Goal: Complete application form: Complete application form

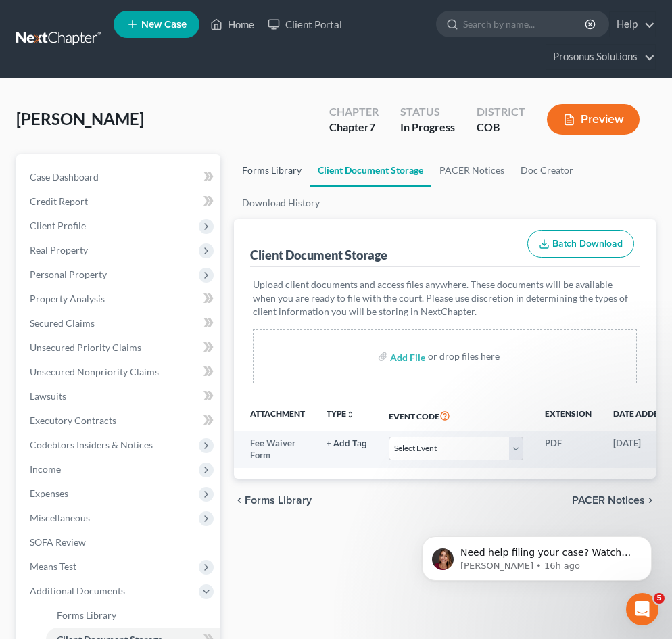
click at [254, 174] on link "Forms Library" at bounding box center [272, 170] width 76 height 32
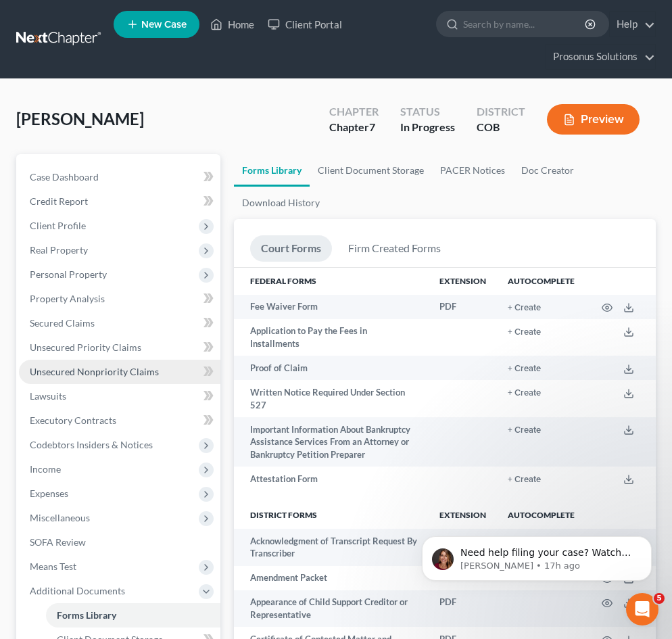
click at [76, 370] on span "Unsecured Nonpriority Claims" at bounding box center [94, 371] width 129 height 11
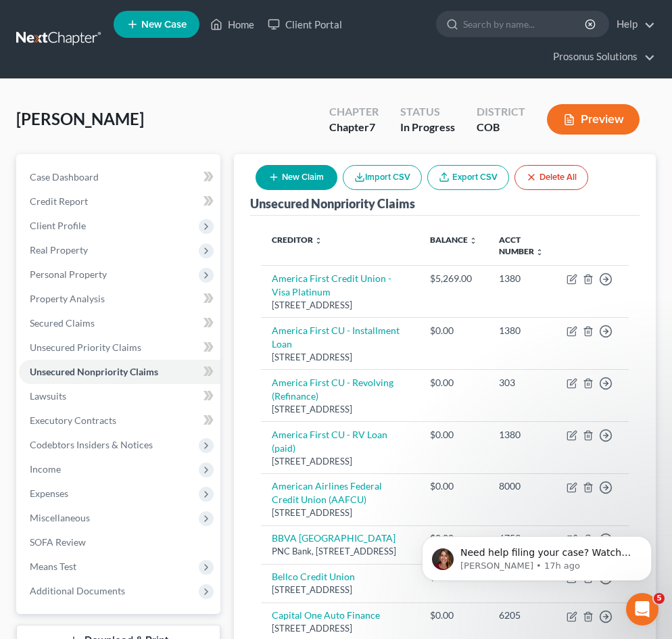
click at [597, 124] on button "Preview" at bounding box center [593, 119] width 93 height 30
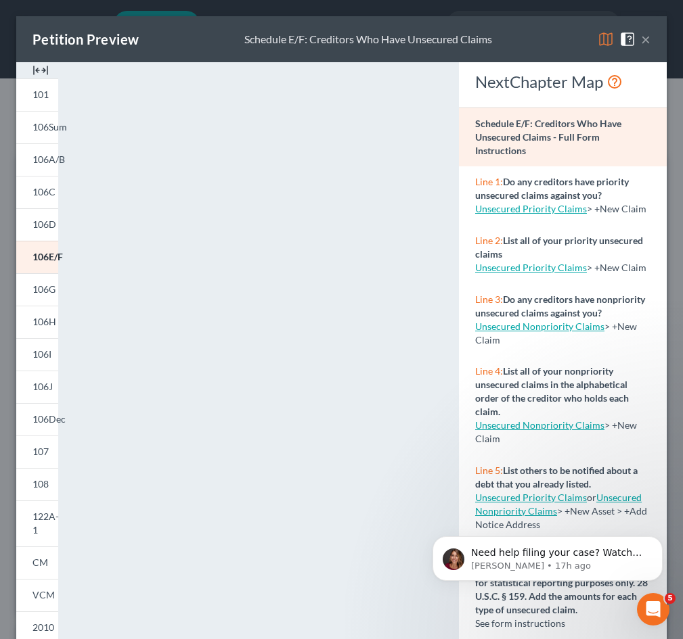
click at [641, 39] on button "×" at bounding box center [645, 39] width 9 height 16
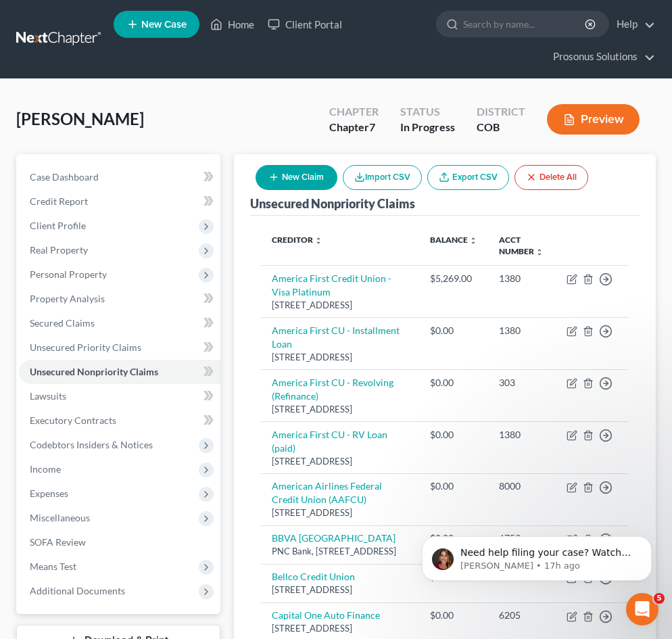
click at [39, 37] on link at bounding box center [59, 39] width 87 height 24
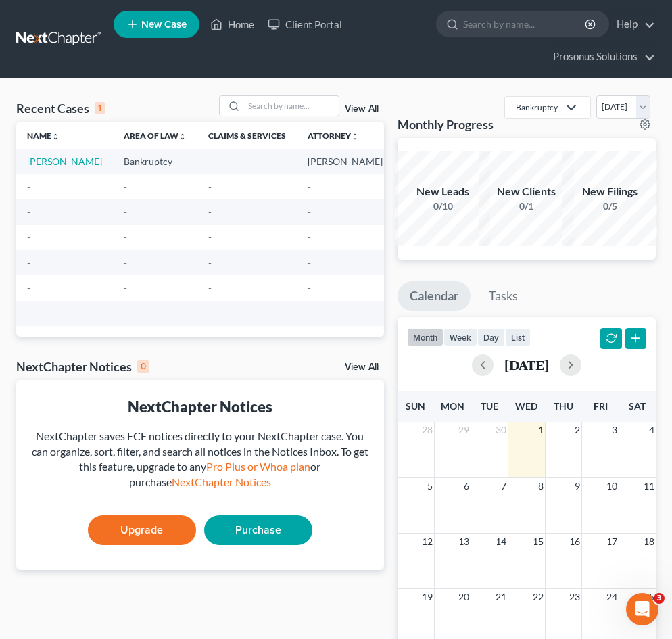
click at [167, 25] on span "New Case" at bounding box center [163, 25] width 45 height 10
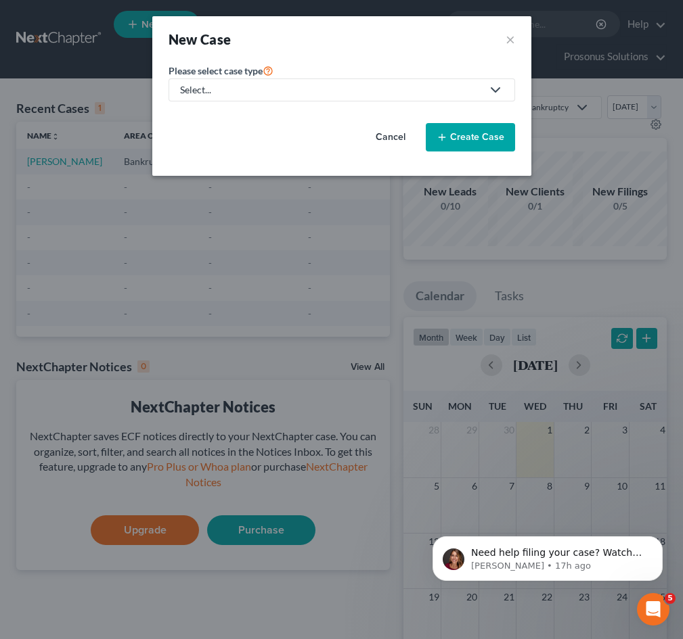
drag, startPoint x: 217, startPoint y: 78, endPoint x: 225, endPoint y: 91, distance: 14.3
click at [218, 80] on link "Select..." at bounding box center [341, 89] width 346 height 23
click at [230, 110] on div "Bankruptcy" at bounding box center [231, 117] width 101 height 14
select select "11"
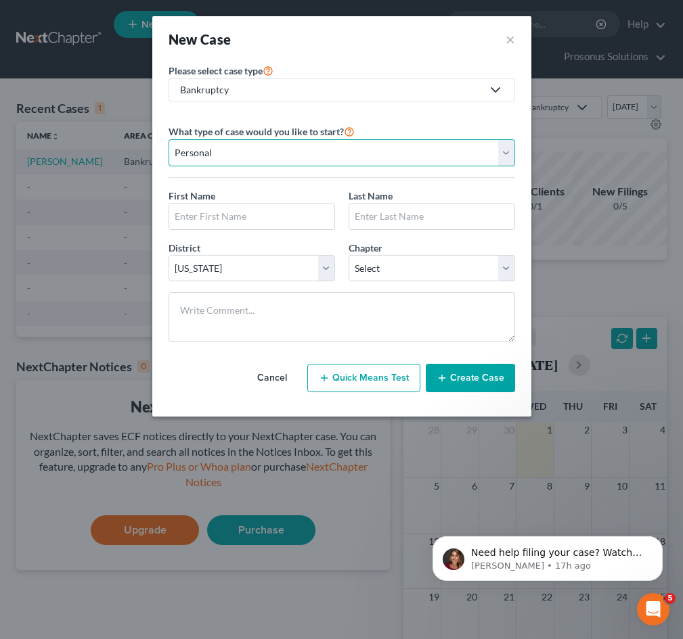
click at [248, 148] on select "Personal Business" at bounding box center [341, 152] width 346 height 27
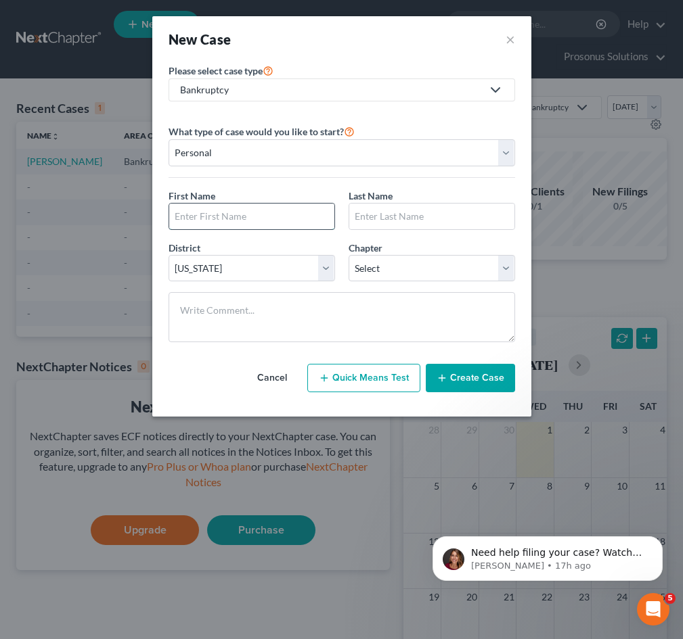
click at [247, 212] on input "text" at bounding box center [251, 217] width 165 height 26
type input "[PERSON_NAME]"
click at [392, 217] on input "text" at bounding box center [431, 217] width 165 height 26
paste input "[PERSON_NAME]"
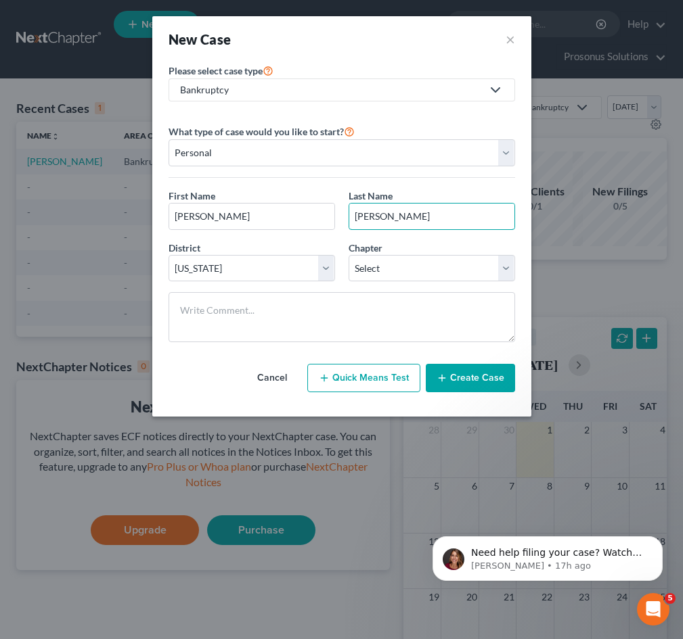
type input "[PERSON_NAME]"
click at [275, 263] on select "Select [US_STATE] - [GEOGRAPHIC_DATA] [US_STATE] - [GEOGRAPHIC_DATA][US_STATE] …" at bounding box center [251, 268] width 166 height 27
select select "38"
click at [168, 255] on select "Select [US_STATE] - [GEOGRAPHIC_DATA] [US_STATE] - [GEOGRAPHIC_DATA][US_STATE] …" at bounding box center [251, 268] width 166 height 27
click at [454, 270] on select "Select 7 11 12 13" at bounding box center [431, 268] width 166 height 27
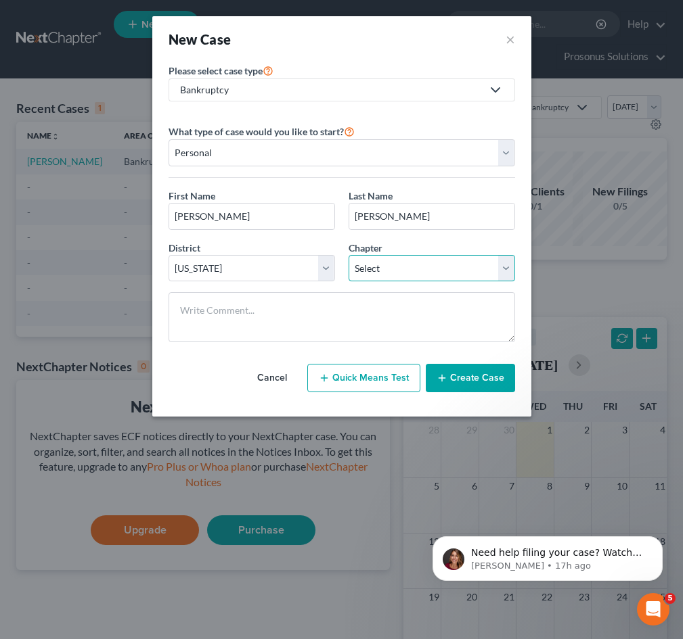
select select "0"
click at [348, 255] on select "Select 7 11 12 13" at bounding box center [431, 268] width 166 height 27
click at [471, 372] on button "Create Case" at bounding box center [469, 378] width 89 height 28
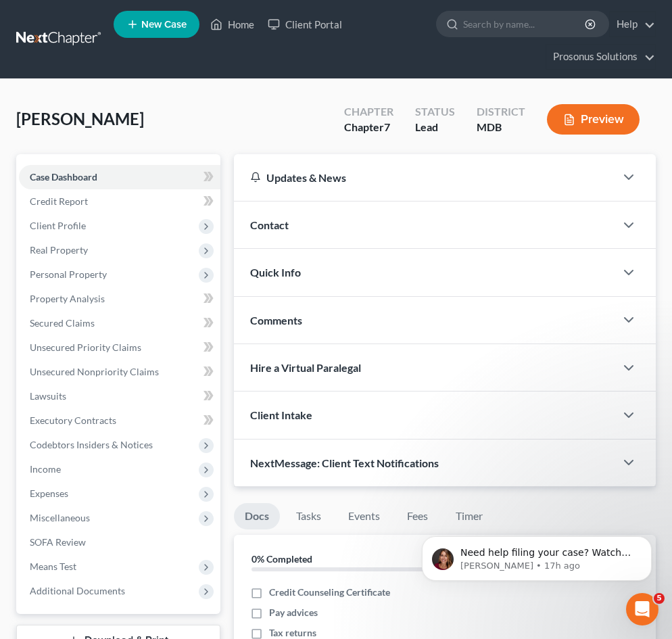
click at [363, 227] on div "Contact" at bounding box center [425, 225] width 382 height 47
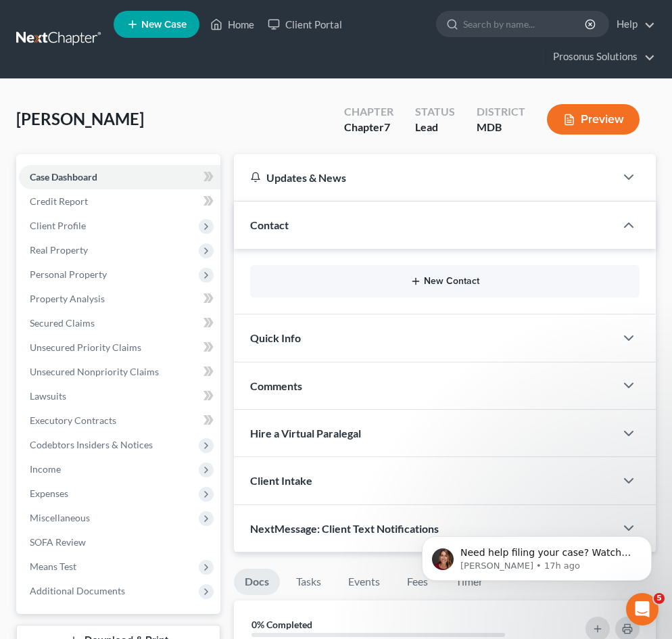
click at [429, 281] on button "New Contact" at bounding box center [445, 281] width 368 height 11
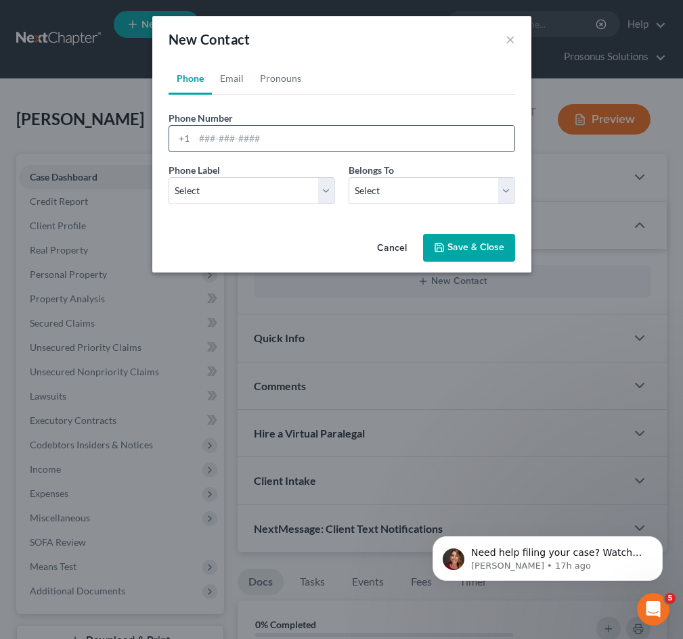
click at [317, 152] on div "+1" at bounding box center [341, 138] width 346 height 27
click at [306, 140] on input "tel" at bounding box center [354, 139] width 320 height 26
click at [259, 139] on input "tel" at bounding box center [354, 139] width 320 height 26
type input "2276456898"
click at [398, 72] on ul "Phone Email Pronouns" at bounding box center [341, 78] width 346 height 32
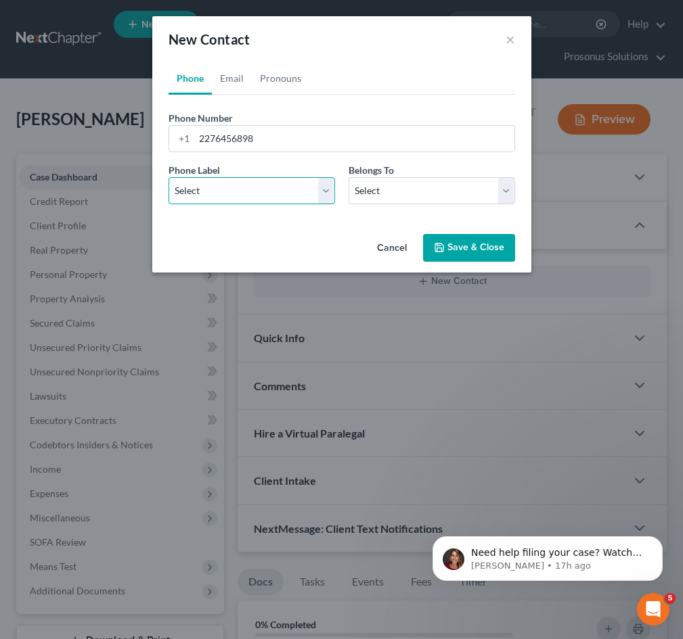
click at [279, 184] on select "Select Mobile Home Work Other" at bounding box center [251, 190] width 166 height 27
click at [168, 177] on select "Select Mobile Home Work Other" at bounding box center [251, 190] width 166 height 27
click at [267, 182] on select "Select Mobile Home Work Other" at bounding box center [251, 190] width 166 height 27
select select "1"
click at [168, 177] on select "Select Mobile Home Work Other" at bounding box center [251, 190] width 166 height 27
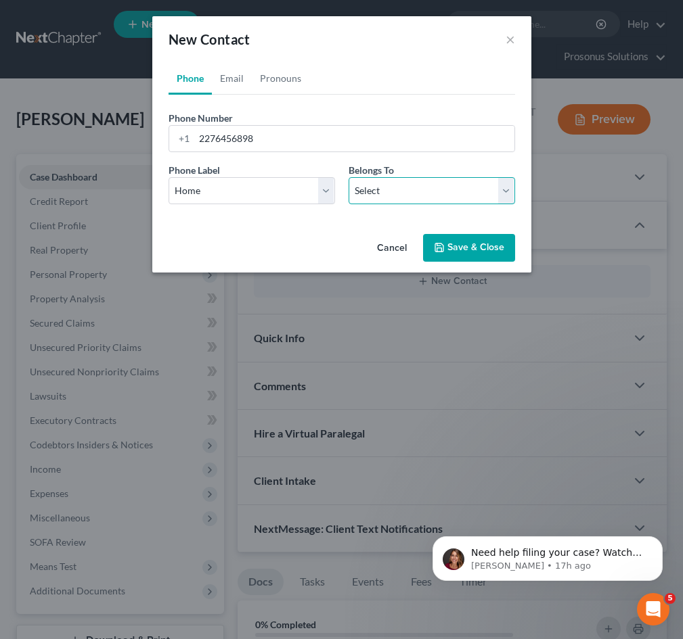
click at [374, 200] on select "Select Client Other" at bounding box center [431, 190] width 166 height 27
select select "0"
click at [348, 177] on select "Select Client Other" at bounding box center [431, 190] width 166 height 27
click at [482, 244] on button "Save & Close" at bounding box center [469, 248] width 92 height 28
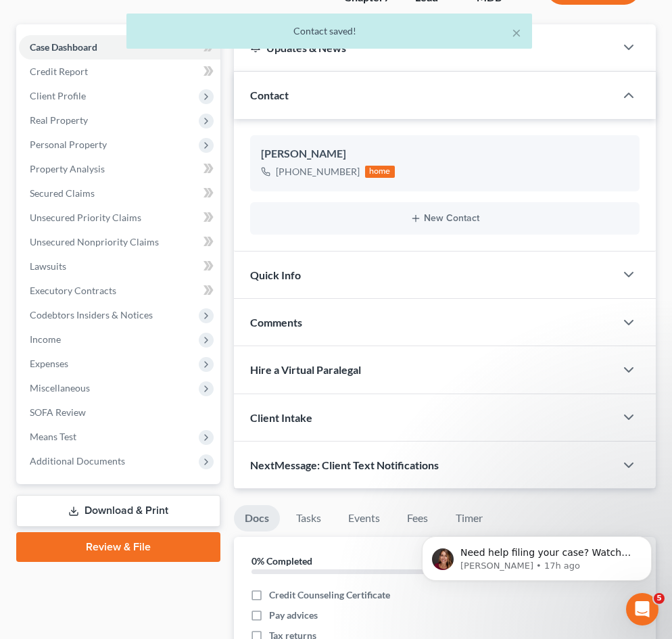
scroll to position [135, 0]
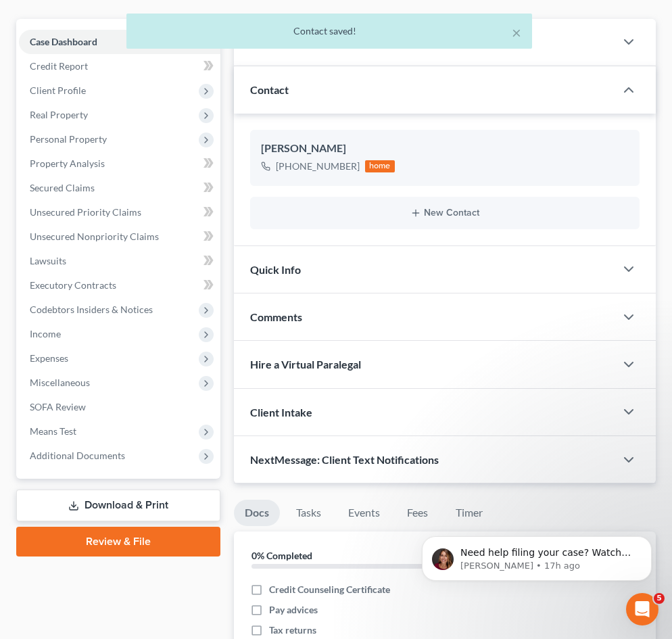
click at [418, 275] on div "Quick Info" at bounding box center [425, 269] width 382 height 47
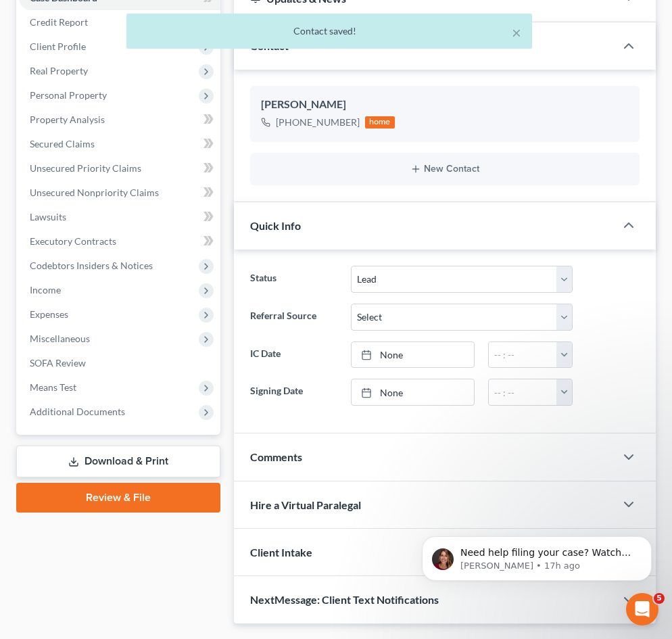
scroll to position [203, 0]
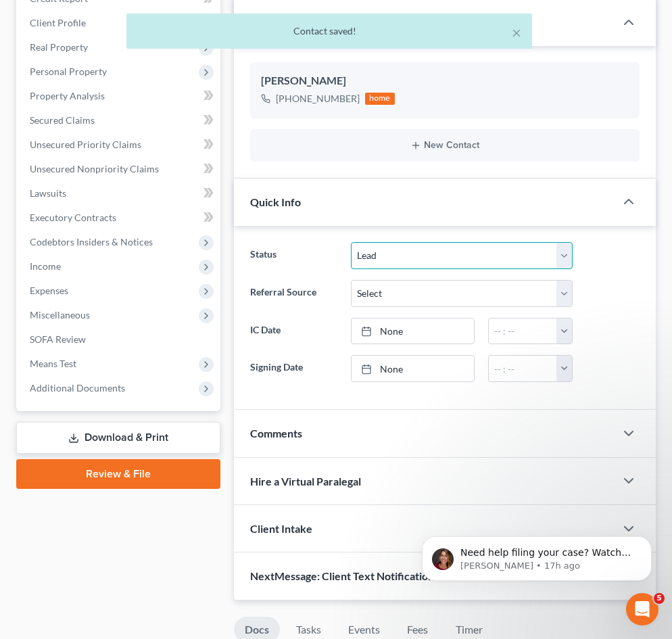
click at [418, 258] on select "Discharged Discharged & Reported Discharge Litigation Dismissal Notice Dismisse…" at bounding box center [462, 255] width 222 height 27
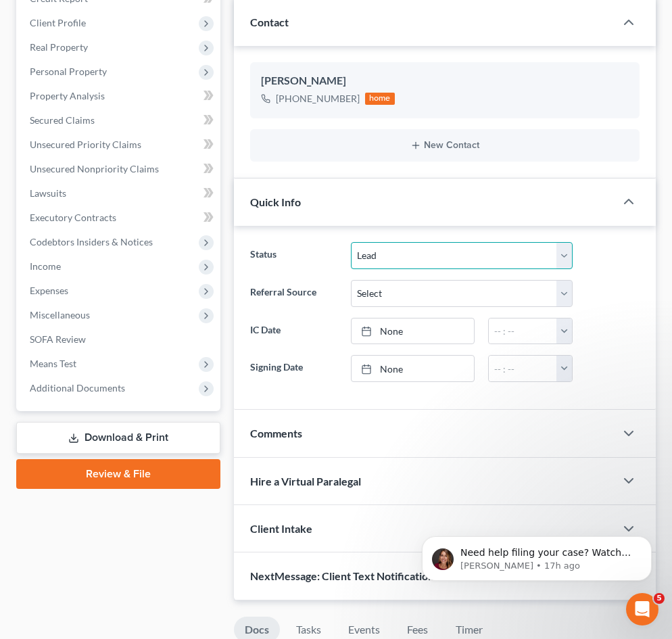
select select "9"
click at [351, 242] on select "Discharged Discharged & Reported Discharge Litigation Dismissal Notice Dismisse…" at bounding box center [462, 255] width 222 height 27
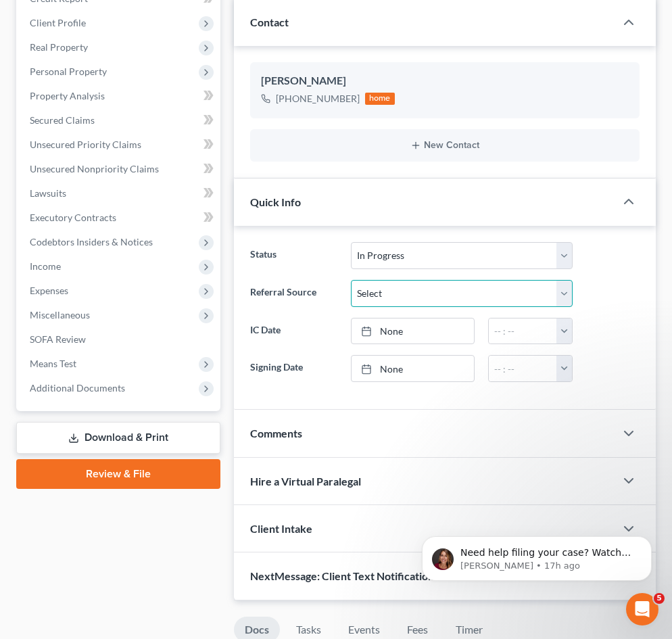
click at [403, 292] on select "Select Word Of Mouth Previous Clients Direct Mail Website Google Search Modern …" at bounding box center [462, 293] width 222 height 27
select select "0"
click at [351, 280] on select "Select Word Of Mouth Previous Clients Direct Mail Website Google Search Modern …" at bounding box center [462, 293] width 222 height 27
click at [401, 335] on link "[DATE]" at bounding box center [413, 332] width 122 height 26
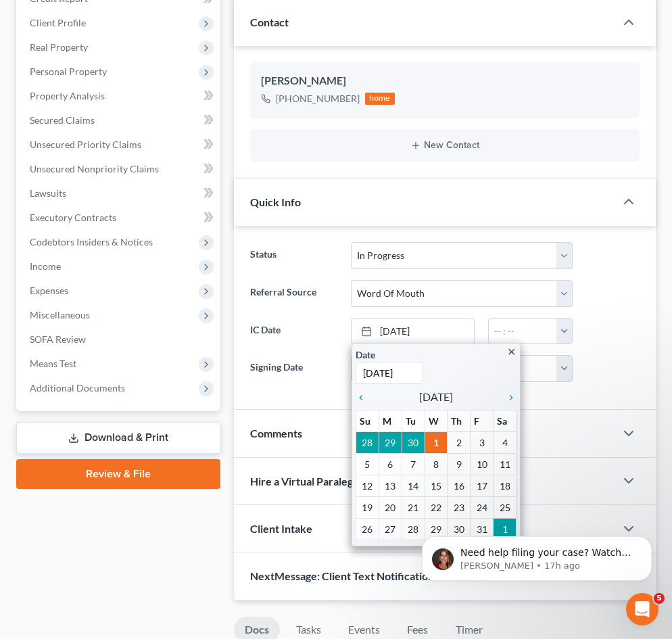
click at [312, 344] on label "IC Date" at bounding box center [294, 331] width 101 height 27
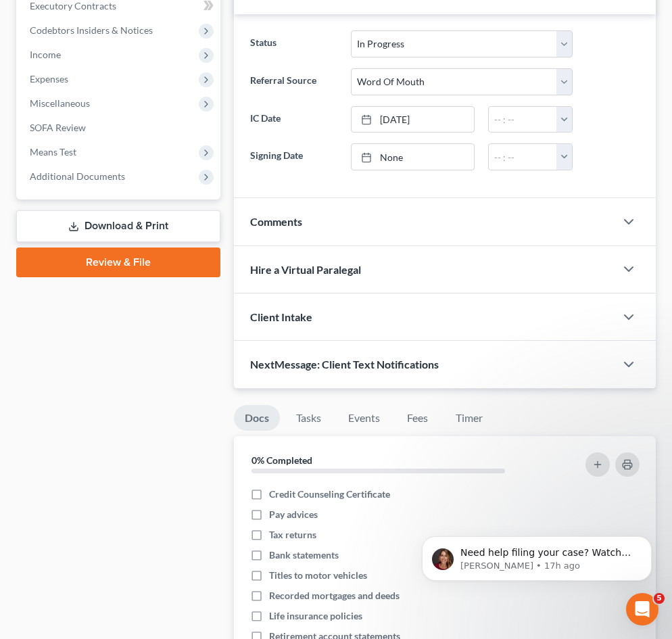
scroll to position [474, 0]
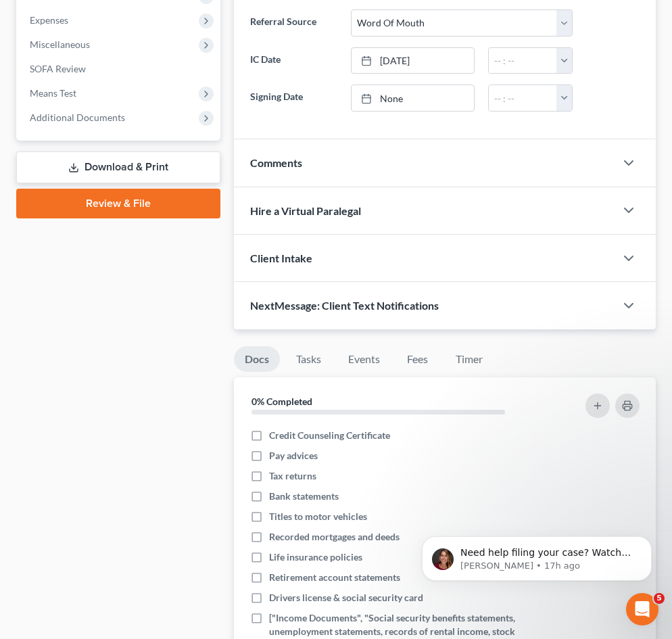
click at [461, 263] on div "Client Intake" at bounding box center [425, 258] width 382 height 47
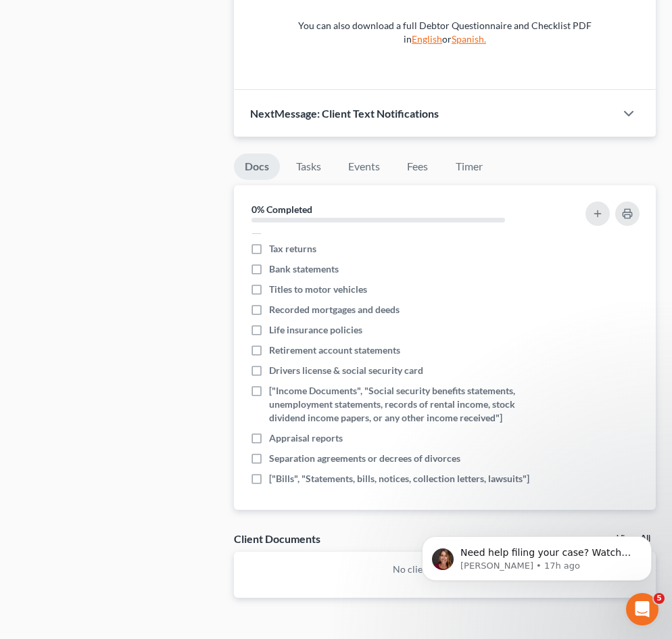
scroll to position [911, 0]
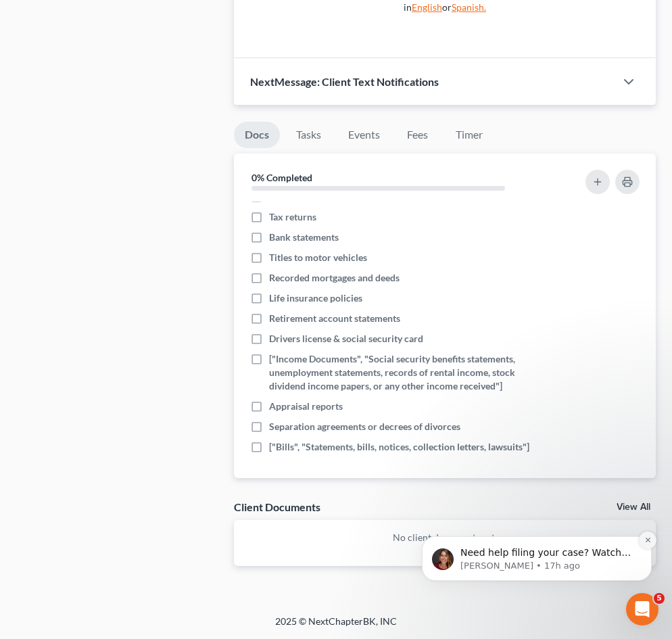
click at [650, 543] on icon "Dismiss notification" at bounding box center [647, 540] width 5 height 5
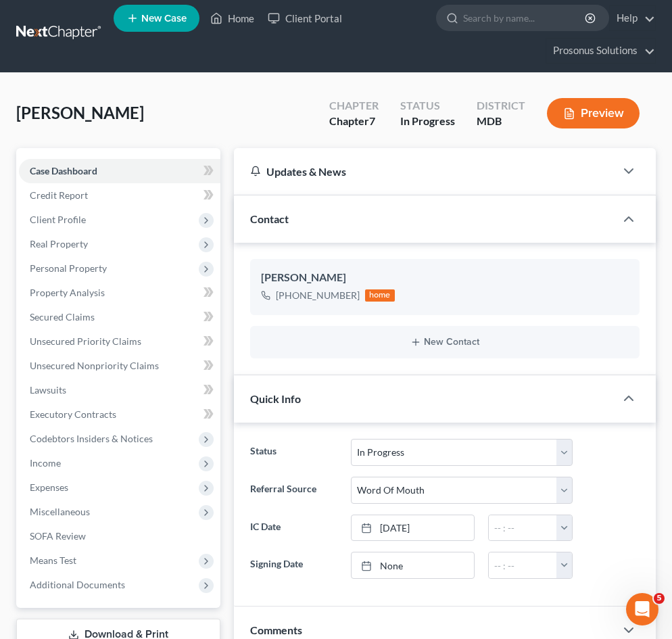
scroll to position [0, 0]
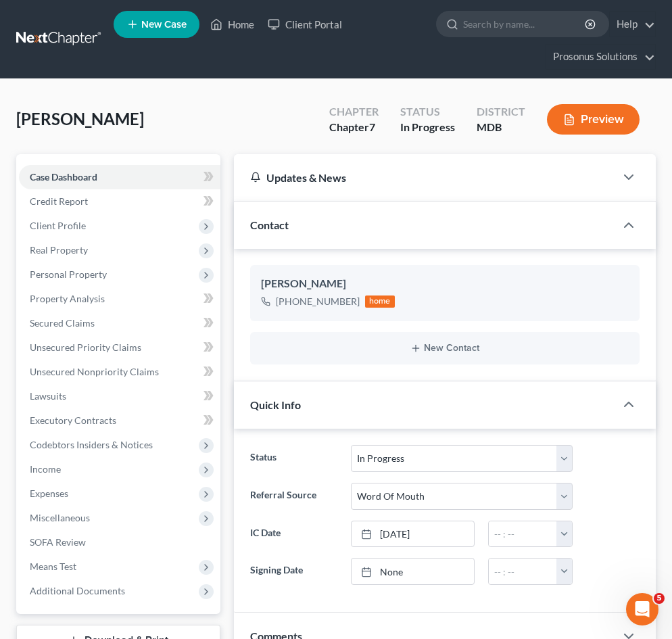
click at [443, 177] on div "Updates & News" at bounding box center [424, 177] width 349 height 14
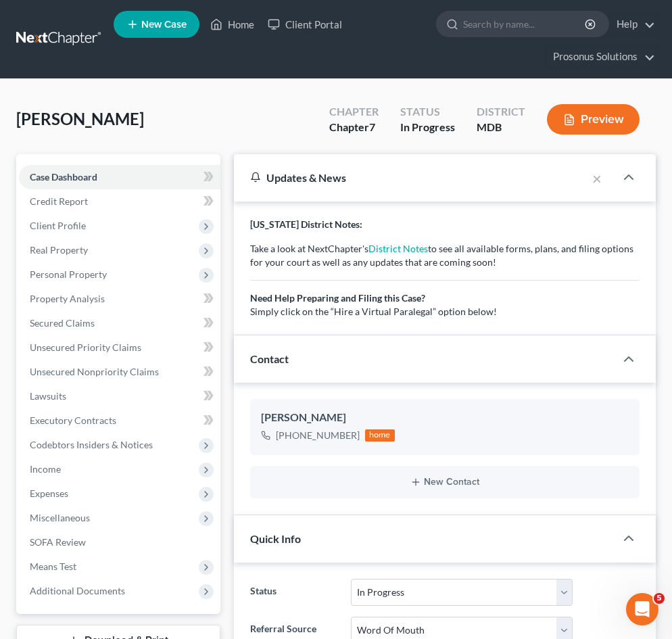
click at [444, 177] on div "Updates & News" at bounding box center [410, 177] width 321 height 14
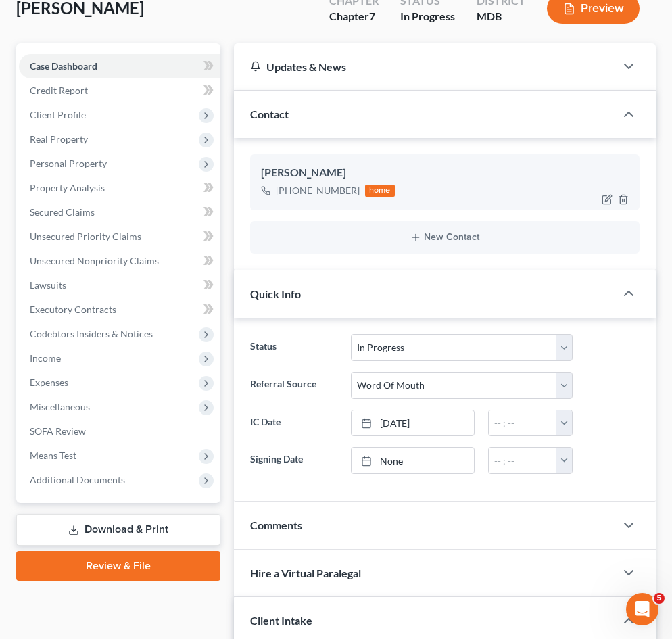
scroll to position [68, 0]
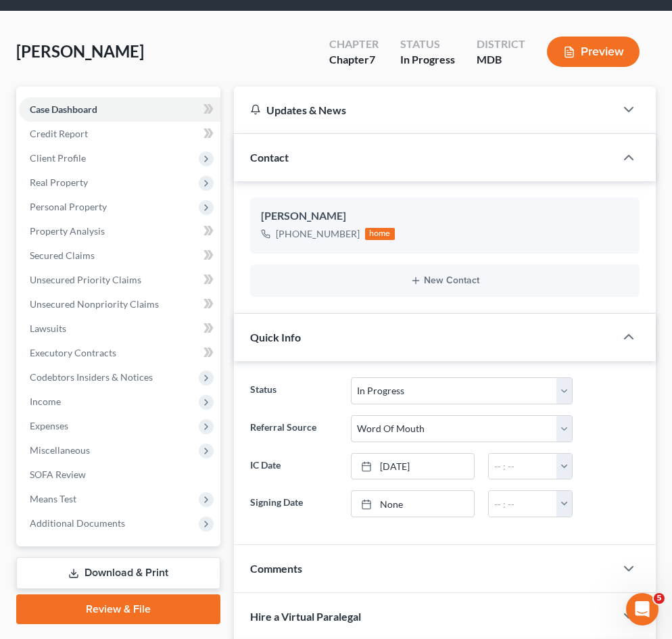
click at [468, 166] on div "Contact" at bounding box center [425, 157] width 382 height 47
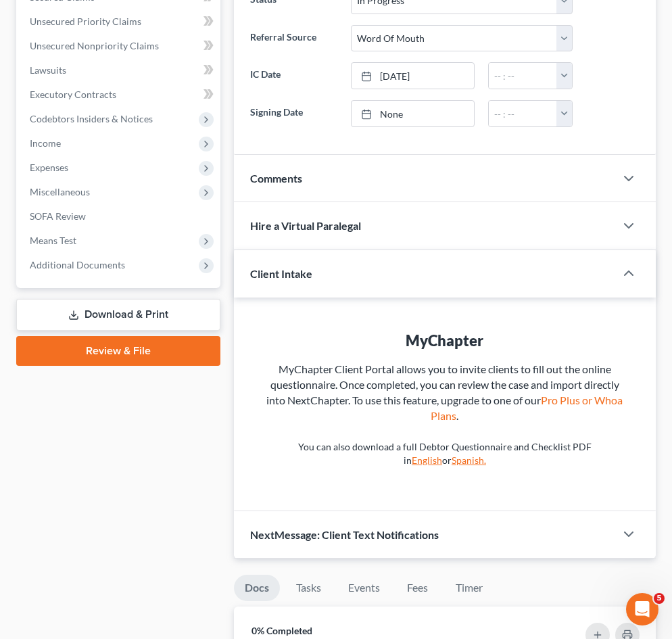
scroll to position [338, 0]
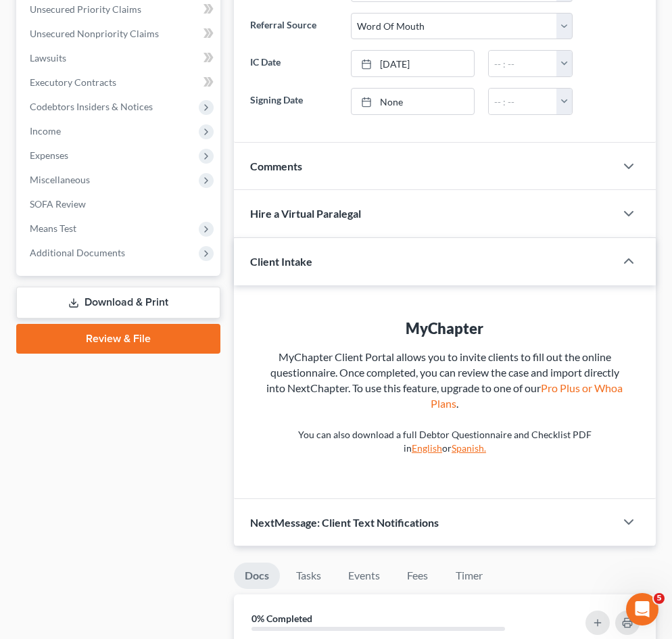
click at [403, 271] on div "Client Intake" at bounding box center [415, 261] width 363 height 47
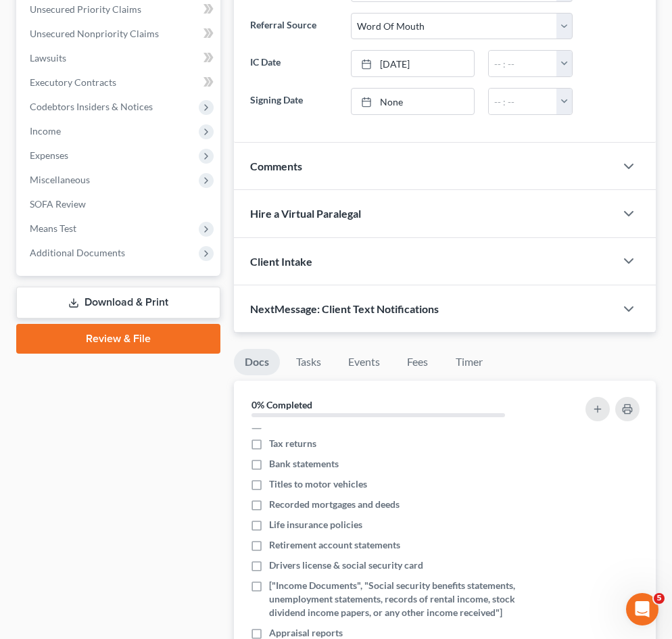
click at [409, 271] on div "Client Intake" at bounding box center [425, 261] width 382 height 47
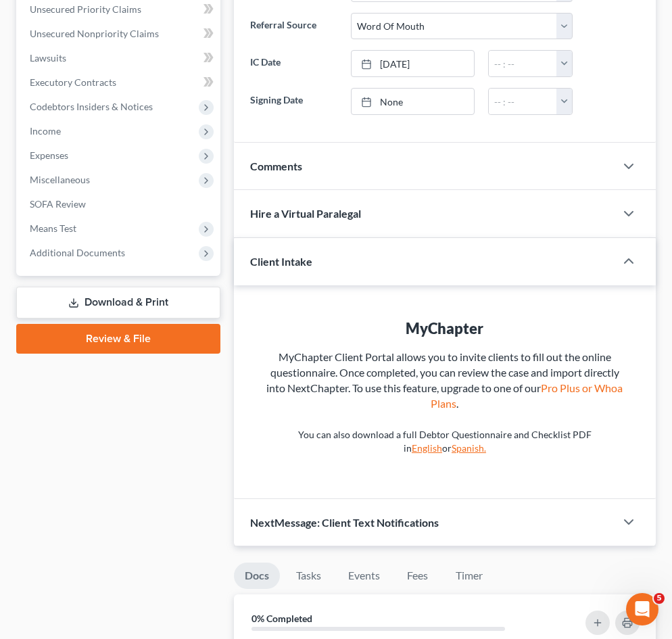
click at [418, 274] on div "Client Intake" at bounding box center [415, 261] width 363 height 47
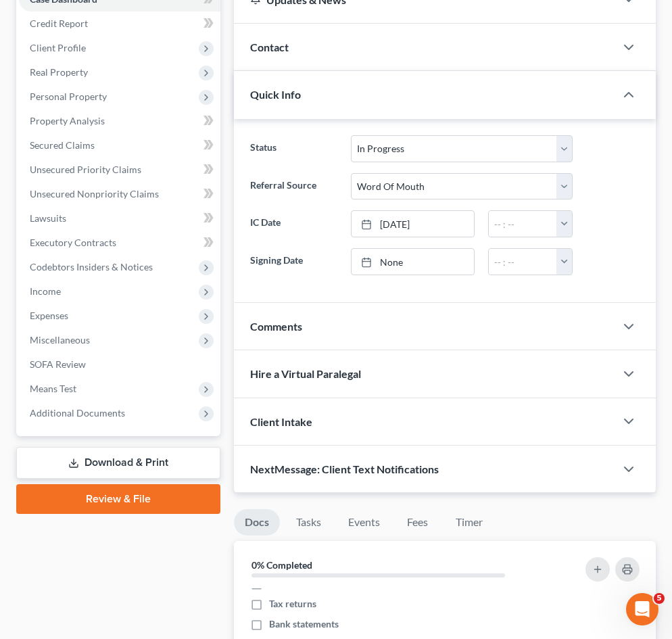
scroll to position [0, 0]
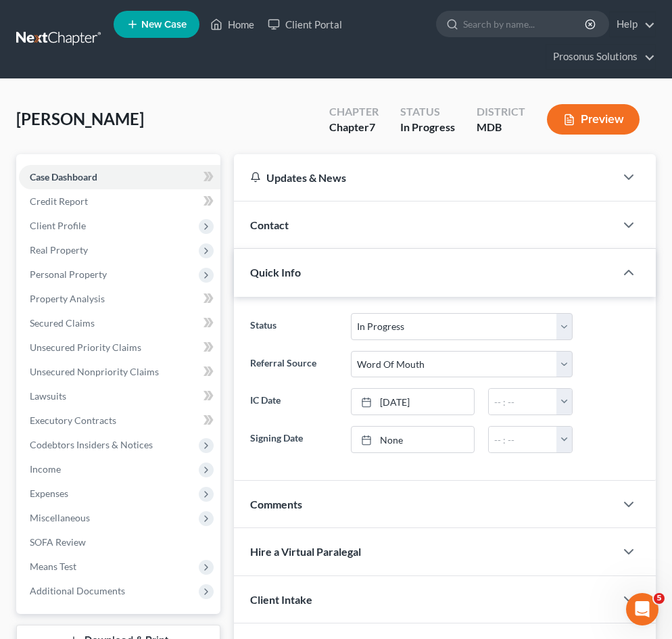
click at [374, 237] on div "Contact" at bounding box center [425, 225] width 382 height 47
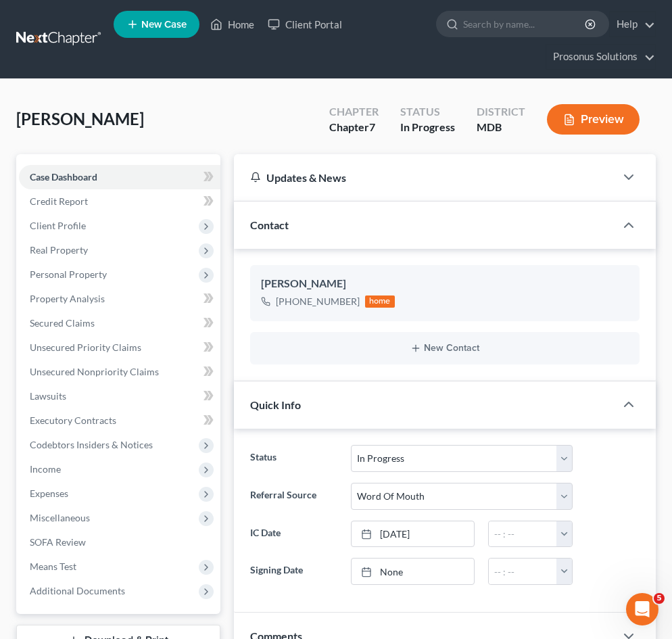
click at [375, 237] on div "Contact" at bounding box center [425, 225] width 382 height 47
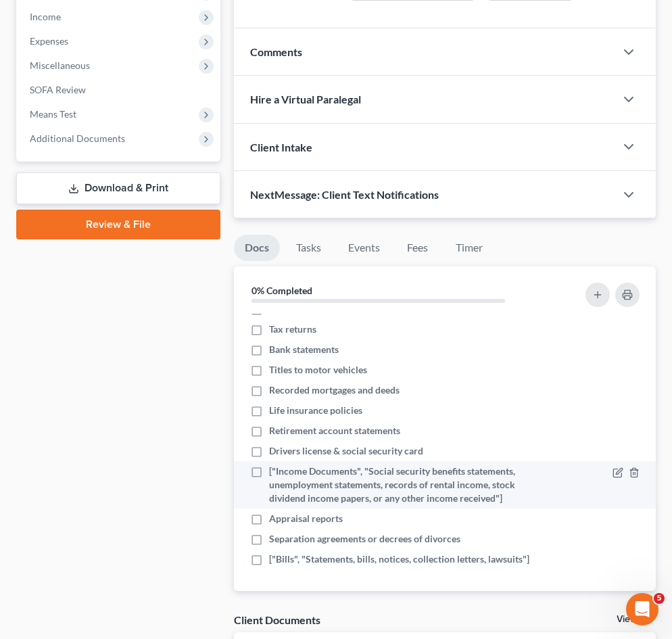
scroll to position [474, 0]
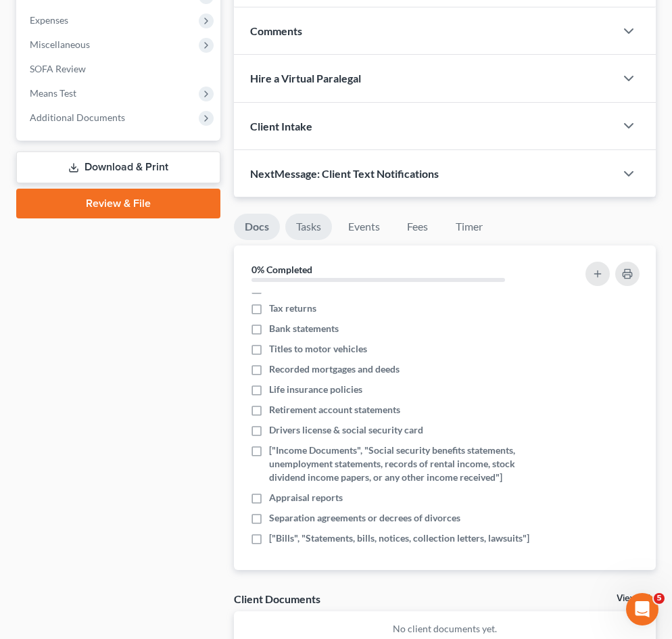
click at [306, 229] on link "Tasks" at bounding box center [308, 227] width 47 height 26
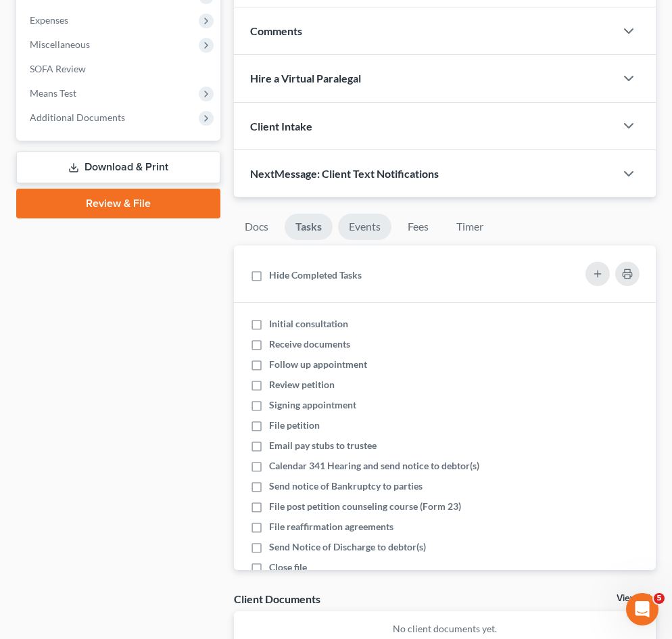
click at [369, 228] on link "Events" at bounding box center [364, 227] width 53 height 26
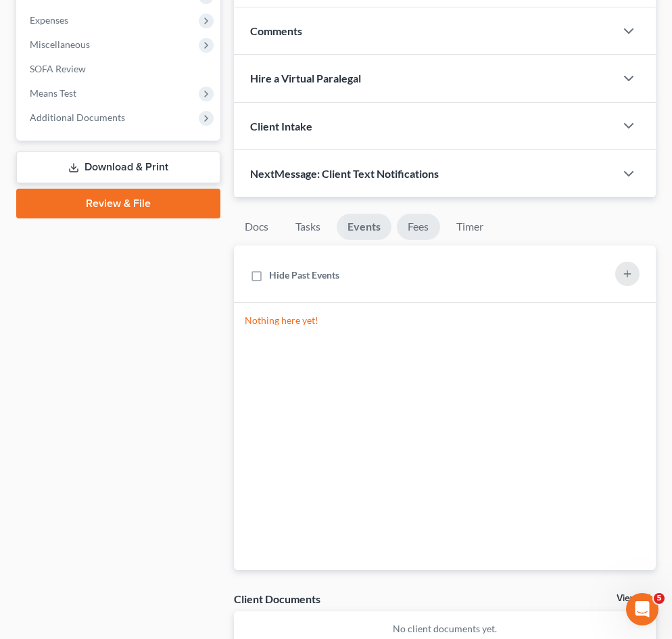
click at [404, 229] on link "Fees" at bounding box center [418, 227] width 43 height 26
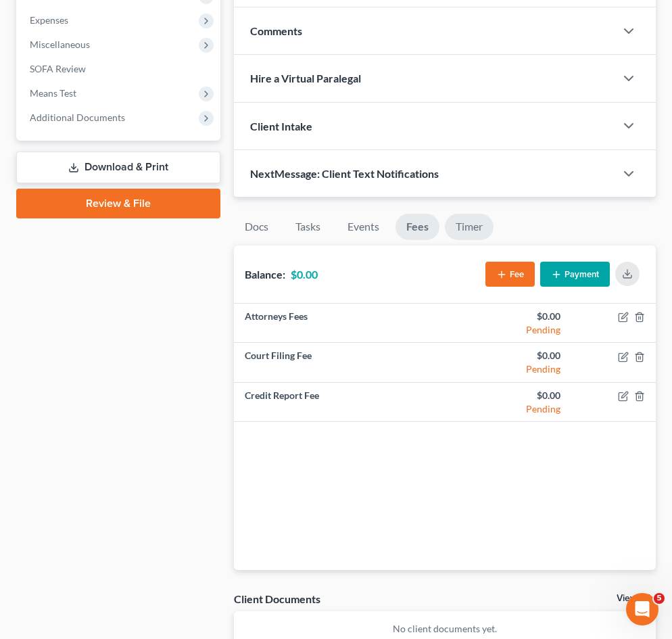
click at [482, 223] on link "Timer" at bounding box center [469, 227] width 49 height 26
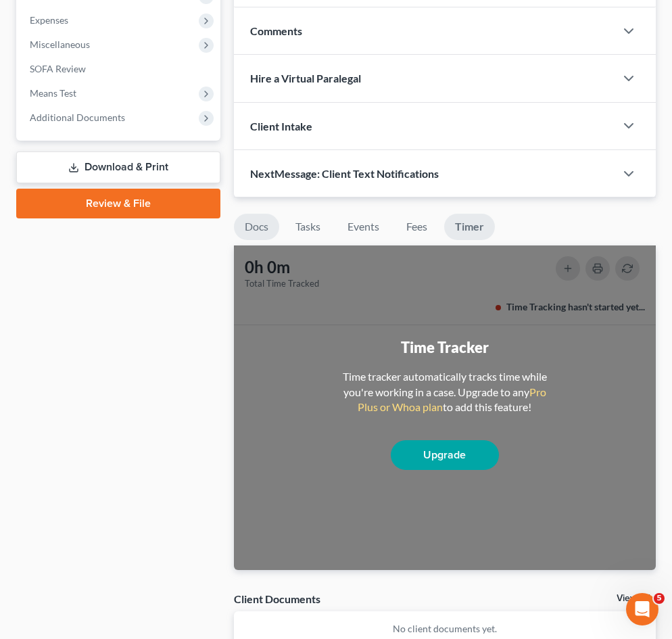
click at [262, 219] on link "Docs" at bounding box center [256, 227] width 45 height 26
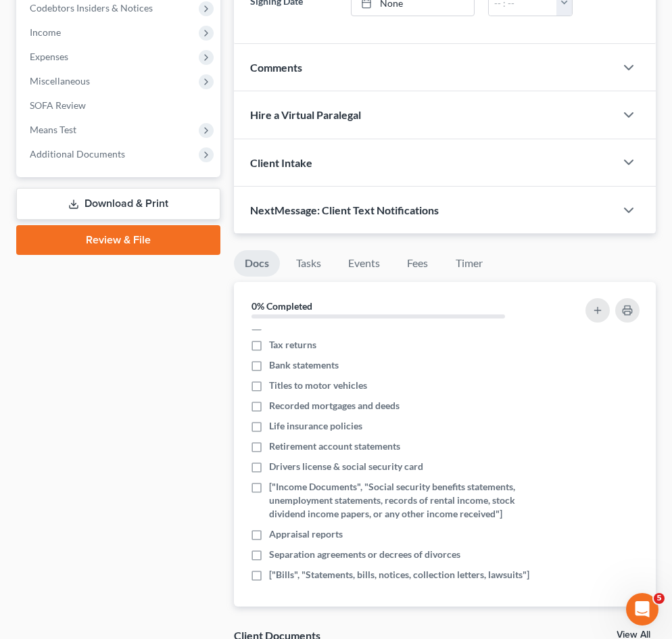
scroll to position [565, 0]
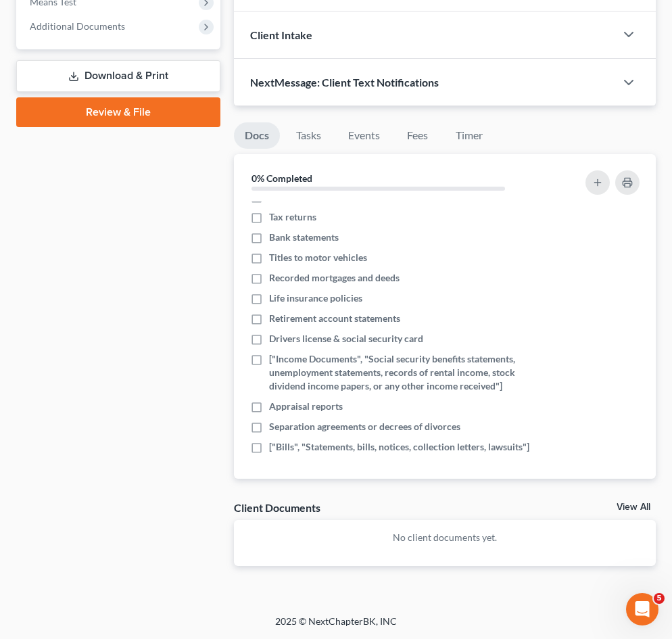
click at [643, 506] on link "View All" at bounding box center [634, 507] width 34 height 9
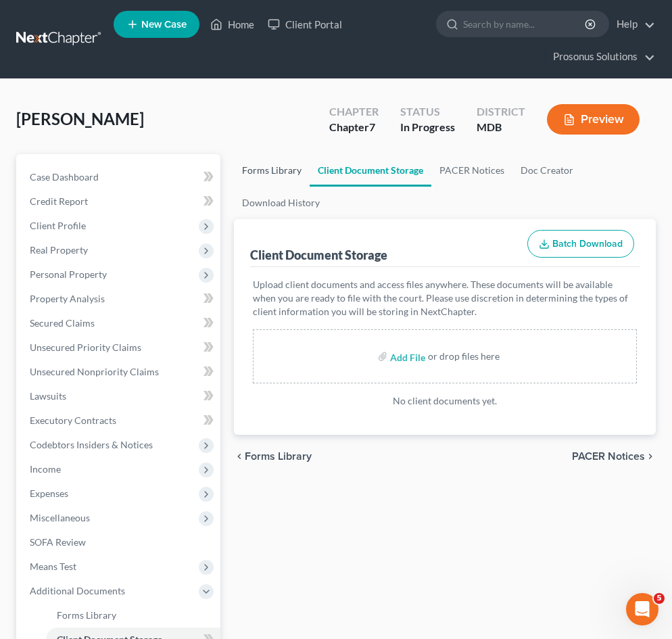
click at [279, 169] on link "Forms Library" at bounding box center [272, 170] width 76 height 32
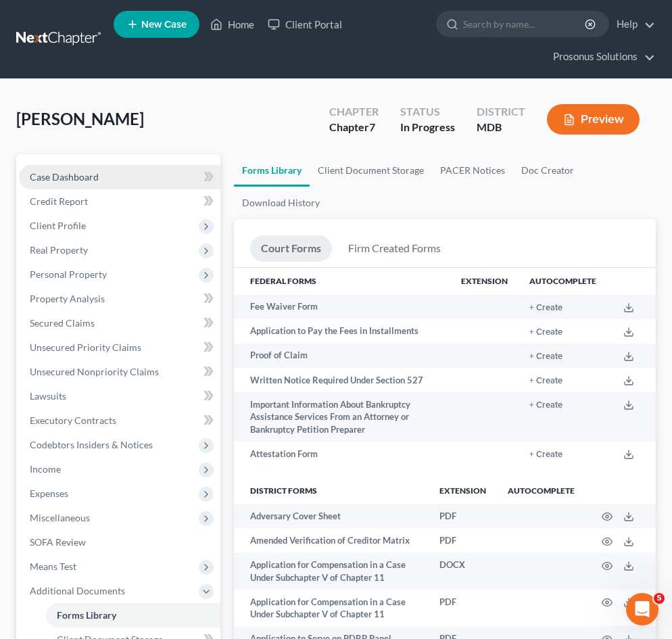
click at [45, 175] on span "Case Dashboard" at bounding box center [64, 176] width 69 height 11
select select "9"
select select "0"
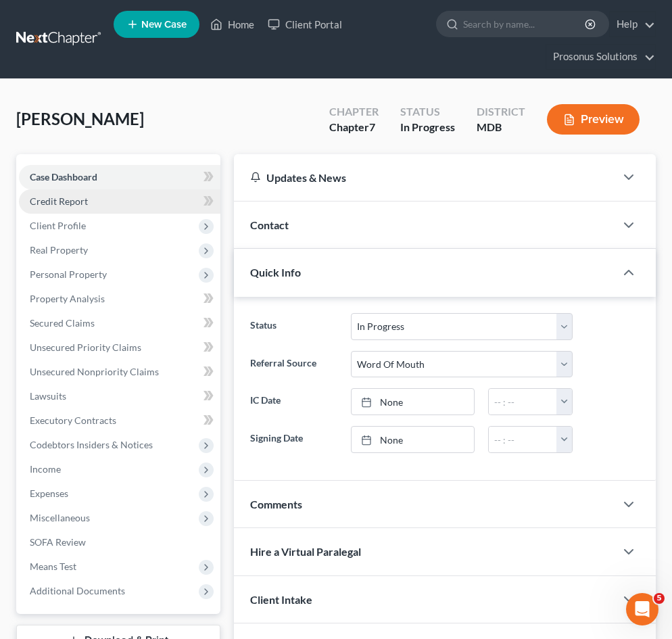
click at [75, 197] on span "Credit Report" at bounding box center [59, 200] width 58 height 11
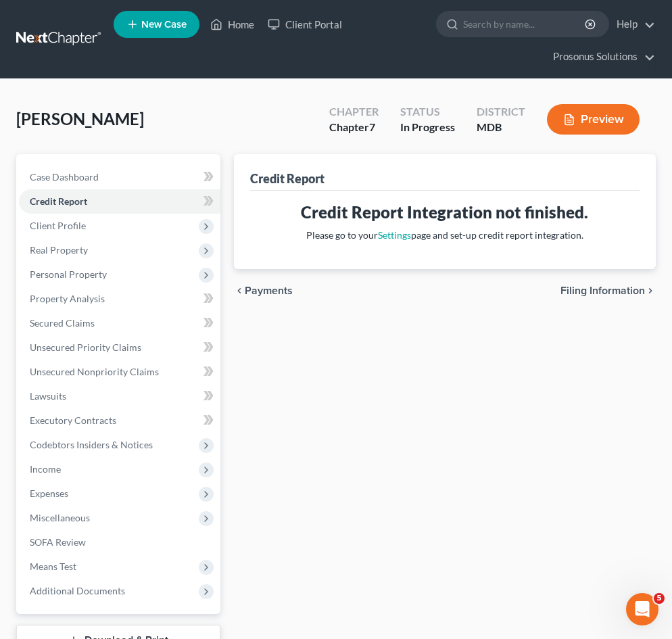
click at [623, 122] on button "Preview" at bounding box center [593, 119] width 93 height 30
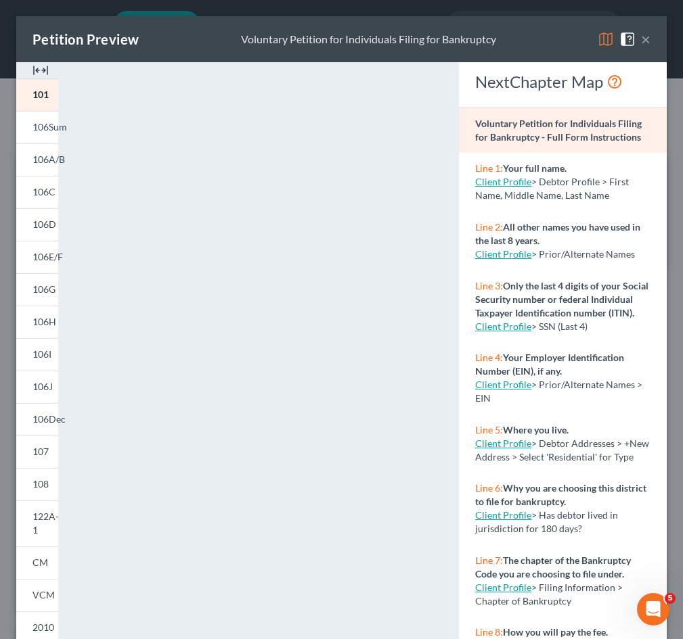
click at [641, 38] on button "×" at bounding box center [645, 39] width 9 height 16
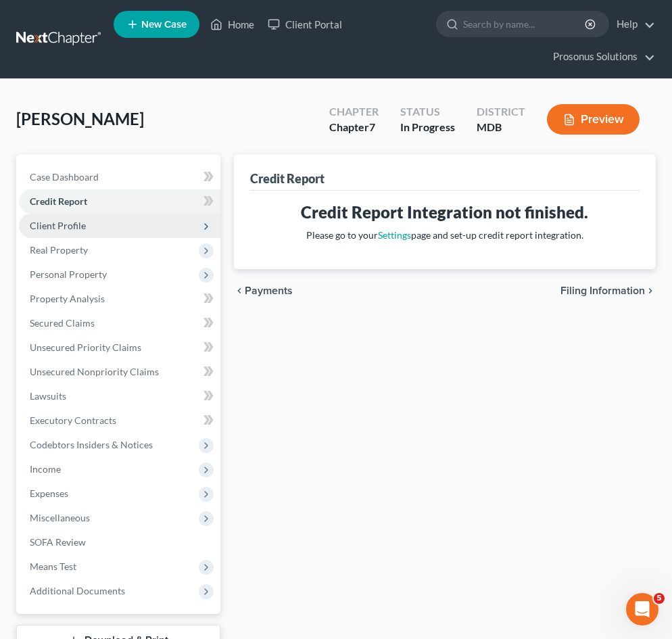
click at [59, 221] on span "Client Profile" at bounding box center [58, 225] width 56 height 11
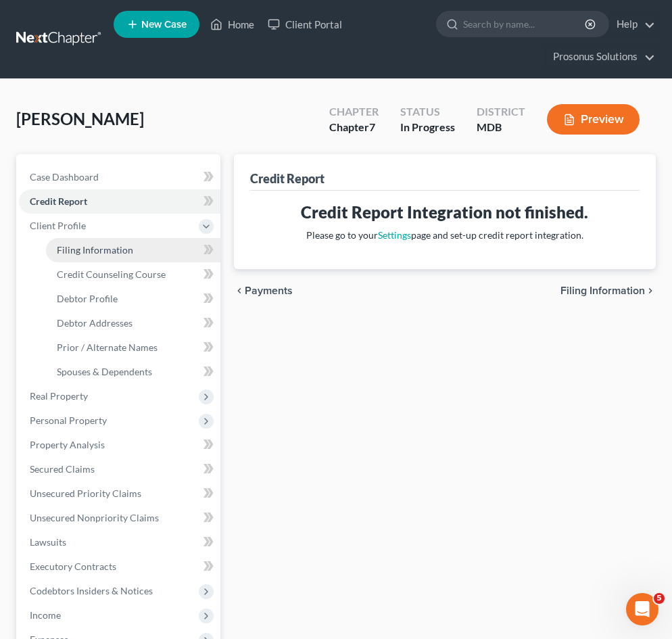
click at [77, 250] on span "Filing Information" at bounding box center [95, 249] width 76 height 11
select select "1"
select select "0"
select select "38"
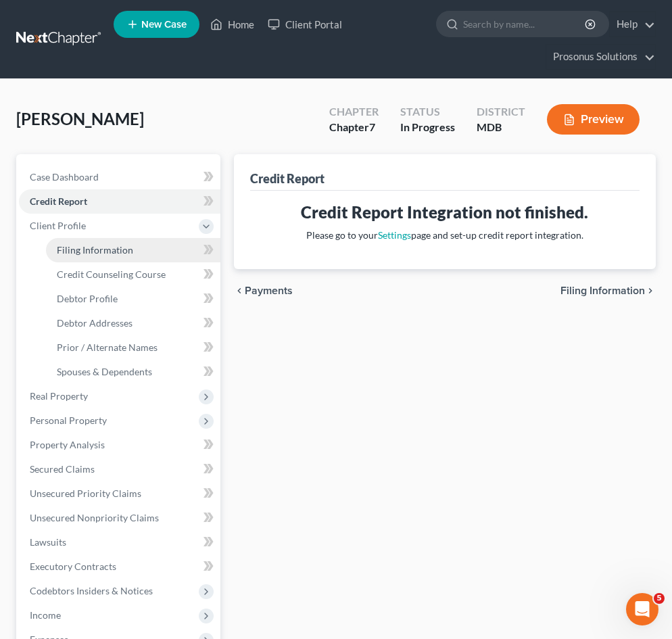
select select "0"
select select "21"
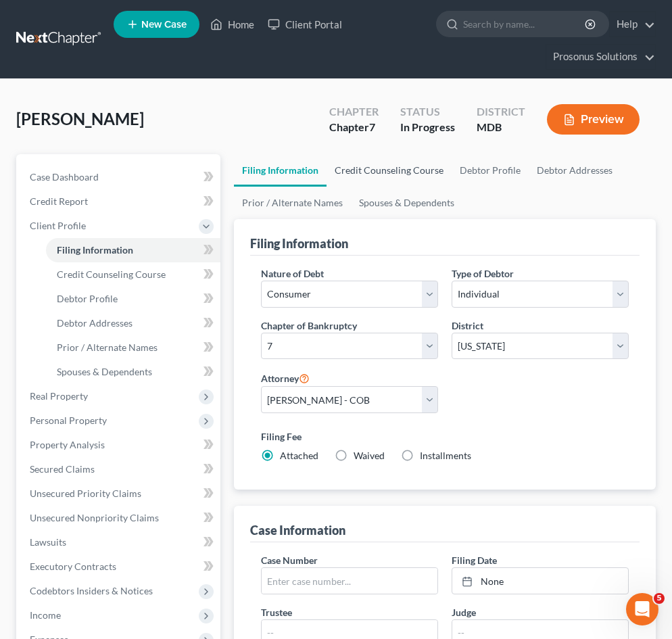
click at [398, 171] on link "Credit Counseling Course" at bounding box center [389, 170] width 125 height 32
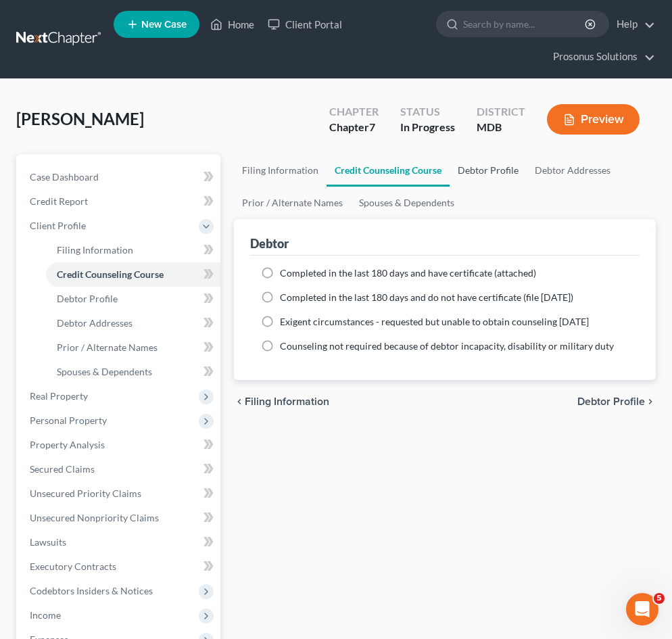
click at [469, 170] on link "Debtor Profile" at bounding box center [488, 170] width 77 height 32
select select "0"
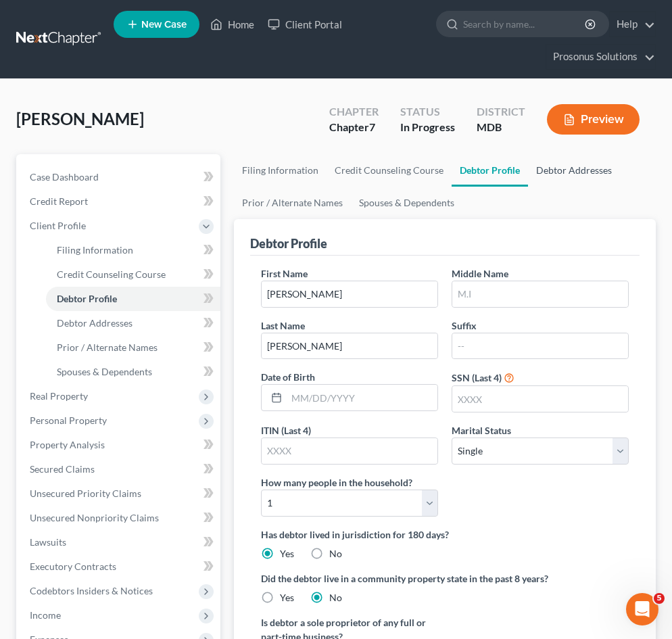
click at [568, 163] on link "Debtor Addresses" at bounding box center [574, 170] width 92 height 32
select select "0"
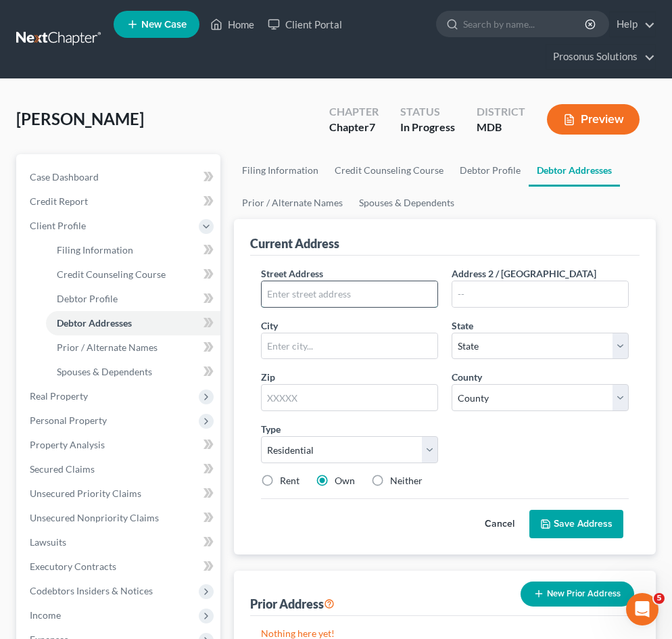
click at [324, 293] on input "text" at bounding box center [350, 294] width 176 height 26
paste input "[STREET_ADDRESS]"
type input "[STREET_ADDRESS]"
click at [371, 346] on input "text" at bounding box center [350, 346] width 176 height 26
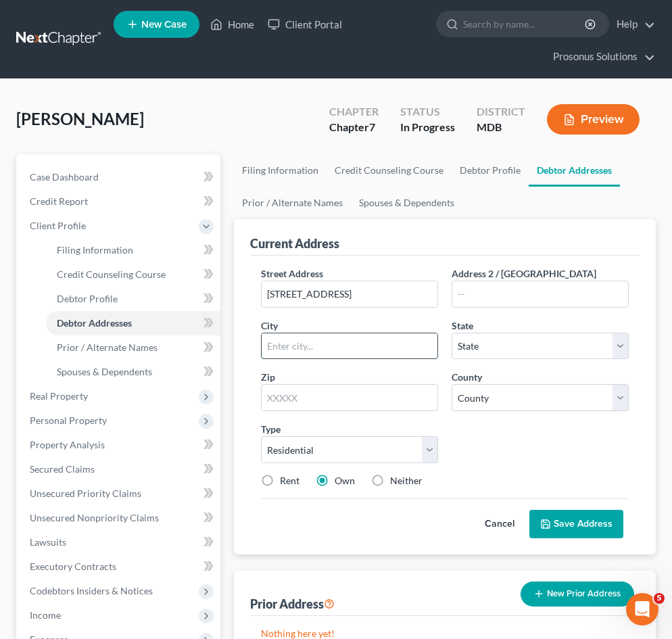
click at [388, 357] on input "text" at bounding box center [350, 346] width 176 height 26
paste input "[GEOGRAPHIC_DATA]"
type input "[GEOGRAPHIC_DATA]"
click at [559, 361] on div "Street Address * [STREET_ADDRESS] Address 2 / [GEOGRAPHIC_DATA] * [GEOGRAPHIC_D…" at bounding box center [445, 383] width 382 height 232
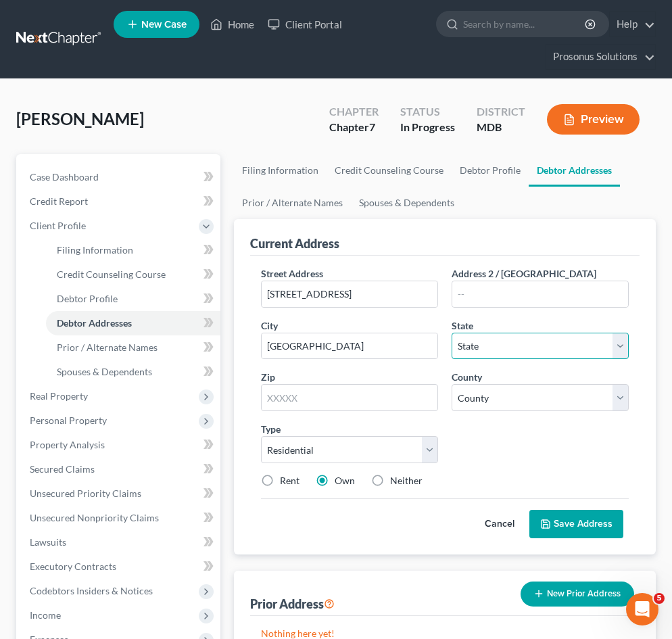
click at [555, 348] on select "State [US_STATE] AK AR AZ CA CO CT DE DC [GEOGRAPHIC_DATA] [GEOGRAPHIC_DATA] GU…" at bounding box center [540, 346] width 177 height 27
select select "21"
click at [452, 333] on select "State [US_STATE] AK AR AZ CA CO CT DE DC [GEOGRAPHIC_DATA] [GEOGRAPHIC_DATA] GU…" at bounding box center [540, 346] width 177 height 27
click at [396, 396] on input "text" at bounding box center [349, 397] width 177 height 27
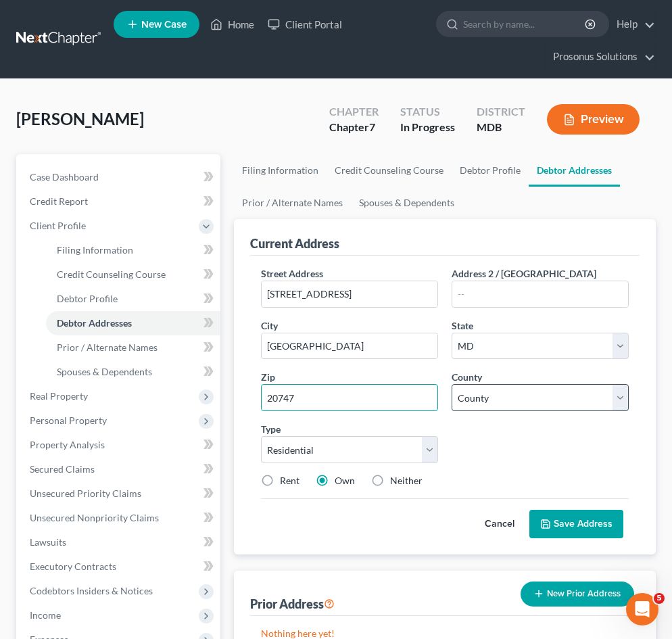
type input "20747"
click at [567, 398] on select "County [GEOGRAPHIC_DATA] [GEOGRAPHIC_DATA] [GEOGRAPHIC_DATA] [GEOGRAPHIC_DATA] …" at bounding box center [540, 397] width 177 height 27
click at [491, 399] on select "County [GEOGRAPHIC_DATA] [GEOGRAPHIC_DATA] [GEOGRAPHIC_DATA] [GEOGRAPHIC_DATA] …" at bounding box center [540, 397] width 177 height 27
select select "16"
click at [452, 384] on select "County [GEOGRAPHIC_DATA] [GEOGRAPHIC_DATA] [GEOGRAPHIC_DATA] [GEOGRAPHIC_DATA] …" at bounding box center [540, 397] width 177 height 27
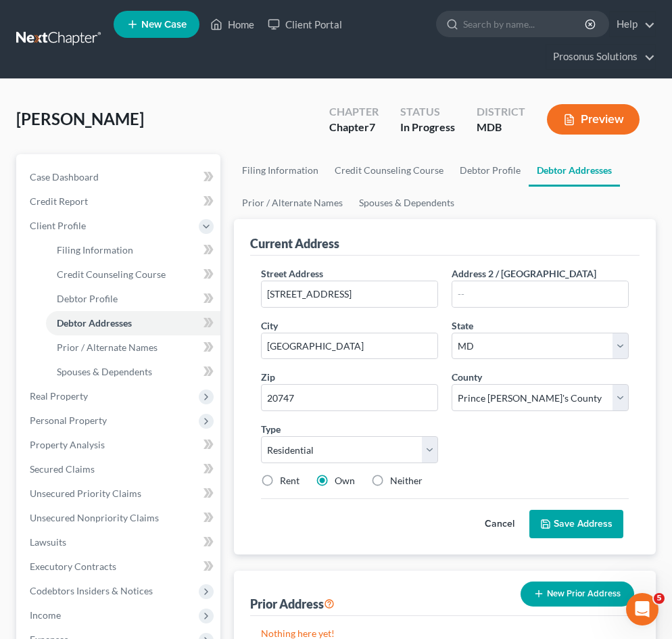
click at [504, 423] on div "Street Address * [STREET_ADDRESS] Address 2 / [GEOGRAPHIC_DATA] * [GEOGRAPHIC_D…" at bounding box center [445, 383] width 382 height 232
click at [359, 448] on select "Select Residential Mailing Rental Business" at bounding box center [349, 449] width 177 height 27
click at [511, 442] on div "Street Address * [STREET_ADDRESS] Address 2 / [GEOGRAPHIC_DATA] * [GEOGRAPHIC_D…" at bounding box center [445, 383] width 382 height 232
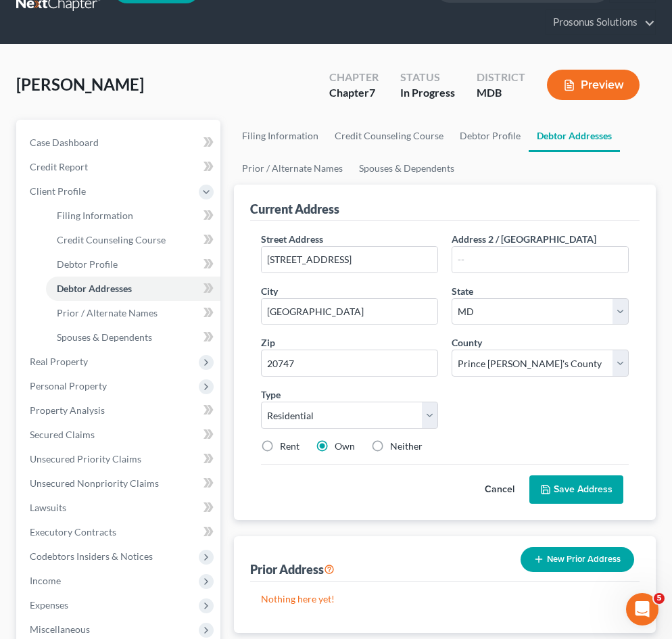
scroll to position [68, 0]
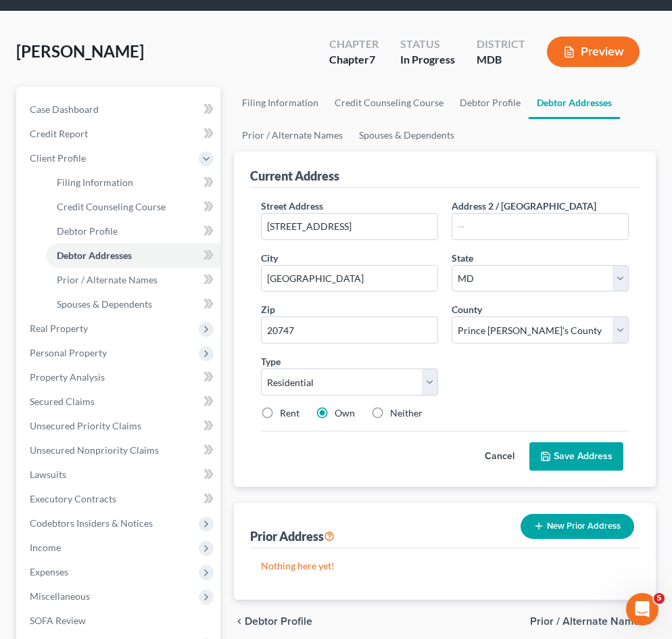
click at [390, 413] on label "Neither" at bounding box center [406, 414] width 32 height 14
click at [396, 413] on input "Neither" at bounding box center [400, 411] width 9 height 9
radio input "true"
click at [585, 390] on div "Street Address * [STREET_ADDRESS] Address 2 / [GEOGRAPHIC_DATA] * [GEOGRAPHIC_D…" at bounding box center [445, 315] width 382 height 232
click at [595, 453] on button "Save Address" at bounding box center [577, 456] width 94 height 28
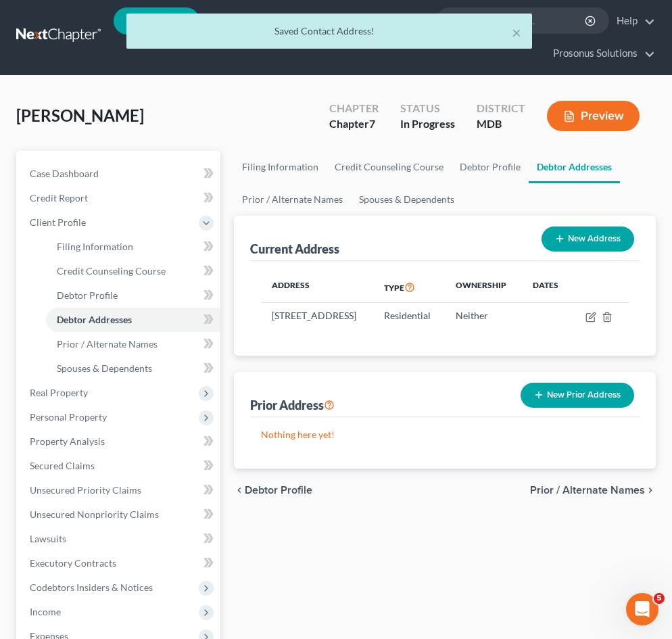
scroll to position [0, 0]
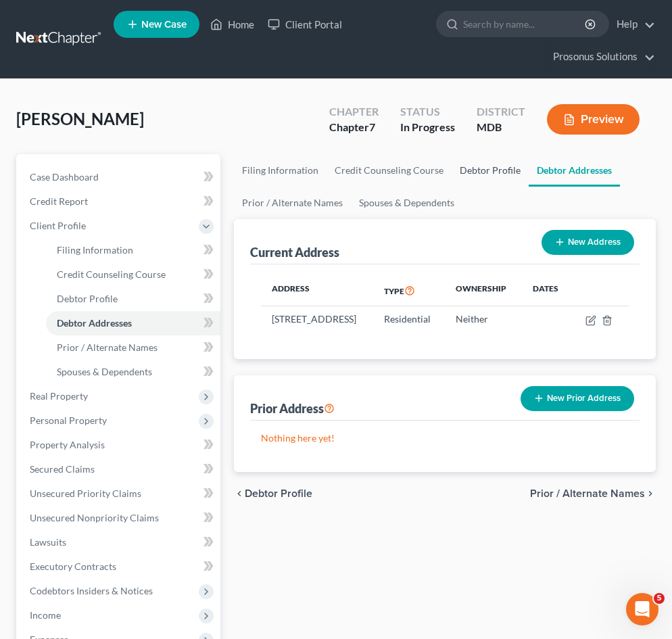
click at [491, 175] on link "Debtor Profile" at bounding box center [490, 170] width 77 height 32
select select "0"
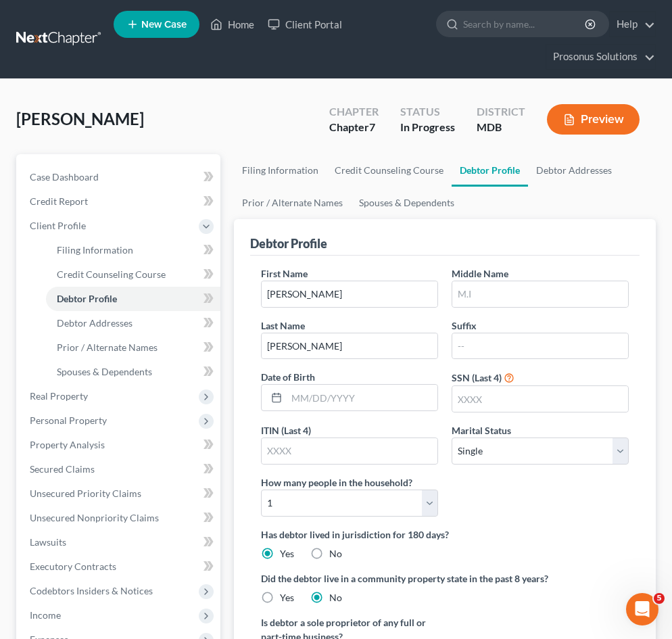
scroll to position [68, 0]
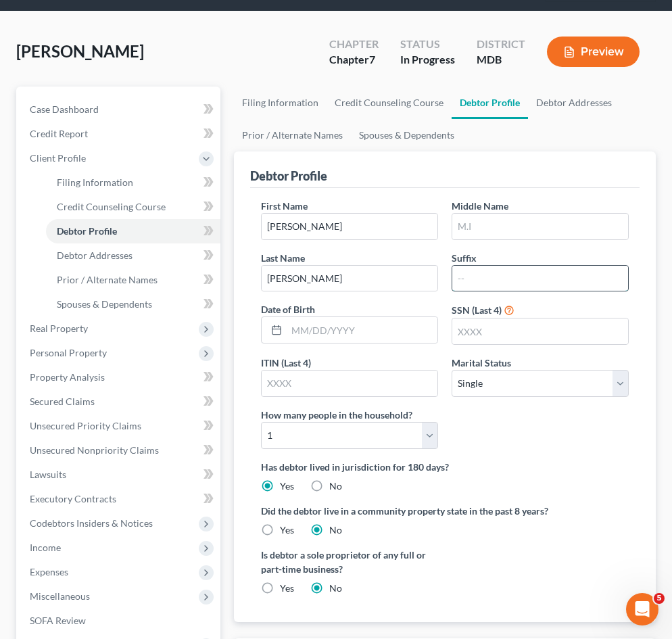
click at [507, 281] on input "text" at bounding box center [541, 279] width 176 height 26
click at [352, 332] on input "text" at bounding box center [362, 330] width 151 height 26
click at [510, 603] on div "Is debtor a sole proprietor of any full or part-time business? Yes No" at bounding box center [445, 577] width 382 height 58
click at [370, 338] on input "text" at bounding box center [362, 330] width 151 height 26
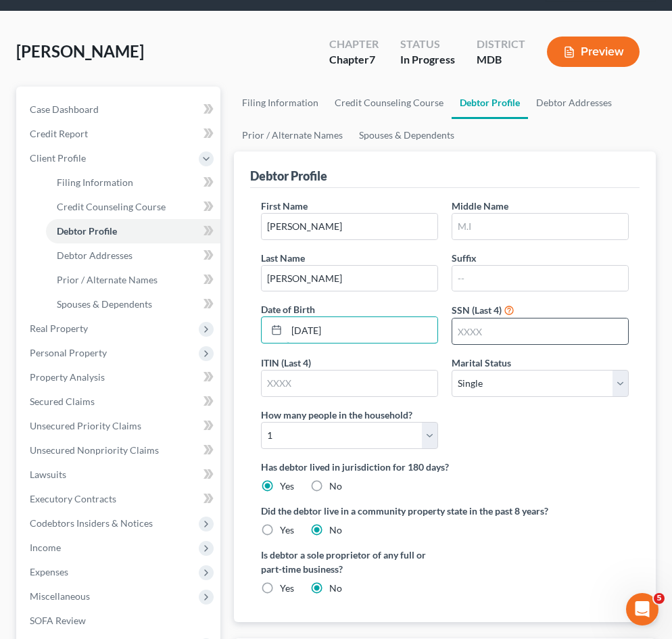
type input "[DATE]"
click at [509, 334] on input "text" at bounding box center [541, 332] width 176 height 26
type input "5"
type input "4730"
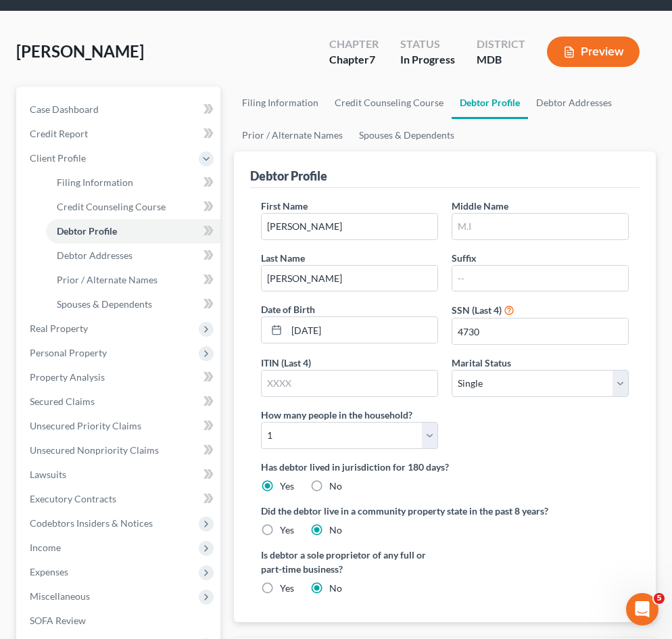
click at [538, 453] on div "First Name [PERSON_NAME] Middle Name Last Name [PERSON_NAME] Date of Birth [DEM…" at bounding box center [445, 329] width 382 height 261
click at [507, 473] on label "Has debtor lived in jurisdiction for 180 days?" at bounding box center [445, 467] width 368 height 14
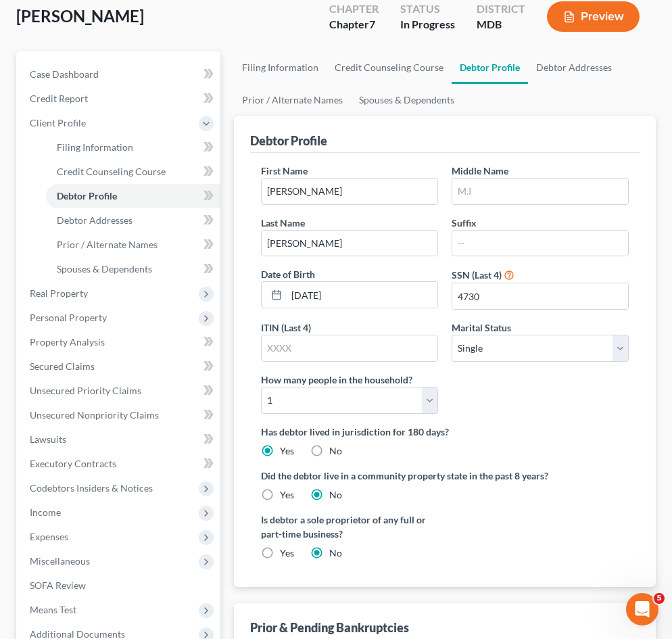
scroll to position [135, 0]
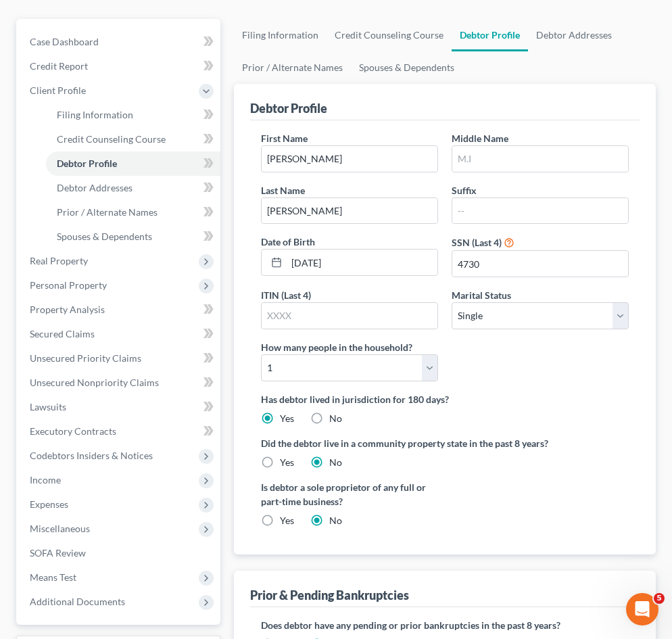
click at [562, 382] on div "First Name [PERSON_NAME] Middle Name Last Name [PERSON_NAME] Date of Birth [DEM…" at bounding box center [445, 261] width 382 height 261
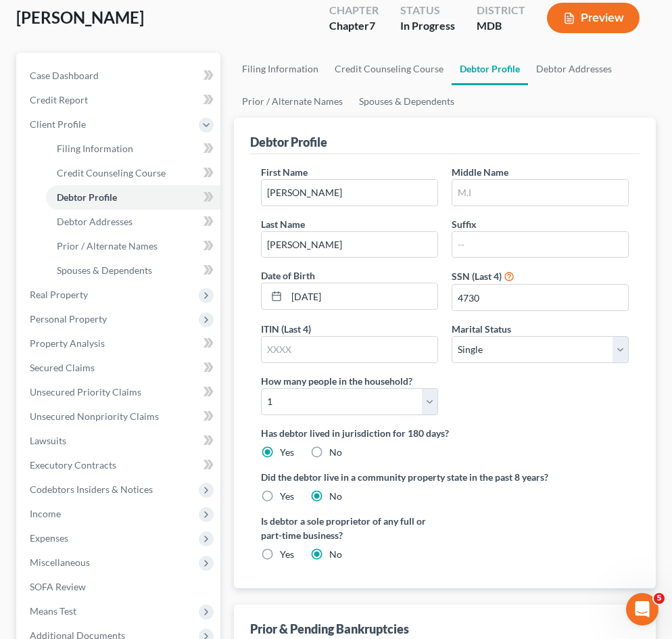
scroll to position [0, 0]
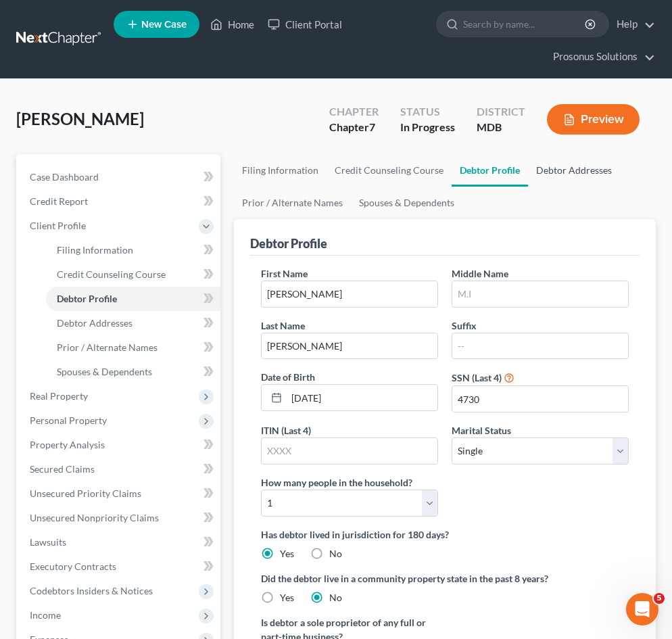
click at [563, 174] on link "Debtor Addresses" at bounding box center [574, 170] width 92 height 32
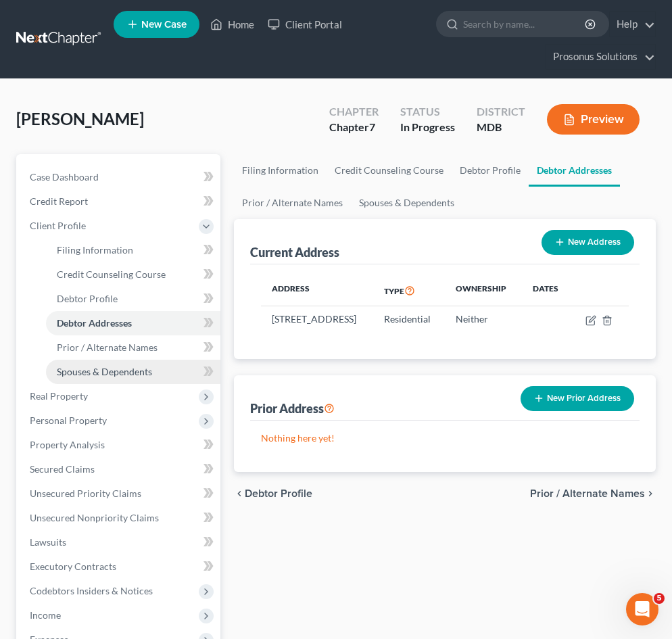
click at [118, 367] on span "Spouses & Dependents" at bounding box center [104, 371] width 95 height 11
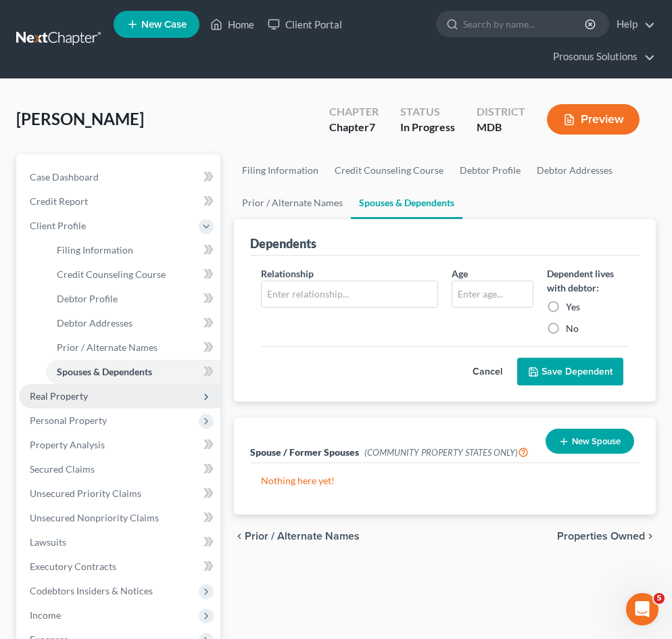
click at [98, 395] on span "Real Property" at bounding box center [120, 396] width 202 height 24
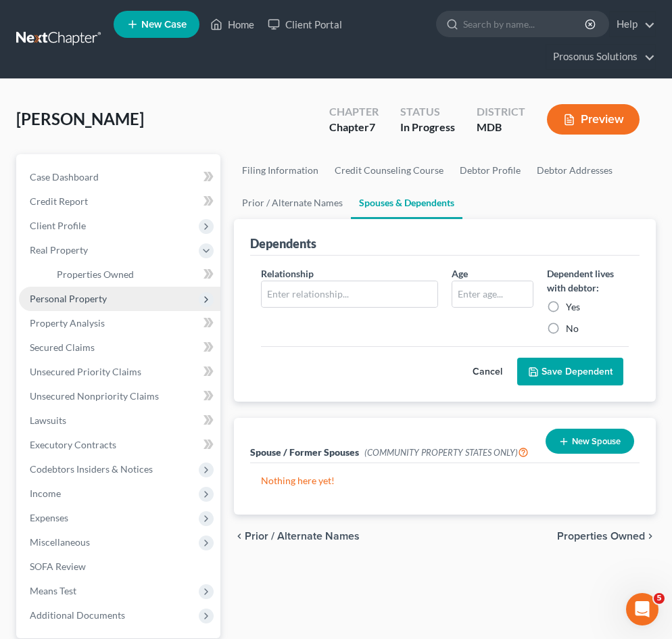
click at [136, 296] on span "Personal Property" at bounding box center [120, 299] width 202 height 24
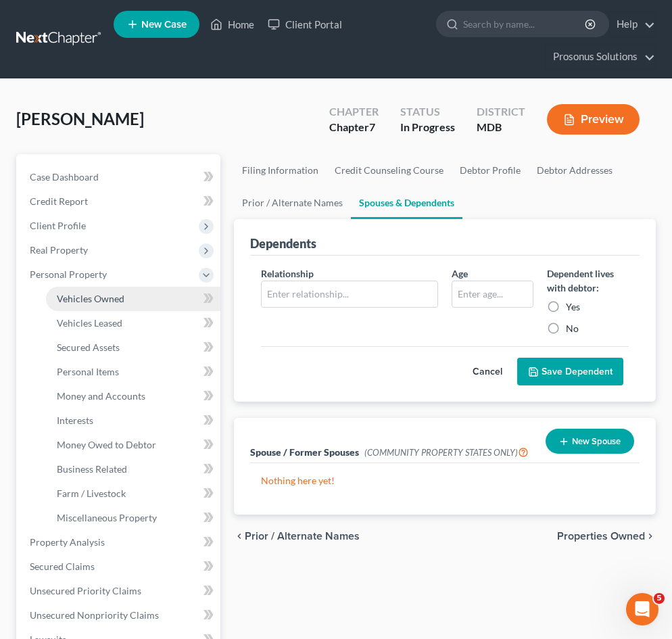
click at [126, 302] on link "Vehicles Owned" at bounding box center [133, 299] width 175 height 24
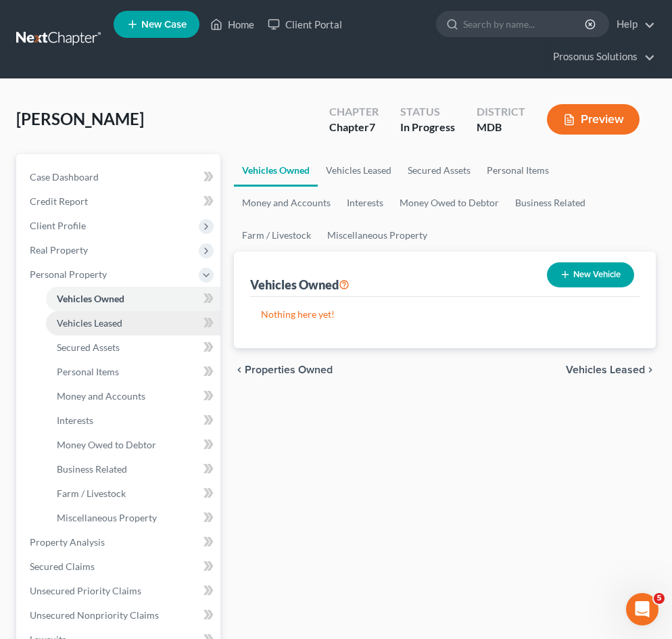
click at [117, 325] on span "Vehicles Leased" at bounding box center [90, 322] width 66 height 11
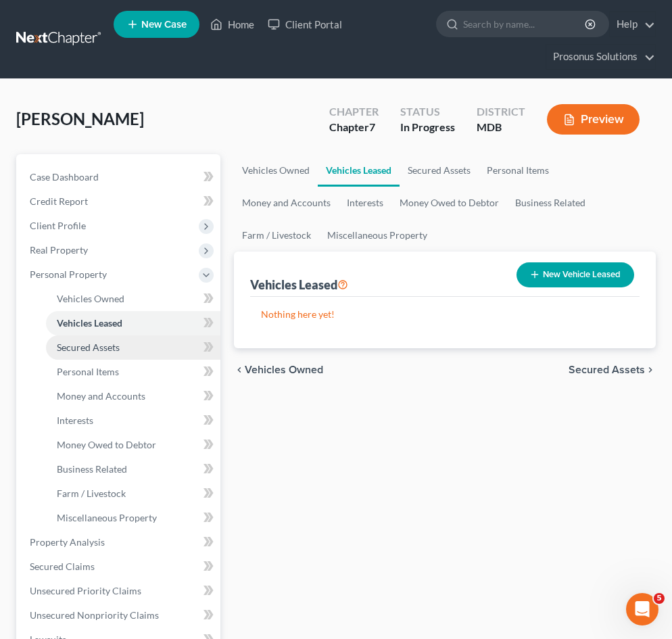
click at [113, 350] on span "Secured Assets" at bounding box center [88, 347] width 63 height 11
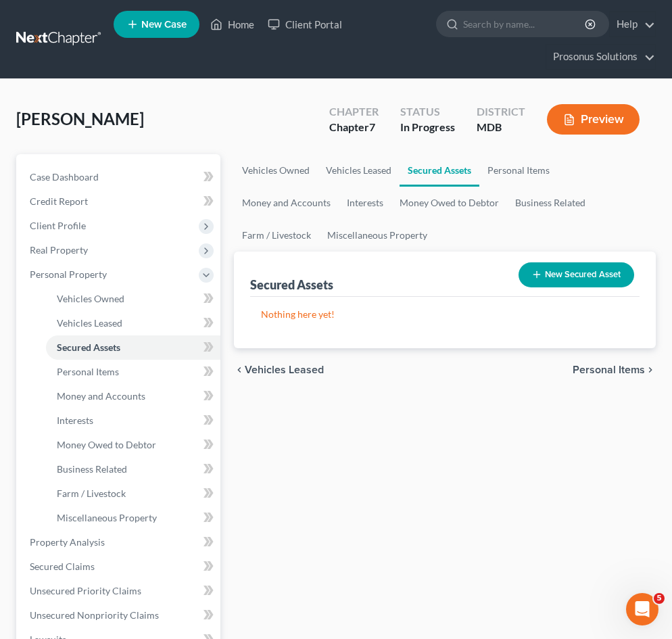
click at [361, 445] on div "Vehicles Owned Vehicles Leased Secured Assets Personal Items Money and Accounts…" at bounding box center [445, 544] width 436 height 781
click at [99, 371] on span "Personal Items" at bounding box center [88, 371] width 62 height 11
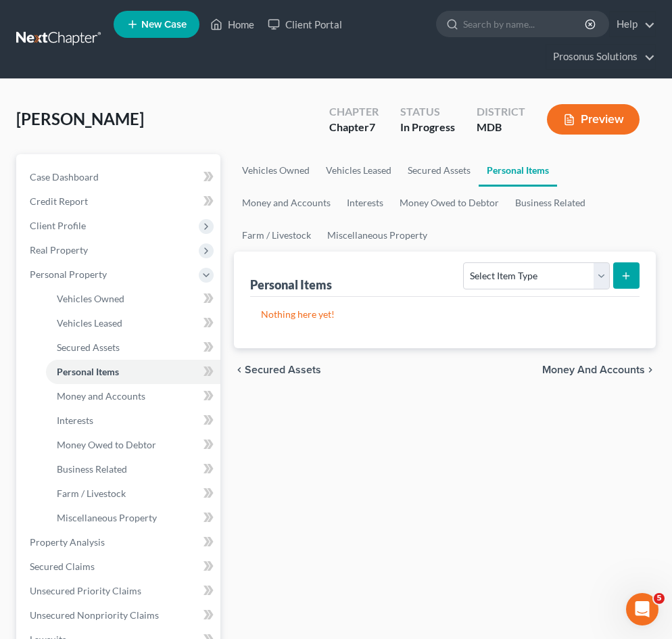
click at [461, 432] on div "Vehicles Owned Vehicles Leased Secured Assets Personal Items Money and Accounts…" at bounding box center [445, 544] width 436 height 781
click at [527, 283] on select "Select Item Type Clothing Collectibles Of Value Electronics Firearms Household …" at bounding box center [536, 275] width 146 height 27
click at [376, 428] on div "Vehicles Owned Vehicles Leased Secured Assets Personal Items Money and Accounts…" at bounding box center [445, 544] width 436 height 781
click at [542, 283] on select "Select Item Type Clothing Collectibles Of Value Electronics Firearms Household …" at bounding box center [536, 275] width 146 height 27
select select "clothing"
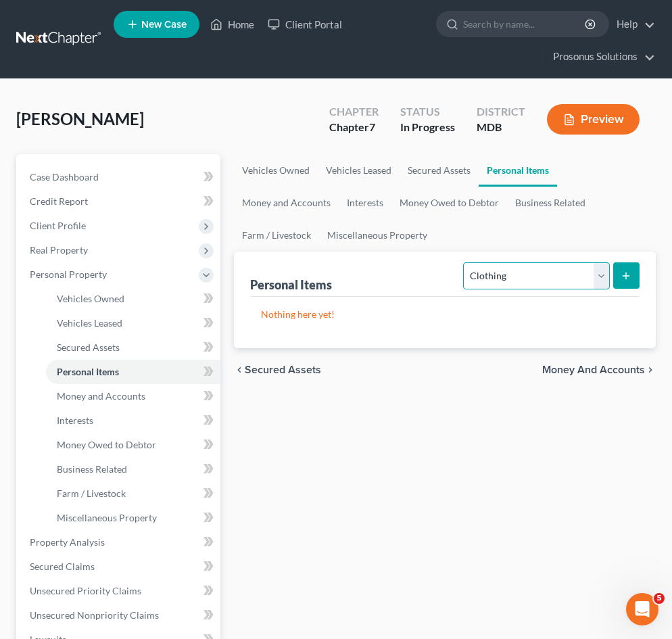
click at [465, 262] on select "Select Item Type Clothing Collectibles Of Value Electronics Firearms Household …" at bounding box center [536, 275] width 146 height 27
click at [628, 283] on button "submit" at bounding box center [627, 275] width 26 height 26
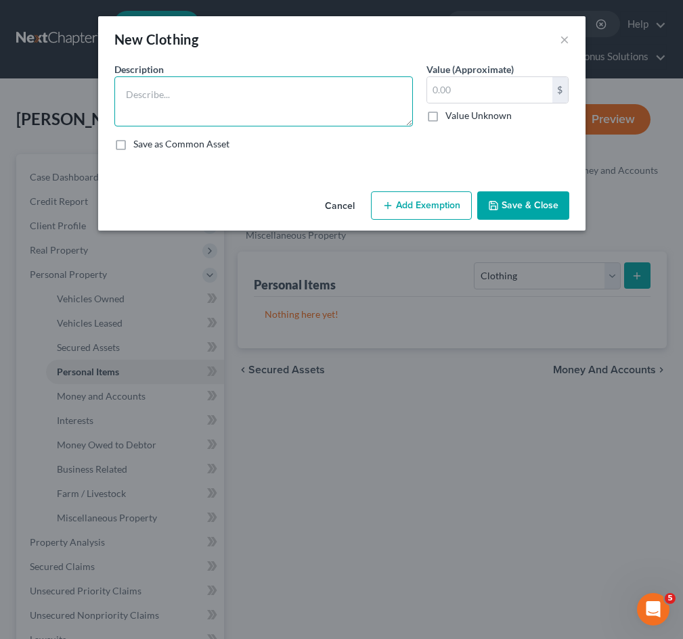
click at [308, 97] on textarea at bounding box center [263, 101] width 298 height 50
type textarea "shirts, towels, bedding, shoes, socks, under clothing, dresses,"
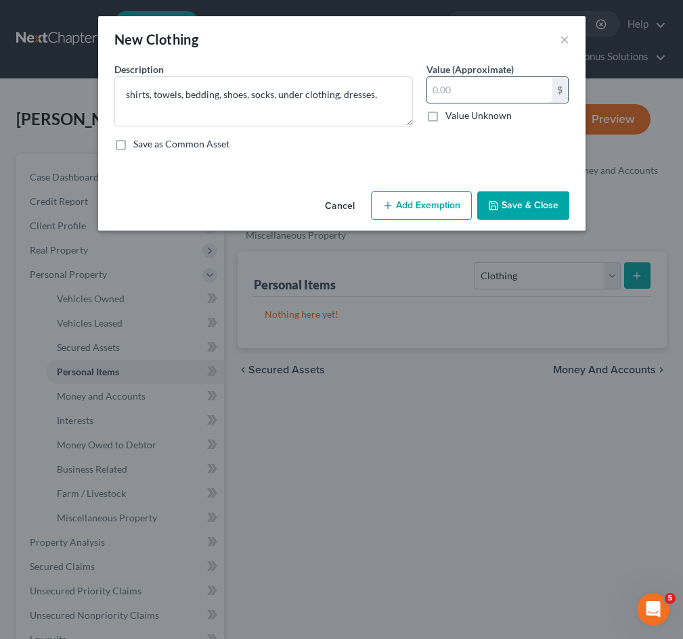
click at [472, 97] on input "text" at bounding box center [489, 90] width 125 height 26
type input "1,500"
click at [502, 140] on div "Save as Common Asset" at bounding box center [341, 144] width 455 height 14
click at [536, 206] on button "Save & Close" at bounding box center [523, 205] width 92 height 28
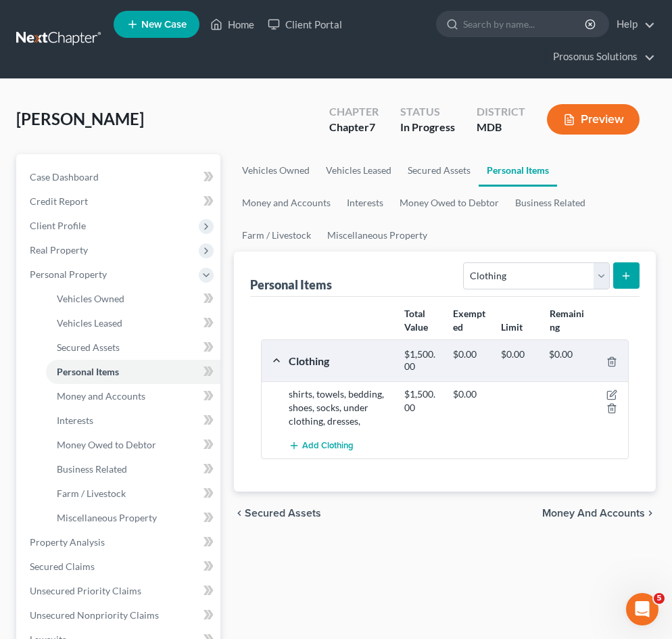
click at [429, 509] on div "chevron_left Secured Assets Money and Accounts chevron_right" at bounding box center [445, 513] width 422 height 43
click at [133, 400] on span "Money and Accounts" at bounding box center [101, 395] width 89 height 11
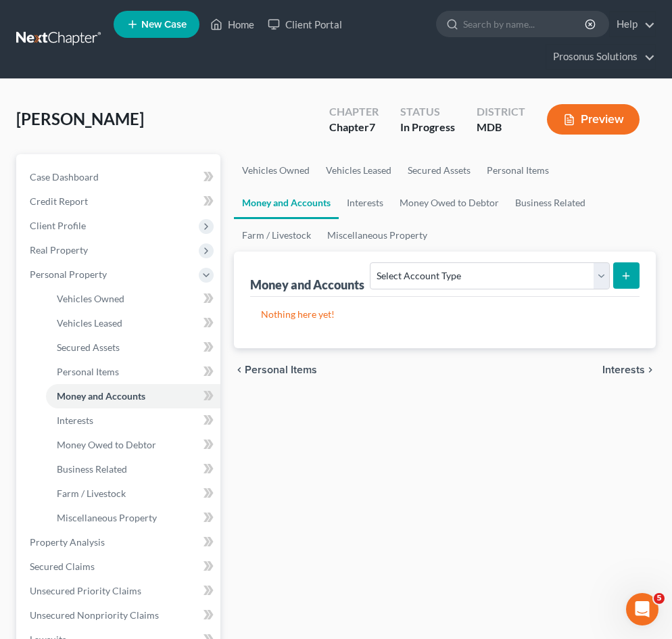
drag, startPoint x: 454, startPoint y: 373, endPoint x: 462, endPoint y: 316, distance: 57.4
click at [454, 370] on div "chevron_left Personal Items Interests chevron_right" at bounding box center [445, 369] width 422 height 43
click at [466, 285] on select "Select Account Type Brokerage Cash on Hand Certificates of Deposit Checking Acc…" at bounding box center [489, 275] width 239 height 27
select select "checking"
click at [373, 262] on select "Select Account Type Brokerage Cash on Hand Certificates of Deposit Checking Acc…" at bounding box center [489, 275] width 239 height 27
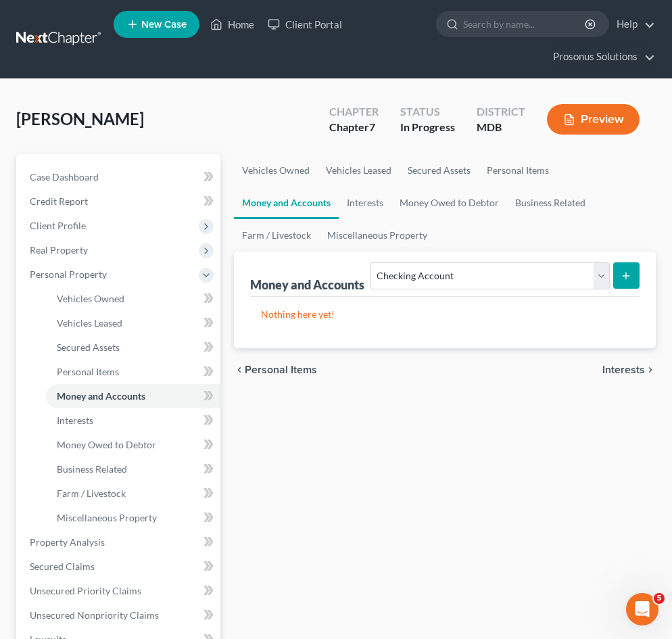
click at [634, 279] on button "submit" at bounding box center [627, 275] width 26 height 26
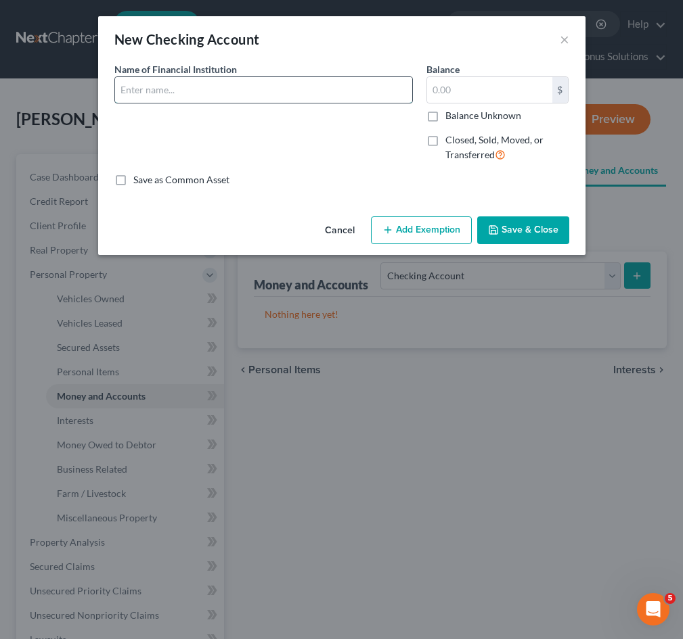
click at [220, 85] on input "text" at bounding box center [263, 90] width 297 height 26
paste input "GO2Bank Checking"
type input "GO2Bank Checking"
click at [447, 85] on input "text" at bounding box center [489, 90] width 125 height 26
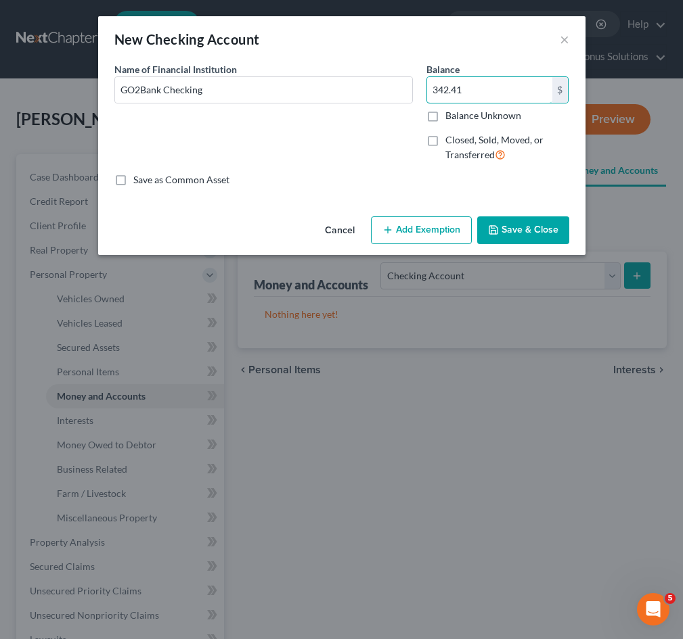
type input "342.41"
drag, startPoint x: 340, startPoint y: 140, endPoint x: 348, endPoint y: 146, distance: 10.7
click at [341, 140] on div "Name of Financial Institution * GO2Bank Checking" at bounding box center [264, 117] width 312 height 111
click at [530, 229] on button "Save & Close" at bounding box center [523, 230] width 92 height 28
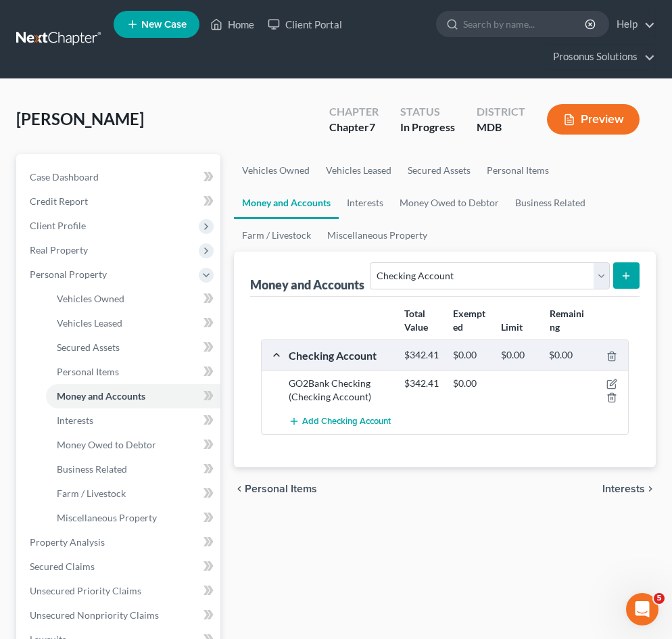
click at [632, 277] on icon "submit" at bounding box center [626, 276] width 11 height 11
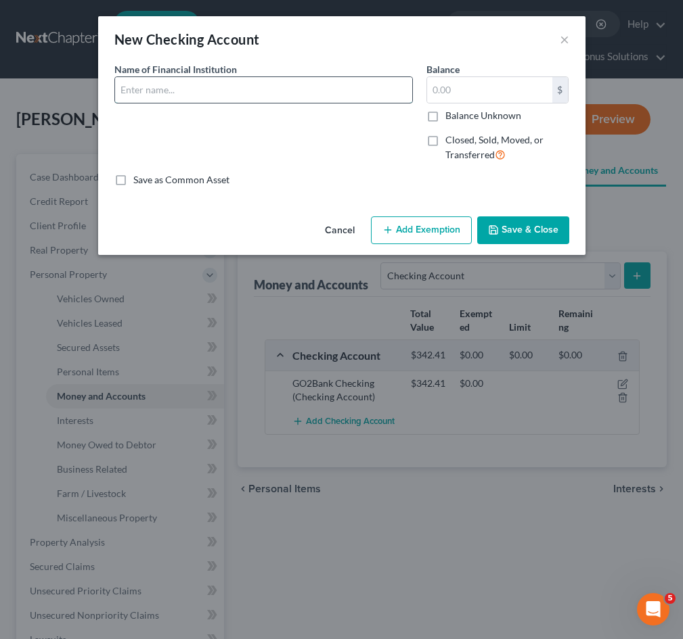
click at [197, 92] on input "text" at bounding box center [263, 90] width 297 height 26
paste input "Green Dot Secured Credit Card"
type input "Green Dot Secured Credit Card"
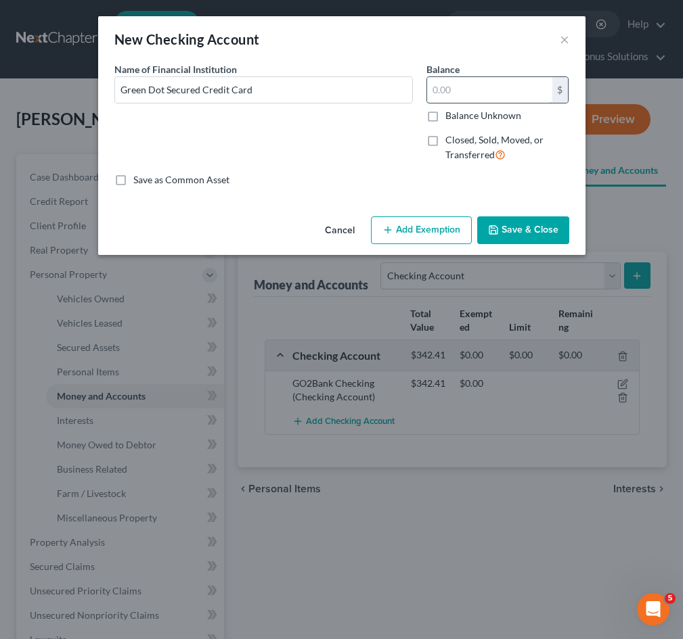
click at [464, 93] on input "text" at bounding box center [489, 90] width 125 height 26
click at [484, 95] on input "text" at bounding box center [489, 90] width 125 height 26
type input "0"
click at [329, 89] on input "Green Dot Secured Credit Card" at bounding box center [263, 90] width 297 height 26
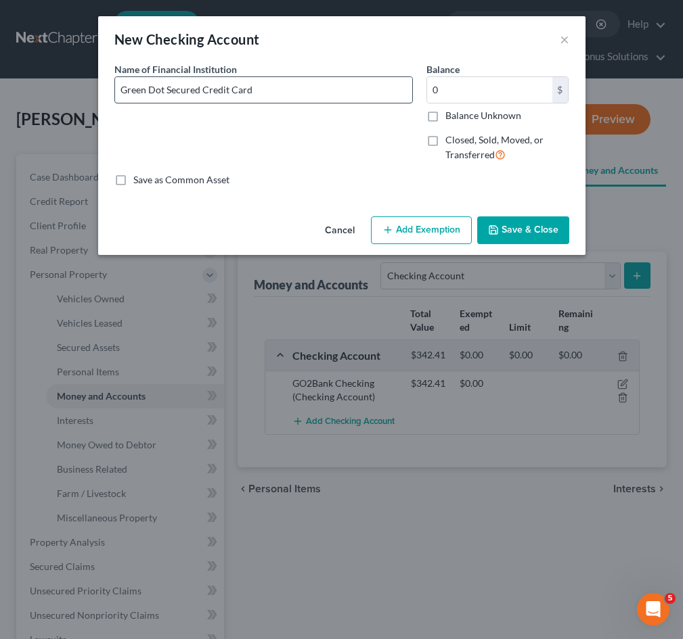
click at [329, 89] on input "Green Dot Secured Credit Card" at bounding box center [263, 90] width 297 height 26
click at [330, 82] on input "Green Dot Secured Credit Card" at bounding box center [263, 90] width 297 height 26
drag, startPoint x: 327, startPoint y: 85, endPoint x: 68, endPoint y: 80, distance: 258.5
click at [68, 80] on div "New Checking Account × An exemption set must first be selected from the Filing …" at bounding box center [341, 319] width 683 height 639
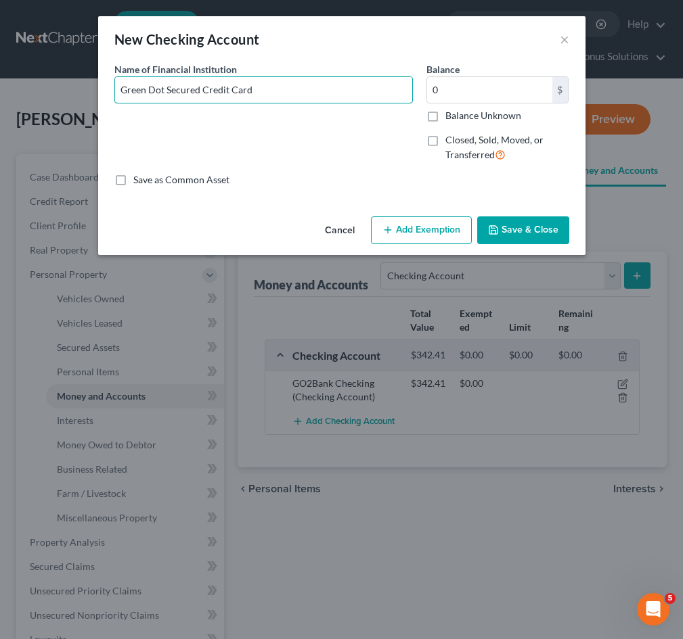
paste input "Chime"
type input "Chime"
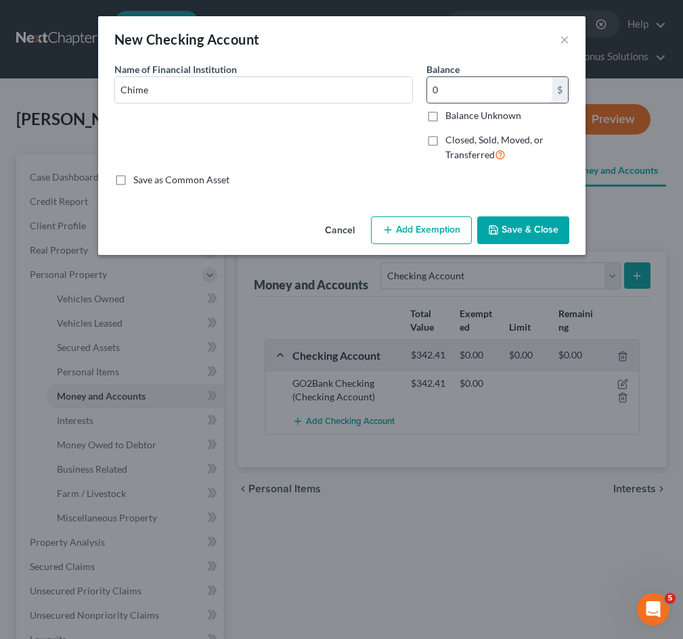
click at [474, 84] on input "0" at bounding box center [489, 90] width 125 height 26
click at [388, 129] on div "Name of Financial Institution * Chime" at bounding box center [264, 117] width 312 height 111
click at [540, 231] on button "Save & Close" at bounding box center [523, 230] width 92 height 28
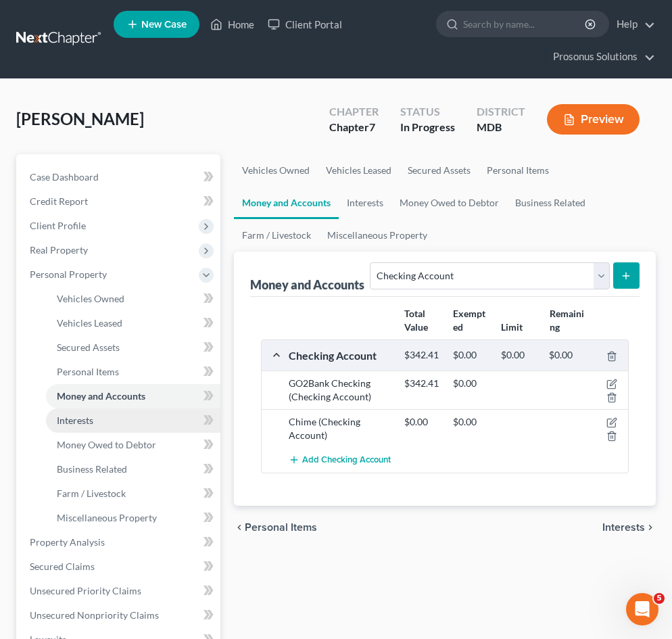
click at [111, 421] on link "Interests" at bounding box center [133, 421] width 175 height 24
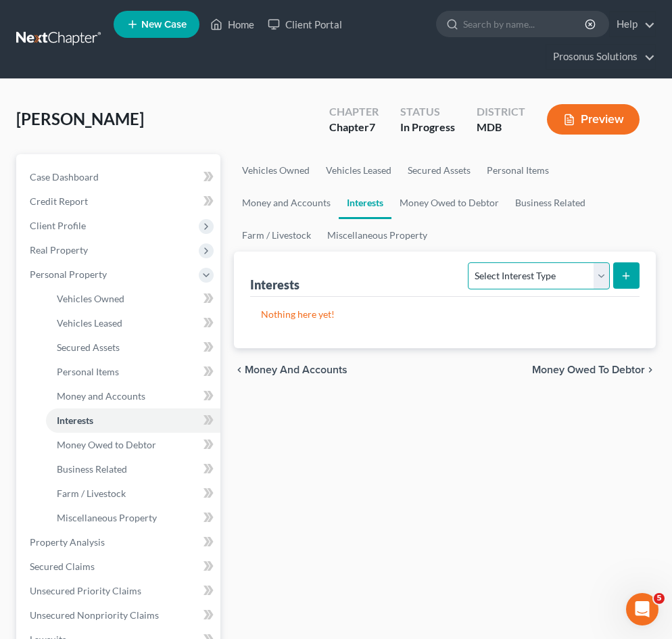
click at [550, 279] on select "Select Interest Type 401K Annuity Bond Education IRA Government Bond Government…" at bounding box center [538, 275] width 141 height 27
click at [298, 499] on div "Vehicles Owned Vehicles Leased Secured Assets Personal Items Money and Accounts…" at bounding box center [445, 544] width 436 height 781
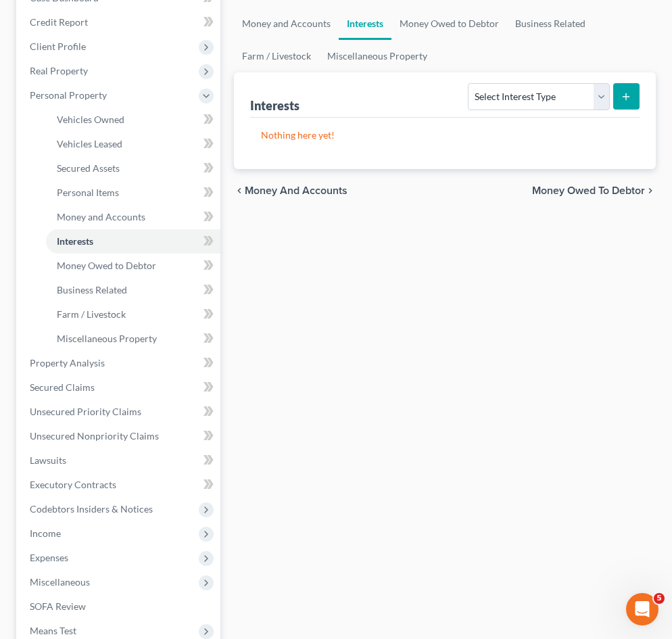
scroll to position [271, 0]
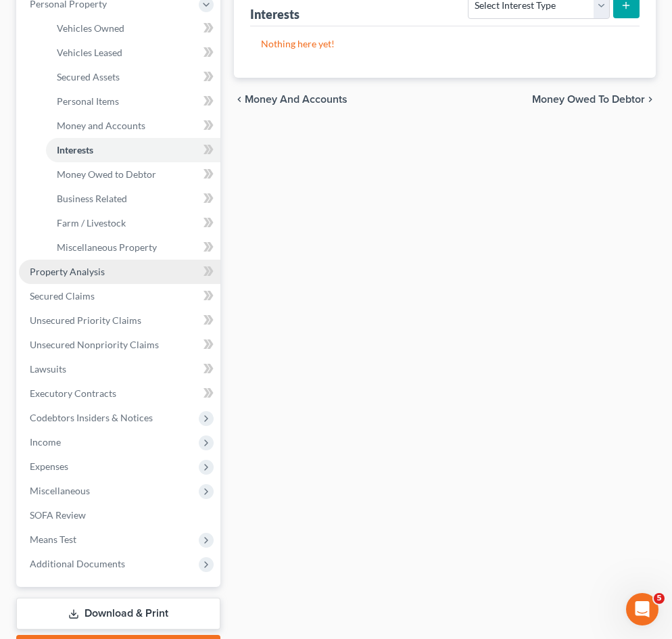
click at [75, 270] on span "Property Analysis" at bounding box center [67, 271] width 75 height 11
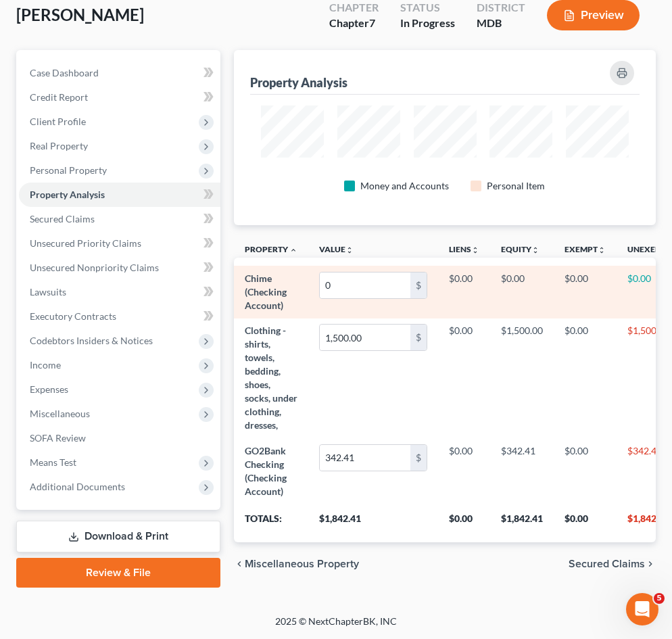
scroll to position [126, 0]
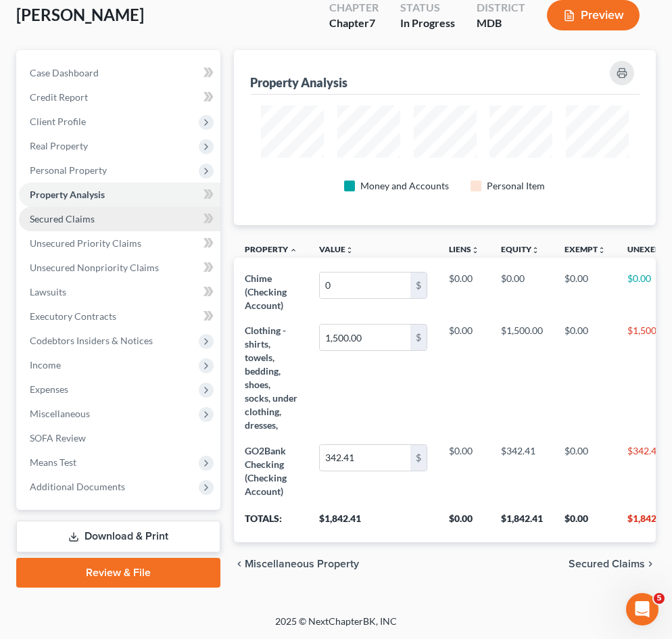
click at [110, 207] on link "Secured Claims" at bounding box center [120, 219] width 202 height 24
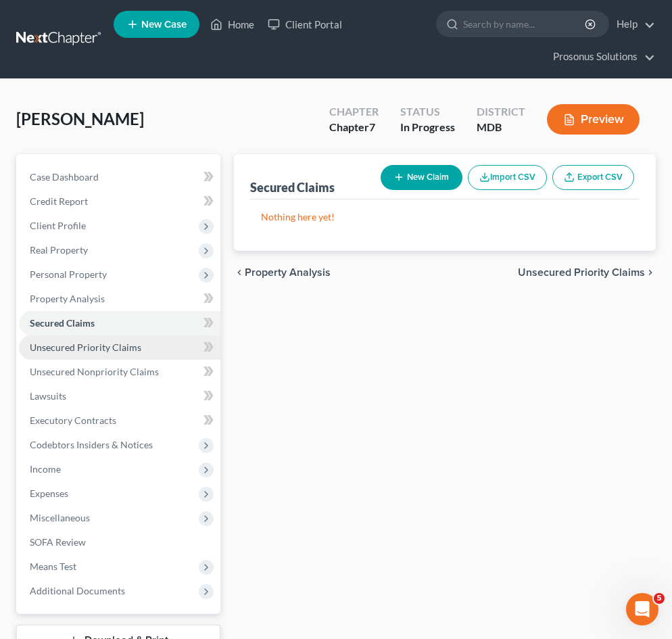
click at [58, 348] on span "Unsecured Priority Claims" at bounding box center [86, 347] width 112 height 11
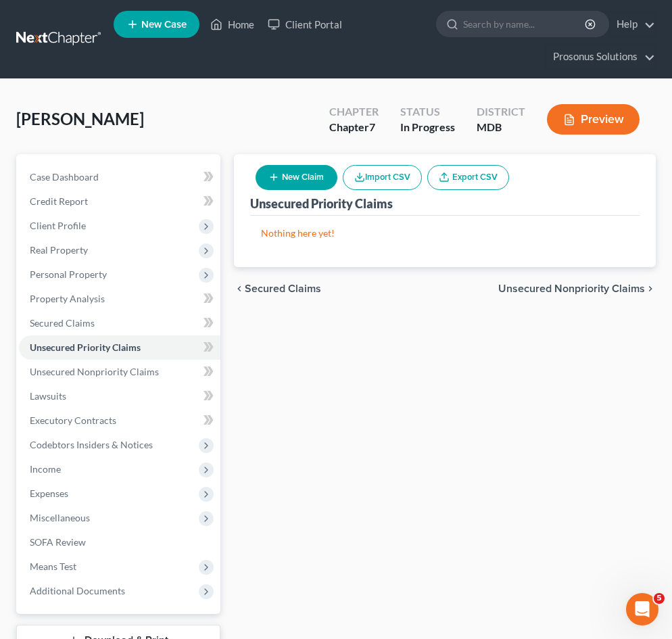
click at [589, 116] on button "Preview" at bounding box center [593, 119] width 93 height 30
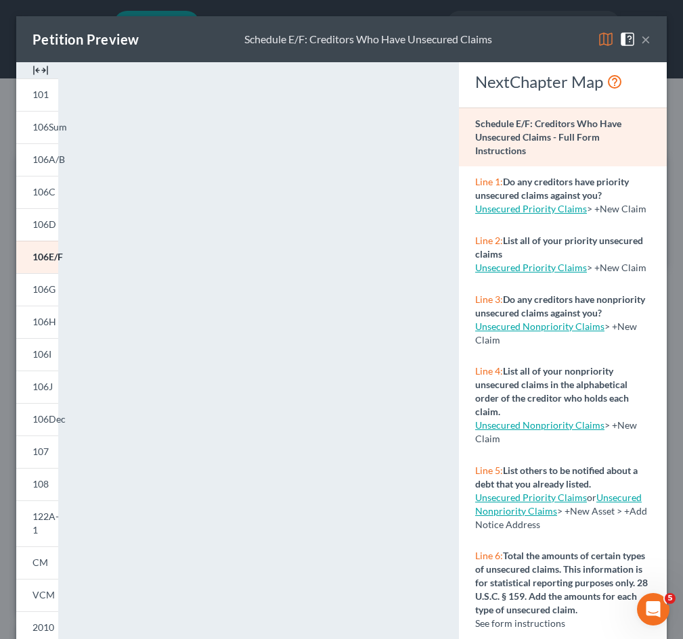
click at [641, 37] on button "×" at bounding box center [645, 39] width 9 height 16
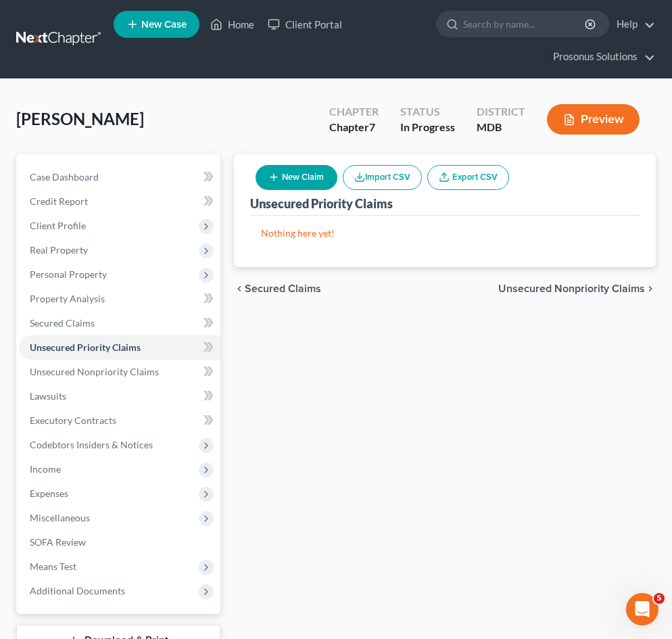
click at [390, 178] on button "Import CSV" at bounding box center [382, 177] width 79 height 25
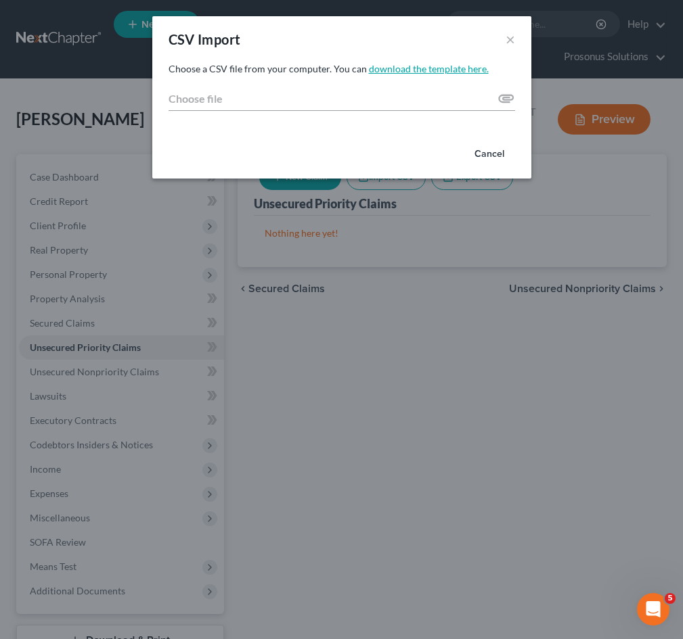
click at [432, 68] on link "download the template here." at bounding box center [429, 68] width 120 height 11
click at [333, 411] on div "CSV Import × Choose a CSV file from your computer. You can download the templat…" at bounding box center [341, 319] width 683 height 639
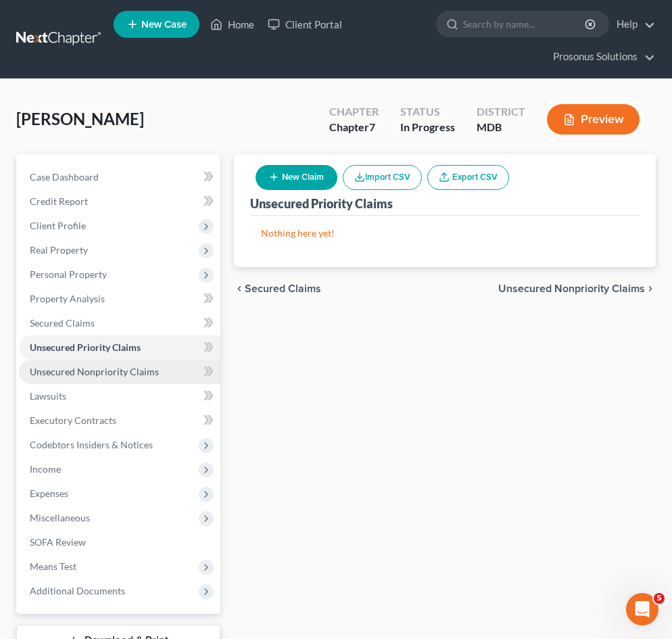
click at [107, 374] on span "Unsecured Nonpriority Claims" at bounding box center [94, 371] width 129 height 11
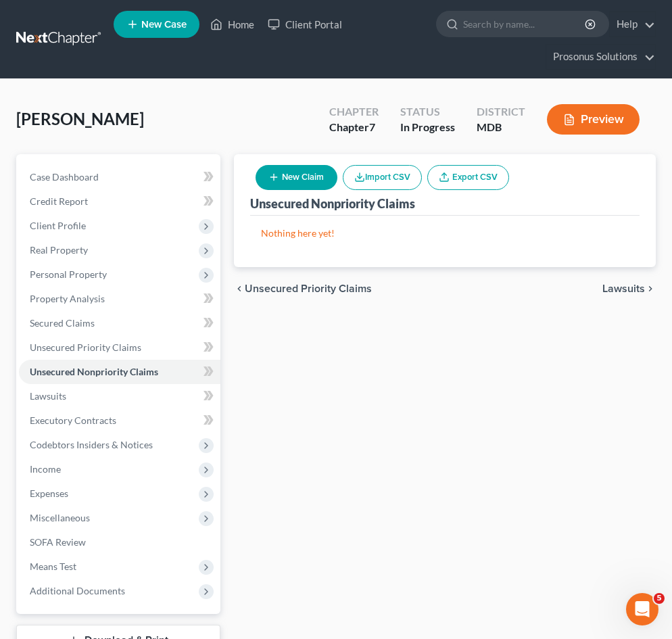
click at [446, 390] on div "Unsecured Nonpriority Claims New Claim Import CSV Export CSV Nothing here yet! …" at bounding box center [445, 423] width 436 height 538
click at [536, 355] on div "Unsecured Nonpriority Claims New Claim Import CSV Export CSV Nothing here yet! …" at bounding box center [445, 423] width 436 height 538
click at [379, 180] on button "Import CSV" at bounding box center [382, 177] width 79 height 25
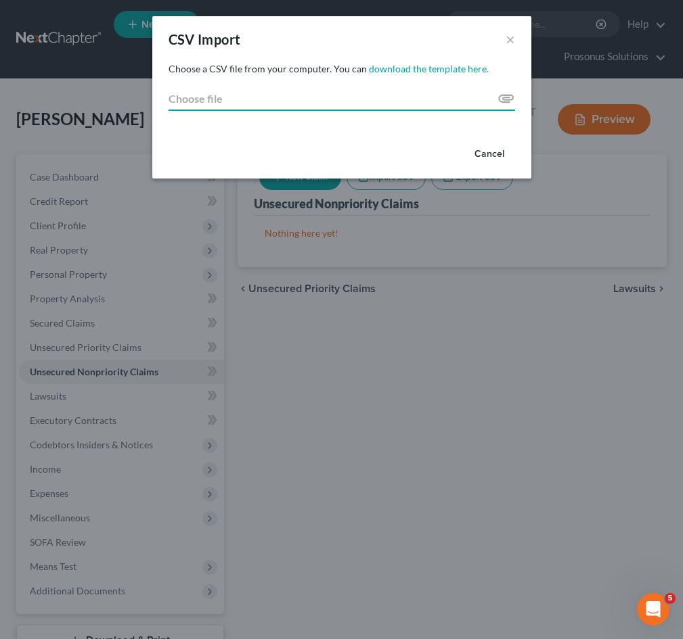
click at [513, 97] on input "Choose file" at bounding box center [341, 99] width 346 height 24
type input "C:\fakepath\Creditor_Import_ALL.csv"
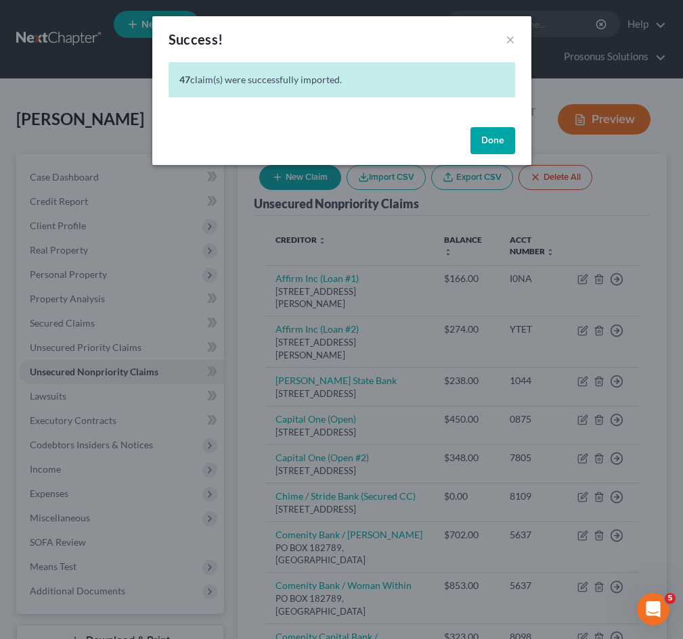
click at [490, 141] on button "Done" at bounding box center [492, 140] width 45 height 27
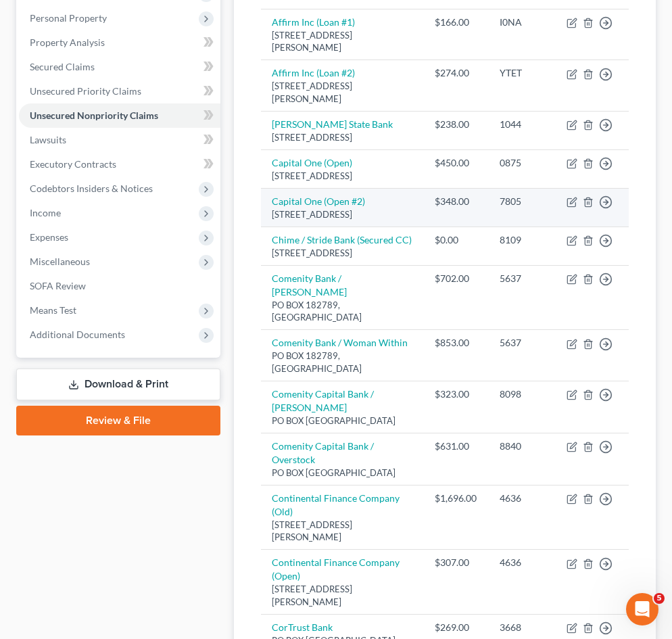
scroll to position [271, 0]
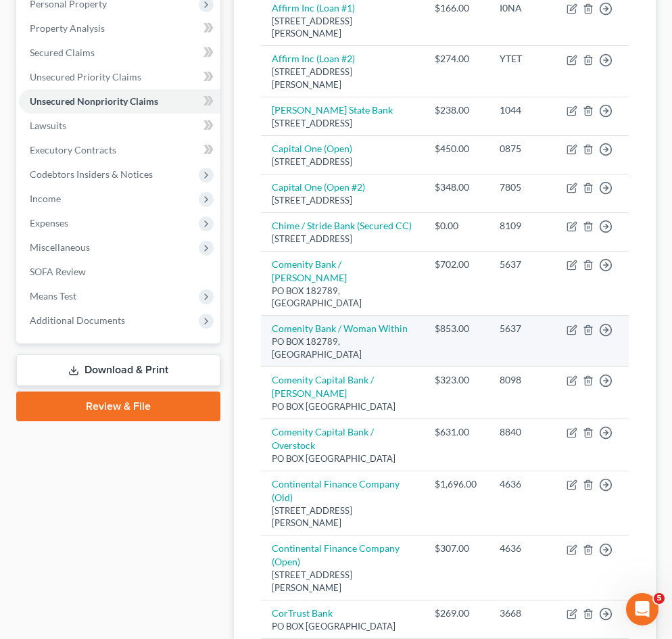
click at [461, 367] on td "$853.00" at bounding box center [456, 341] width 65 height 51
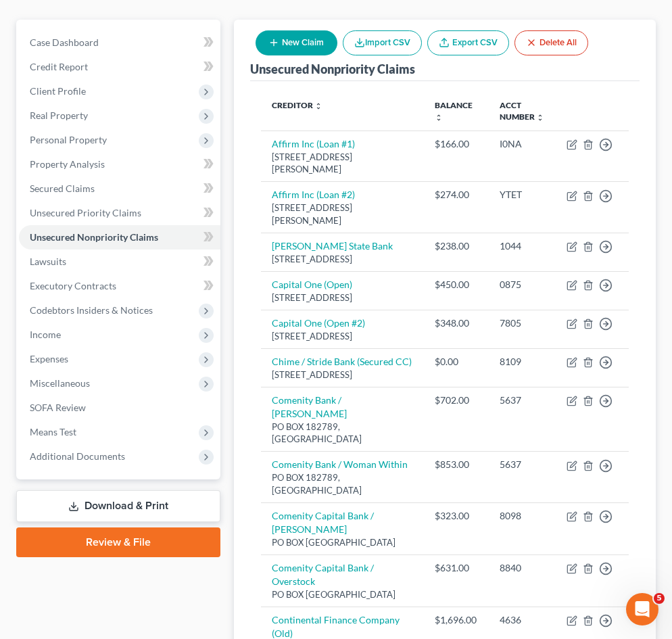
scroll to position [135, 0]
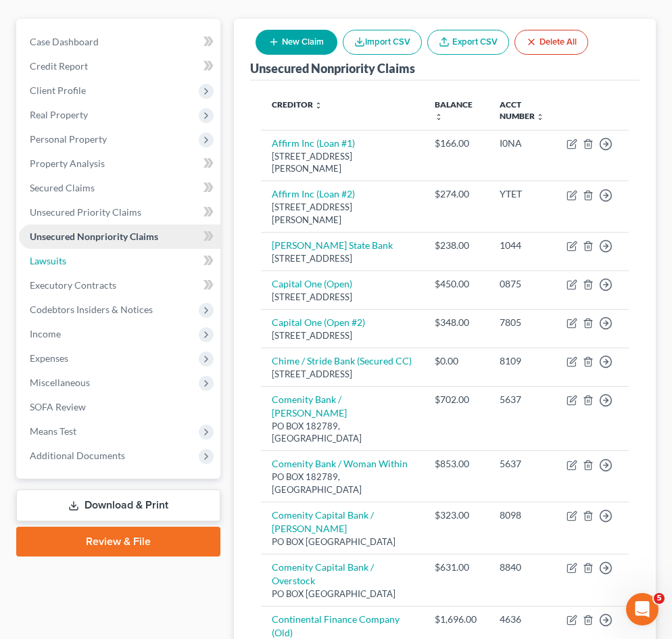
click at [83, 257] on link "Lawsuits" at bounding box center [120, 261] width 202 height 24
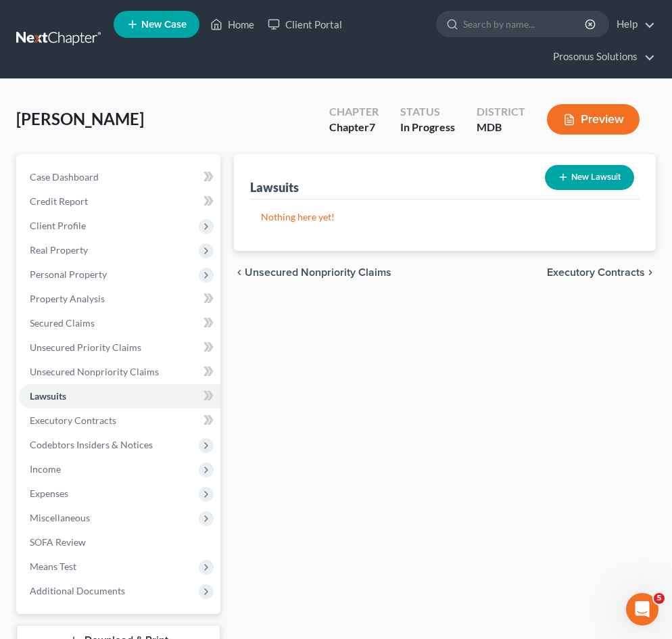
click at [587, 176] on button "New Lawsuit" at bounding box center [589, 177] width 89 height 25
select select "0"
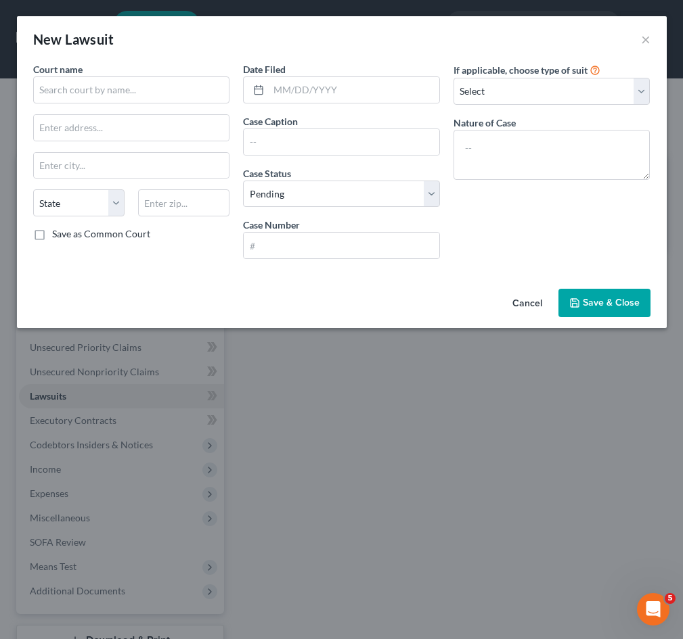
click at [404, 287] on div "Cancel Save & Close" at bounding box center [341, 305] width 649 height 45
click at [410, 290] on div "Cancel Save & Close" at bounding box center [341, 305] width 649 height 45
paste input "District Court of [US_STATE] for Prince George’s County"
type input "District Court of [US_STATE] for Prince George’s County"
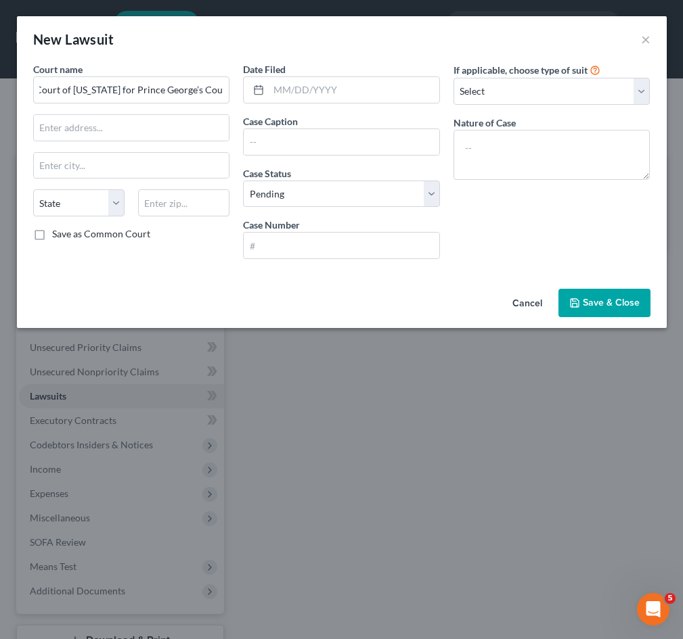
scroll to position [0, 0]
paste input "[STREET_ADDRESS]"
type input "[STREET_ADDRESS]"
paste input "Upper Marlboro"
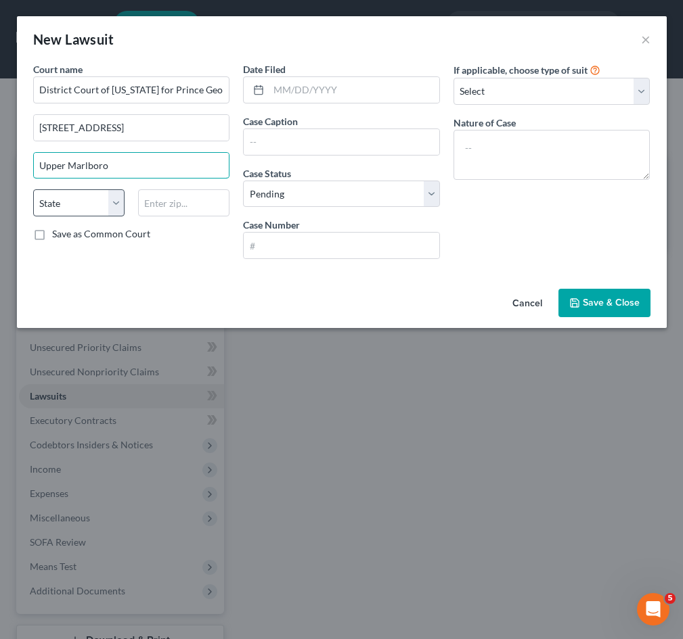
type input "Upper Marlboro"
click at [86, 205] on select "State [US_STATE] AK AR AZ CA CO CT DE DC [GEOGRAPHIC_DATA] [GEOGRAPHIC_DATA] GU…" at bounding box center [78, 202] width 91 height 27
select select "21"
click at [33, 189] on select "State [US_STATE] AK AR AZ CA CO CT DE DC [GEOGRAPHIC_DATA] [GEOGRAPHIC_DATA] GU…" at bounding box center [78, 202] width 91 height 27
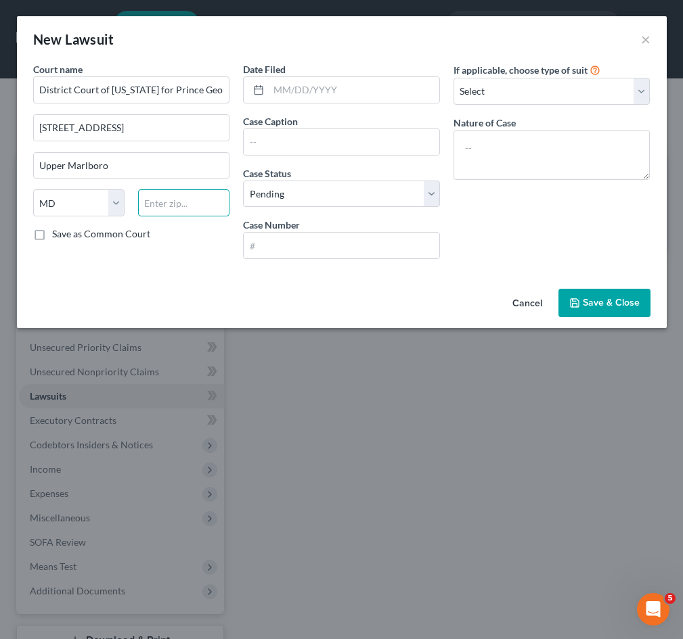
paste input "20772"
type input "20772"
click at [384, 133] on input "text" at bounding box center [341, 142] width 195 height 26
paste input "Jefferson Capital Systems LLC v. [PERSON_NAME]"
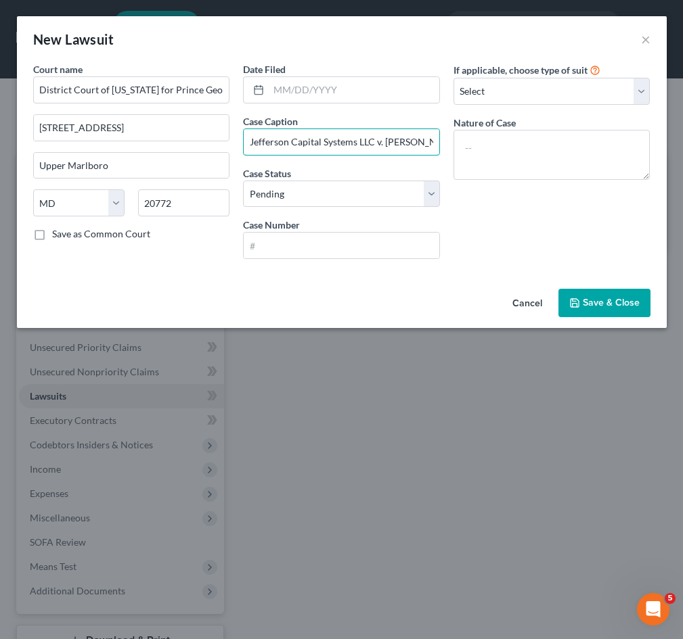
scroll to position [0, 13]
type input "Jefferson Capital Systems LLC v. [PERSON_NAME]"
paste input "[DATE]"
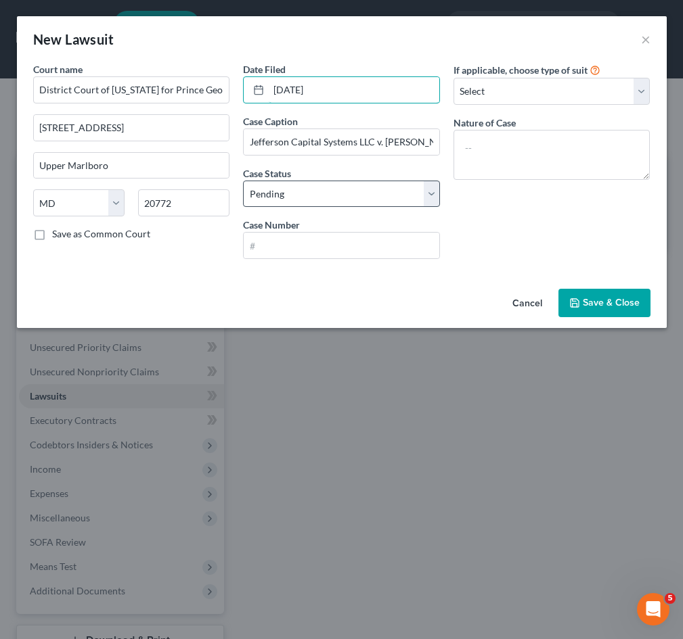
type input "[DATE]"
click at [403, 194] on select "Select Pending On Appeal Concluded" at bounding box center [341, 194] width 197 height 27
click at [478, 208] on div "If applicable, choose type of suit Select Repossession Garnishment Foreclosure …" at bounding box center [551, 166] width 210 height 208
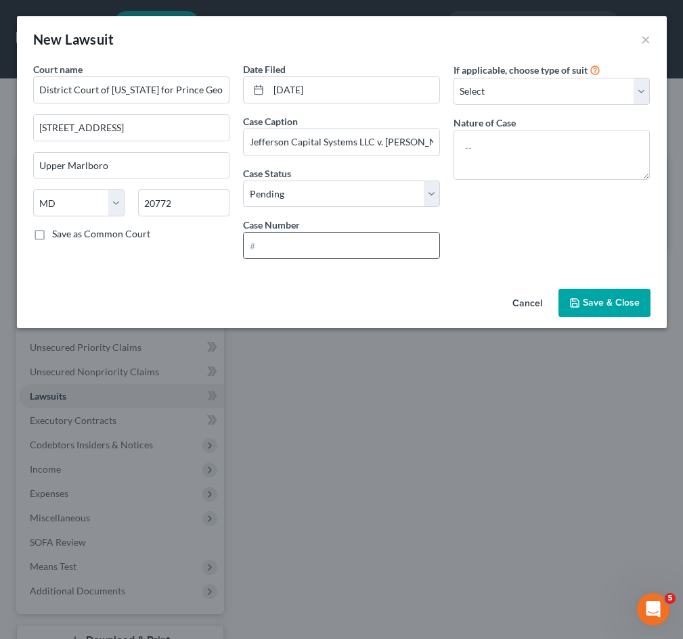
paste input "D05CV25011647"
type input "D05CV25011647"
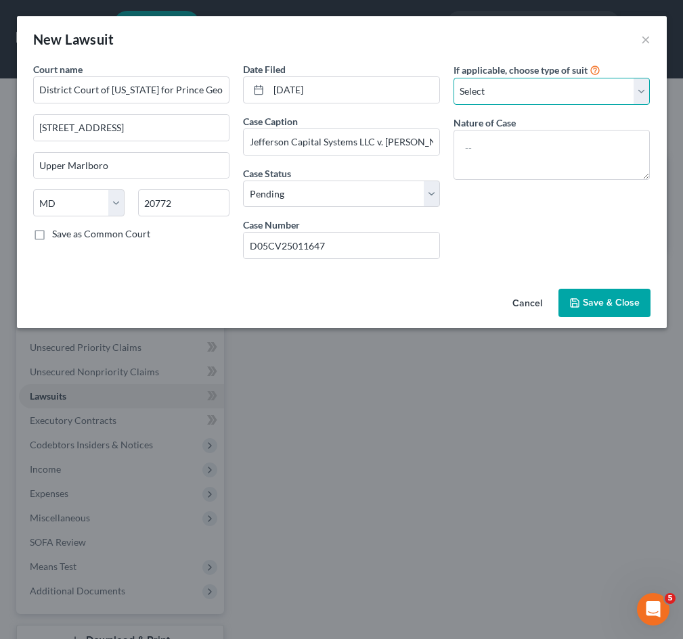
click at [540, 87] on select "Select Repossession Garnishment Foreclosure Attached, Seized, Or Levied Other" at bounding box center [551, 91] width 197 height 27
click at [487, 83] on select "Select Repossession Garnishment Foreclosure Attached, Seized, Or Levied Other" at bounding box center [551, 91] width 197 height 27
select select "1"
click at [453, 78] on select "Select Repossession Garnishment Foreclosure Attached, Seized, Or Levied Other" at bounding box center [551, 91] width 197 height 27
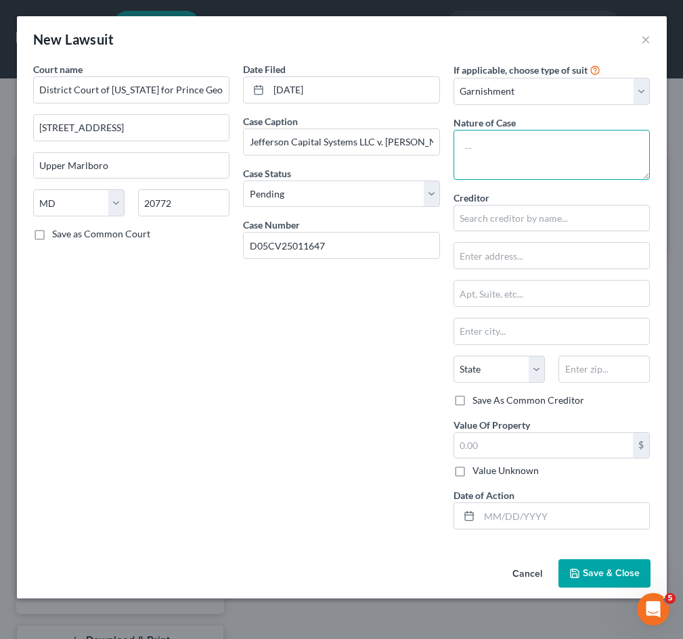
click at [501, 158] on textarea at bounding box center [551, 155] width 197 height 50
click at [576, 154] on textarea at bounding box center [551, 155] width 197 height 50
paste textarea "Wage Garnishment / Collection of Debt"
type textarea "Wage Garnishment / Collection of Debt"
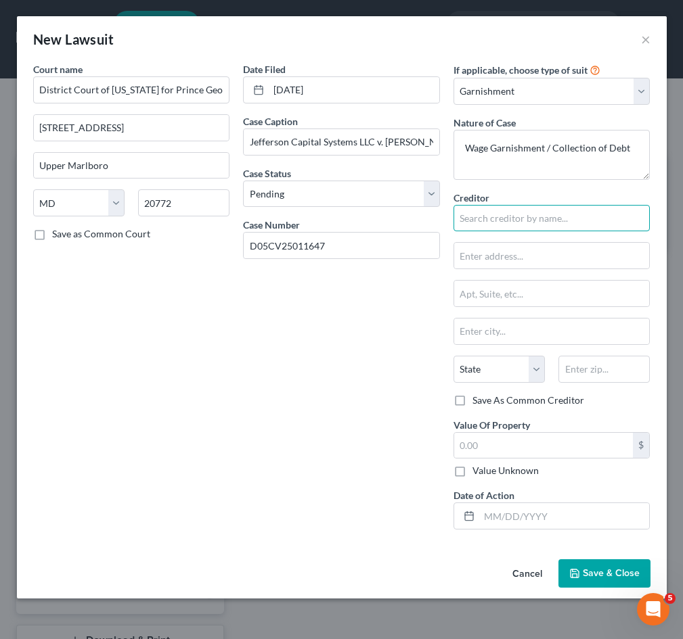
click at [543, 218] on input "text" at bounding box center [551, 218] width 197 height 27
paste input "Jefferson Capital Systems LLC"
type input "Jefferson Capital Systems LLC"
paste input "[STREET_ADDRESS]"
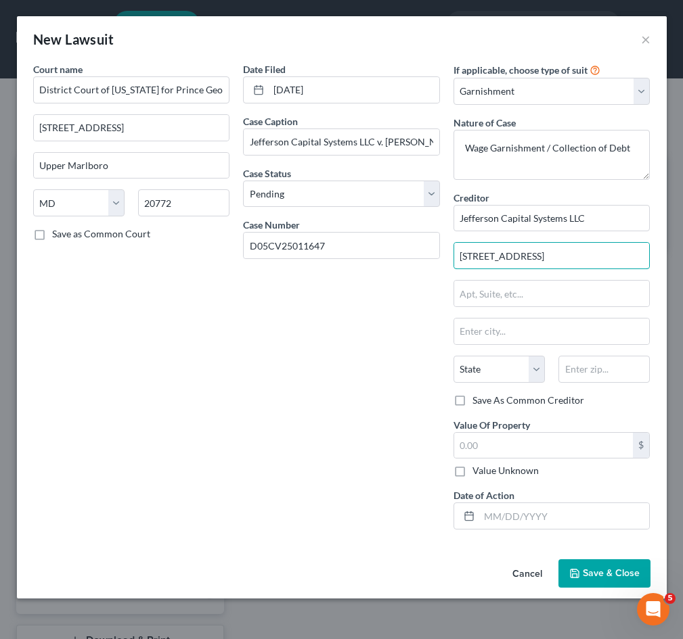
type input "[STREET_ADDRESS]"
paste input "Sartell"
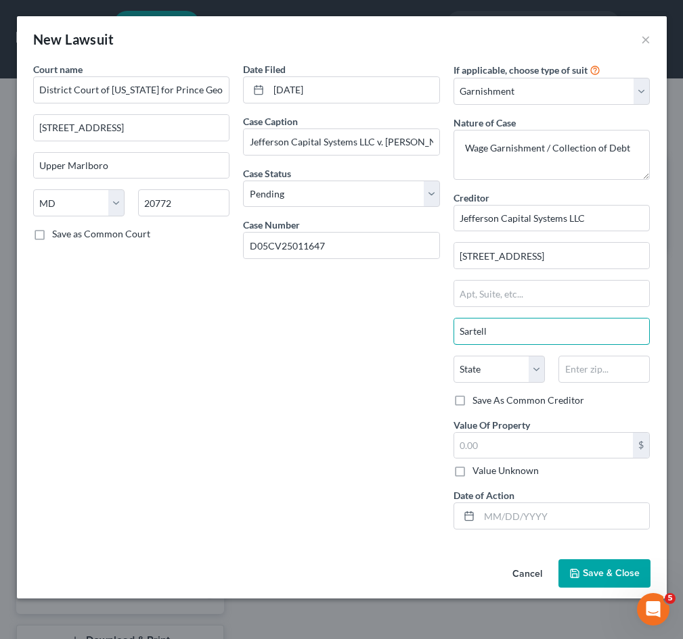
type input "Sartell"
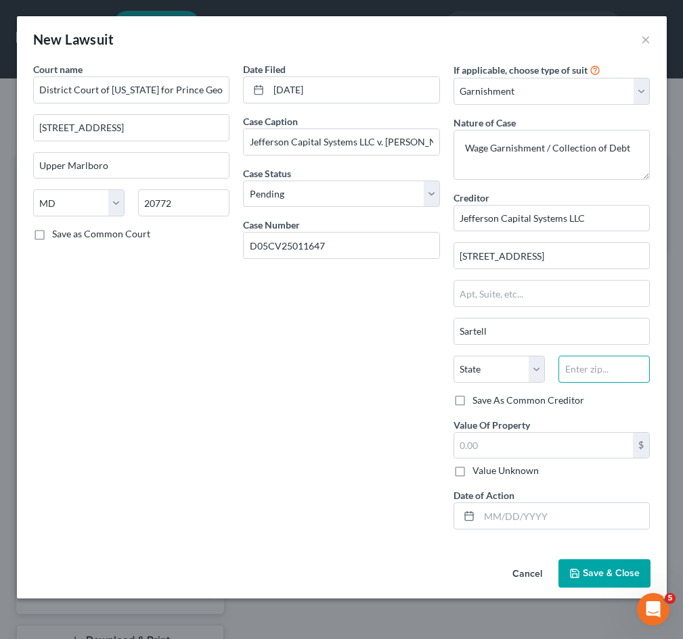
paste input "56377"
type input "56377"
click at [503, 375] on select "State [US_STATE] AK AR AZ CA CO CT DE DC [GEOGRAPHIC_DATA] [GEOGRAPHIC_DATA] GU…" at bounding box center [498, 369] width 91 height 27
select select "21"
click at [453, 356] on select "State [US_STATE] AK AR AZ CA CO CT DE DC [GEOGRAPHIC_DATA] [GEOGRAPHIC_DATA] GU…" at bounding box center [498, 369] width 91 height 27
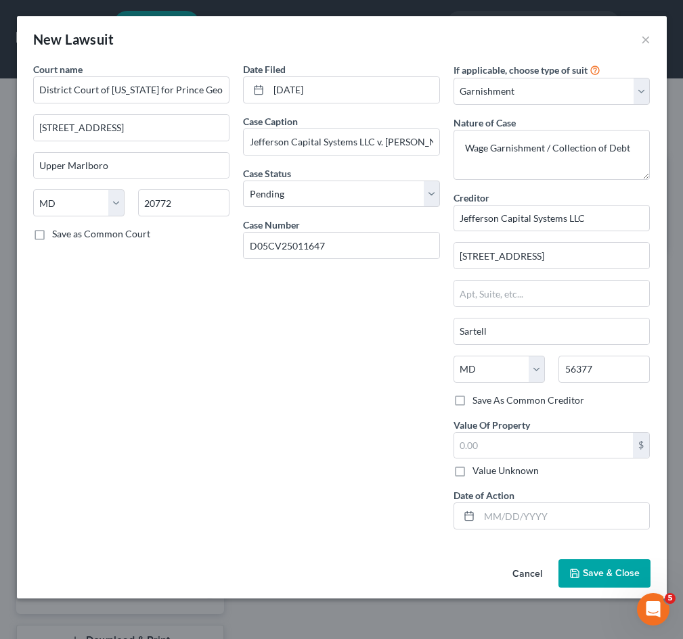
click at [382, 369] on div "Date Filed [DATE] Case Caption Jefferson Capital Systems LLC v. [PERSON_NAME] C…" at bounding box center [341, 301] width 210 height 478
drag, startPoint x: 373, startPoint y: 400, endPoint x: 428, endPoint y: 508, distance: 121.3
click at [373, 400] on div "Date Filed [DATE] Case Caption Jefferson Capital Systems LLC v. [PERSON_NAME] C…" at bounding box center [341, 301] width 210 height 478
click at [472, 401] on label "Save As Common Creditor" at bounding box center [528, 401] width 112 height 14
click at [478, 401] on input "Save As Common Creditor" at bounding box center [482, 398] width 9 height 9
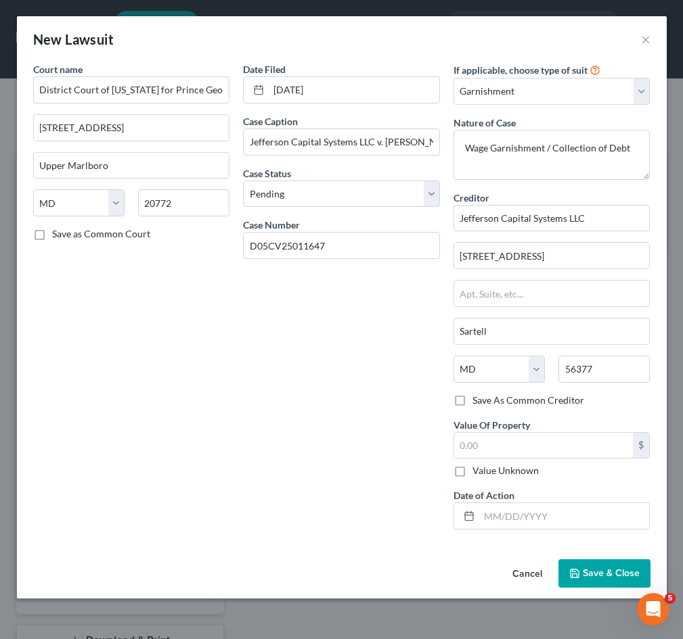
checkbox input "true"
click at [552, 451] on input "text" at bounding box center [543, 446] width 179 height 26
paste input "$5,269"
type input "5,269"
click at [395, 356] on div "Date Filed [DATE] Case Caption Jefferson Capital Systems LLC v. [PERSON_NAME] C…" at bounding box center [341, 301] width 210 height 478
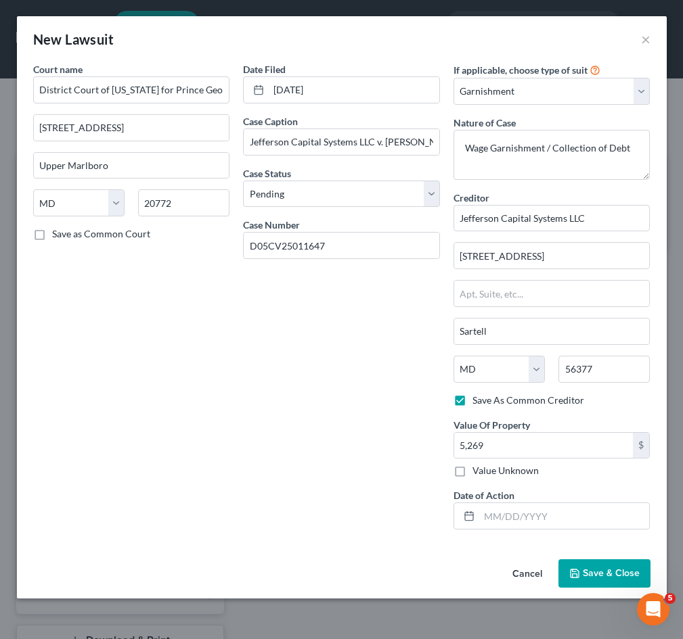
click at [325, 396] on div "Date Filed [DATE] Case Caption Jefferson Capital Systems LLC v. [PERSON_NAME] C…" at bounding box center [341, 301] width 210 height 478
drag, startPoint x: 352, startPoint y: 392, endPoint x: 364, endPoint y: 430, distance: 40.2
click at [352, 392] on div "Date Filed [DATE] Case Caption Jefferson Capital Systems LLC v. [PERSON_NAME] C…" at bounding box center [341, 301] width 210 height 478
click at [492, 523] on input "text" at bounding box center [564, 516] width 170 height 26
paste input "[DATE]"
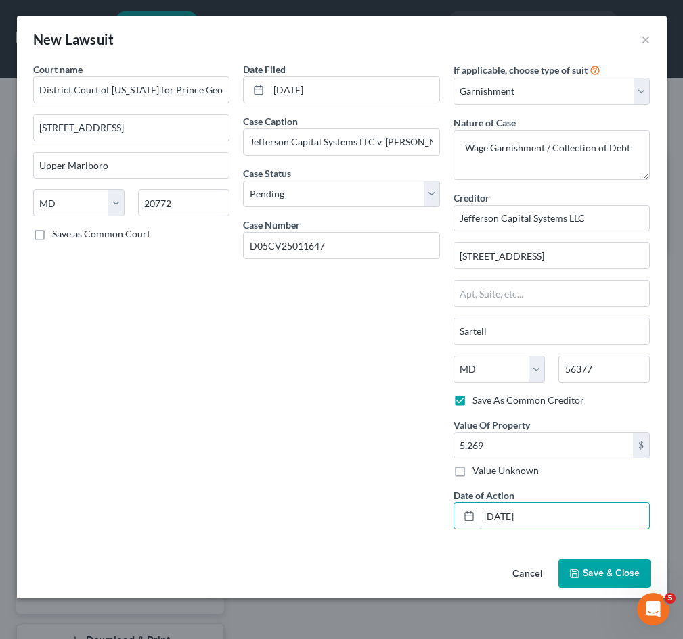
type input "[DATE]"
click at [615, 576] on span "Save & Close" at bounding box center [610, 573] width 57 height 11
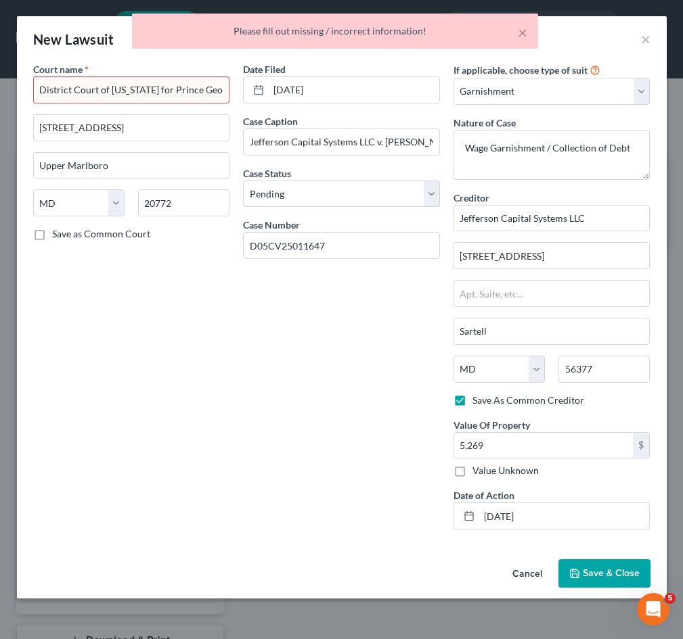
click at [342, 300] on div "Date Filed [DATE] Case Caption Jefferson Capital Systems LLC v. [PERSON_NAME] C…" at bounding box center [341, 301] width 210 height 478
click at [154, 92] on input "District Court of [US_STATE] for Prince George’s County" at bounding box center [131, 89] width 197 height 27
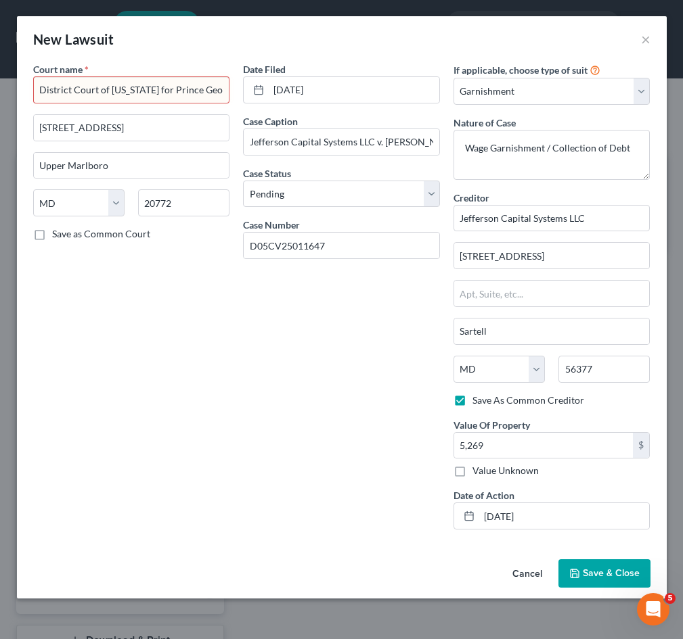
click at [216, 91] on input "District Court of [US_STATE] for Prince George’s County" at bounding box center [131, 89] width 197 height 27
drag, startPoint x: 193, startPoint y: 90, endPoint x: 300, endPoint y: 86, distance: 107.0
click at [300, 86] on div "Court name * District Court of [US_STATE] for [GEOGRAPHIC_DATA] [STREET_ADDRESS…" at bounding box center [341, 301] width 630 height 478
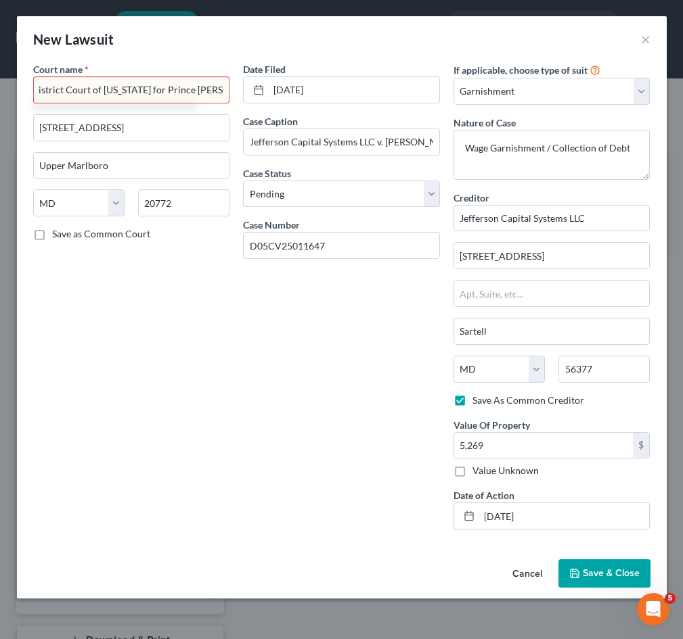
click at [620, 575] on span "Save & Close" at bounding box center [610, 573] width 57 height 11
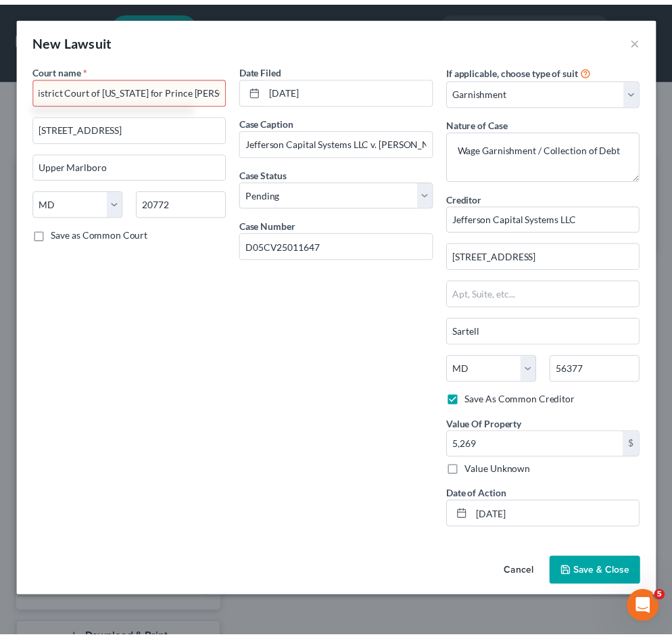
scroll to position [0, 0]
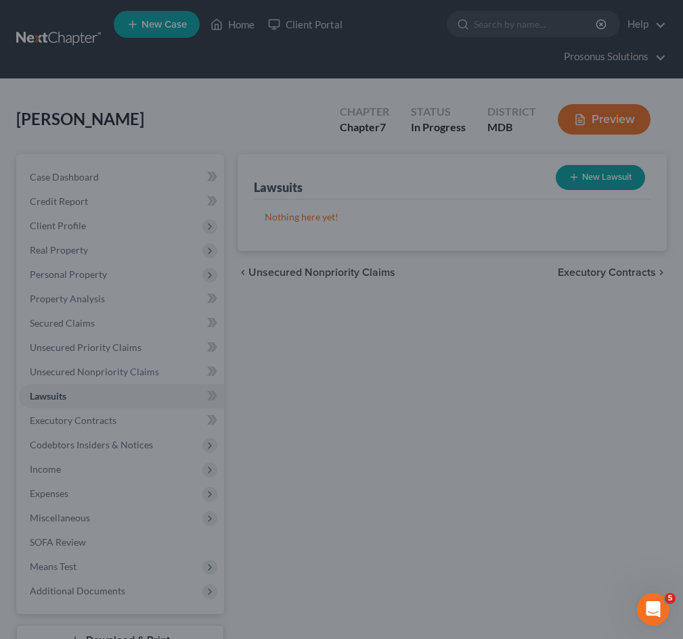
type input "District Court of [US_STATE] for Prince [PERSON_NAME]’s"
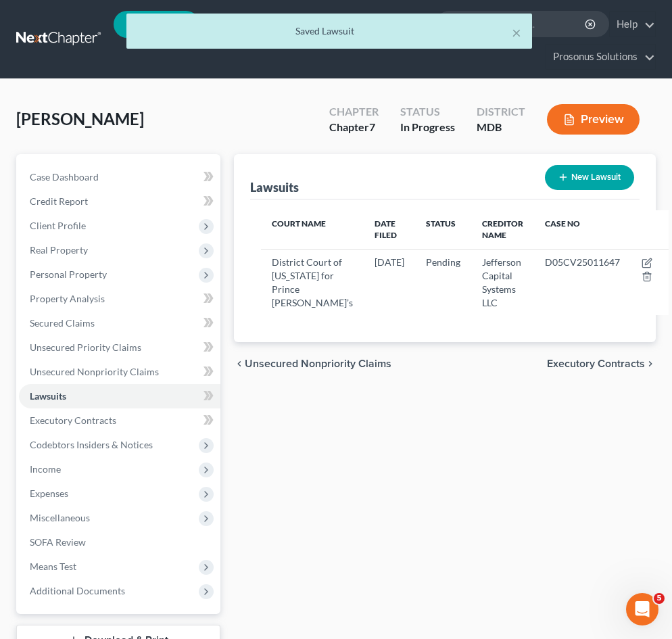
click at [447, 494] on div "Lawsuits New Lawsuit Court Name Date Filed Status Creditor Name Case No Distric…" at bounding box center [445, 423] width 436 height 538
click at [82, 422] on span "Executory Contracts" at bounding box center [73, 420] width 87 height 11
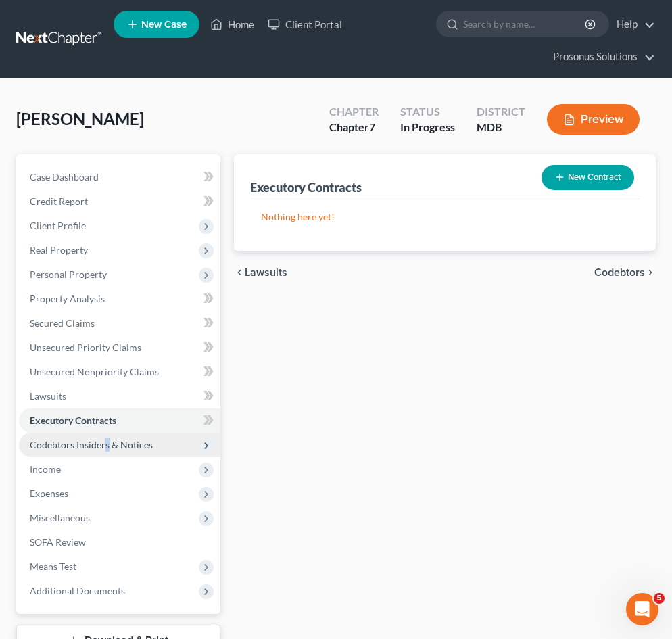
click at [107, 450] on span "Codebtors Insiders & Notices" at bounding box center [91, 444] width 123 height 11
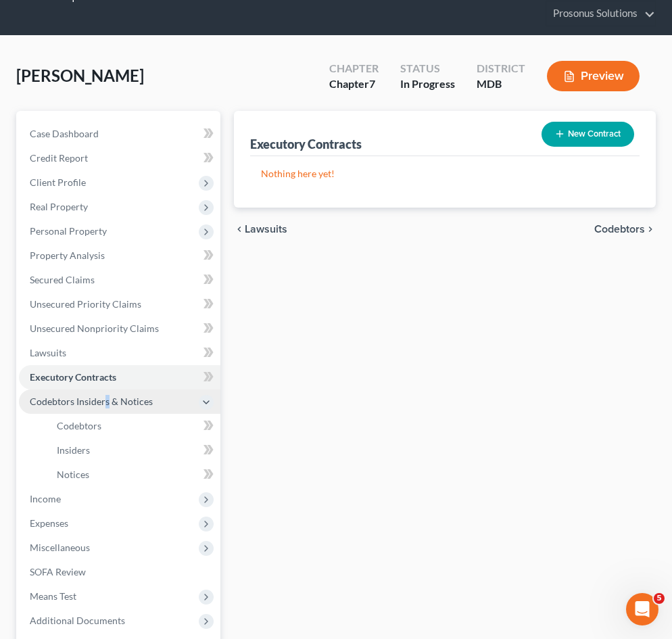
scroll to position [177, 0]
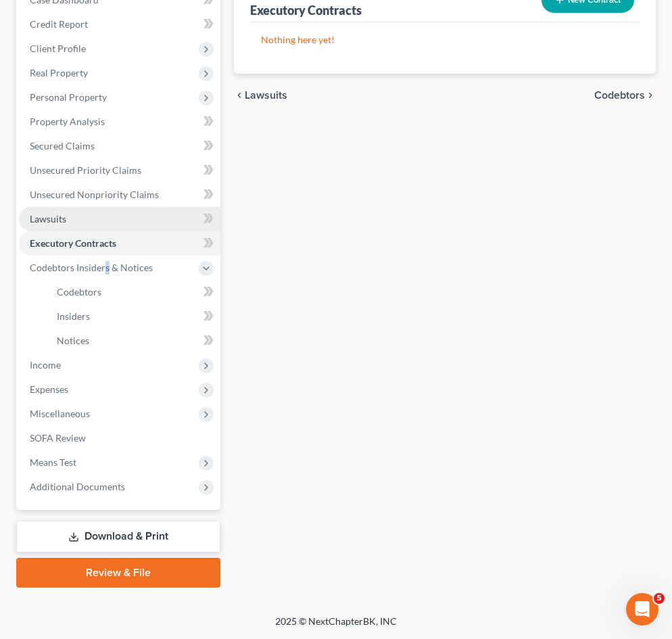
click at [94, 210] on link "Lawsuits" at bounding box center [120, 219] width 202 height 24
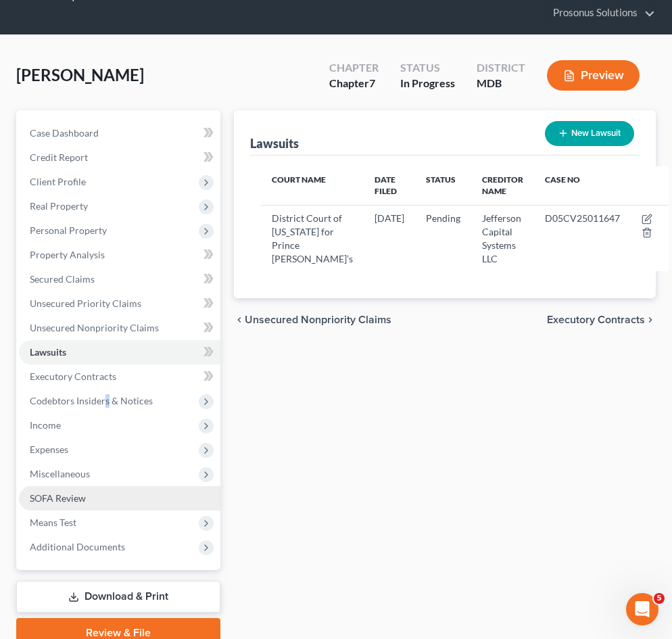
scroll to position [68, 0]
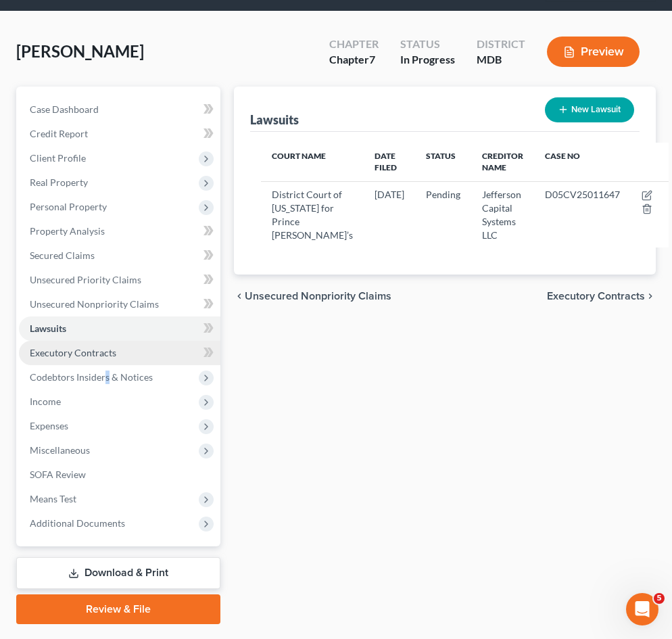
click at [87, 350] on span "Executory Contracts" at bounding box center [73, 352] width 87 height 11
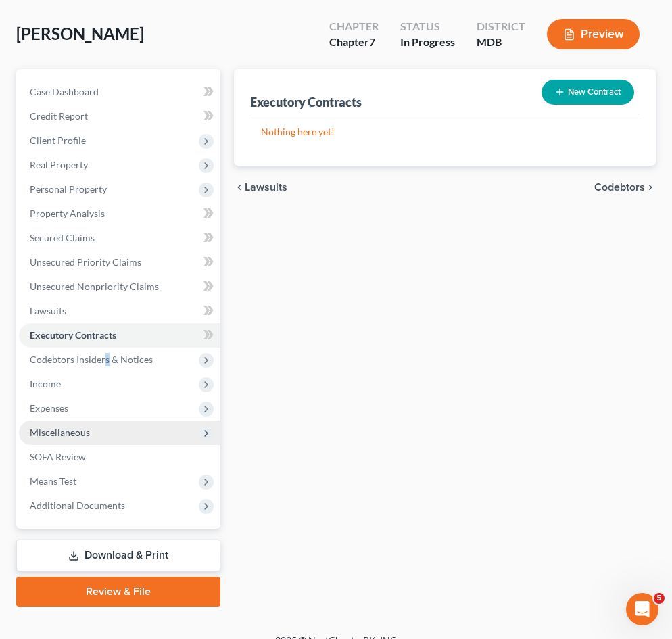
scroll to position [104, 0]
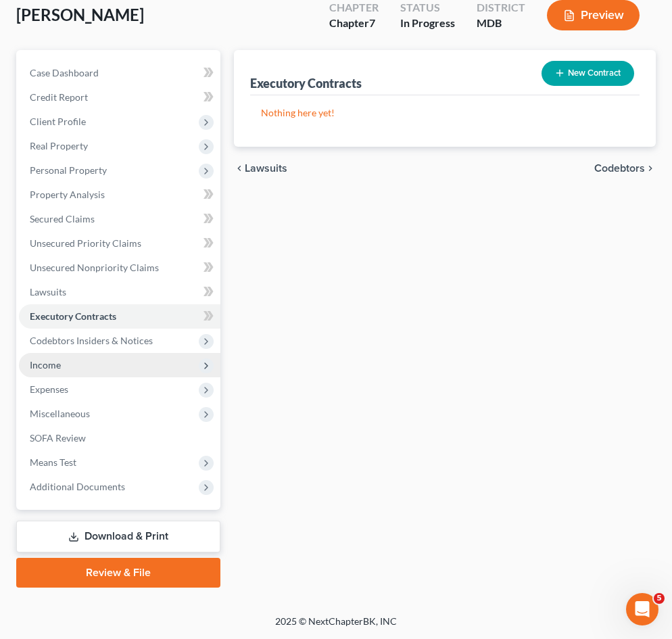
click at [77, 365] on span "Income" at bounding box center [120, 365] width 202 height 24
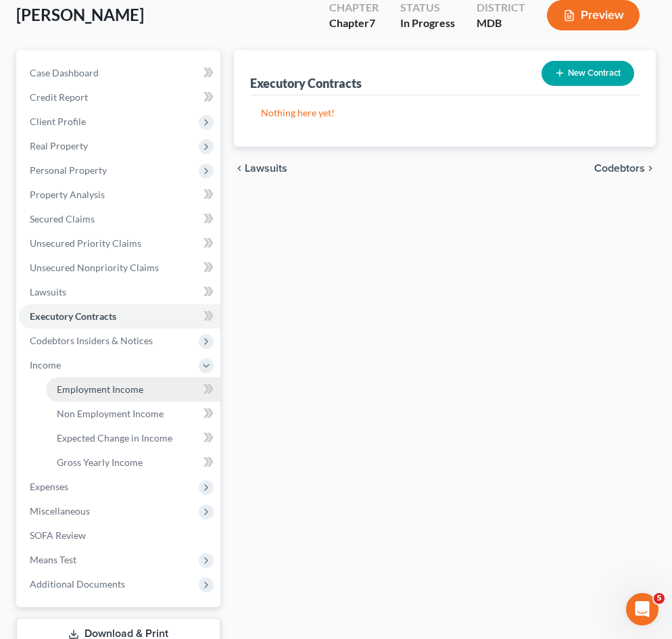
click at [83, 390] on span "Employment Income" at bounding box center [100, 389] width 87 height 11
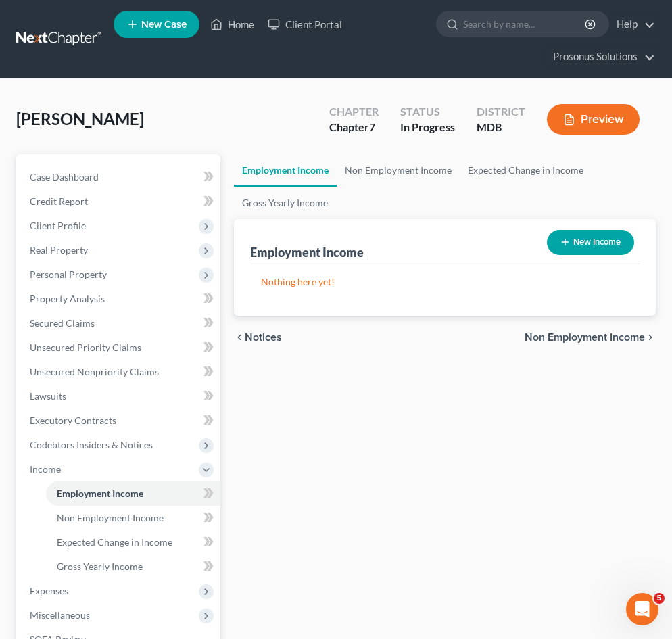
click at [568, 240] on icon "button" at bounding box center [565, 242] width 11 height 11
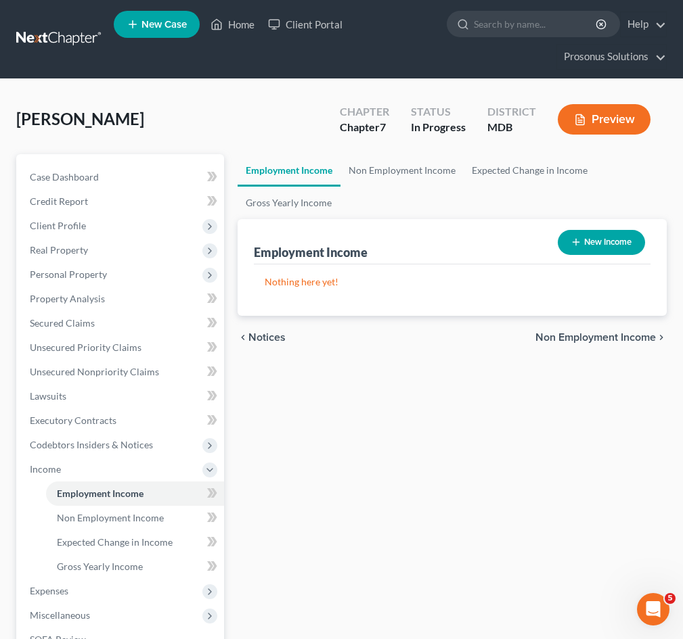
select select "0"
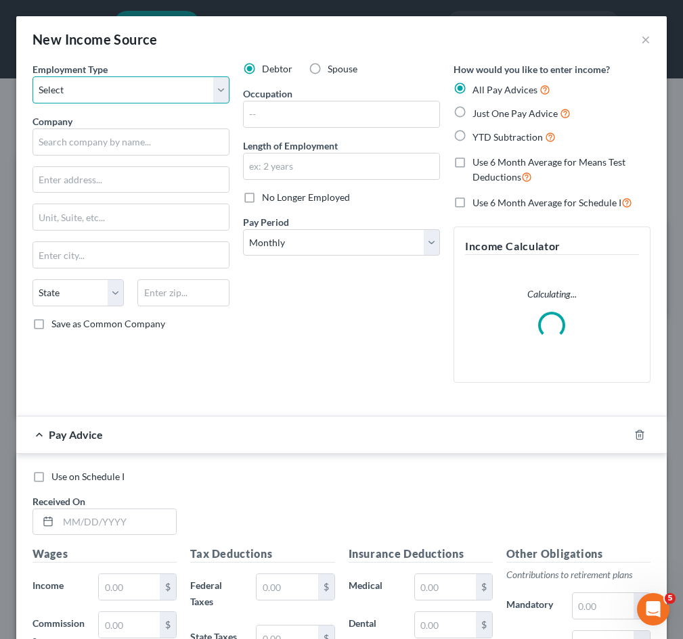
click at [123, 84] on select "Select Full or [DEMOGRAPHIC_DATA] Employment Self Employment" at bounding box center [130, 89] width 197 height 27
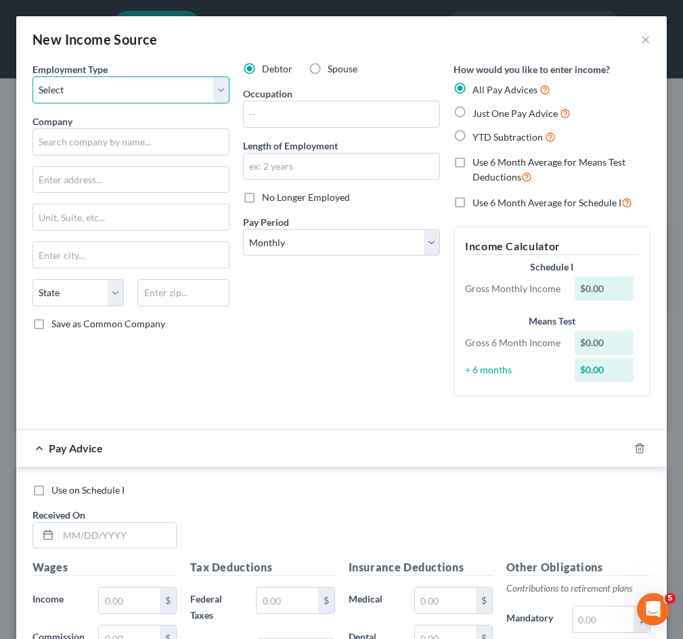
select select "0"
click at [32, 76] on select "Select Full or [DEMOGRAPHIC_DATA] Employment Self Employment" at bounding box center [130, 89] width 197 height 27
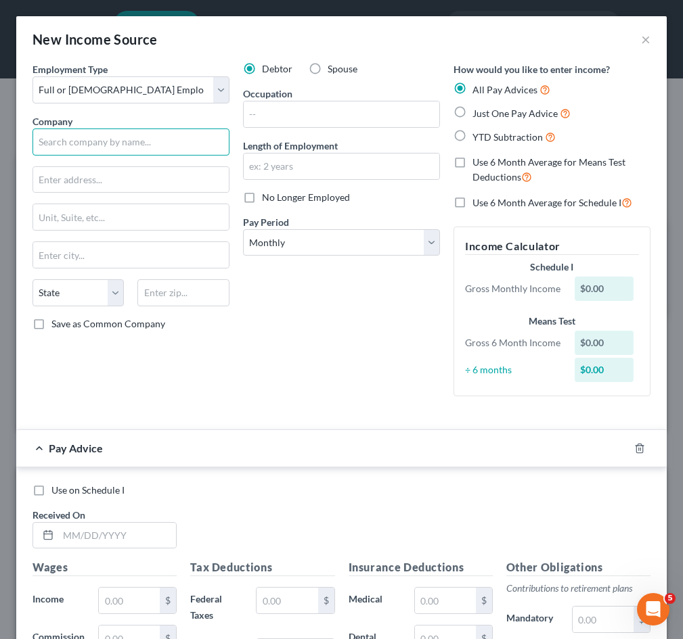
click at [165, 140] on input "text" at bounding box center [130, 142] width 197 height 27
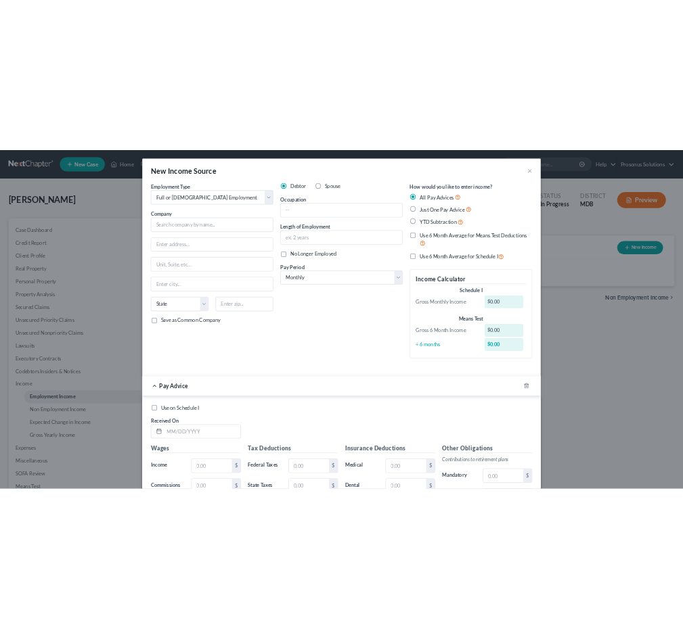
scroll to position [172, 0]
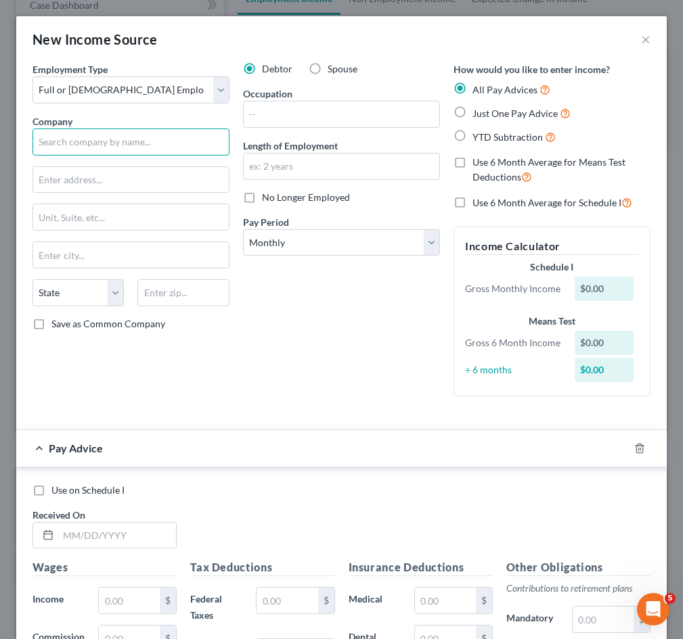
drag, startPoint x: 183, startPoint y: 134, endPoint x: 221, endPoint y: 126, distance: 38.6
click at [183, 134] on input "text" at bounding box center [130, 142] width 197 height 27
click at [279, 115] on input "text" at bounding box center [341, 114] width 195 height 26
click at [134, 145] on input "text" at bounding box center [130, 142] width 197 height 27
paste input "Retail Associate / Cashier"
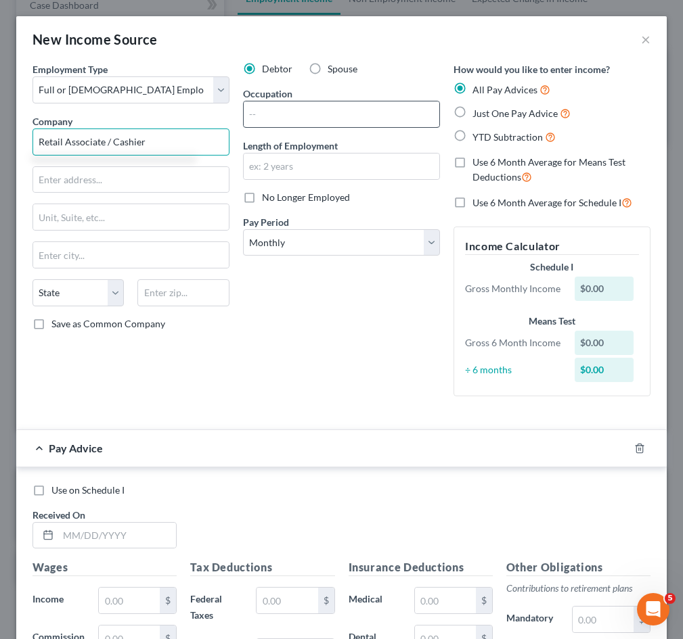
type input "Retail Associate / Cashier"
click at [262, 120] on input "text" at bounding box center [341, 114] width 195 height 26
paste input "Retail Associate / Cashier"
type input "Retail Associate / Cashier"
click at [178, 148] on input "Retail Associate / Cashier" at bounding box center [130, 142] width 197 height 27
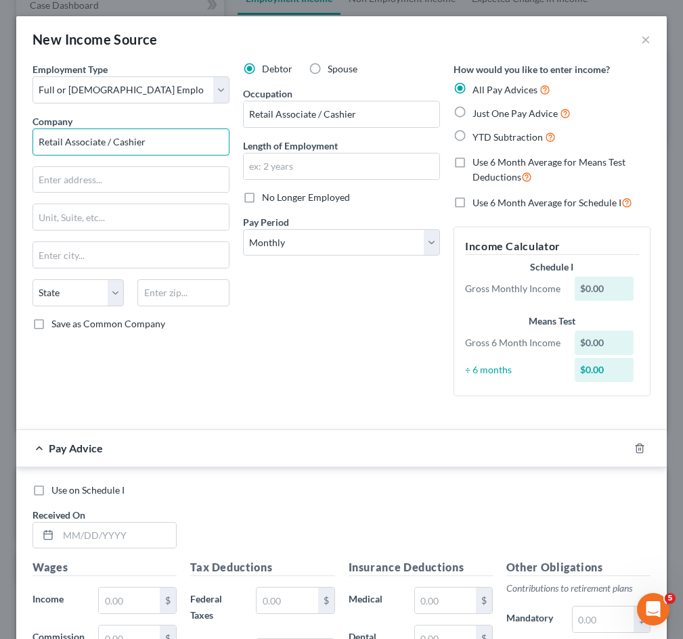
click at [178, 148] on input "Retail Associate / Cashier" at bounding box center [130, 142] width 197 height 27
click at [177, 148] on input "Retail Associate / Cashier" at bounding box center [130, 142] width 197 height 27
paste input "BJ’s Wholesale Club, Inc."
type input "BJ’s Wholesale Club, Inc."
drag, startPoint x: 112, startPoint y: 179, endPoint x: 113, endPoint y: 192, distance: 13.5
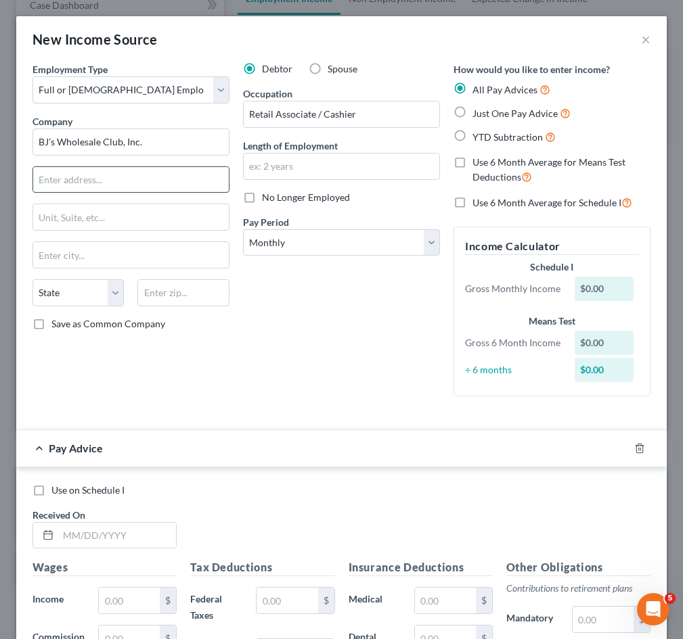
click at [112, 179] on input "text" at bounding box center [130, 180] width 195 height 26
paste input "[STREET_ADDRESS]"
type input "[STREET_ADDRESS]"
drag, startPoint x: 156, startPoint y: 255, endPoint x: 141, endPoint y: 265, distance: 18.0
click at [156, 256] on input "text" at bounding box center [130, 255] width 195 height 26
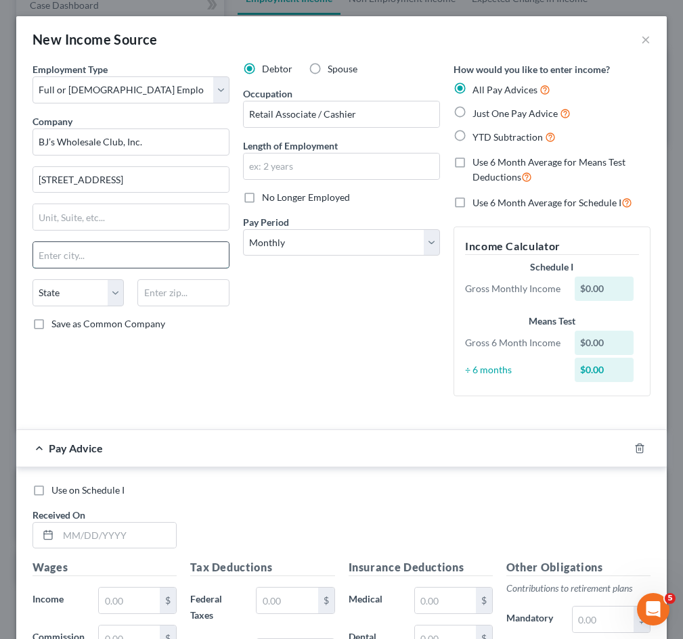
paste input "[GEOGRAPHIC_DATA]"
type input "[GEOGRAPHIC_DATA]"
click at [87, 285] on select "State [US_STATE] AK AR AZ CA CO CT DE DC [GEOGRAPHIC_DATA] [GEOGRAPHIC_DATA] GU…" at bounding box center [77, 292] width 91 height 27
click at [32, 279] on select "State [US_STATE] AK AR AZ CA CO CT DE DC [GEOGRAPHIC_DATA] [GEOGRAPHIC_DATA] GU…" at bounding box center [77, 292] width 91 height 27
click at [64, 287] on select "State [US_STATE] AK AR AZ CA CO CT DE DC [GEOGRAPHIC_DATA] [GEOGRAPHIC_DATA] GU…" at bounding box center [77, 292] width 91 height 27
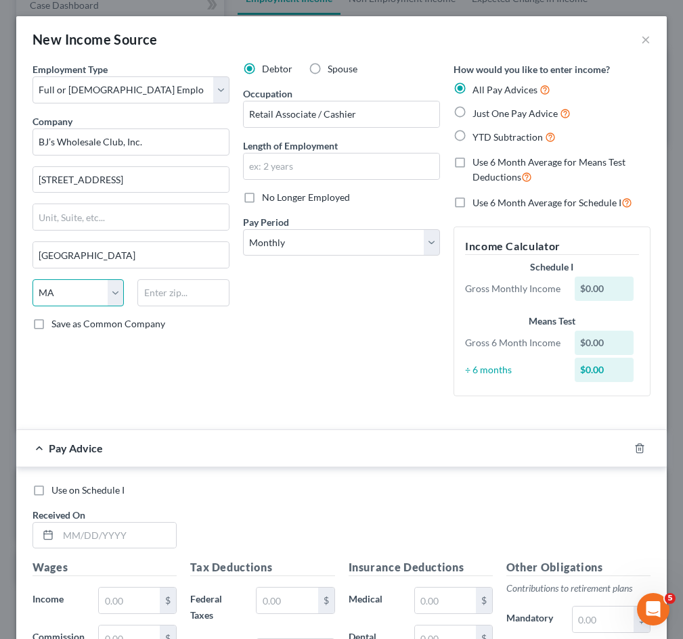
select select "21"
click at [32, 279] on select "State [US_STATE] AK AR AZ CA CO CT DE DC [GEOGRAPHIC_DATA] [GEOGRAPHIC_DATA] GU…" at bounding box center [77, 292] width 91 height 27
click at [292, 392] on div "Debtor Spouse Occupation Retail Associate / Cashier Length of Employment No Lon…" at bounding box center [341, 234] width 210 height 345
click at [168, 300] on input "text" at bounding box center [182, 292] width 91 height 27
paste input "01752"
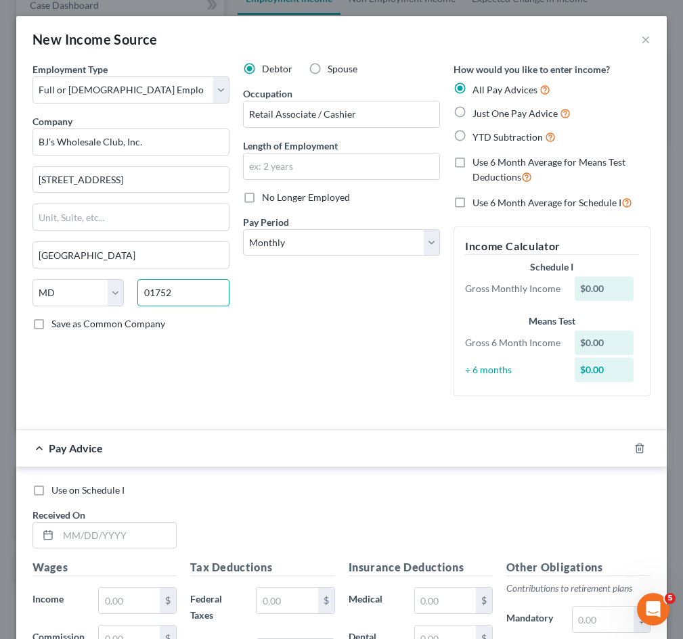
type input "01752"
select select "22"
click at [375, 324] on div "Debtor Spouse Occupation Retail Associate / Cashier Length of Employment No Lon…" at bounding box center [341, 234] width 210 height 345
click at [51, 322] on label "Save as Common Company" at bounding box center [108, 324] width 114 height 14
click at [57, 322] on input "Save as Common Company" at bounding box center [61, 321] width 9 height 9
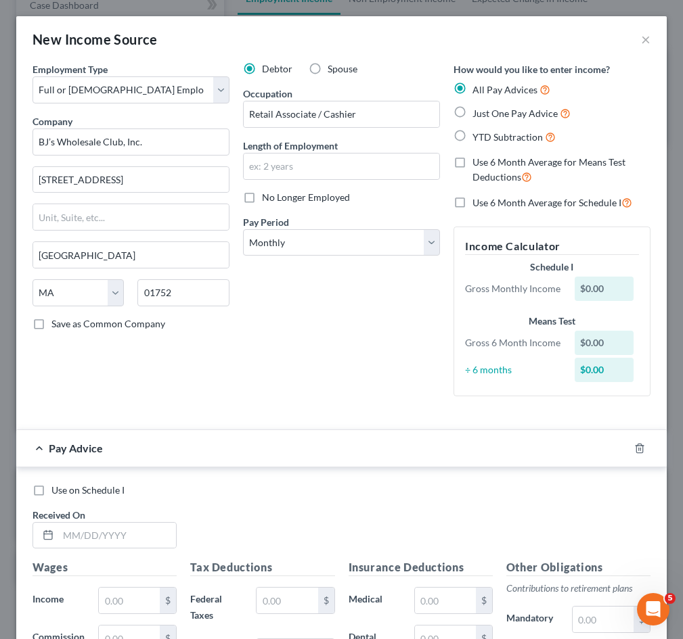
checkbox input "true"
click at [310, 231] on select "Select Monthly Twice Monthly Every Other Week Weekly" at bounding box center [341, 242] width 197 height 27
select select "2"
click at [243, 229] on select "Select Monthly Twice Monthly Every Other Week Weekly" at bounding box center [341, 242] width 197 height 27
click at [310, 162] on input "text" at bounding box center [341, 167] width 195 height 26
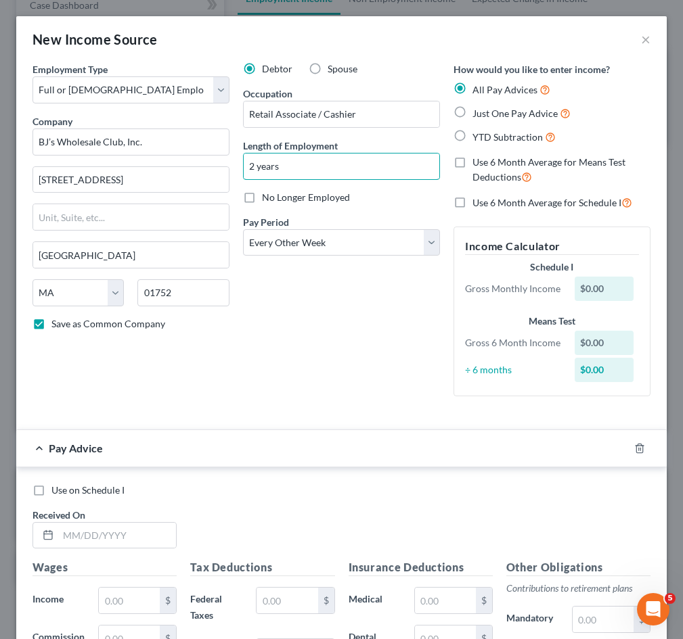
type input "2 years"
click at [333, 333] on div "Debtor Spouse Occupation Retail Associate / Cashier Length of Employment 2 year…" at bounding box center [341, 234] width 210 height 345
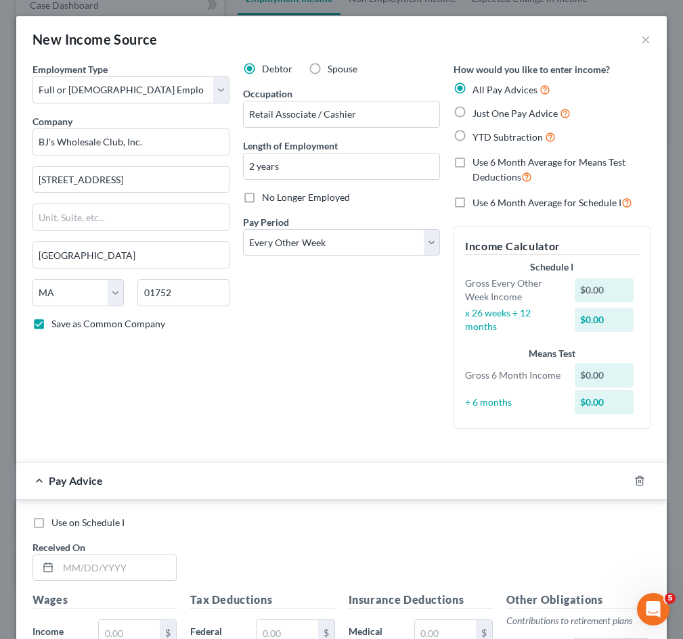
click at [378, 326] on div "Debtor Spouse Occupation Retail Associate / Cashier Length of Employment 2 year…" at bounding box center [341, 250] width 210 height 377
click at [583, 291] on div "$0.00" at bounding box center [603, 290] width 59 height 24
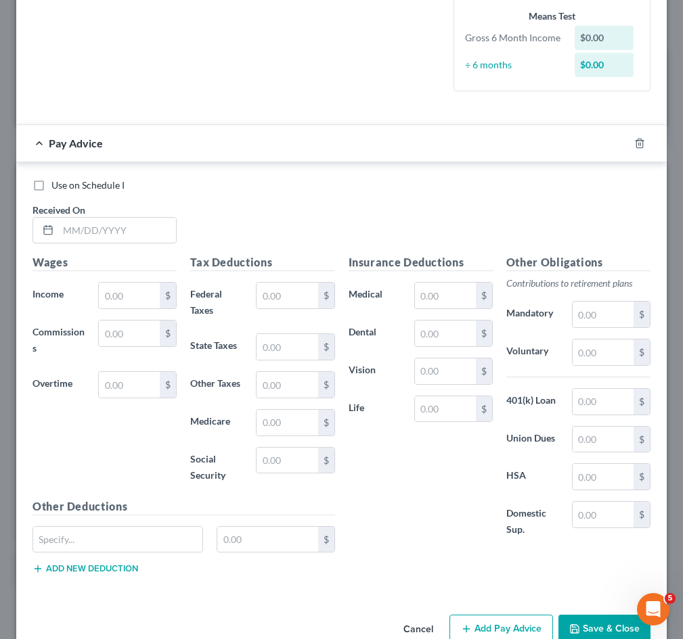
scroll to position [338, 0]
click at [96, 235] on input "text" at bounding box center [117, 230] width 118 height 26
paste input "[DATE]"
type input "[DATE]"
click at [126, 299] on input "text" at bounding box center [129, 295] width 61 height 26
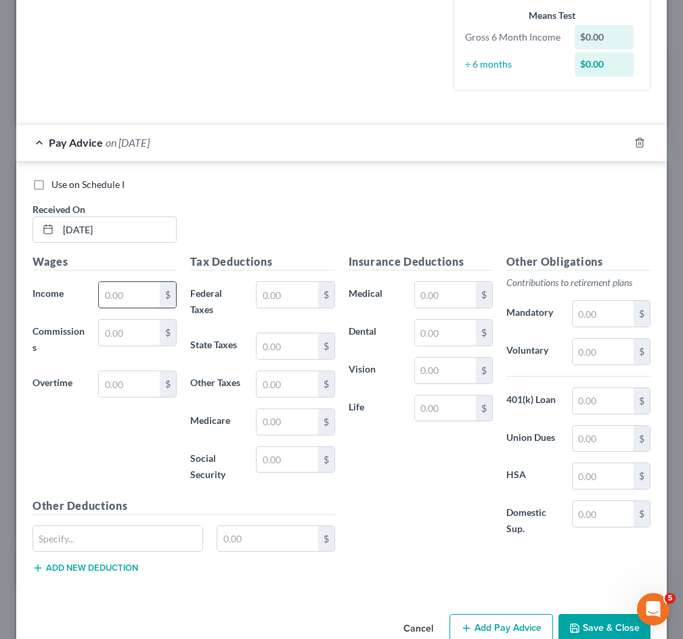
paste input "1,565"
type input "1,565"
click at [137, 449] on div "Wages Income * 1,565 $ Commissions $ Overtime $" at bounding box center [105, 376] width 158 height 244
click at [282, 299] on input "text" at bounding box center [286, 295] width 61 height 26
paste input "268"
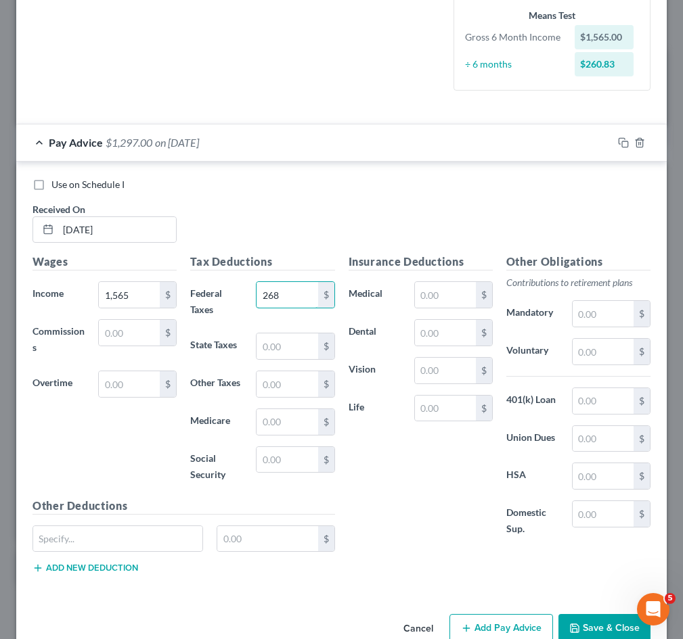
type input "268"
drag, startPoint x: 262, startPoint y: 353, endPoint x: 338, endPoint y: 322, distance: 81.3
click at [262, 352] on input "text" at bounding box center [286, 346] width 61 height 26
paste input "180"
type input "180"
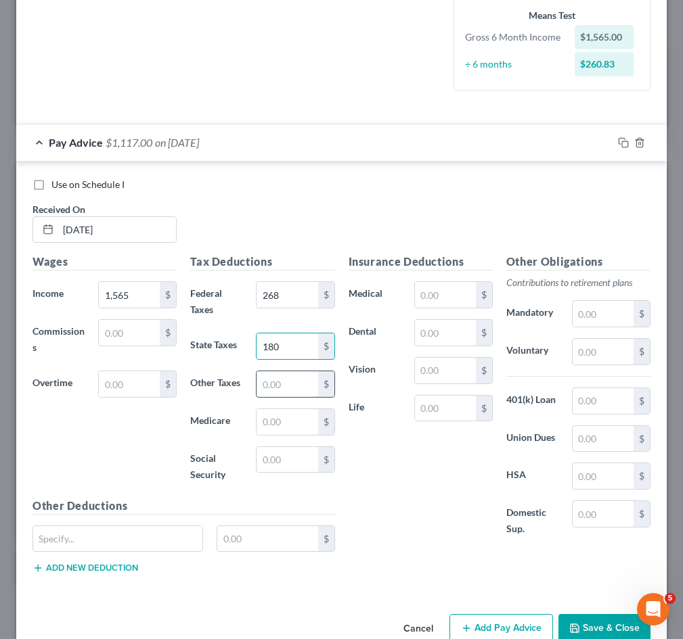
click at [279, 397] on input "text" at bounding box center [286, 384] width 61 height 26
type input "0"
click at [279, 431] on input "text" at bounding box center [286, 422] width 61 height 26
type input "63"
click at [417, 465] on div "Insurance Deductions Medical $ Dental $ Vision $ Life $" at bounding box center [421, 403] width 158 height 298
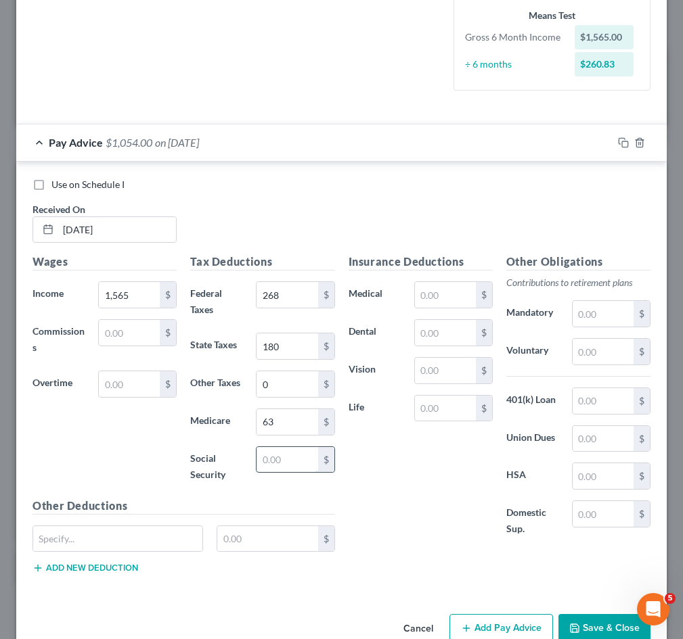
click at [279, 459] on input "text" at bounding box center [286, 460] width 61 height 26
type input "270"
click at [419, 476] on div "Insurance Deductions Medical $ Dental $ Vision $ Life $" at bounding box center [421, 403] width 158 height 298
click at [438, 302] on input "text" at bounding box center [445, 295] width 61 height 26
type input "0"
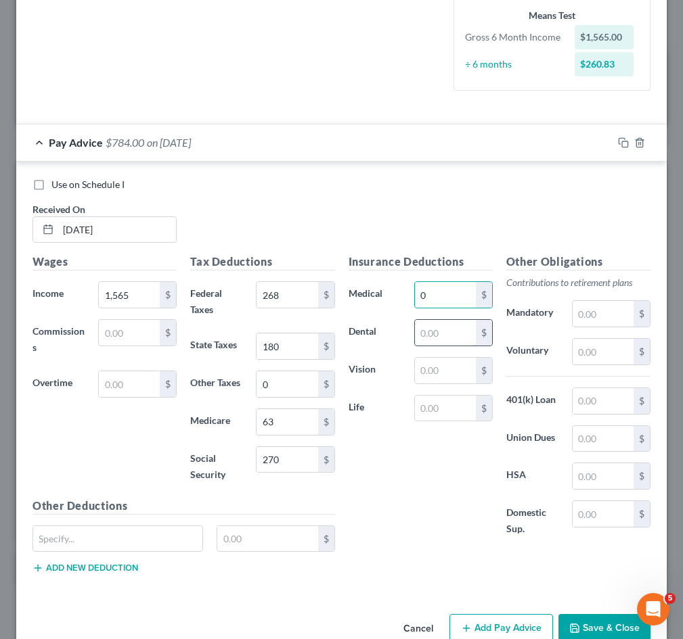
click at [449, 342] on input "text" at bounding box center [445, 333] width 61 height 26
type input "0"
click at [448, 379] on input "text" at bounding box center [445, 371] width 61 height 26
type input "0"
click at [447, 415] on input "text" at bounding box center [445, 409] width 61 height 26
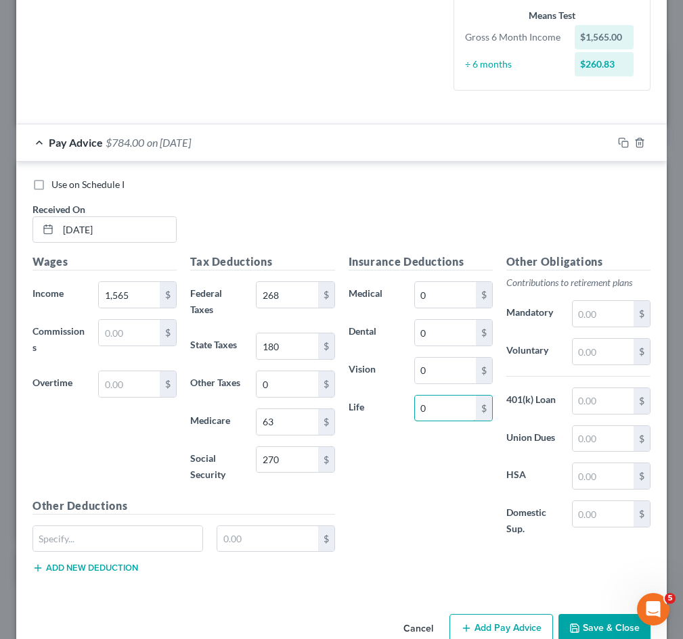
type input "0"
click at [377, 511] on div "Insurance Deductions Medical 0 $ Dental 0 $ Vision 0 $ Life 0 $" at bounding box center [421, 403] width 158 height 298
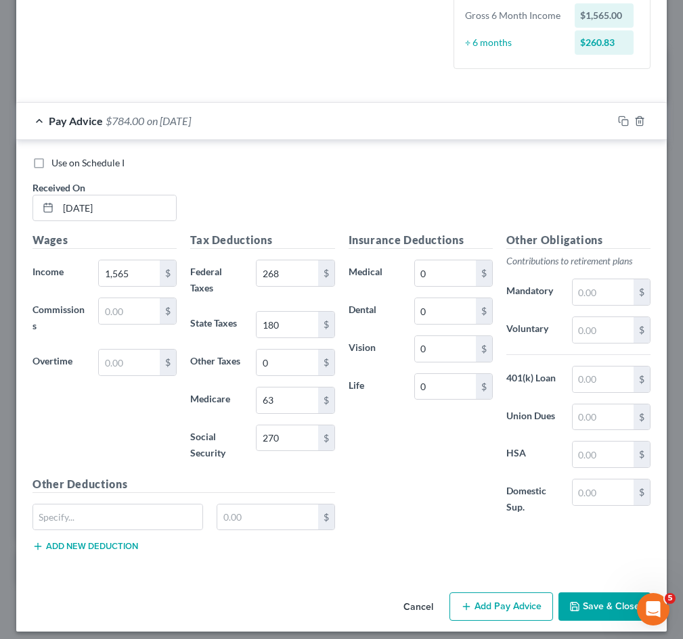
scroll to position [371, 0]
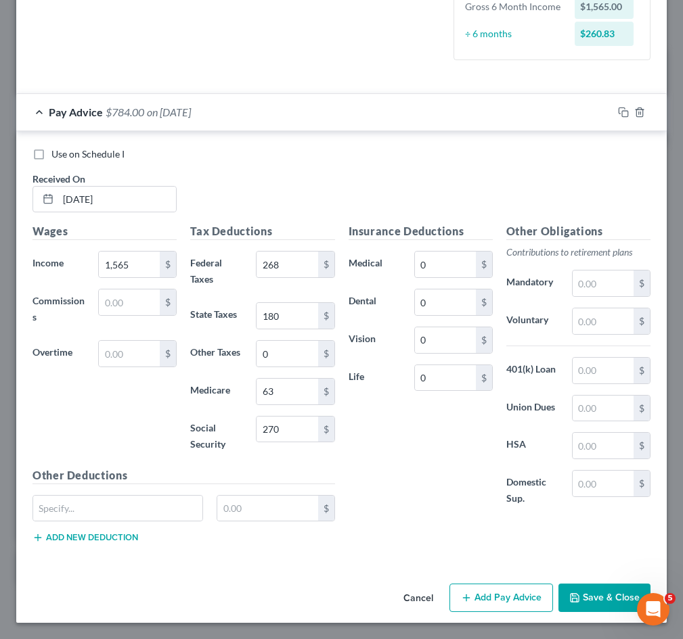
click at [51, 155] on label "Use on Schedule I" at bounding box center [87, 154] width 73 height 14
click at [57, 155] on input "Use on Schedule I" at bounding box center [61, 151] width 9 height 9
checkbox input "true"
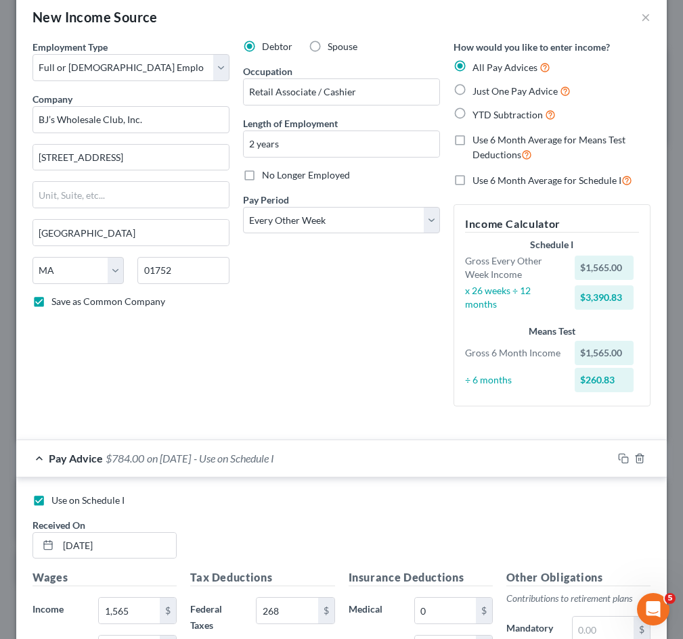
scroll to position [0, 0]
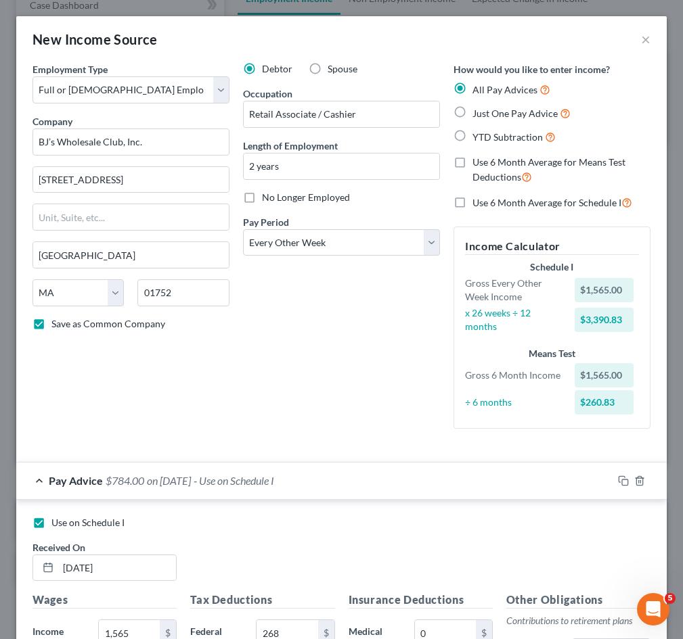
click at [413, 343] on div "Debtor Spouse Occupation Retail Associate / Cashier Length of Employment 2 year…" at bounding box center [341, 250] width 210 height 377
click at [356, 365] on div "Debtor Spouse Occupation Retail Associate / Cashier Length of Employment 2 year…" at bounding box center [341, 250] width 210 height 377
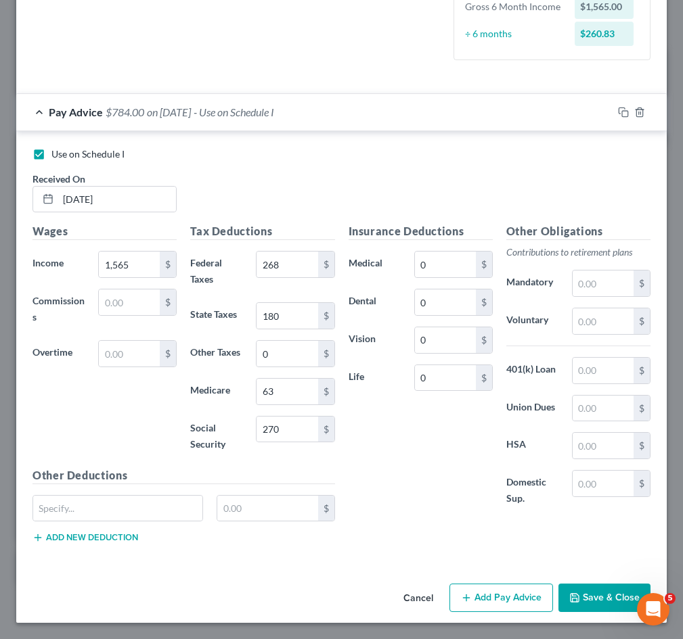
scroll to position [371, 0]
click at [602, 591] on button "Save & Close" at bounding box center [604, 598] width 92 height 28
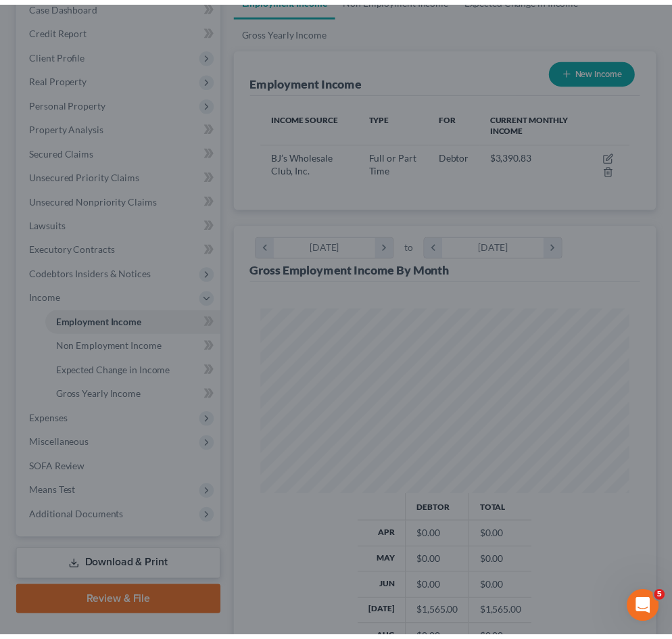
scroll to position [184, 395]
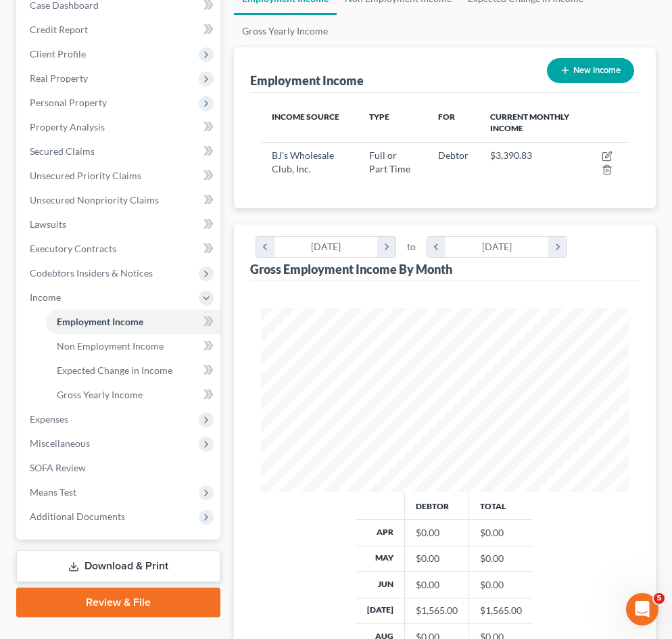
click at [274, 510] on div "Debtor Total Apr $0.00 $0.00 May $0.00 $0.00 Jun $0.00 $0.00 [DATE] $1,565.00 $…" at bounding box center [445, 613] width 395 height 242
click at [149, 370] on span "Expected Change in Income" at bounding box center [115, 370] width 116 height 11
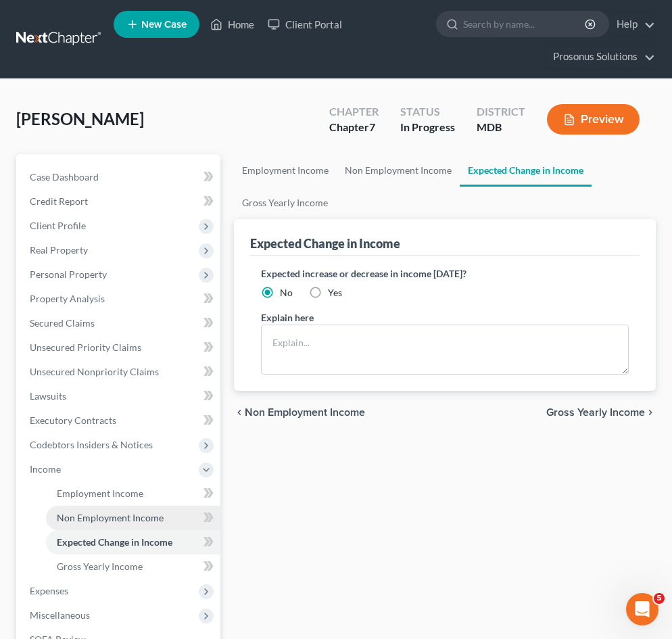
click at [154, 515] on span "Non Employment Income" at bounding box center [110, 517] width 107 height 11
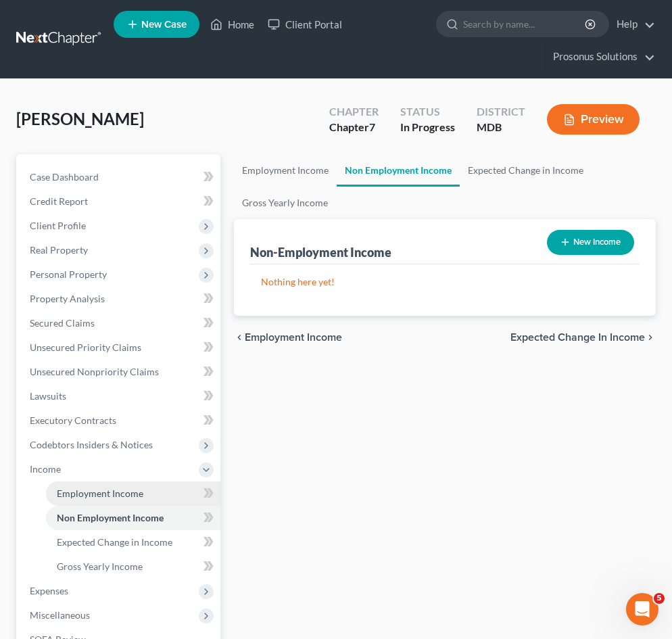
click at [141, 491] on span "Employment Income" at bounding box center [100, 493] width 87 height 11
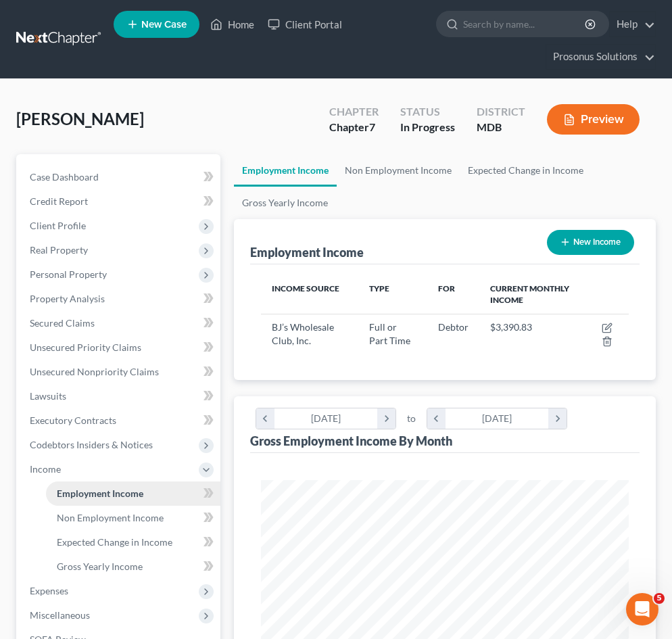
scroll to position [184, 395]
click at [423, 164] on link "Non Employment Income" at bounding box center [398, 170] width 123 height 32
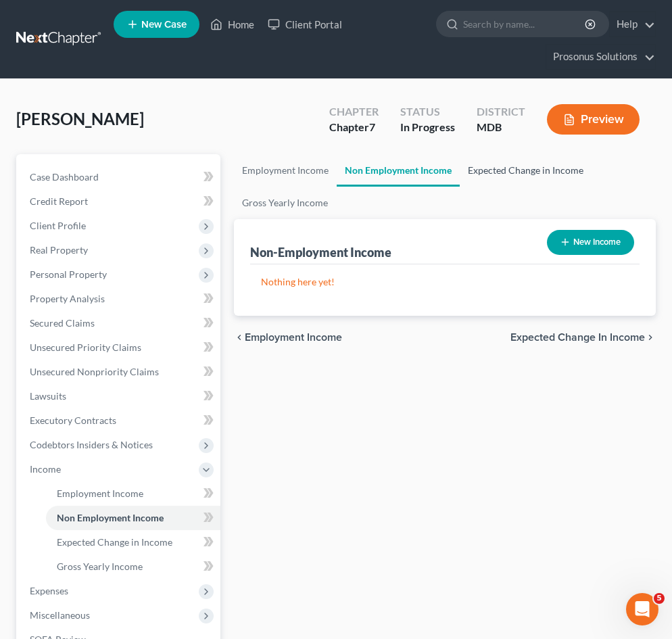
click at [547, 174] on link "Expected Change in Income" at bounding box center [526, 170] width 132 height 32
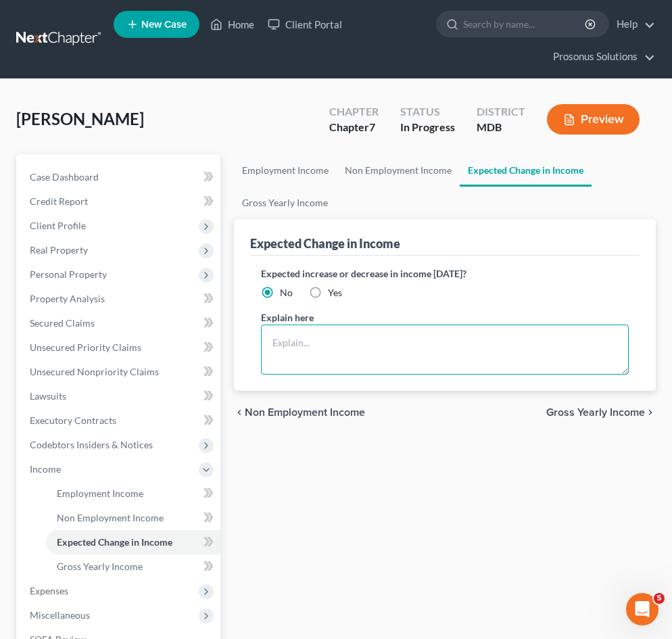
click at [359, 340] on textarea at bounding box center [445, 350] width 368 height 50
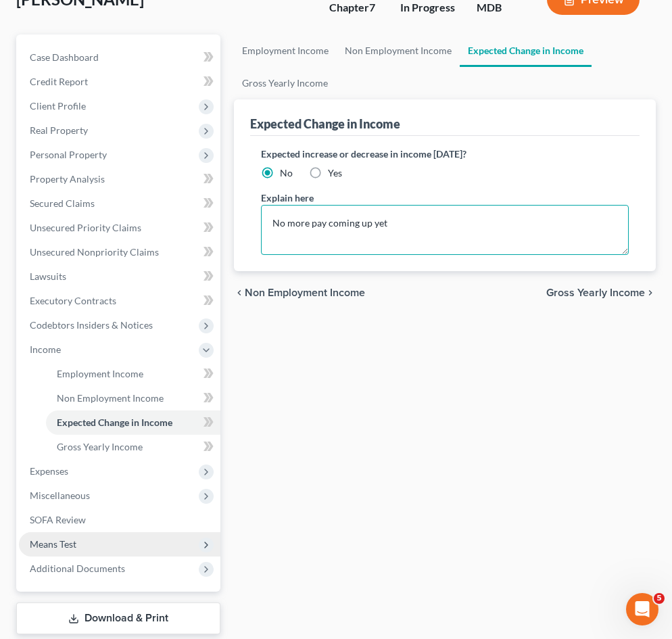
scroll to position [202, 0]
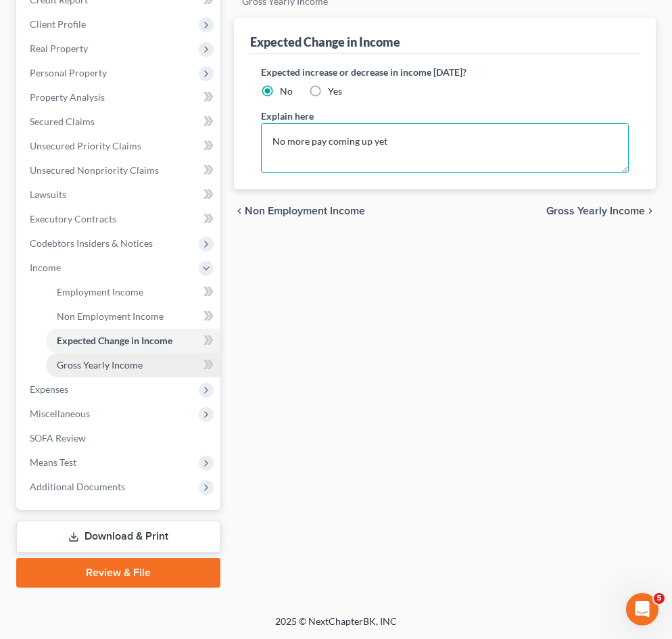
type textarea "No more pay coming up yet"
click at [101, 365] on span "Gross Yearly Income" at bounding box center [100, 364] width 86 height 11
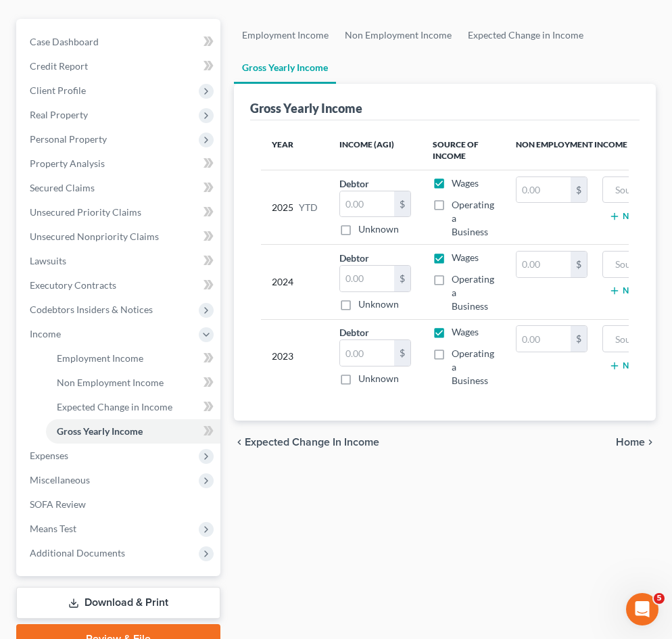
click at [262, 105] on div "Gross Yearly Income" at bounding box center [306, 108] width 112 height 16
copy div "Gross Yearly Income"
paste input "32,400"
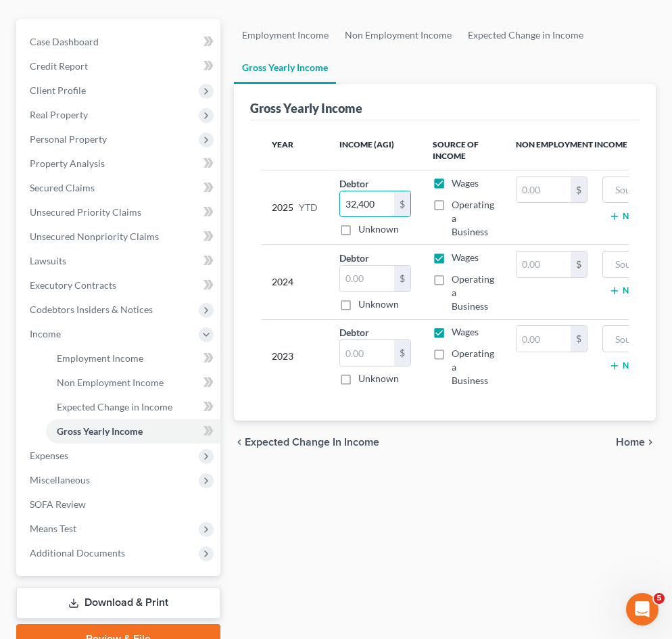
type input "32,400"
click at [544, 216] on td "$" at bounding box center [551, 207] width 93 height 74
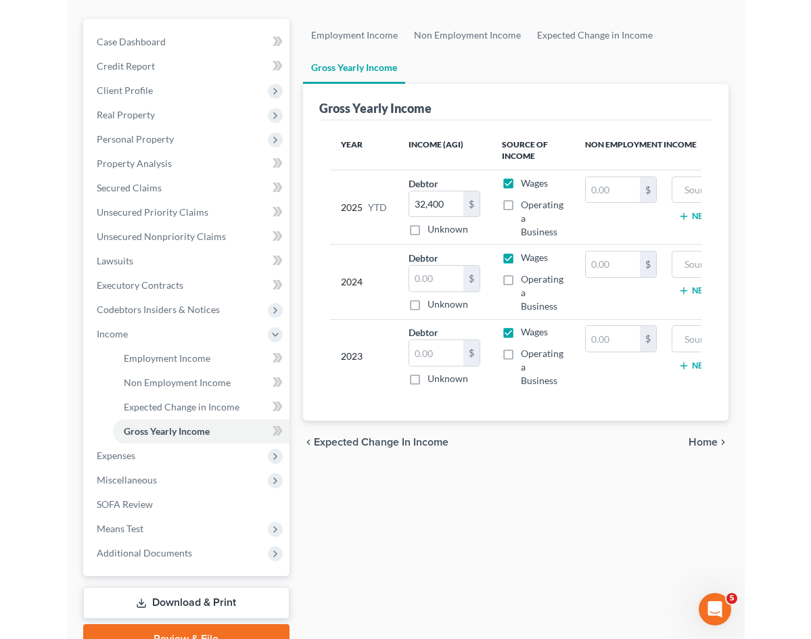
scroll to position [111, 0]
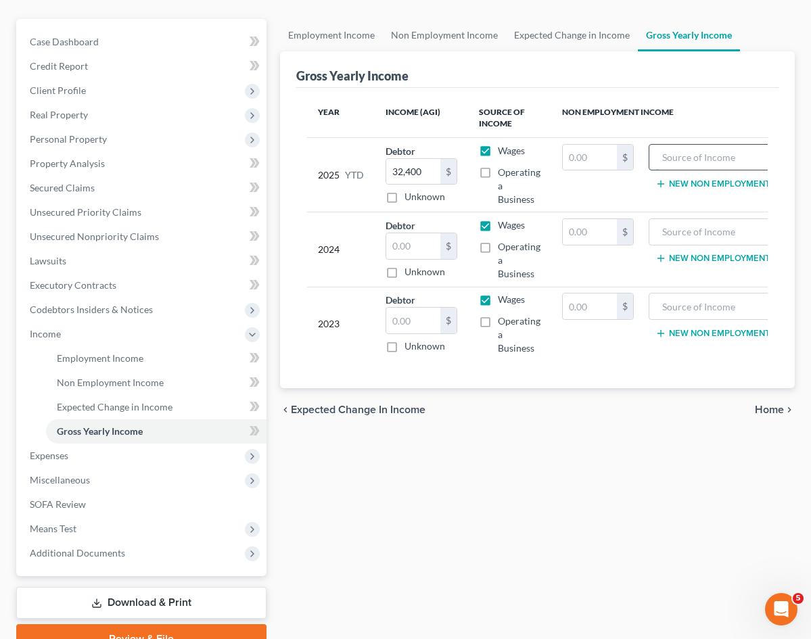
click at [656, 154] on input "text" at bounding box center [717, 158] width 122 height 26
click at [649, 153] on div at bounding box center [717, 157] width 137 height 27
click at [656, 151] on input "text" at bounding box center [717, 158] width 122 height 26
paste input "BJ’s Wholesale"
type input "BJ’s Wholesale"
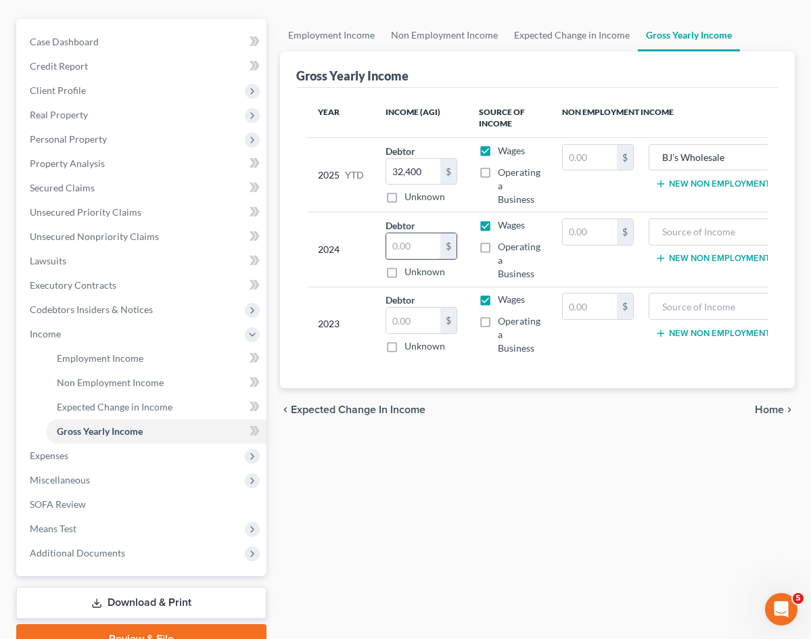
click at [386, 241] on input "text" at bounding box center [413, 246] width 54 height 26
paste input "43,256.37"
type input "43,256.37"
drag, startPoint x: 591, startPoint y: 241, endPoint x: 612, endPoint y: 234, distance: 21.6
click at [594, 241] on td "$" at bounding box center [597, 249] width 93 height 74
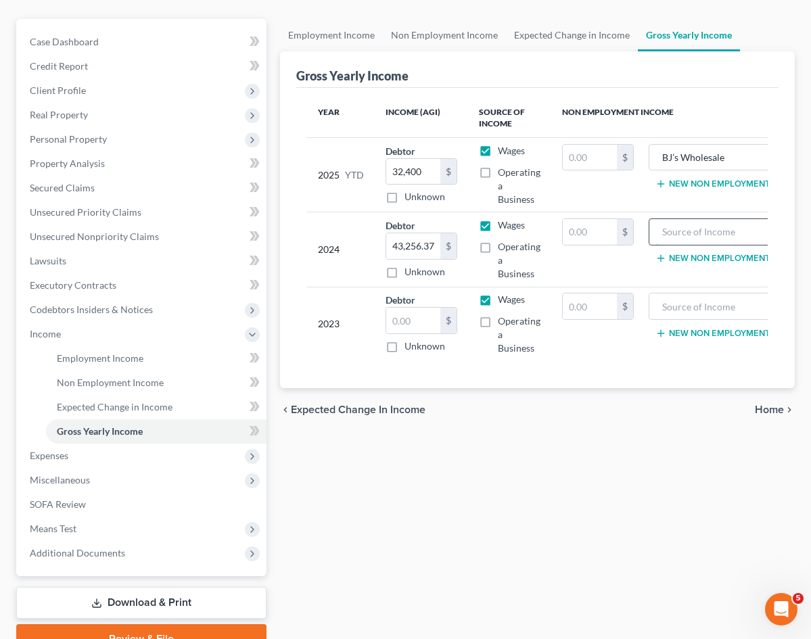
click at [656, 232] on input "text" at bounding box center [717, 232] width 122 height 26
paste input "BJ’s Wholesale Club"
type input "BJ’s Wholesale Club"
click at [386, 323] on input "text" at bounding box center [413, 321] width 54 height 26
paste input "32,885.23"
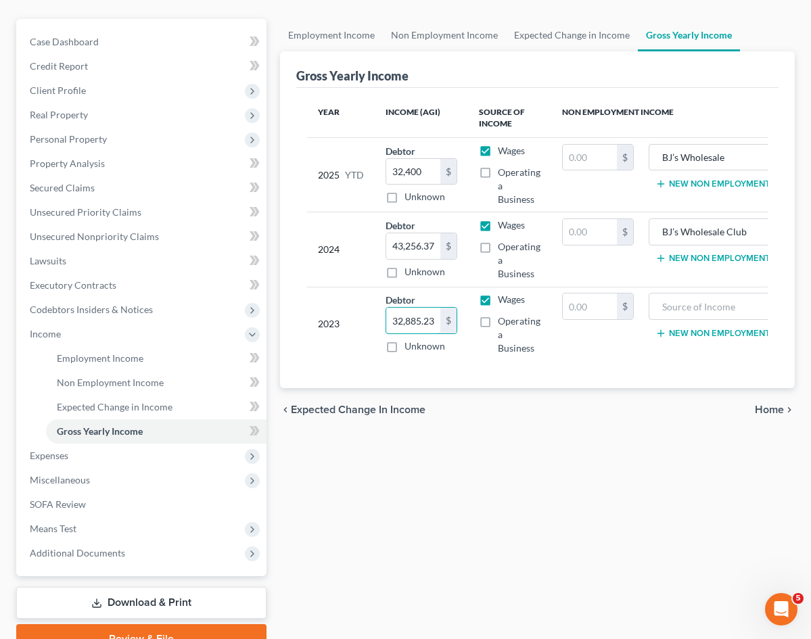
type input "32,885.23"
drag, startPoint x: 492, startPoint y: 448, endPoint x: 651, endPoint y: 323, distance: 202.9
click at [494, 448] on div "Employment Income Non Employment Income Expected Change in Income Gross Yearly …" at bounding box center [537, 336] width 528 height 635
click at [656, 300] on input "text" at bounding box center [717, 307] width 122 height 26
paste input "Shoppers Food Warehouse"
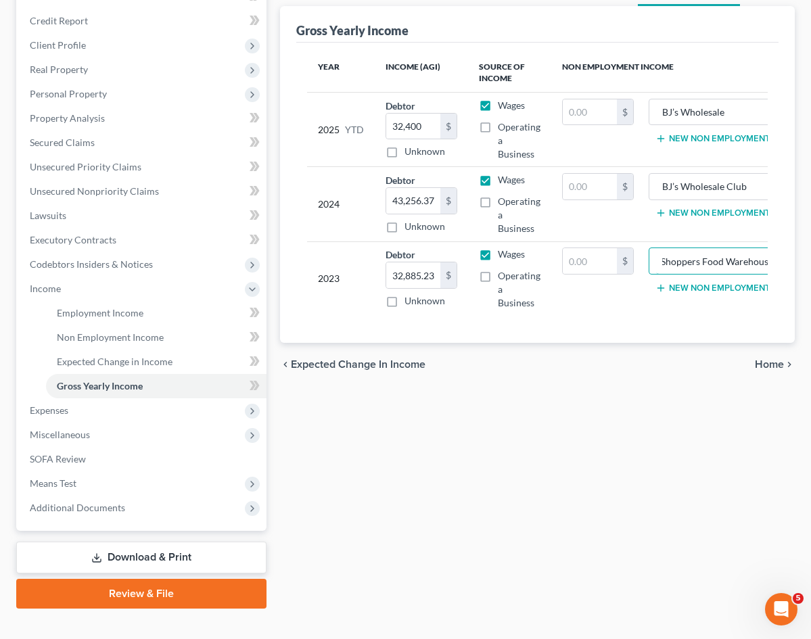
scroll to position [177, 0]
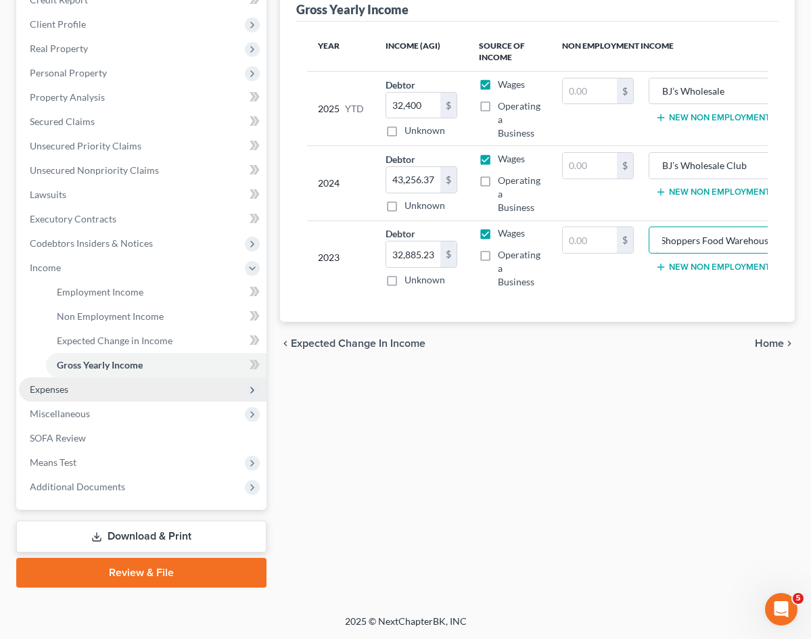
type input "Shoppers Food Warehouse"
click at [64, 388] on span "Expenses" at bounding box center [49, 389] width 39 height 11
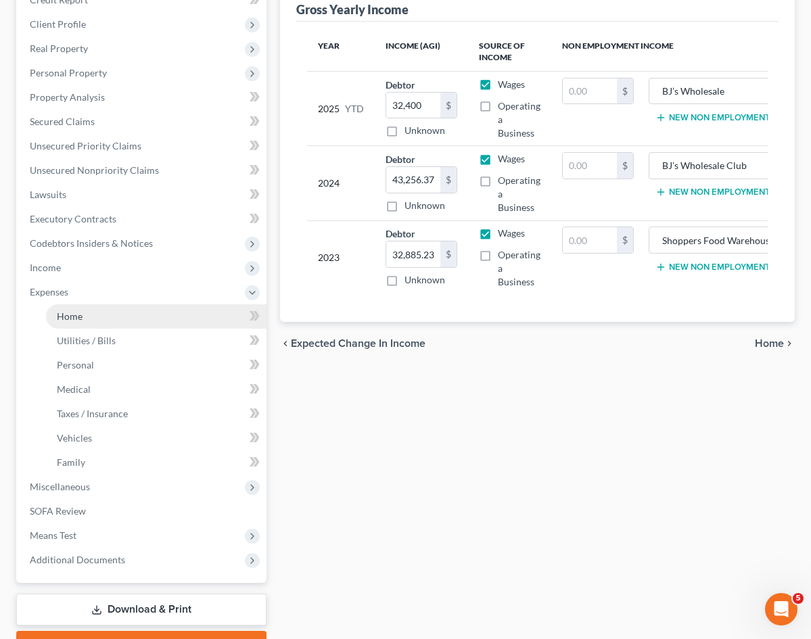
click at [99, 317] on link "Home" at bounding box center [156, 316] width 221 height 24
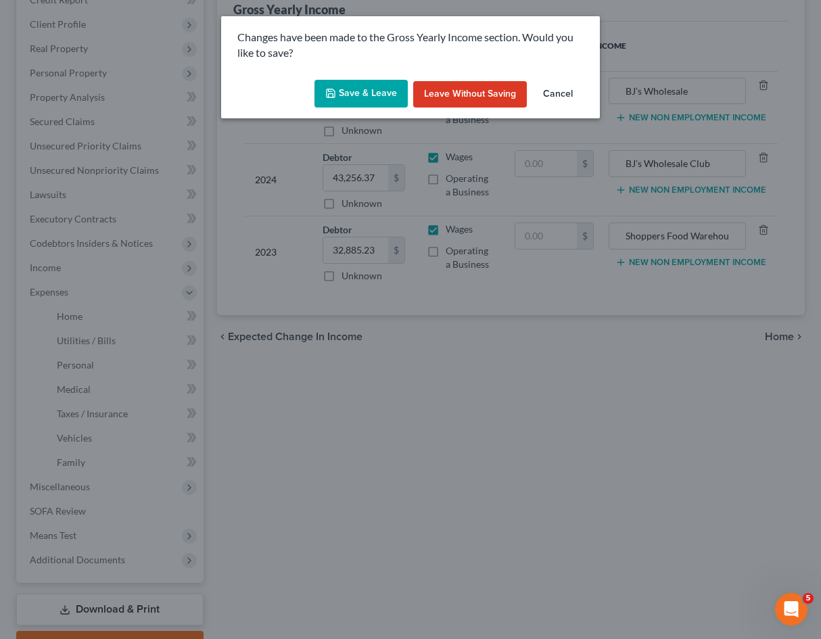
click at [566, 90] on button "Cancel" at bounding box center [557, 94] width 51 height 27
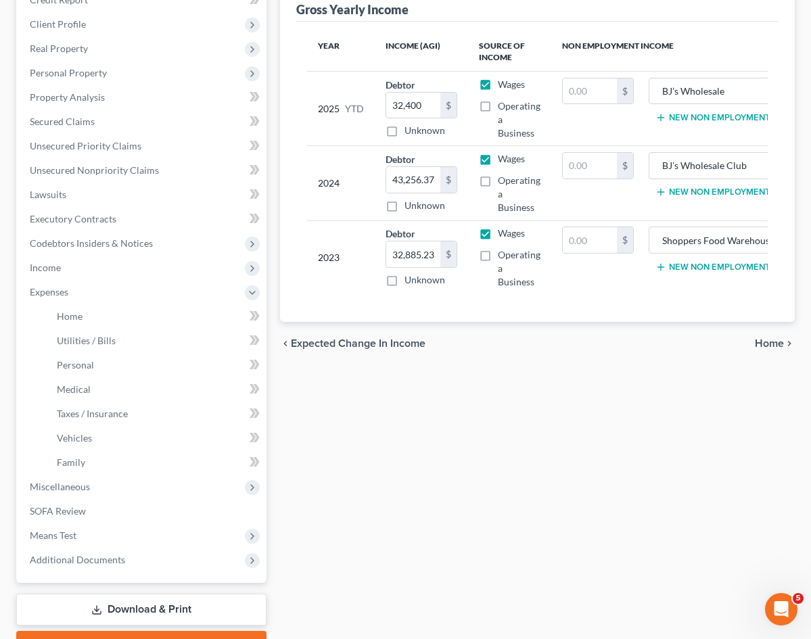
click at [661, 463] on div "Employment Income Non Employment Income Expected Change in Income Gross Yearly …" at bounding box center [537, 307] width 528 height 708
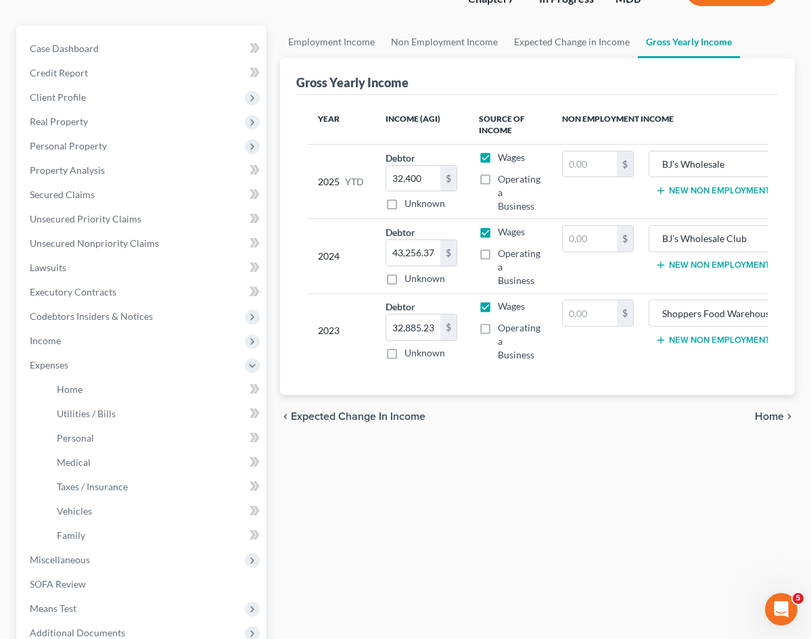
scroll to position [135, 0]
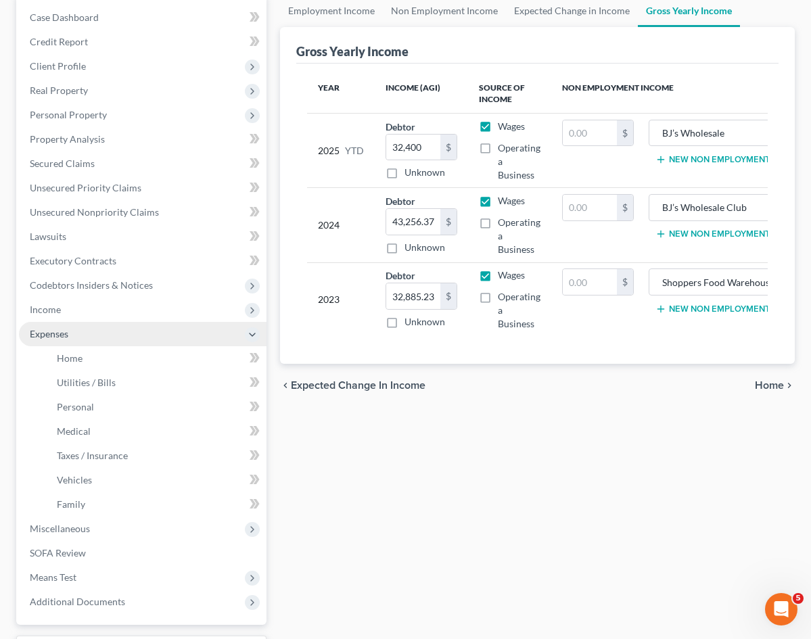
click at [65, 335] on span "Expenses" at bounding box center [49, 333] width 39 height 11
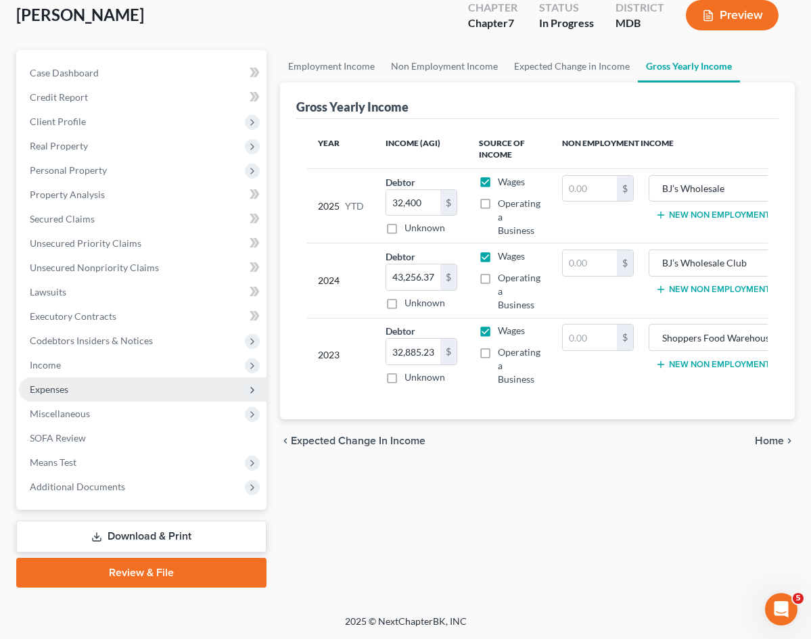
scroll to position [80, 0]
click at [77, 387] on span "Expenses" at bounding box center [143, 389] width 248 height 24
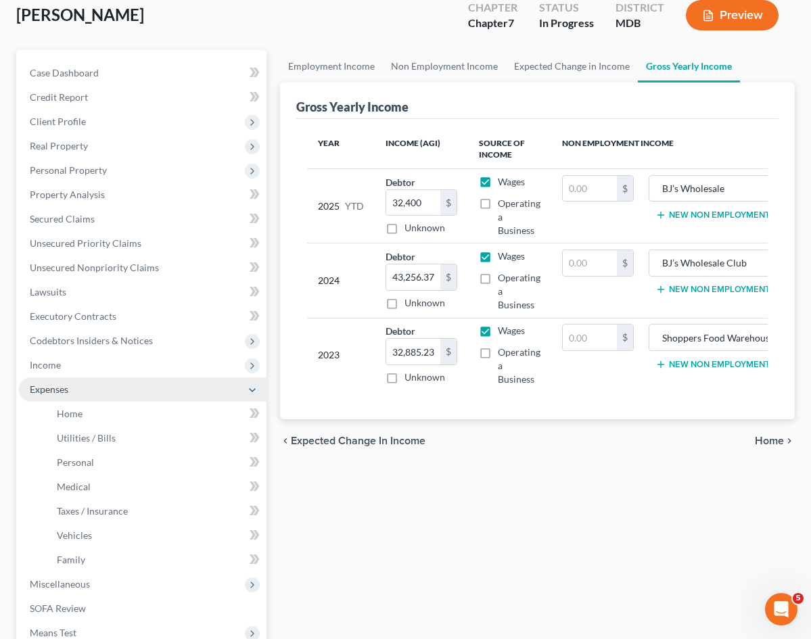
scroll to position [135, 0]
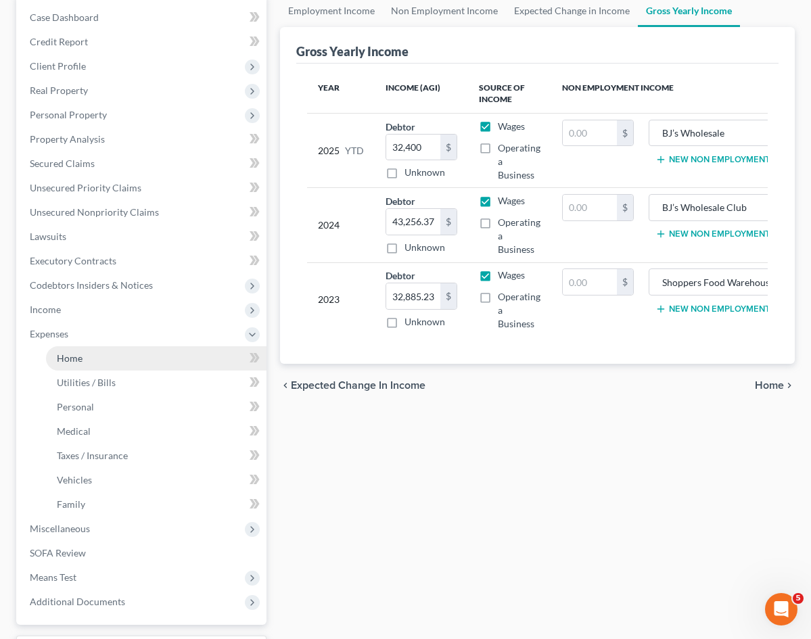
click at [85, 358] on link "Home" at bounding box center [156, 358] width 221 height 24
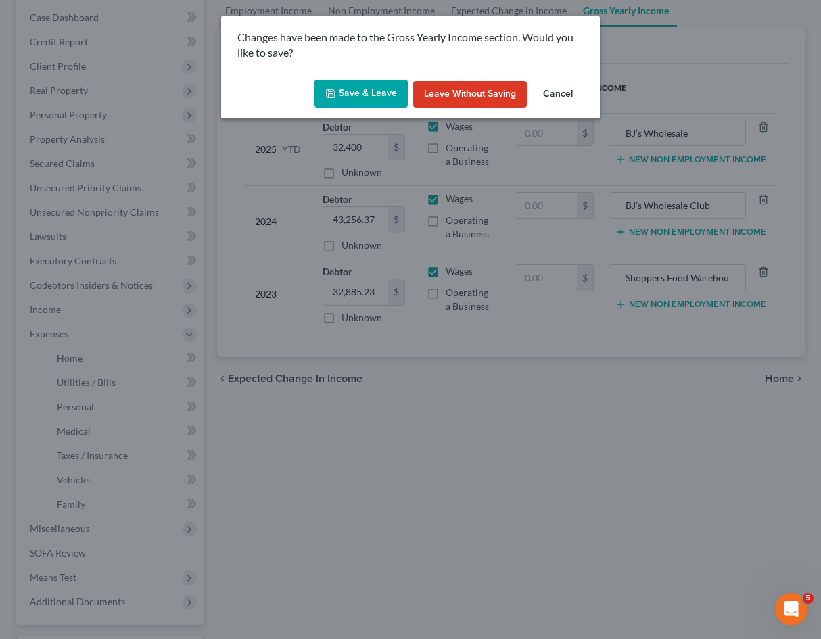
click at [360, 92] on button "Save & Leave" at bounding box center [361, 94] width 93 height 28
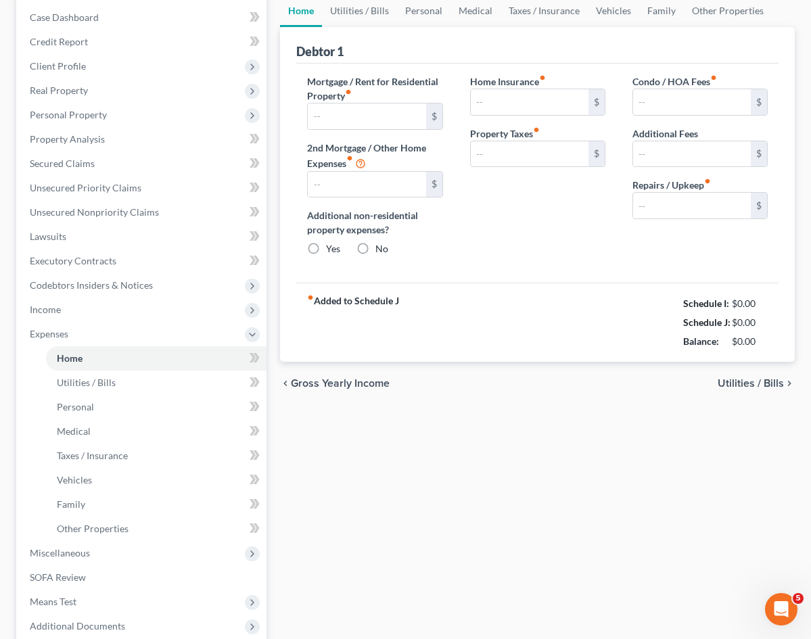
scroll to position [5, 0]
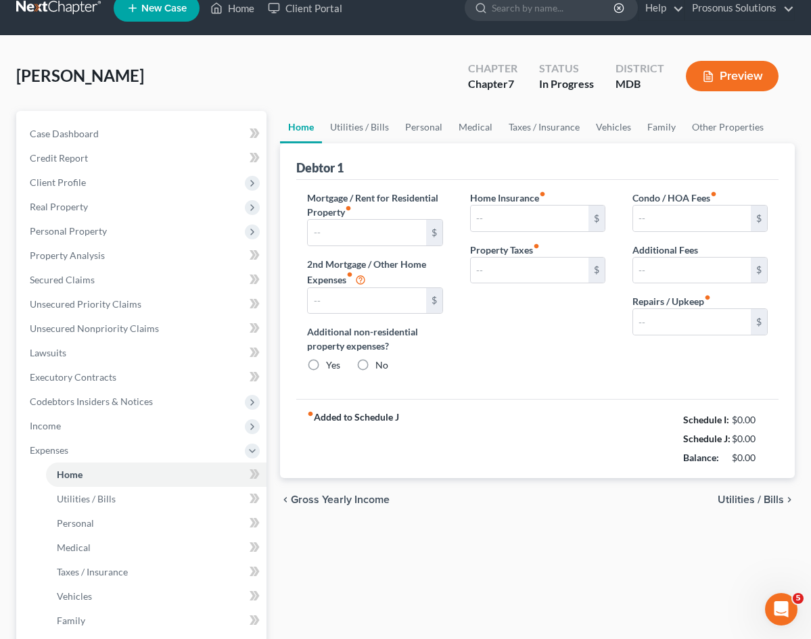
type input "0.00"
radio input "true"
type input "0.00"
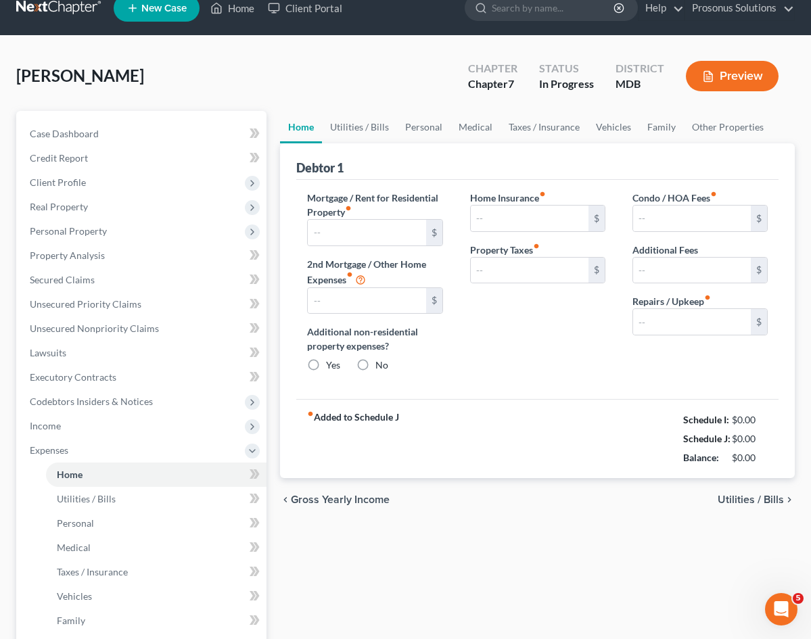
type input "0.00"
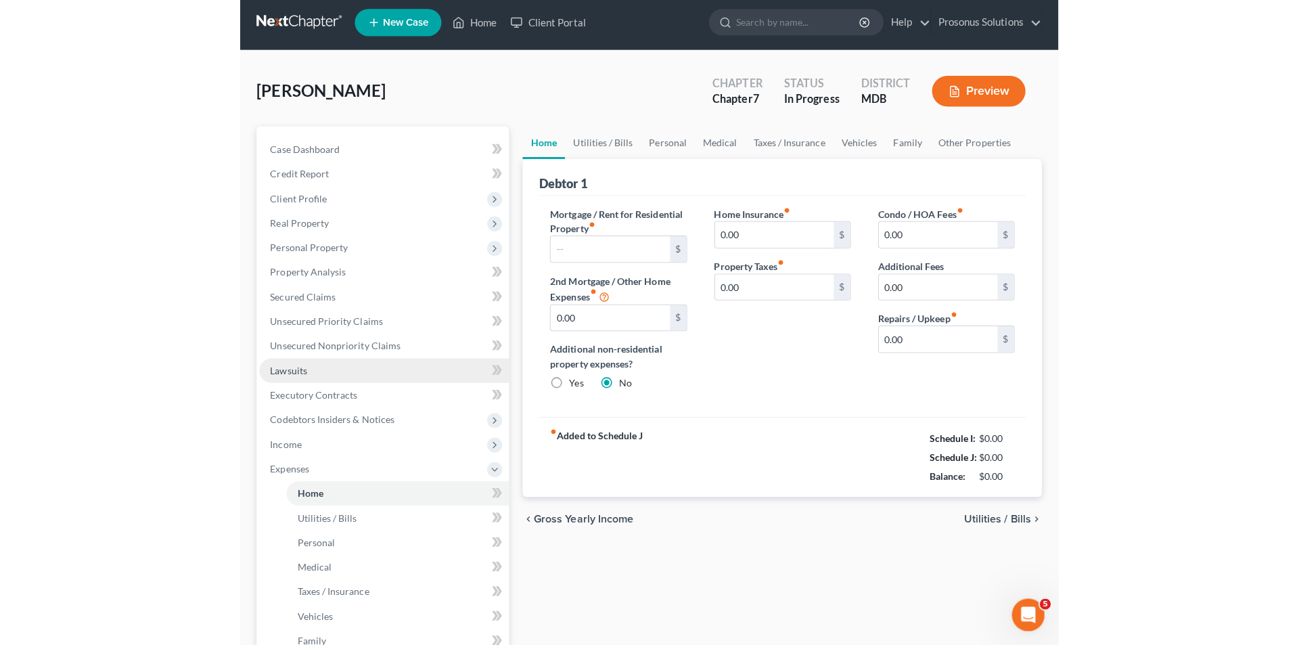
scroll to position [0, 0]
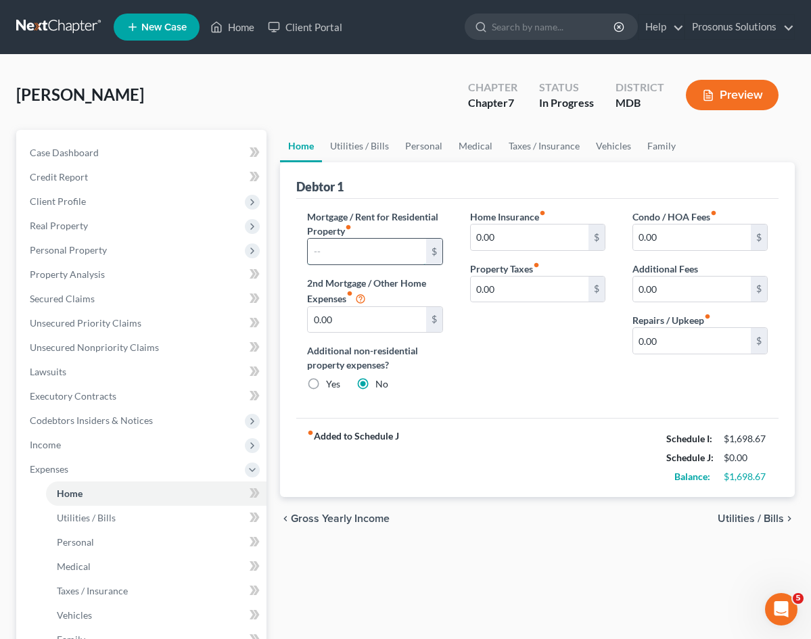
click at [375, 255] on input "text" at bounding box center [367, 252] width 118 height 26
click at [372, 255] on input "text" at bounding box center [367, 252] width 118 height 26
type input "900"
click at [462, 461] on div "fiber_manual_record Added to Schedule J Schedule I: $1,698.67 Schedule J: $900.…" at bounding box center [537, 457] width 482 height 79
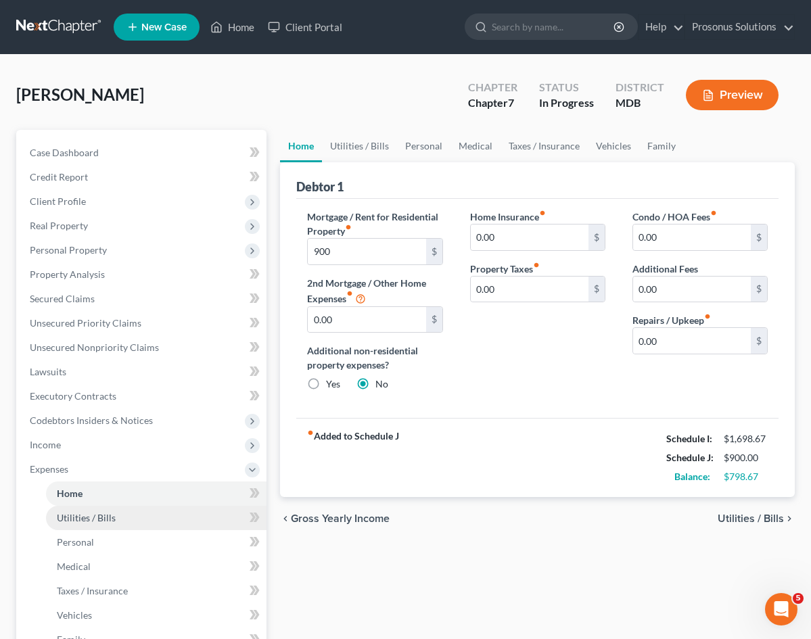
click at [108, 513] on span "Utilities / Bills" at bounding box center [86, 517] width 59 height 11
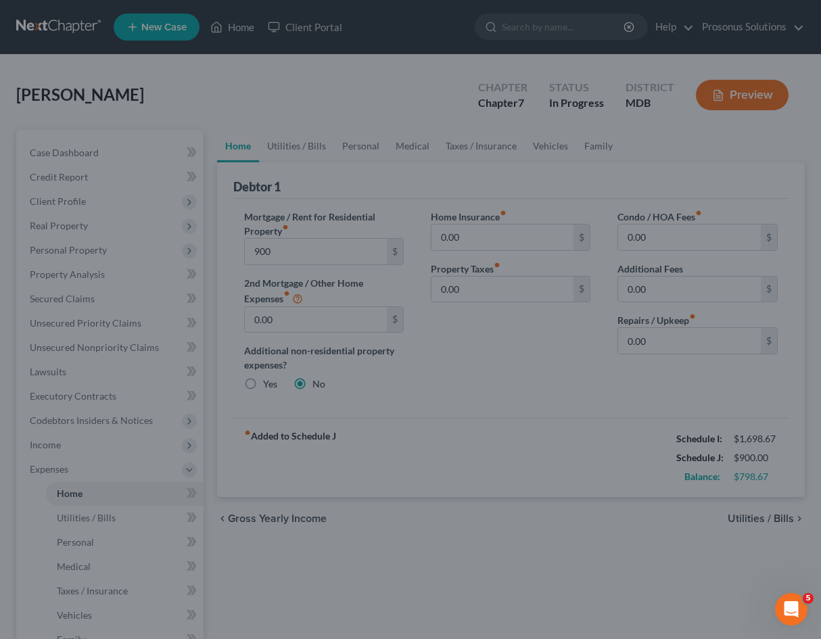
click at [430, 528] on div at bounding box center [410, 319] width 821 height 639
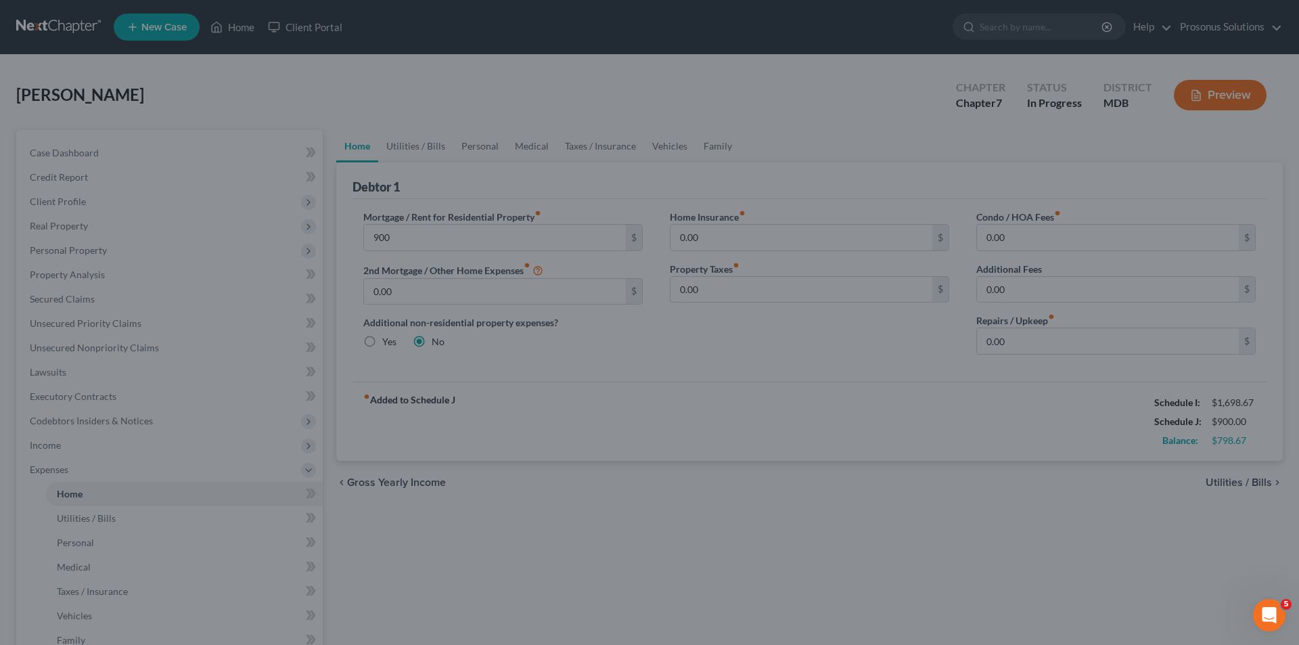
click at [644, 241] on div at bounding box center [649, 322] width 1299 height 645
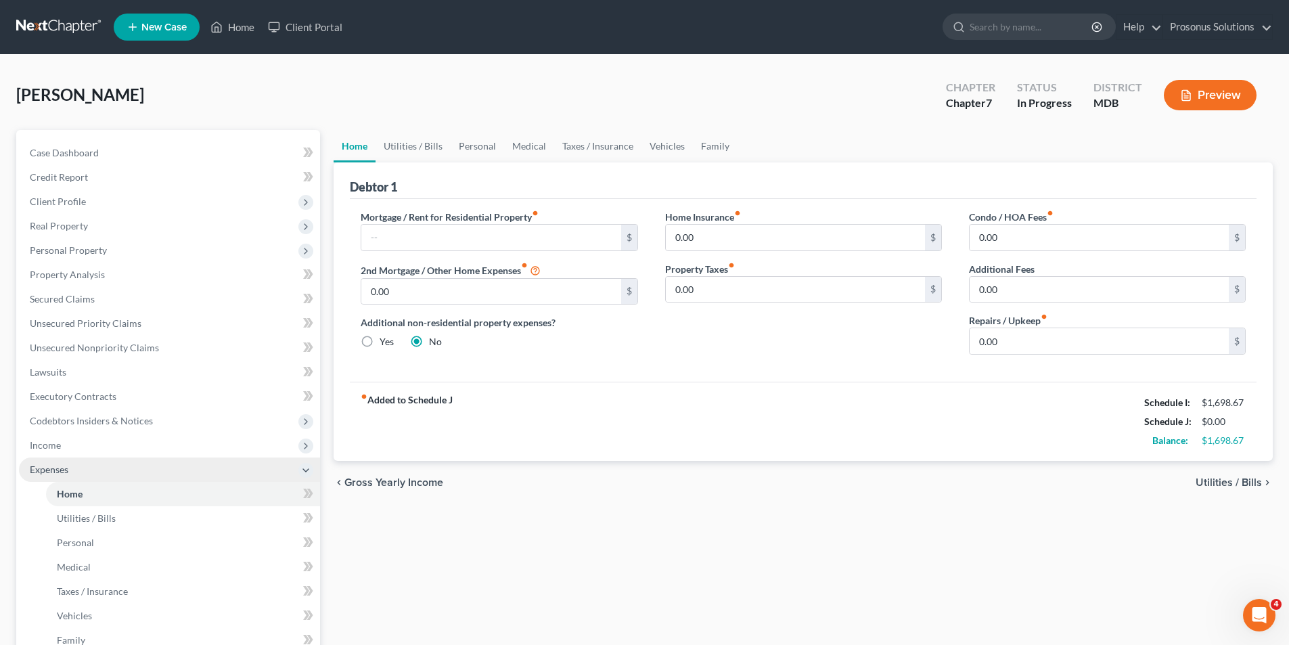
click at [69, 465] on span "Expenses" at bounding box center [169, 469] width 301 height 24
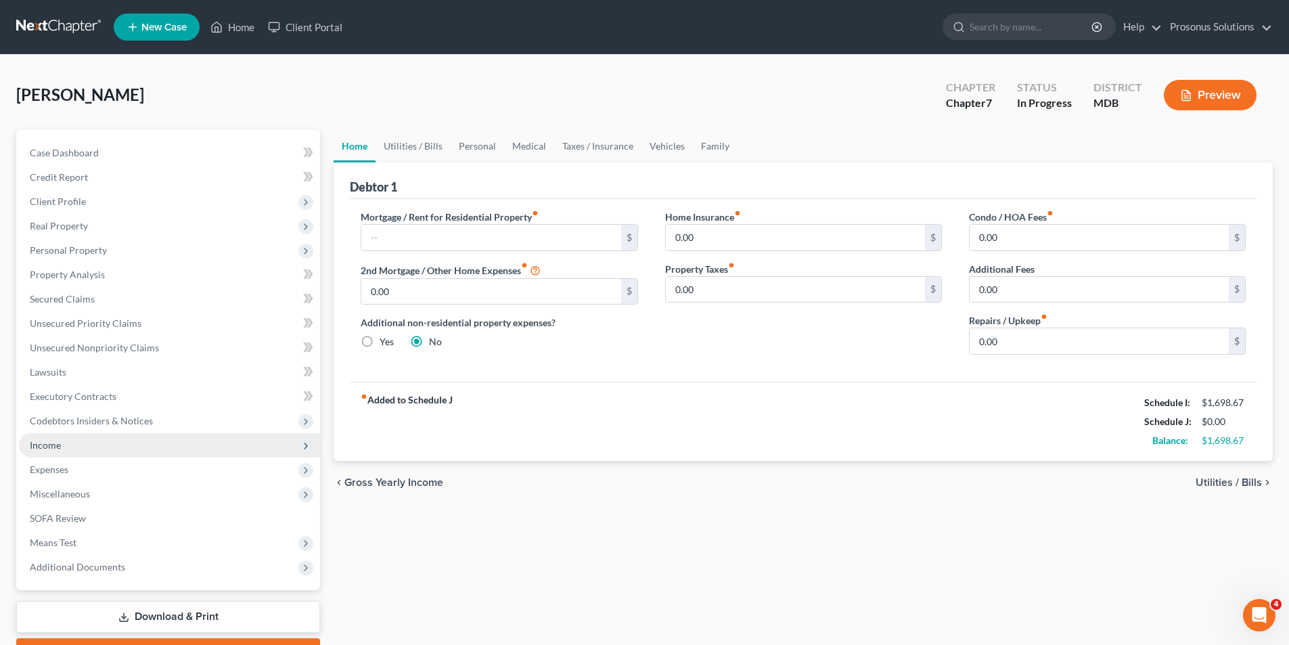
click at [61, 439] on span "Income" at bounding box center [169, 445] width 301 height 24
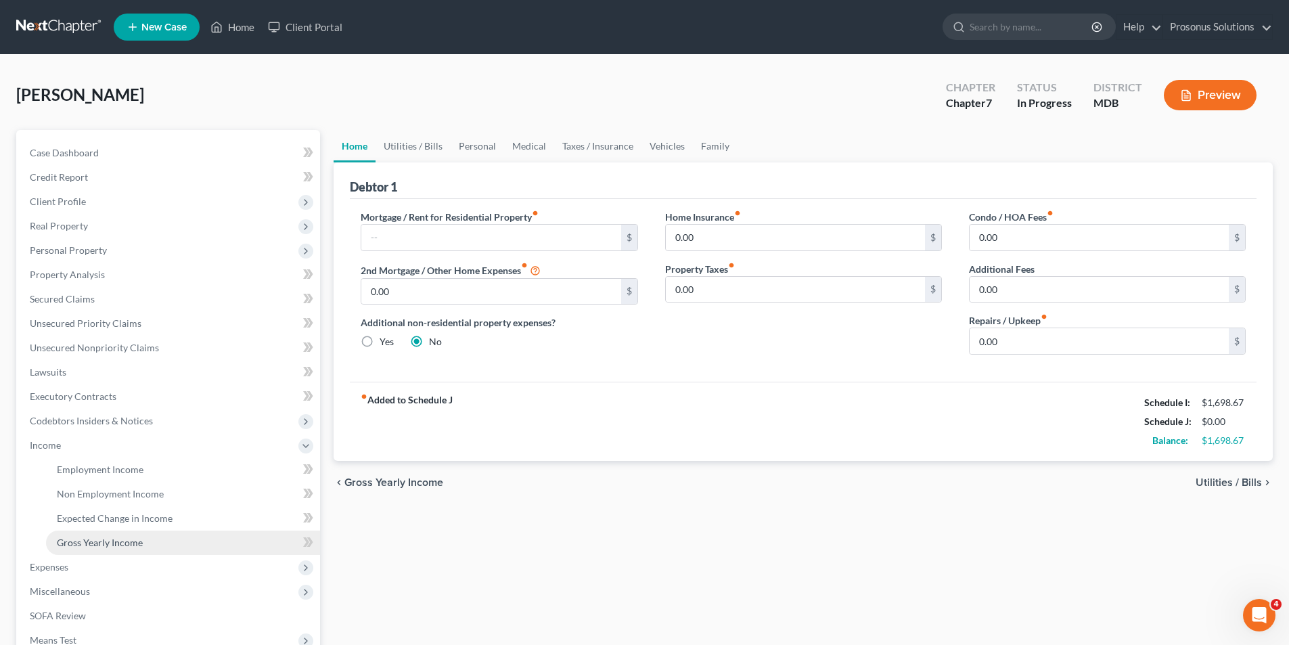
click at [105, 545] on span "Gross Yearly Income" at bounding box center [100, 541] width 86 height 11
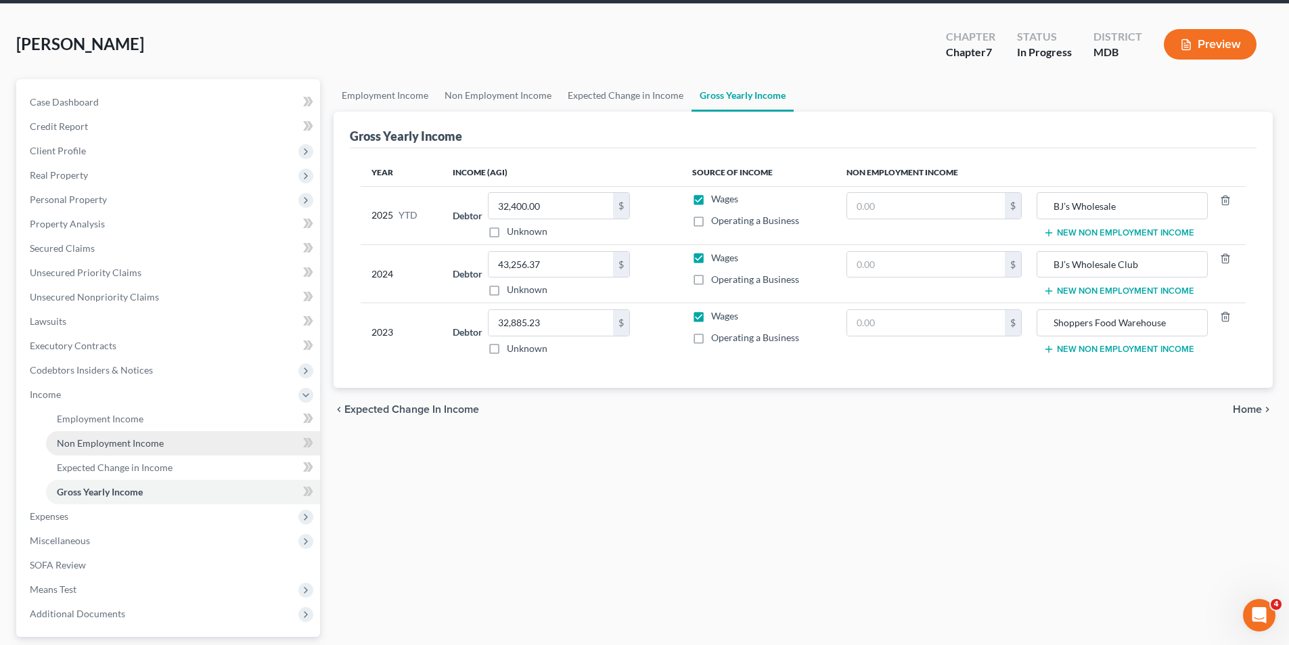
scroll to position [135, 0]
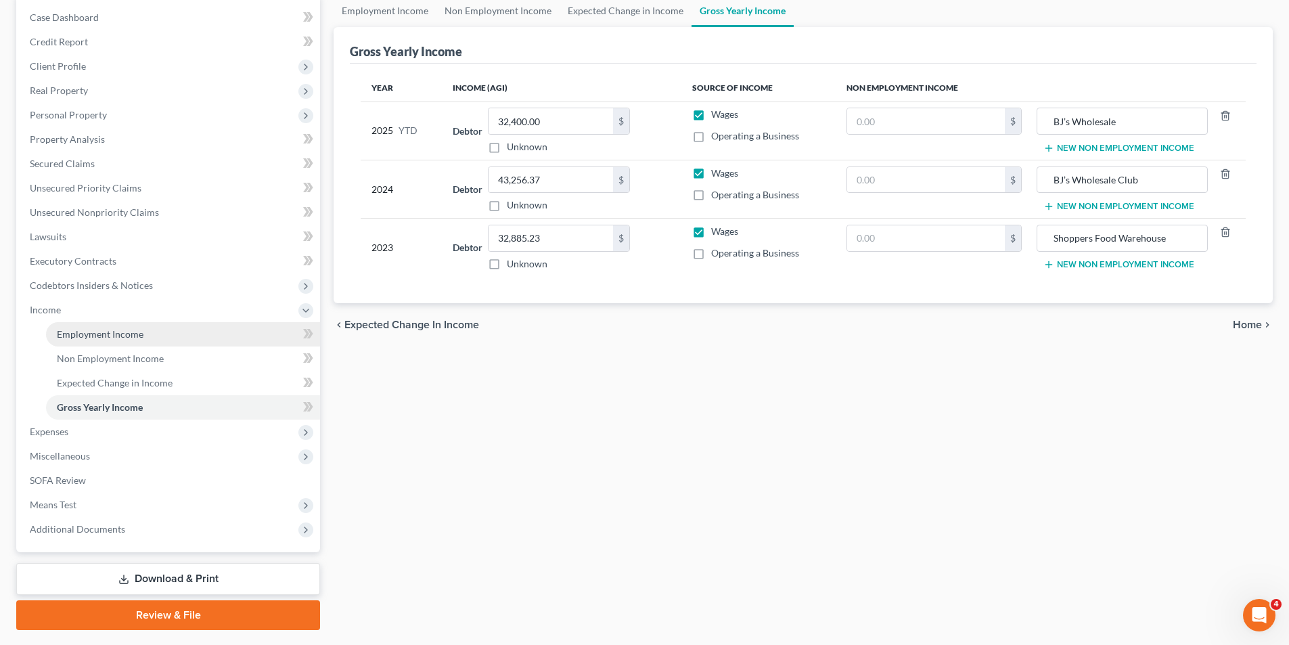
click at [116, 332] on span "Employment Income" at bounding box center [100, 333] width 87 height 11
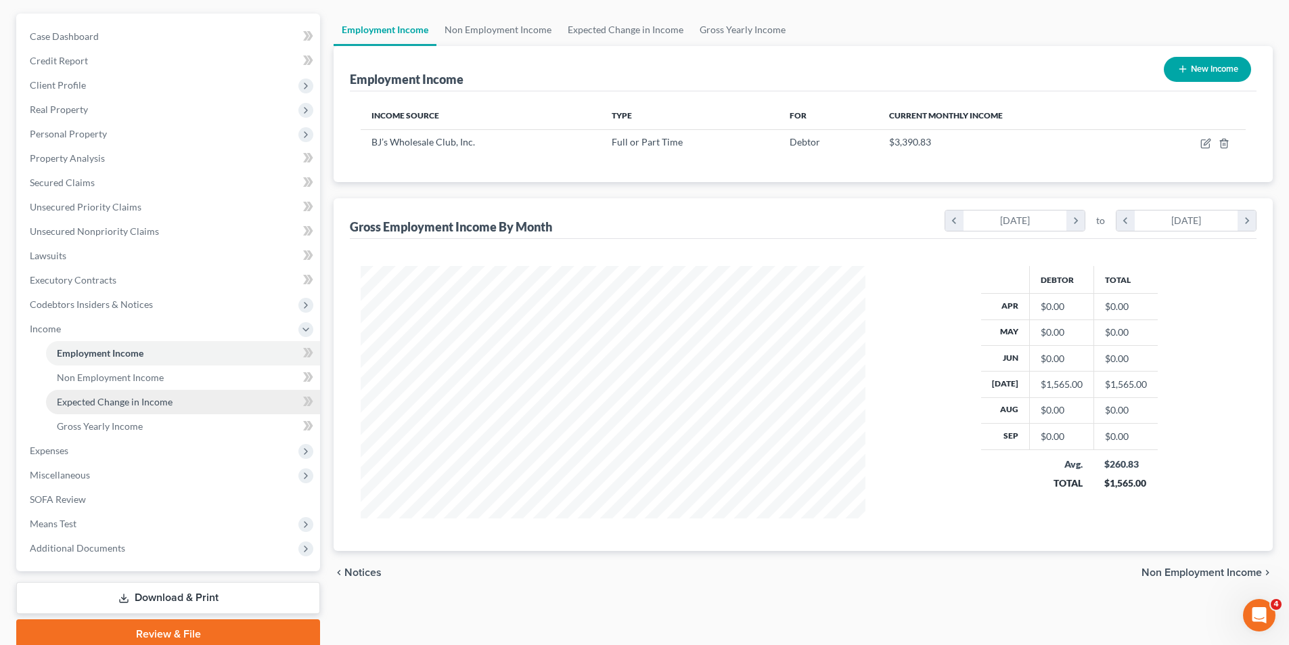
scroll to position [135, 0]
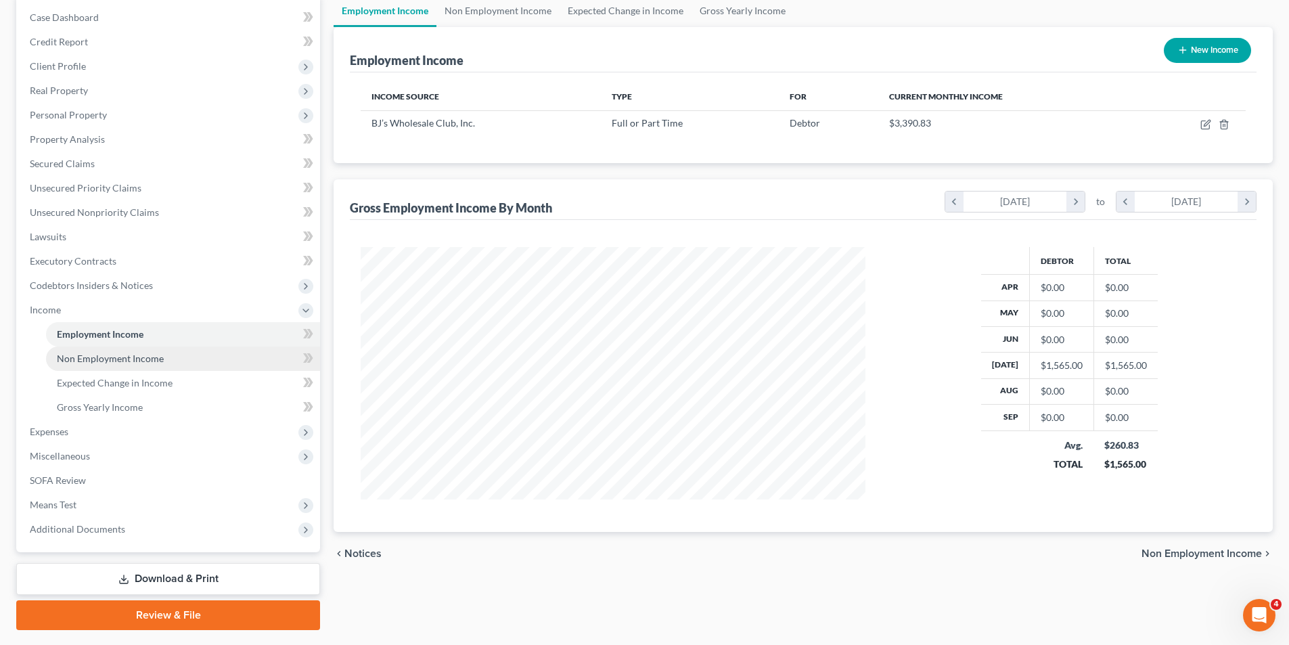
click at [127, 361] on span "Non Employment Income" at bounding box center [110, 357] width 107 height 11
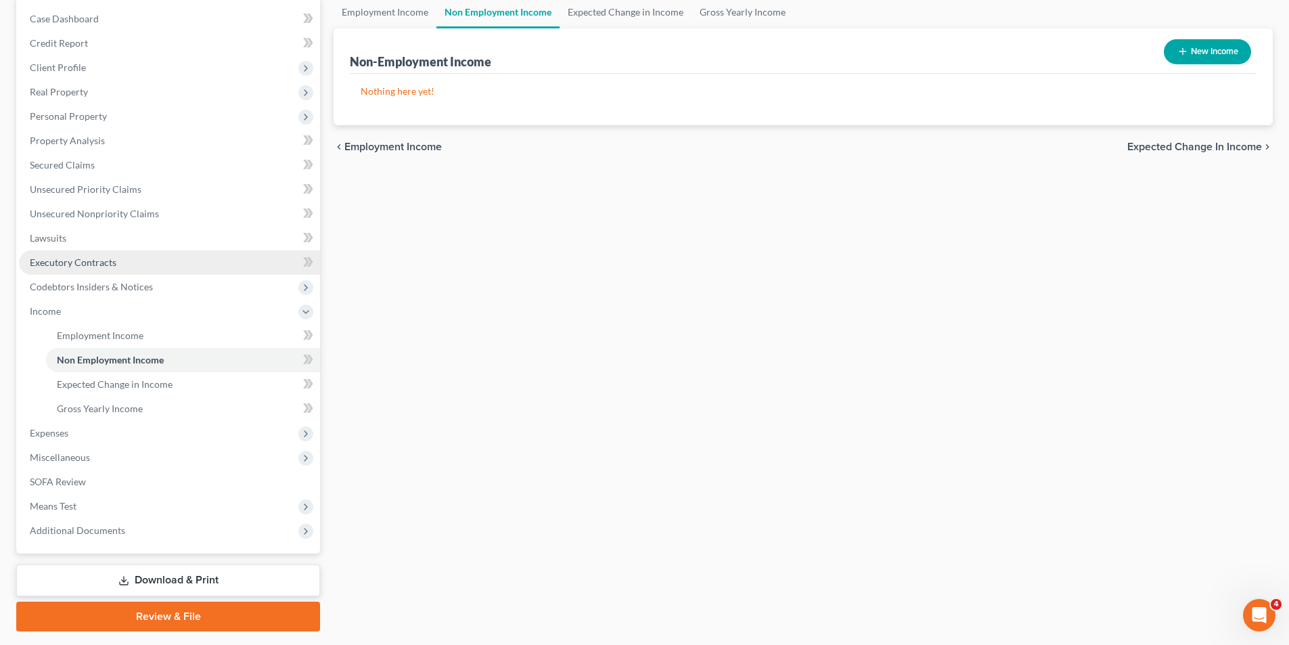
scroll to position [135, 0]
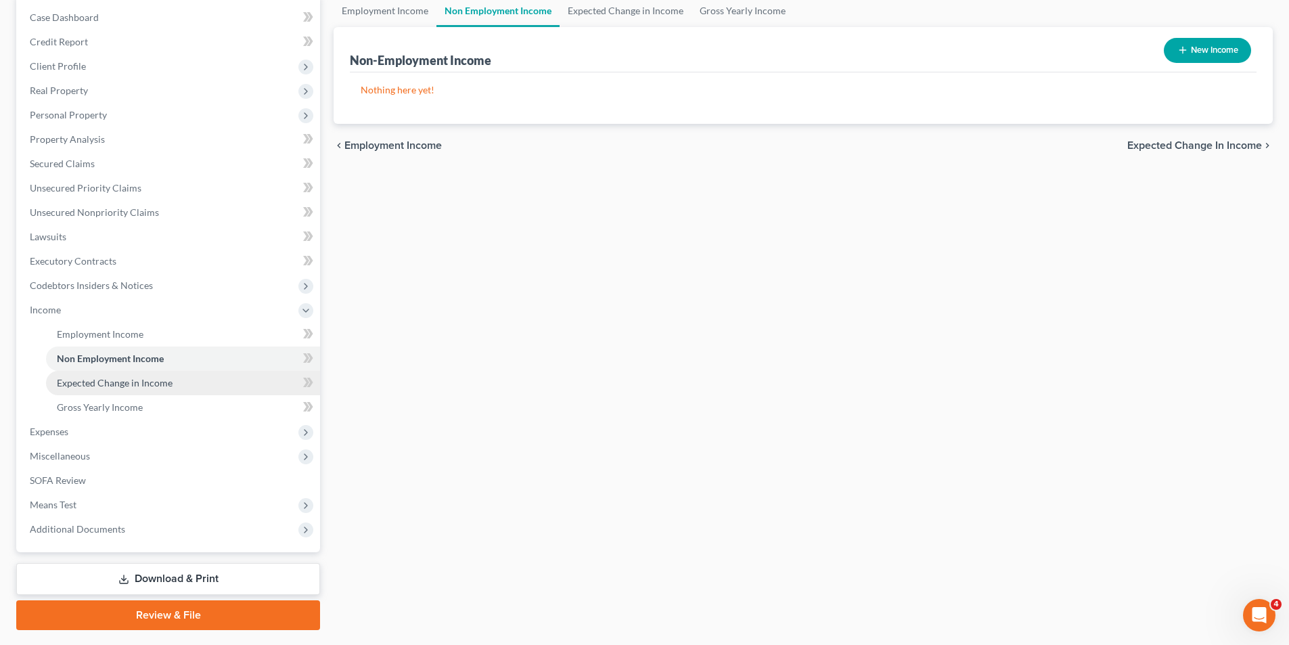
click at [130, 386] on span "Expected Change in Income" at bounding box center [115, 382] width 116 height 11
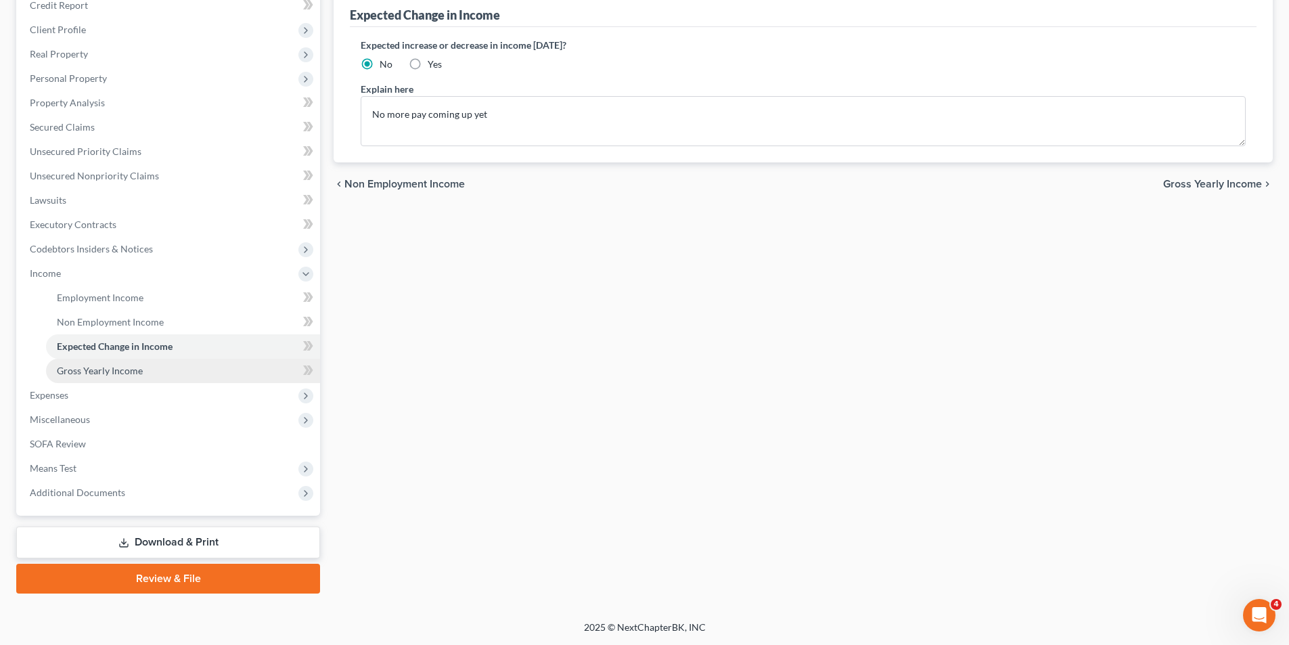
click at [126, 372] on span "Gross Yearly Income" at bounding box center [100, 370] width 86 height 11
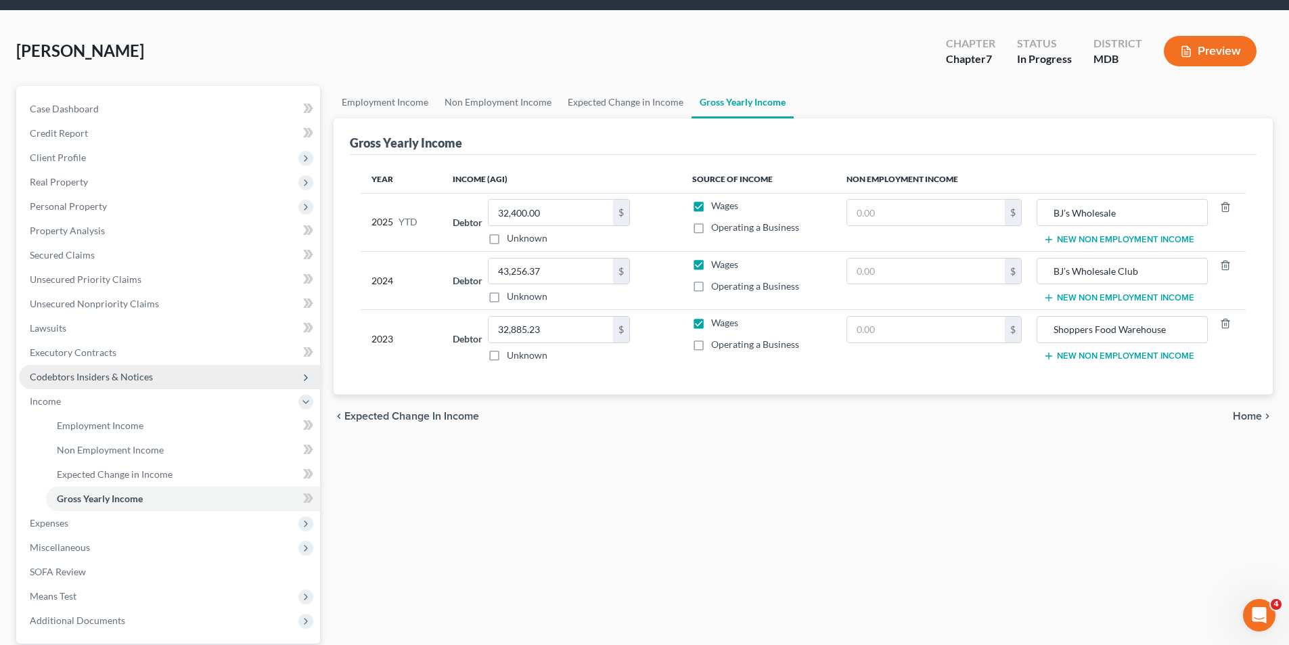
scroll to position [135, 0]
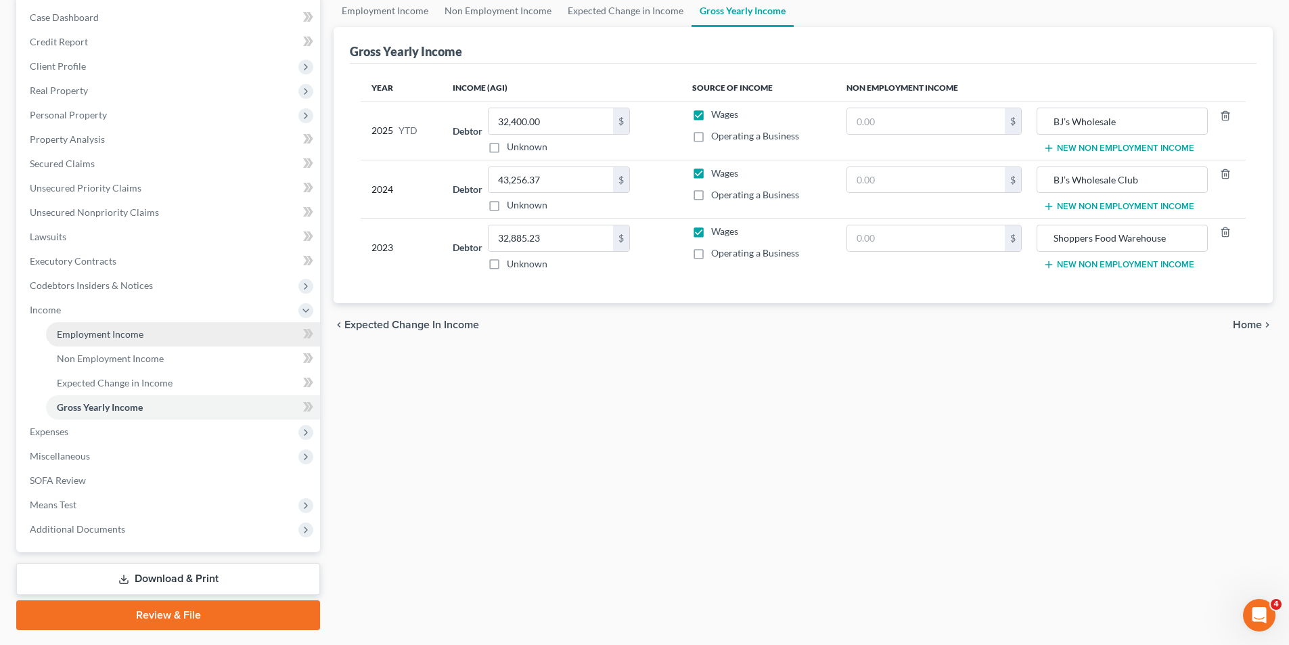
click at [118, 343] on link "Employment Income" at bounding box center [183, 334] width 274 height 24
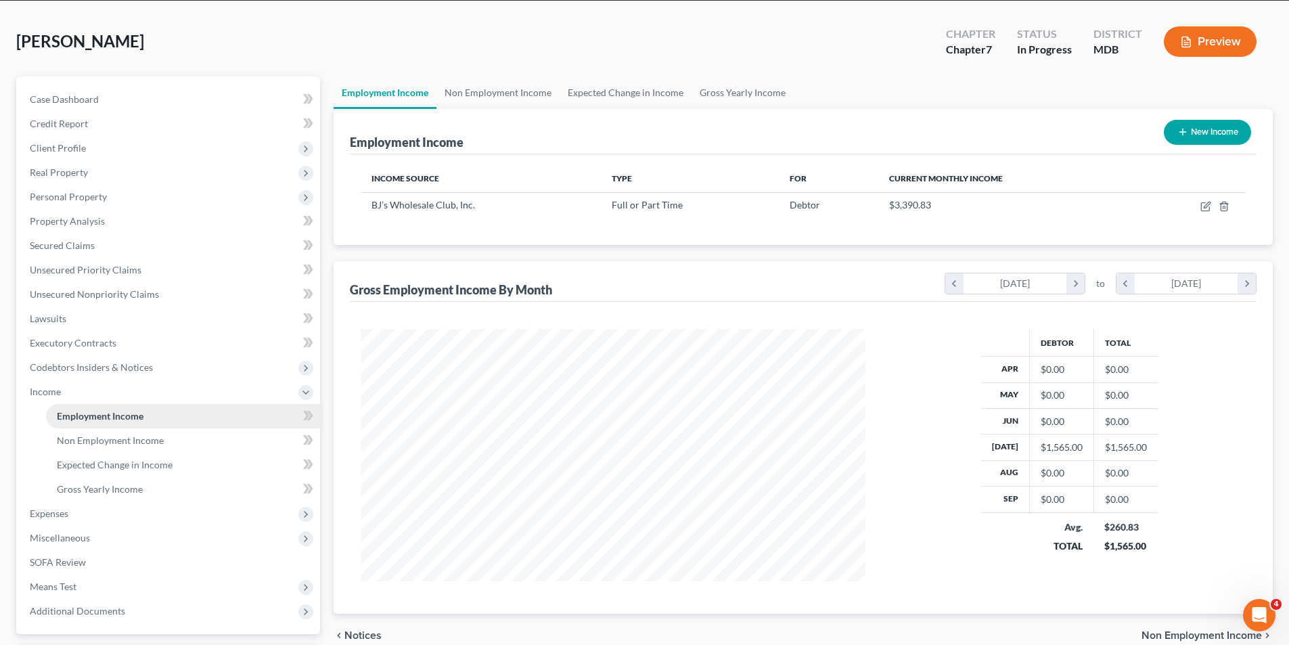
scroll to position [135, 0]
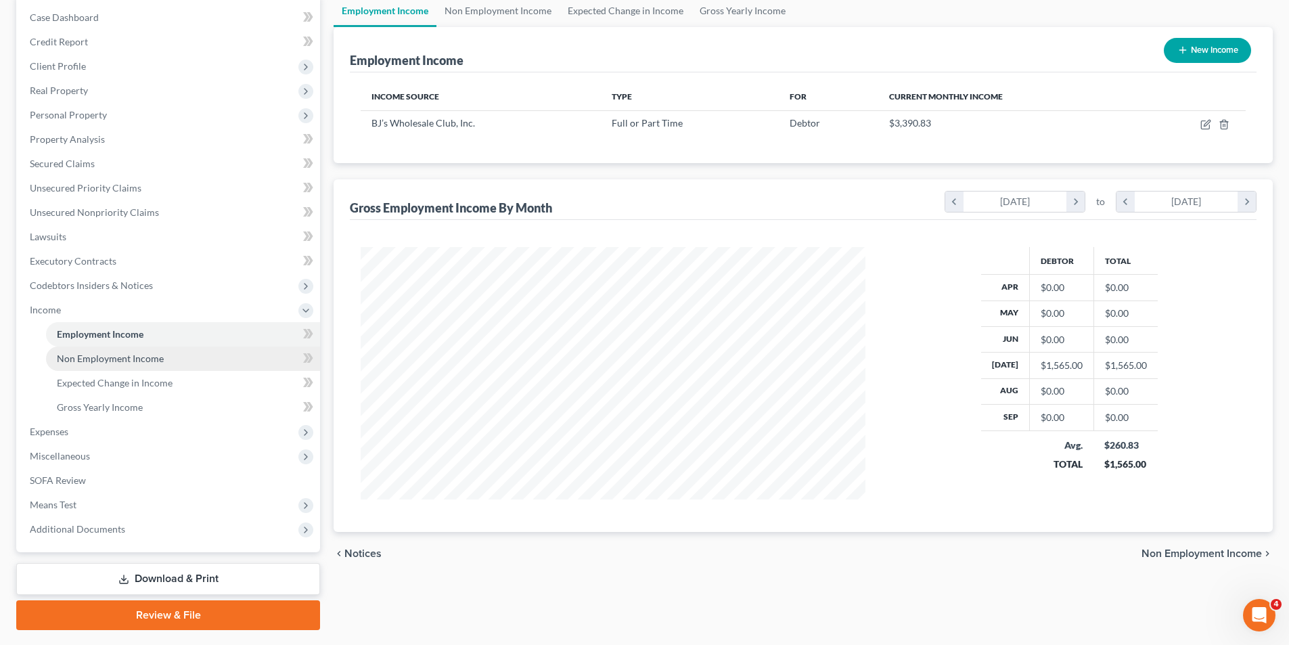
click at [118, 362] on span "Non Employment Income" at bounding box center [110, 357] width 107 height 11
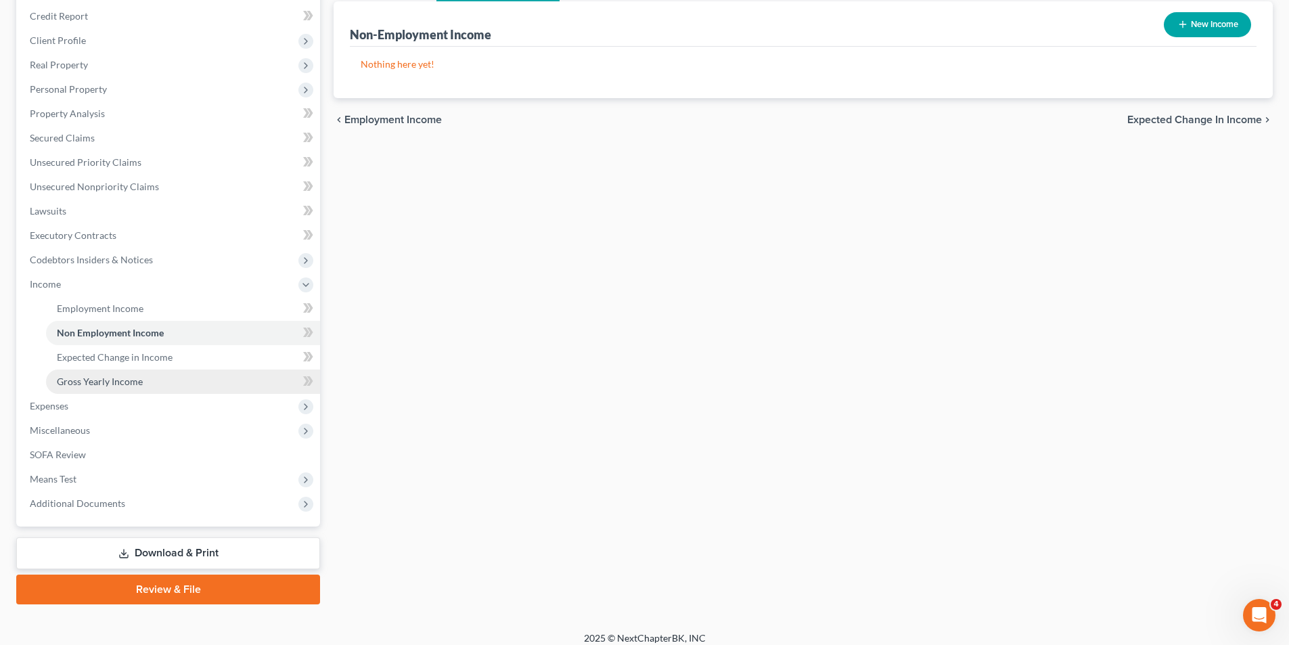
scroll to position [172, 0]
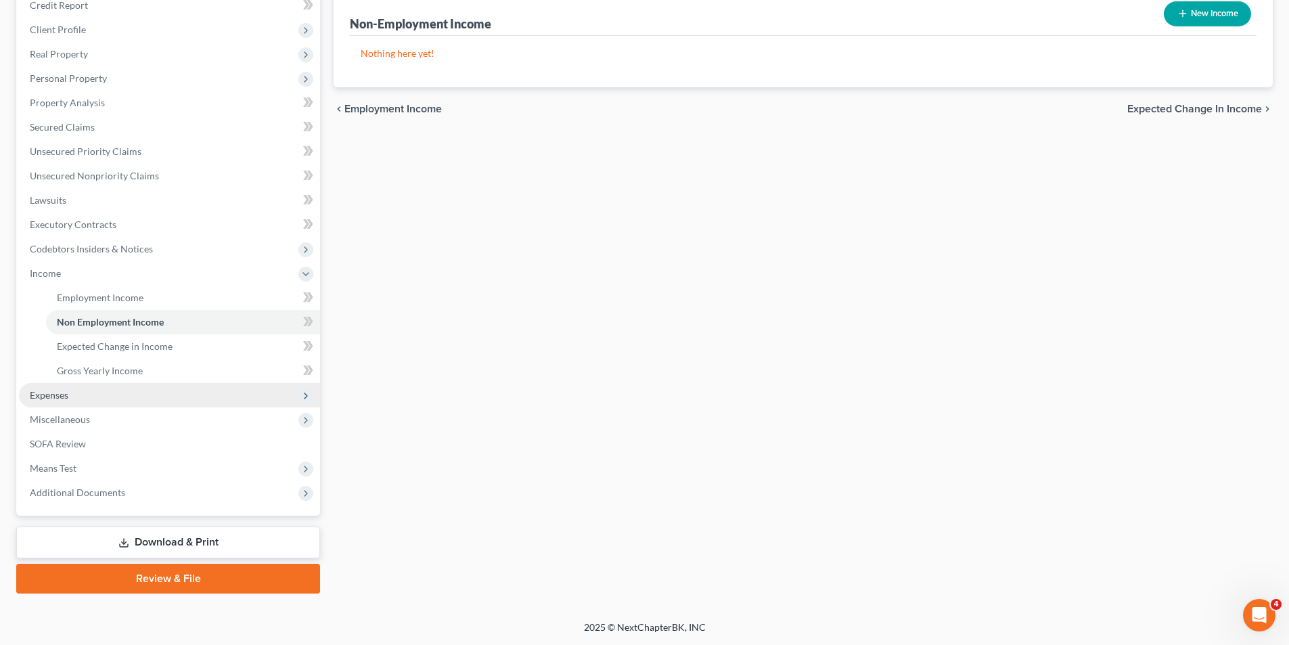
click at [81, 393] on span "Expenses" at bounding box center [169, 395] width 301 height 24
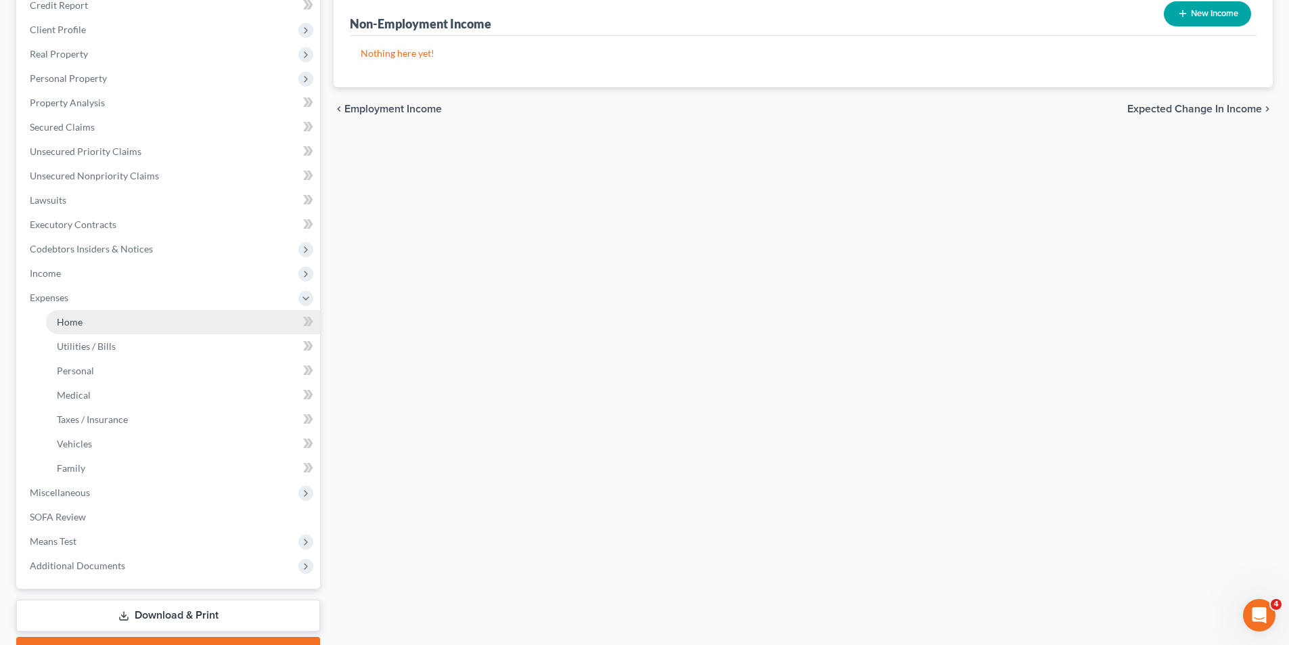
click at [106, 324] on link "Home" at bounding box center [183, 322] width 274 height 24
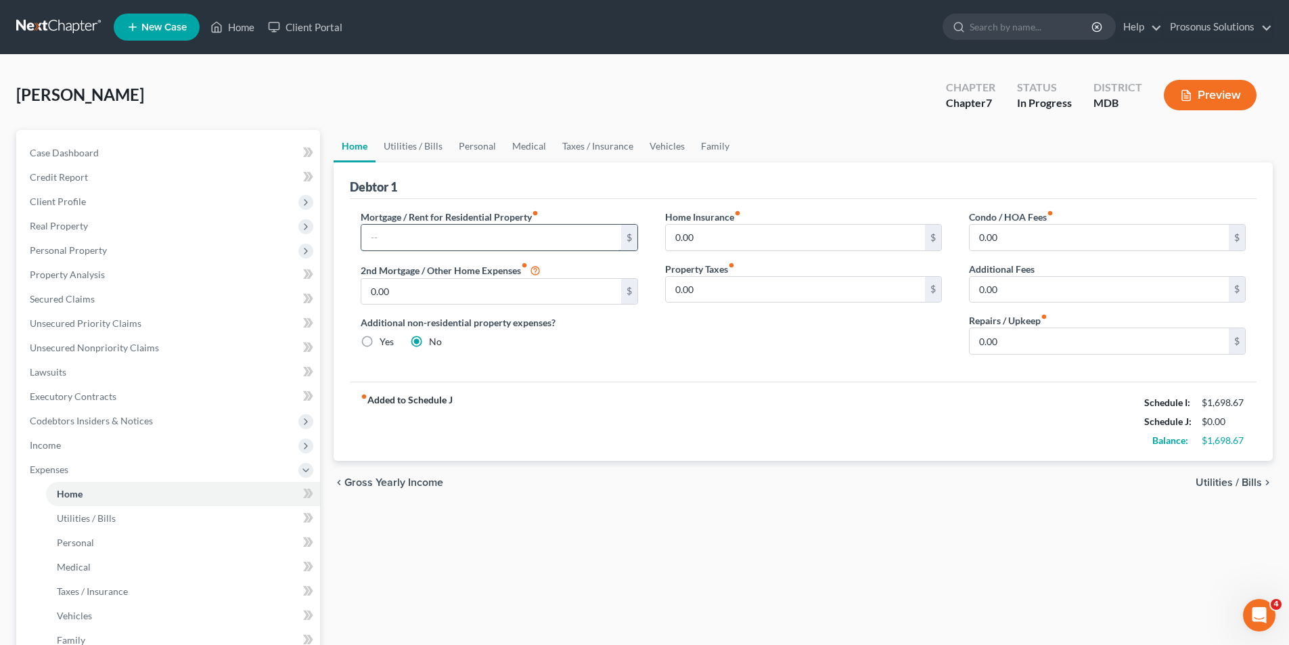
click at [499, 237] on input "text" at bounding box center [490, 238] width 259 height 26
type input "900"
click at [770, 423] on div "fiber_manual_record Added to Schedule J Schedule I: $1,698.67 Schedule J: $900.…" at bounding box center [803, 421] width 906 height 79
click at [703, 432] on div "fiber_manual_record Added to Schedule J Schedule I: $1,698.67 Schedule J: $900.…" at bounding box center [803, 421] width 906 height 79
click at [92, 522] on span "Utilities / Bills" at bounding box center [86, 517] width 59 height 11
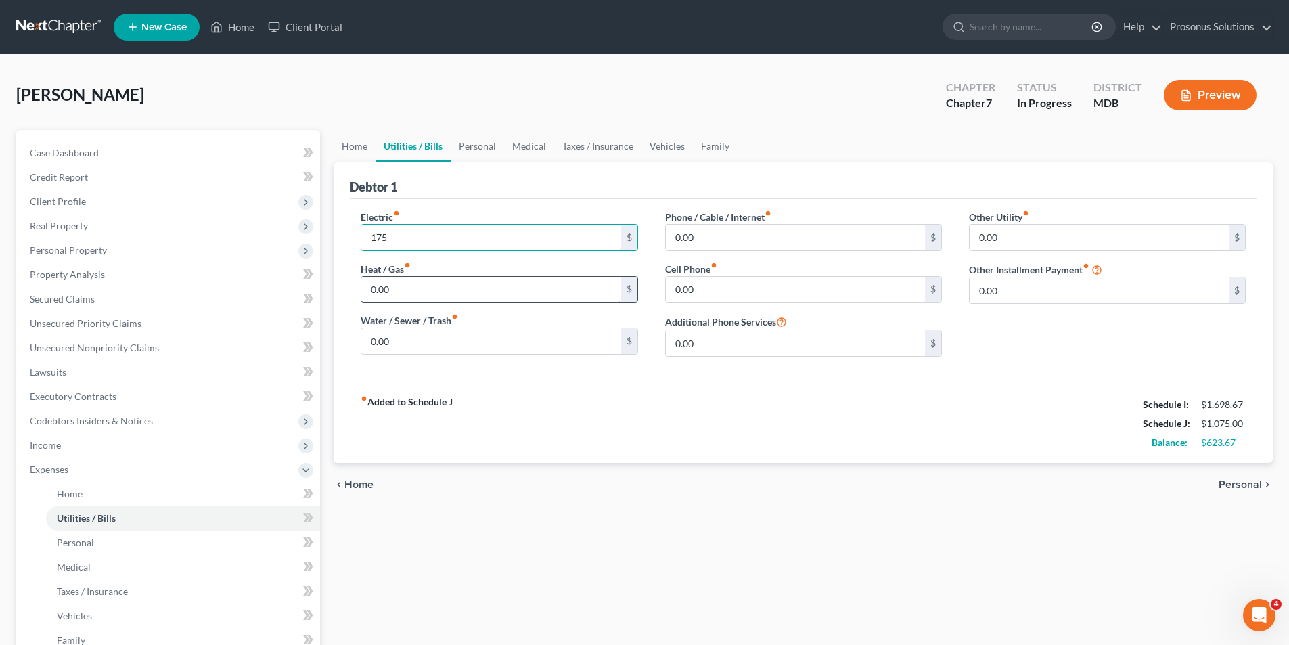
type input "175"
click at [457, 293] on input "0.00" at bounding box center [490, 290] width 259 height 26
type input "52"
click at [482, 340] on input "0.00" at bounding box center [490, 341] width 259 height 26
type input "30"
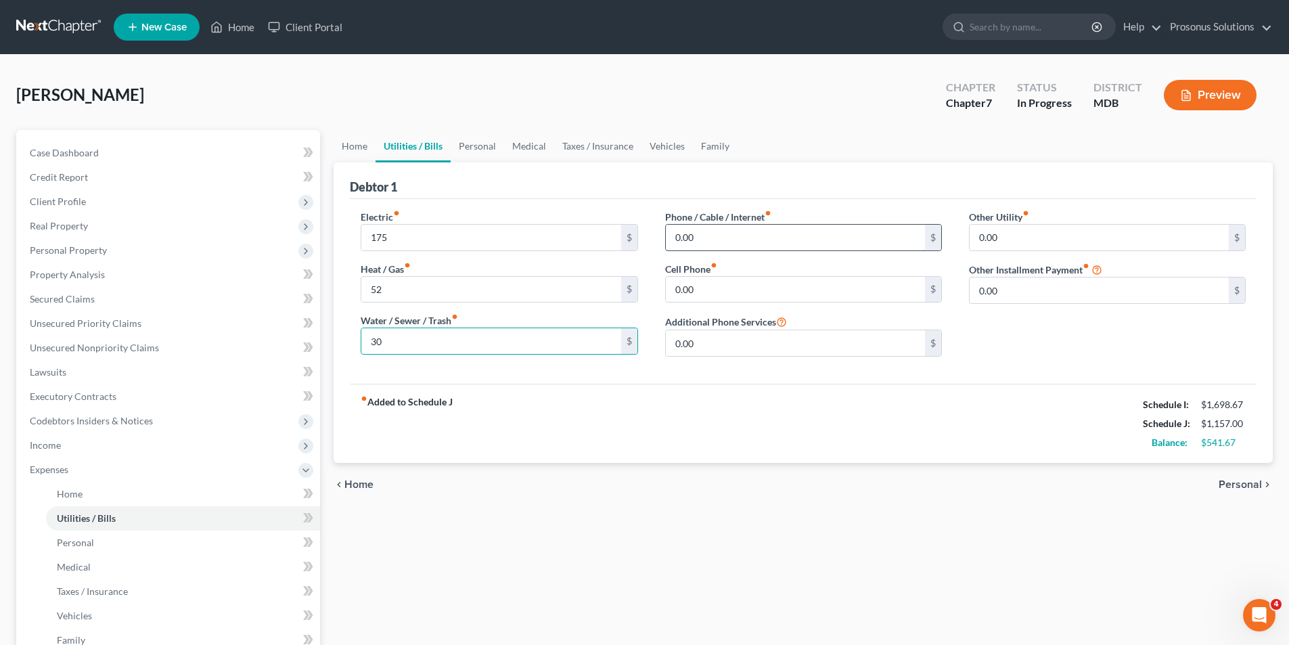
click at [710, 240] on input "0.00" at bounding box center [795, 238] width 259 height 26
type input "65"
click at [710, 286] on input "0.00" at bounding box center [795, 290] width 259 height 26
type input "65"
click at [731, 338] on input "0.00" at bounding box center [795, 343] width 259 height 26
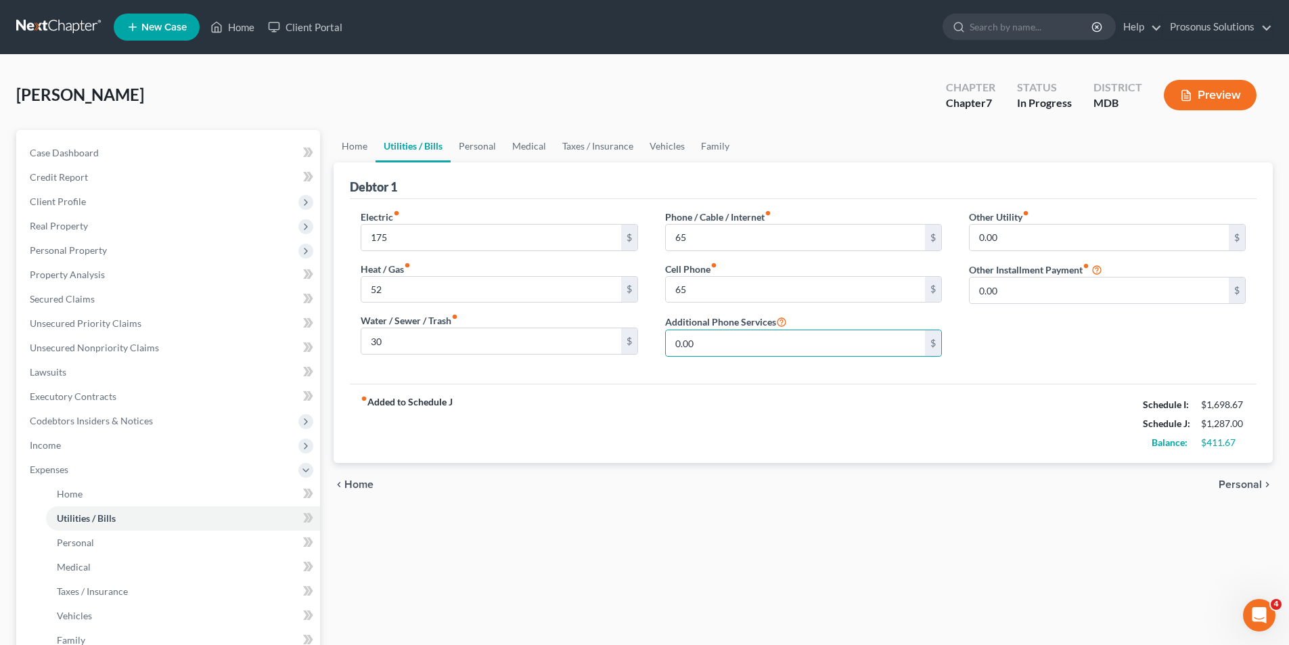
drag, startPoint x: 1030, startPoint y: 359, endPoint x: 1001, endPoint y: 375, distance: 32.4
click at [1030, 360] on div "Other Utility fiber_manual_record 0.00 $ Other Installment Payment fiber_manual…" at bounding box center [1107, 289] width 304 height 158
click at [92, 547] on span "Personal" at bounding box center [75, 541] width 37 height 11
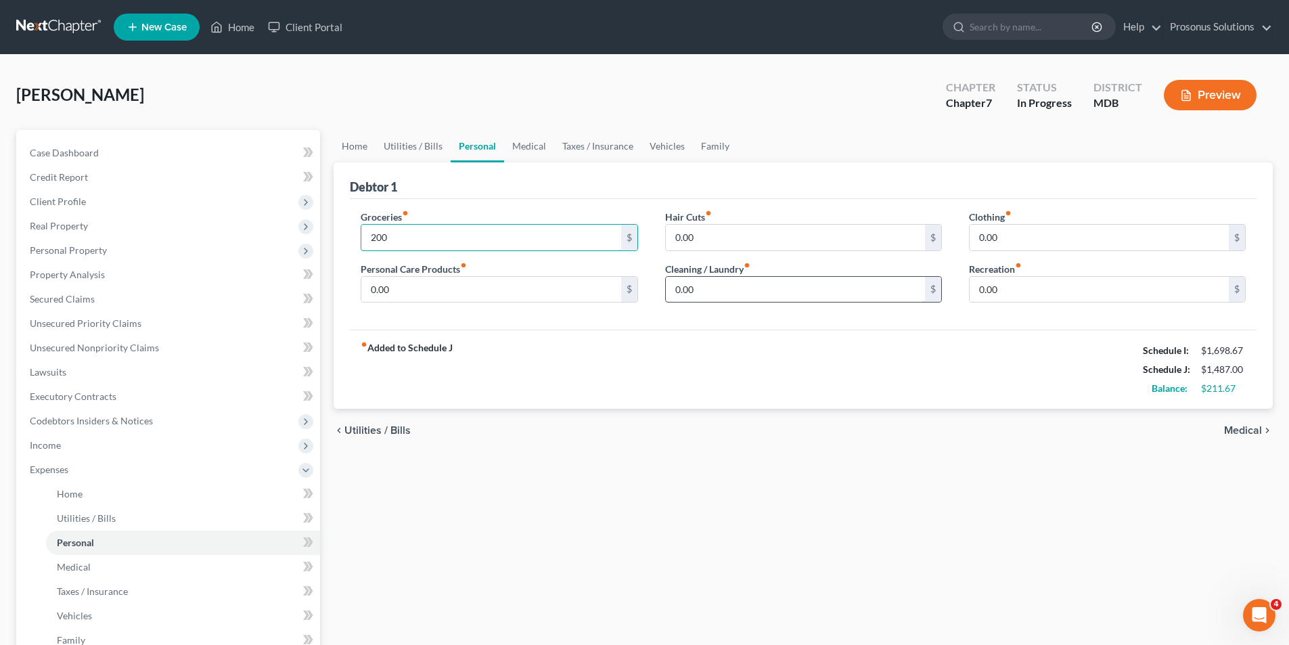
type input "200"
click at [717, 288] on input "0.00" at bounding box center [795, 290] width 259 height 26
click at [636, 349] on div "fiber_manual_record Added to Schedule J Schedule I: $1,698.67 Schedule J: $1,55…" at bounding box center [803, 368] width 906 height 79
type input "70"
click at [538, 297] on input "0.00" at bounding box center [490, 290] width 259 height 26
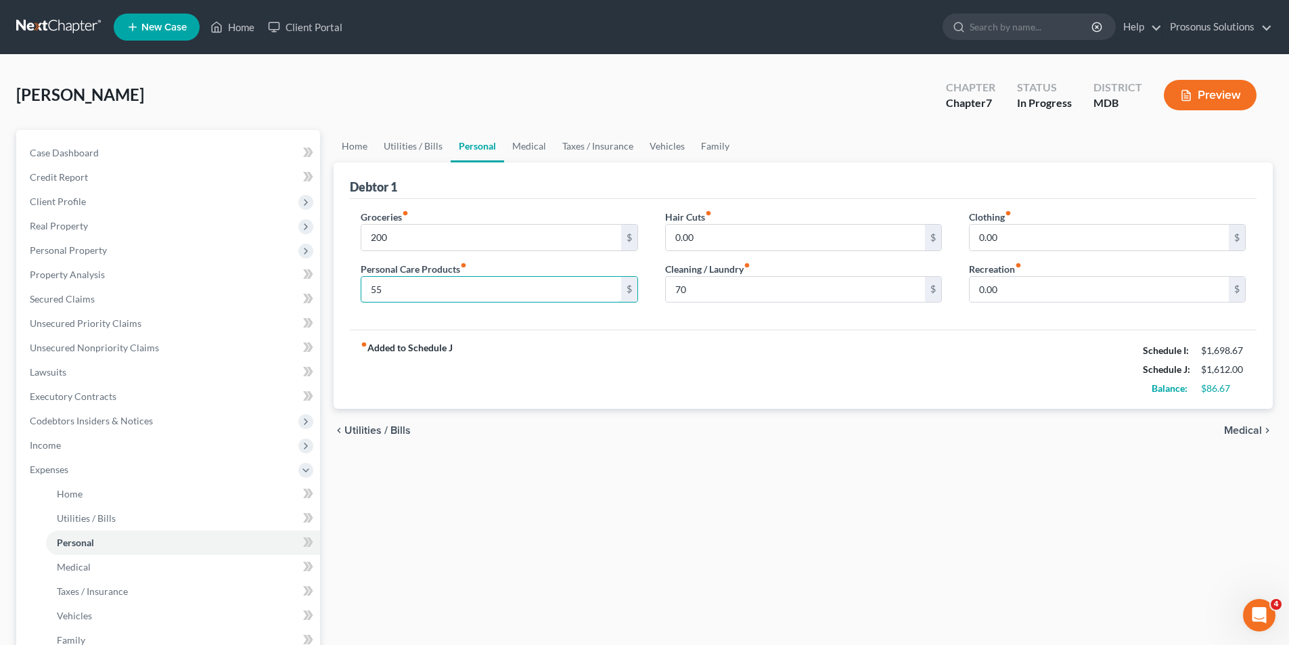
type input "55"
click at [549, 367] on div "fiber_manual_record Added to Schedule J Schedule I: $1,698.67 Schedule J: $1,61…" at bounding box center [803, 368] width 906 height 79
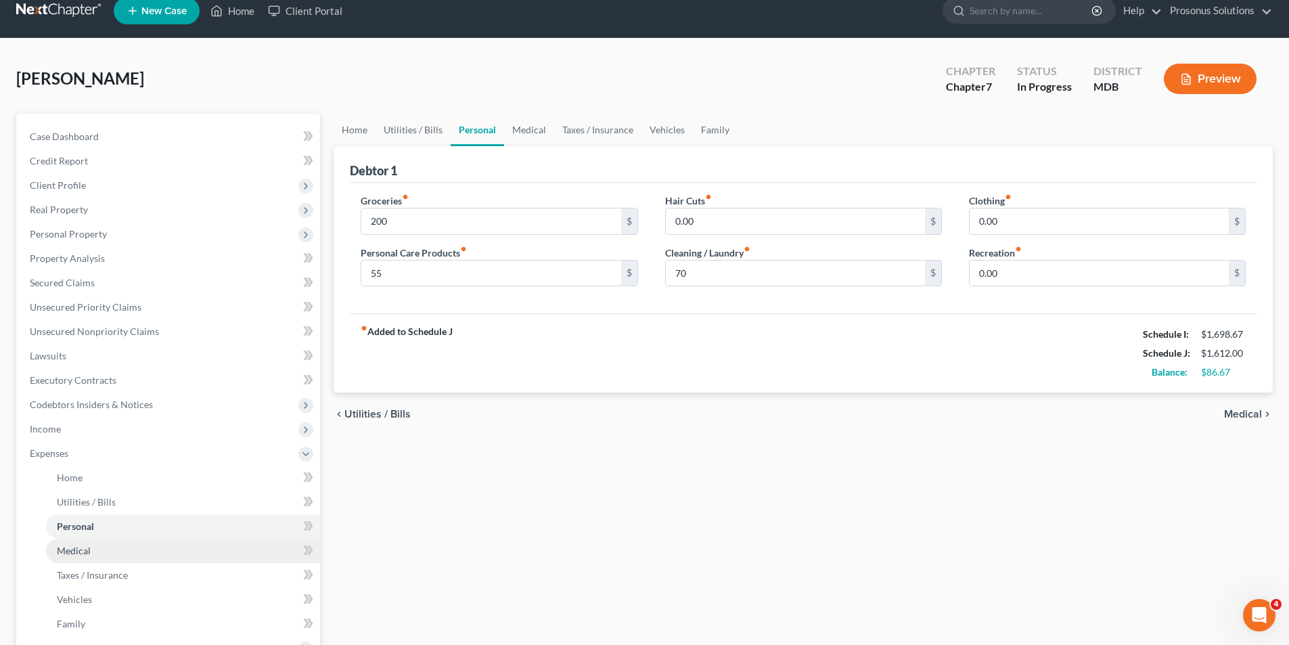
scroll to position [135, 0]
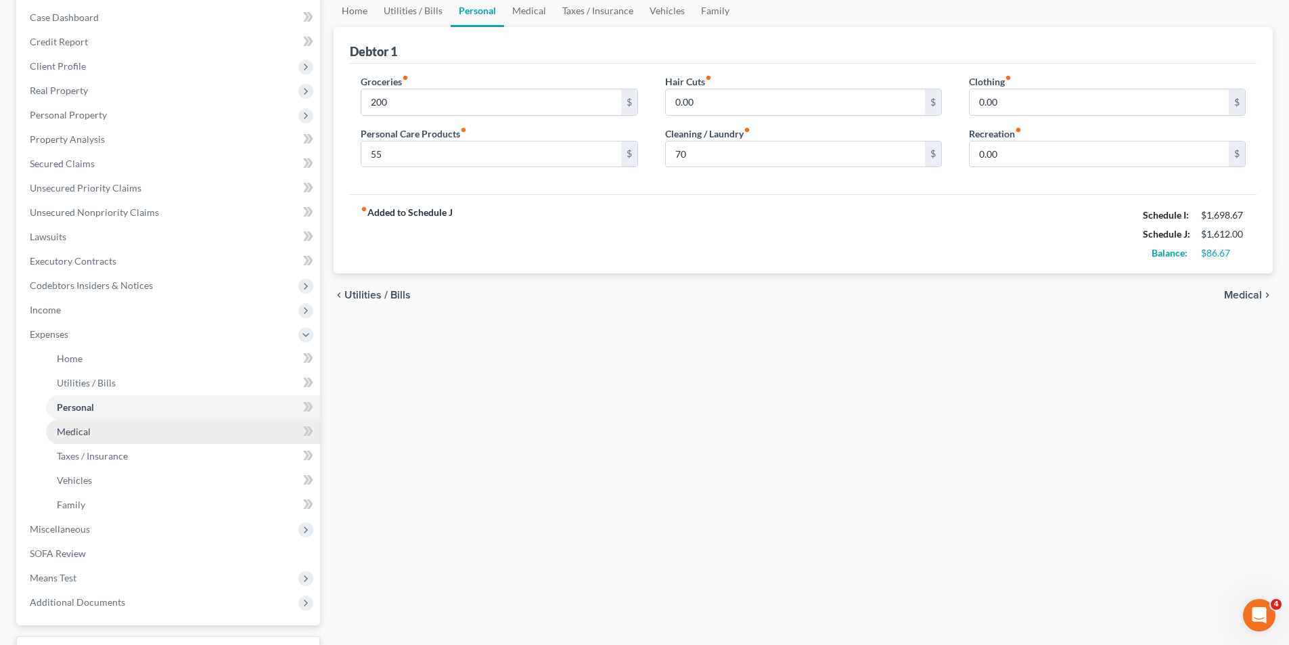
click at [74, 421] on link "Medical" at bounding box center [183, 431] width 274 height 24
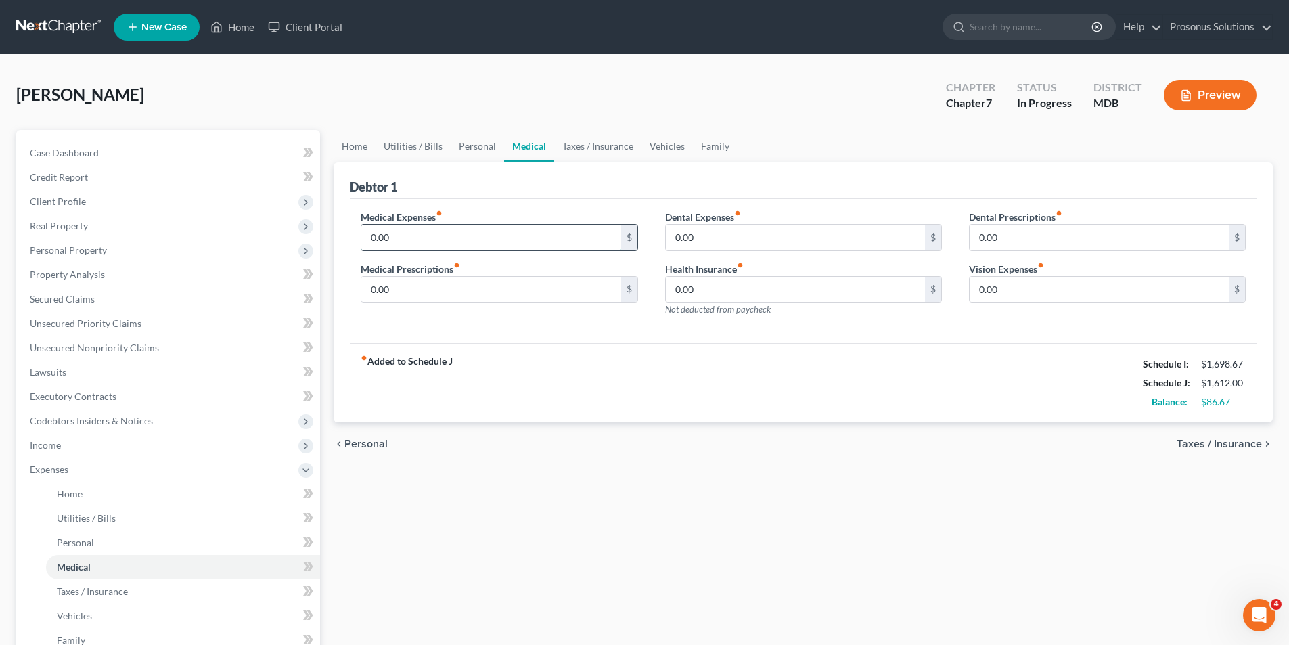
click at [424, 240] on input "0.00" at bounding box center [490, 238] width 259 height 26
type input "80"
click at [821, 376] on div "fiber_manual_record Added to Schedule J Schedule I: $1,698.67 Schedule J: $1,69…" at bounding box center [803, 382] width 906 height 79
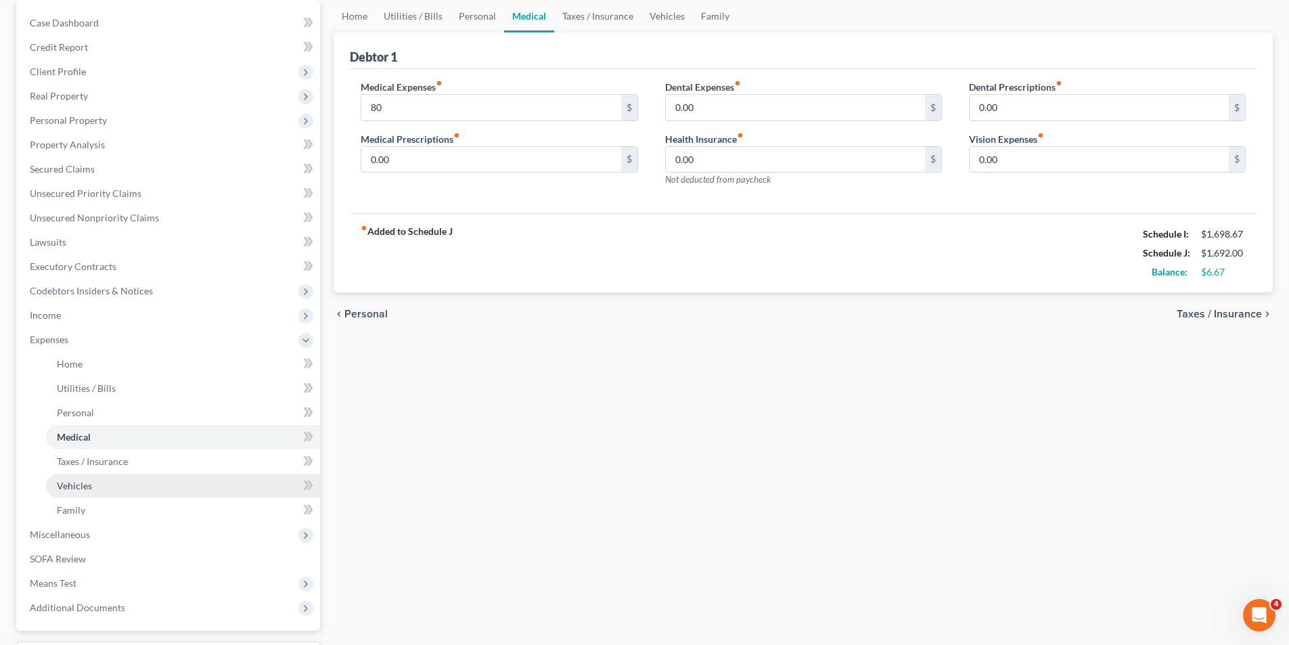
scroll to position [135, 0]
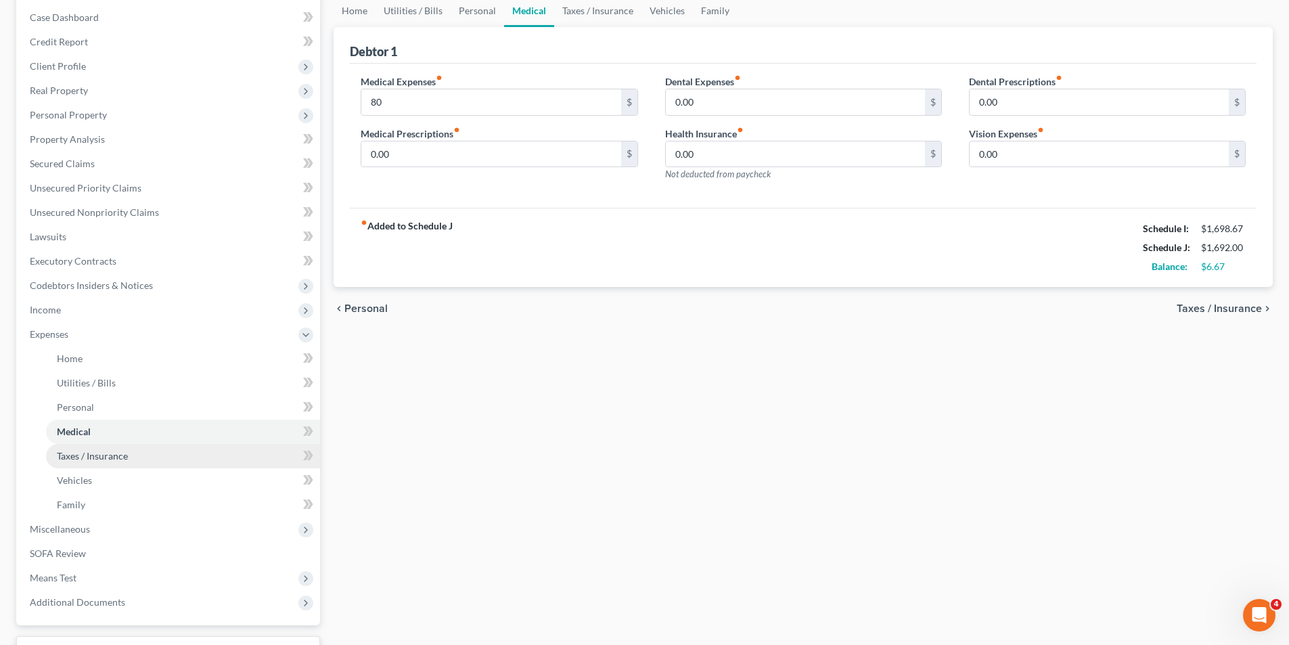
click at [137, 457] on link "Taxes / Insurance" at bounding box center [183, 456] width 274 height 24
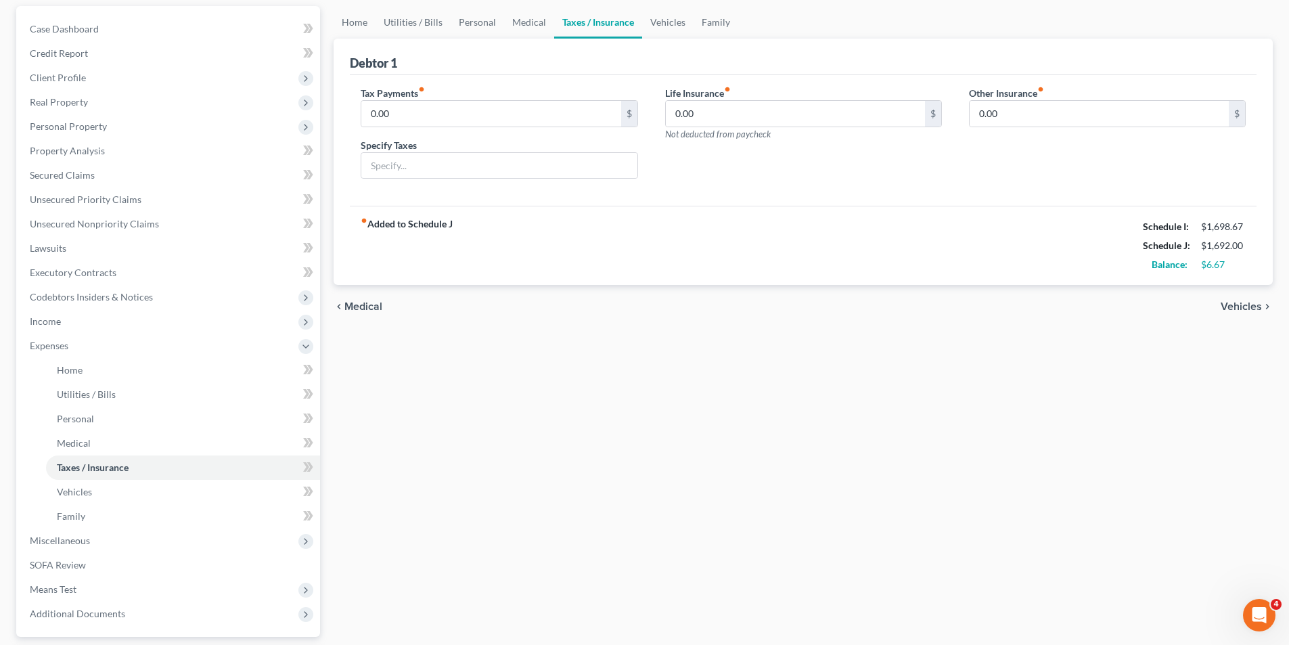
scroll to position [135, 0]
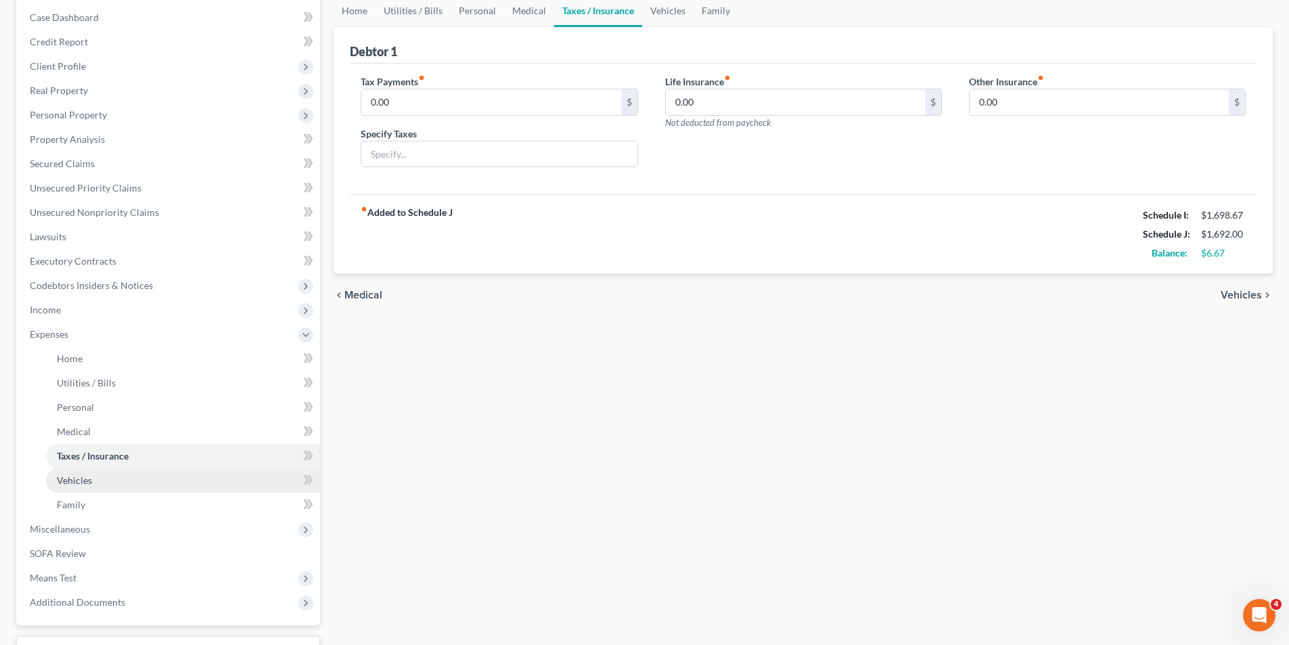
click at [128, 479] on link "Vehicles" at bounding box center [183, 480] width 274 height 24
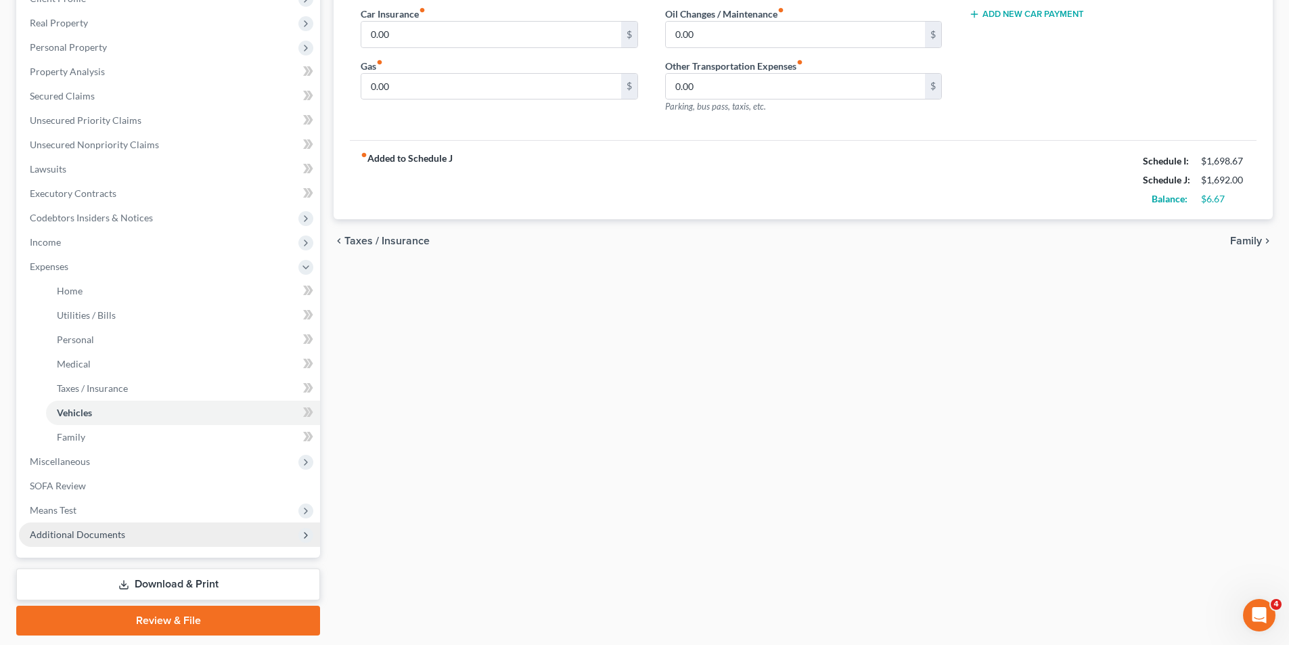
scroll to position [245, 0]
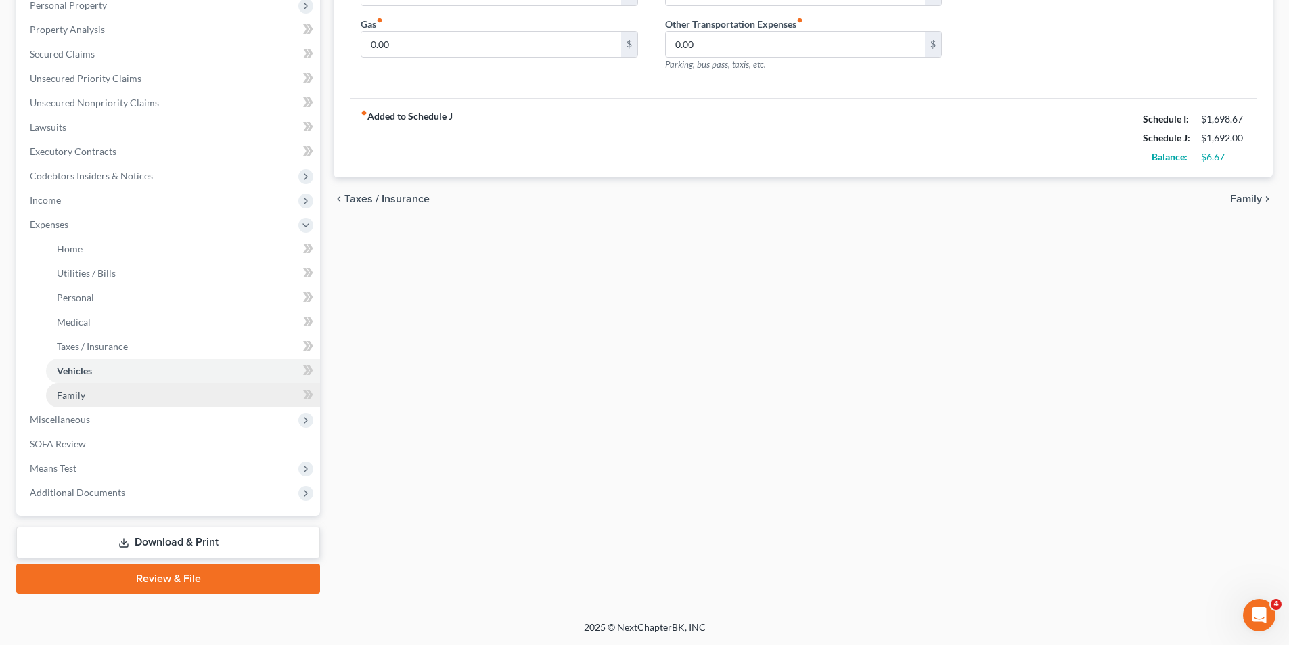
click at [130, 398] on link "Family" at bounding box center [183, 395] width 274 height 24
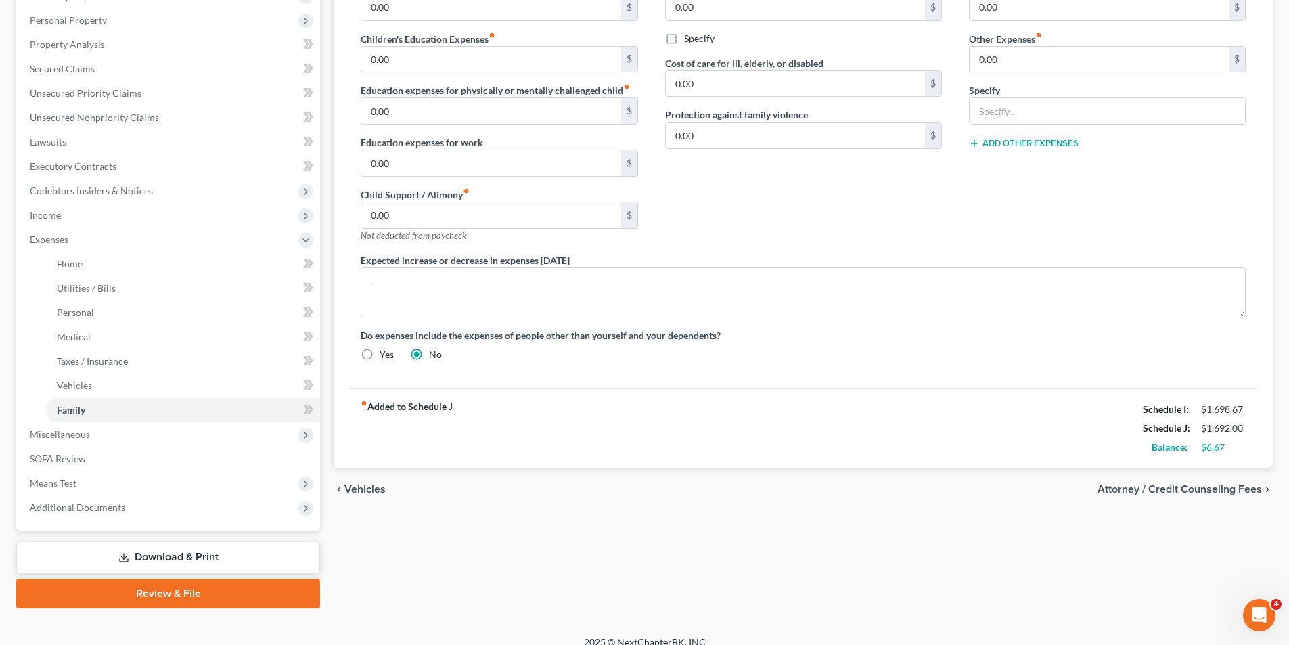
scroll to position [245, 0]
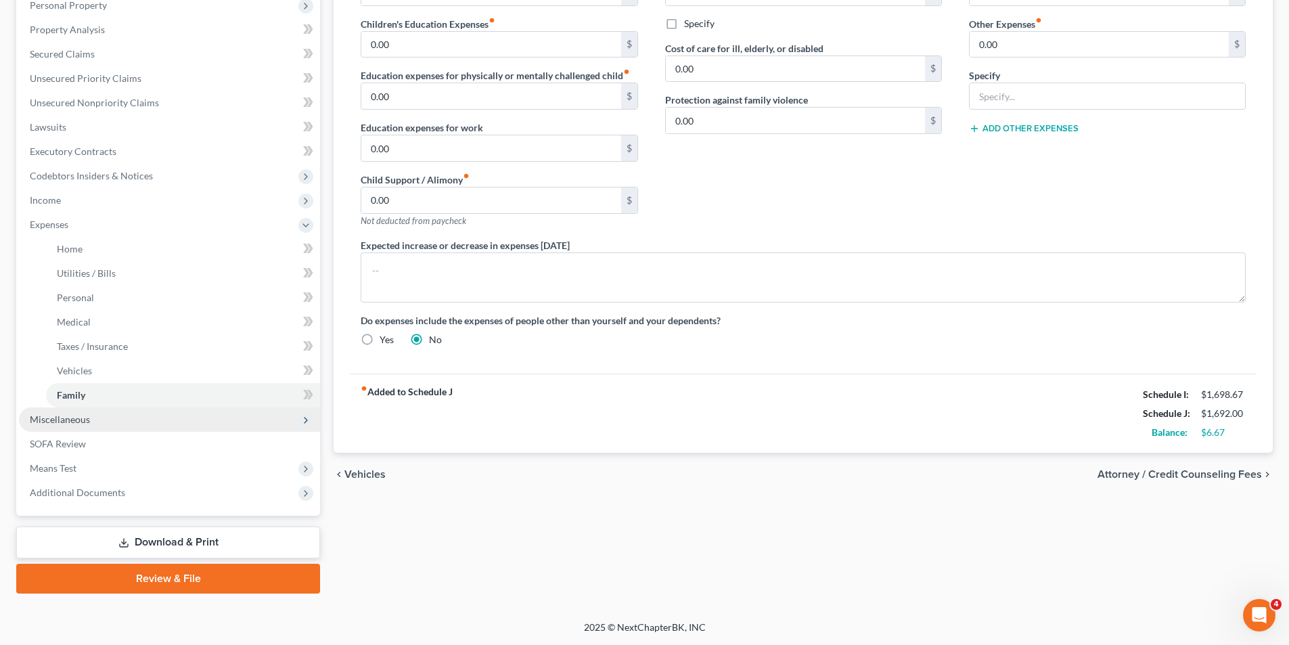
click at [72, 423] on span "Miscellaneous" at bounding box center [60, 418] width 60 height 11
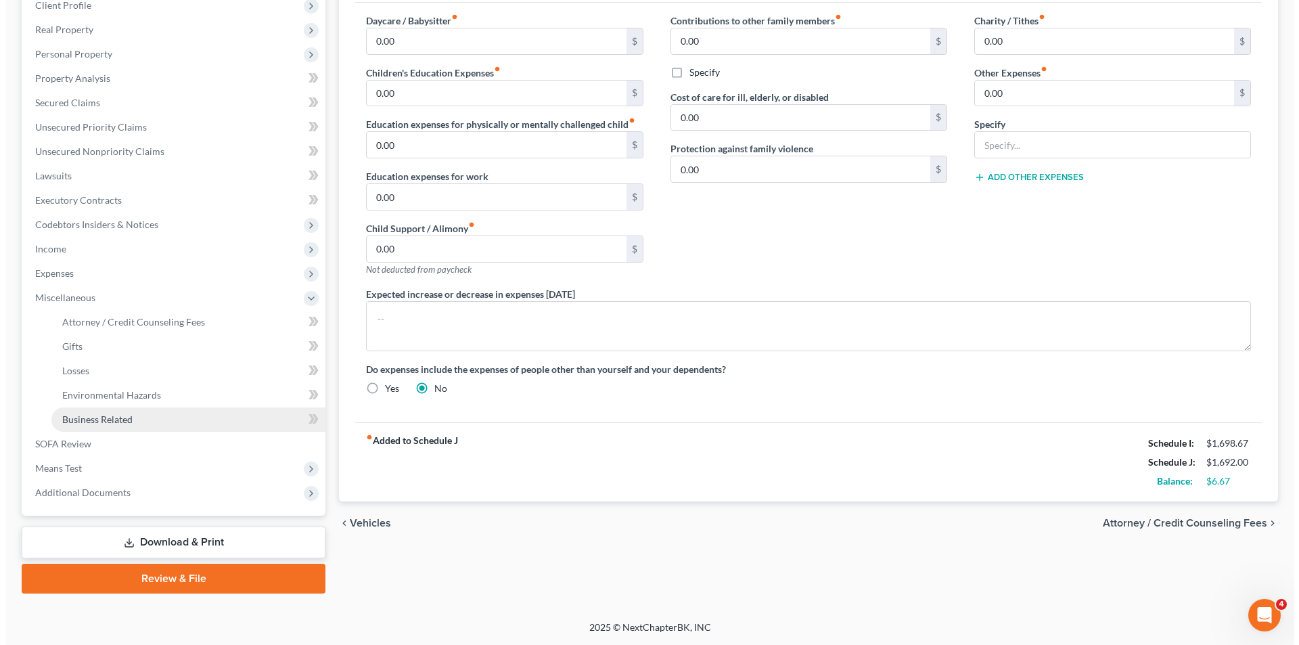
scroll to position [196, 0]
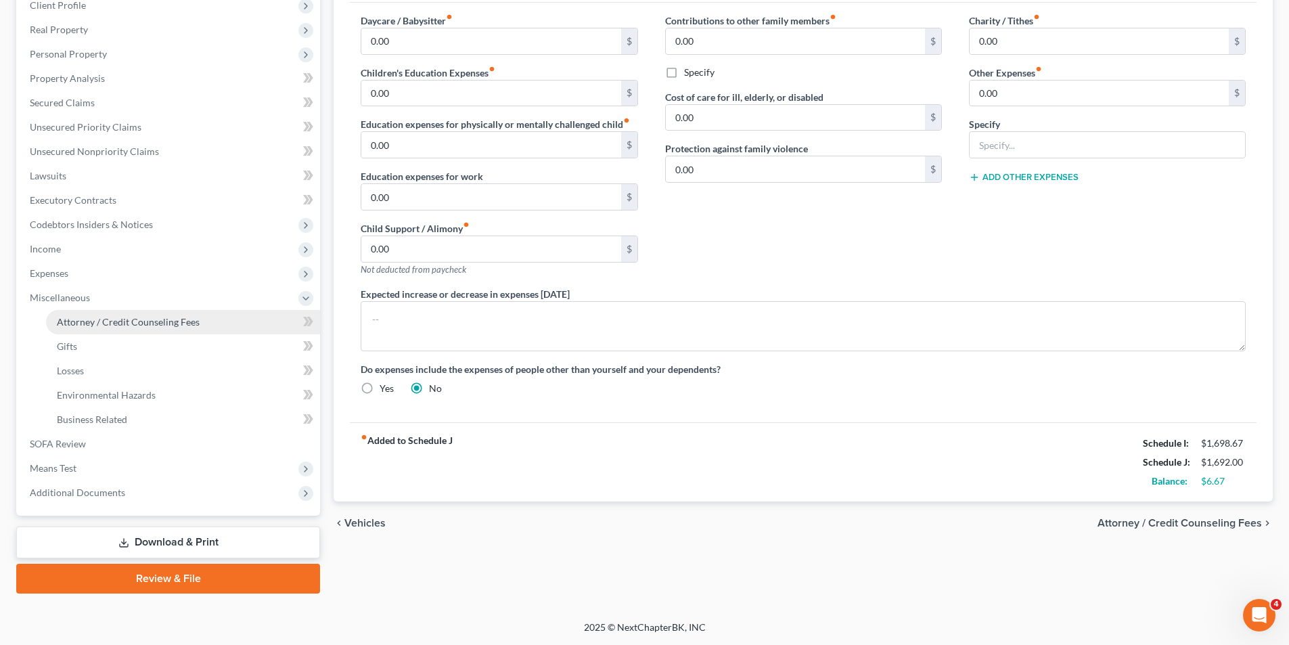
click at [116, 321] on span "Attorney / Credit Counseling Fees" at bounding box center [128, 321] width 143 height 11
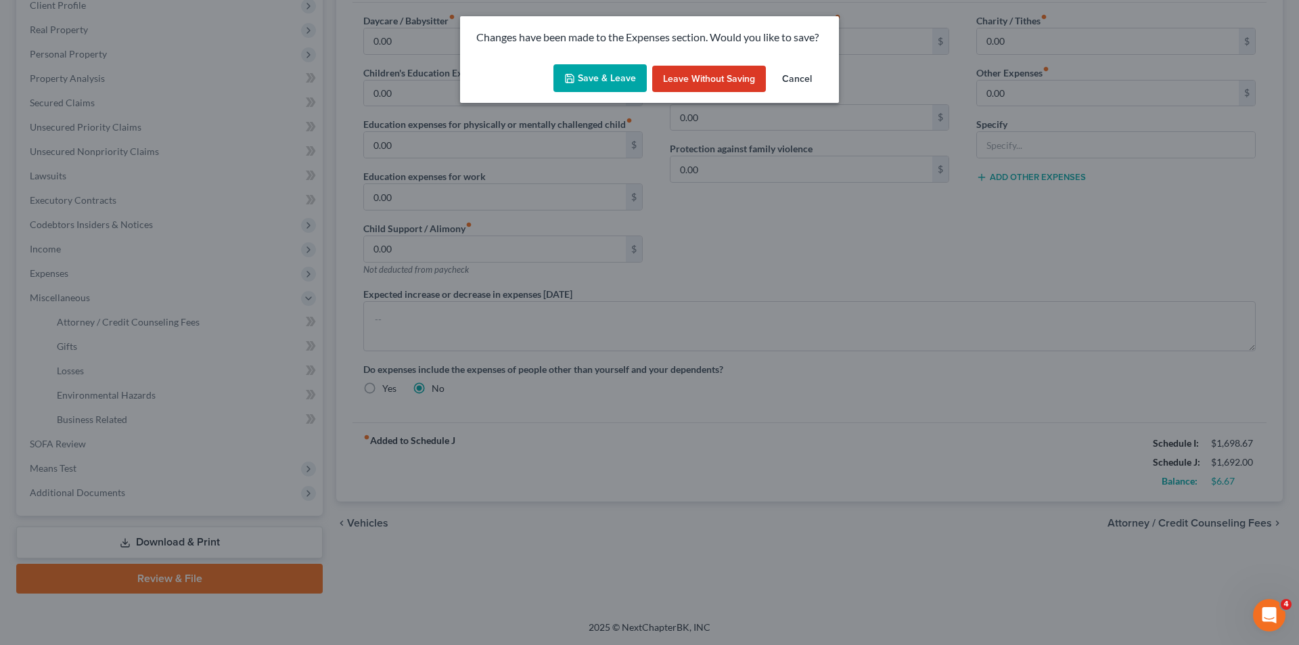
click at [588, 77] on button "Save & Leave" at bounding box center [599, 78] width 93 height 28
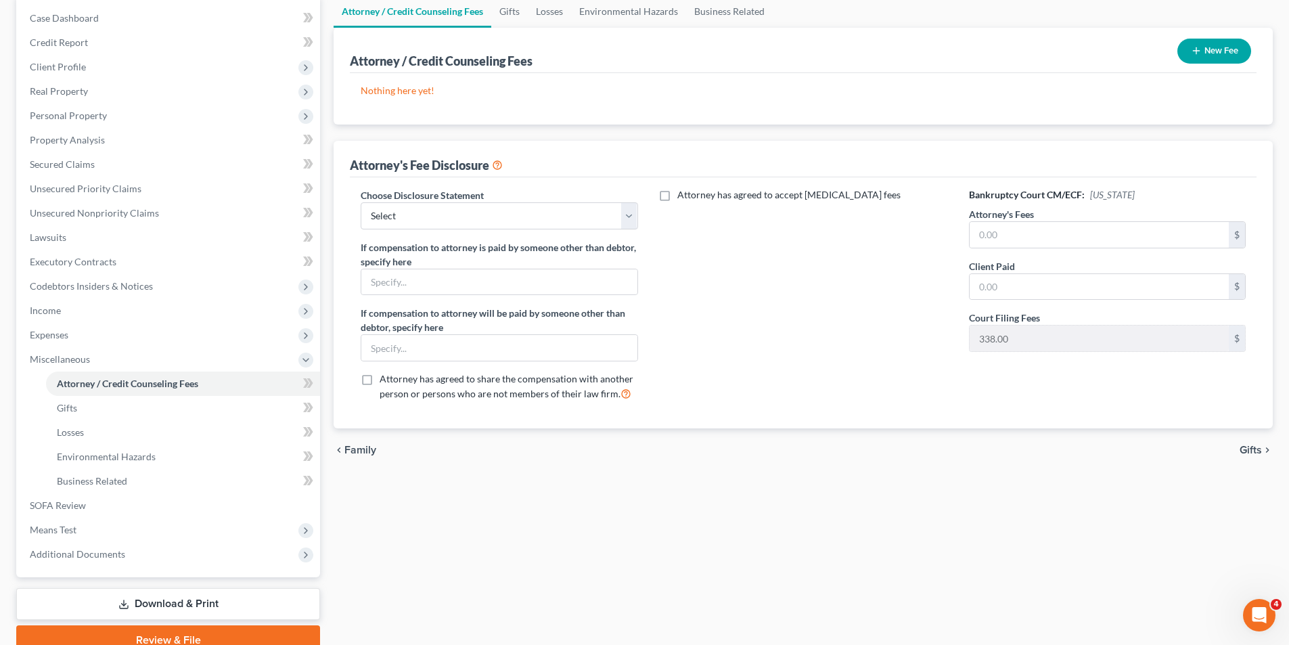
scroll to position [135, 0]
click at [466, 206] on select "Select Pro-Se" at bounding box center [499, 215] width 277 height 27
select select "0"
click at [361, 202] on select "Select Pro-Se" at bounding box center [499, 215] width 277 height 27
click at [808, 331] on div "Attorney has agreed to accept retainer fees" at bounding box center [803, 299] width 304 height 224
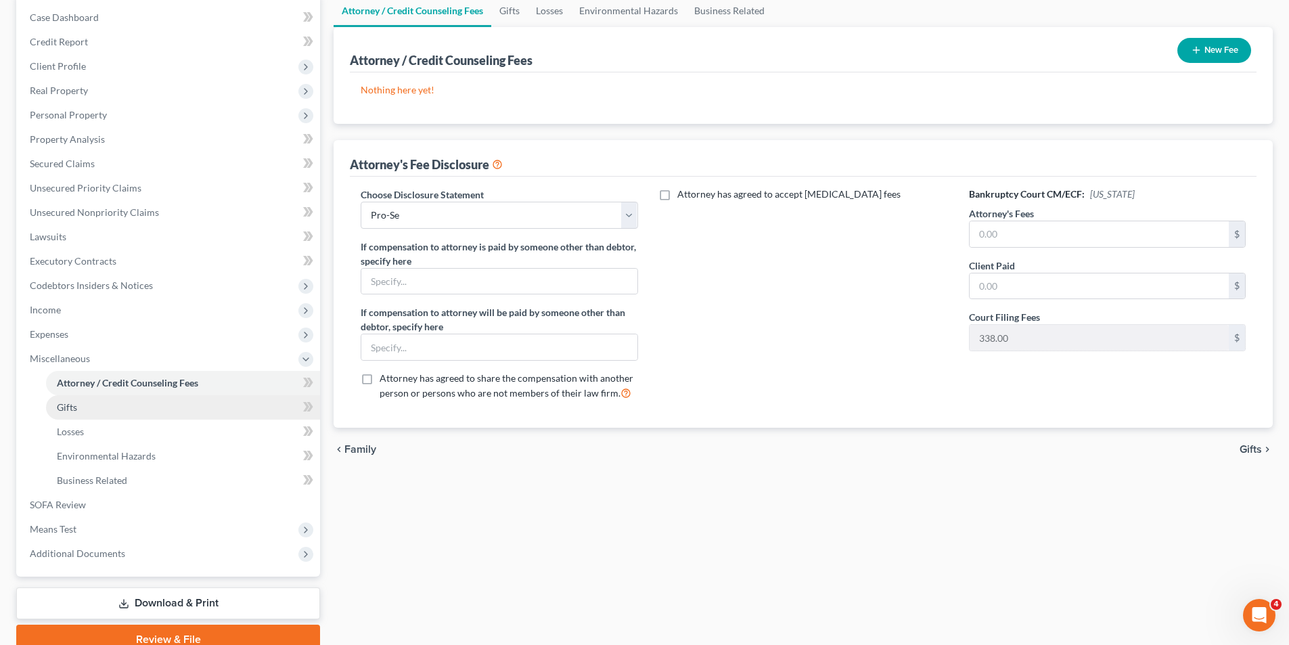
click at [62, 409] on span "Gifts" at bounding box center [67, 406] width 20 height 11
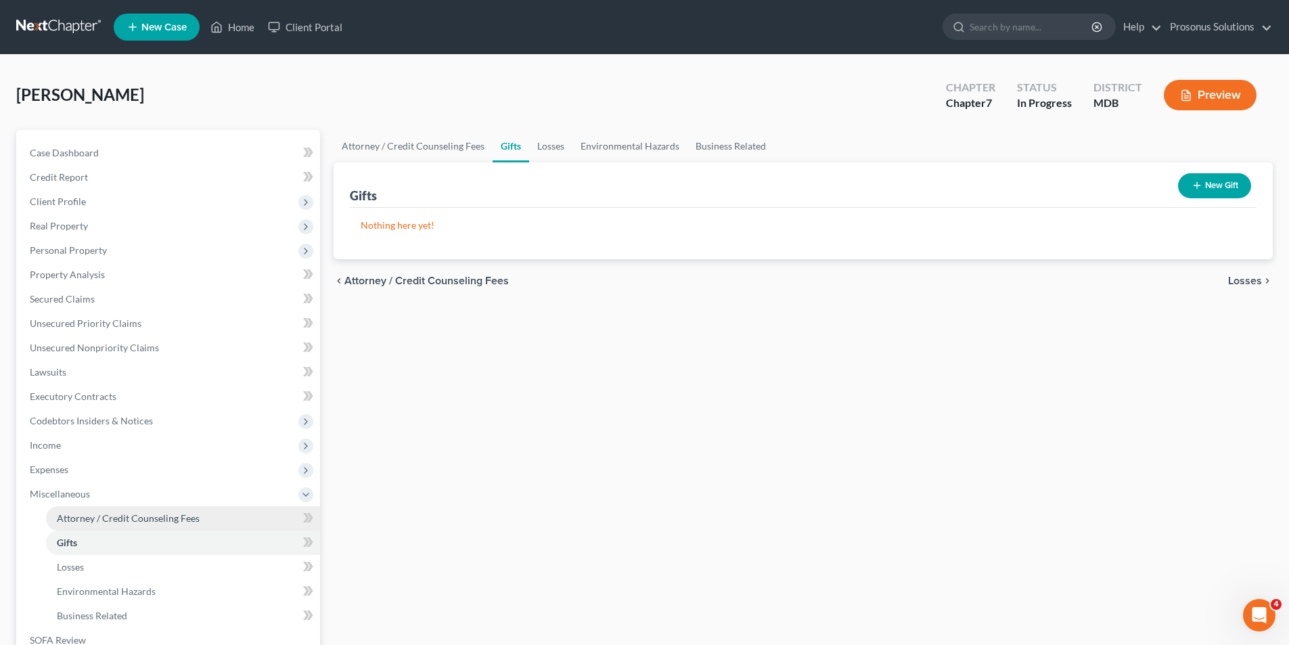
click at [105, 520] on span "Attorney / Credit Counseling Fees" at bounding box center [128, 517] width 143 height 11
select select "0"
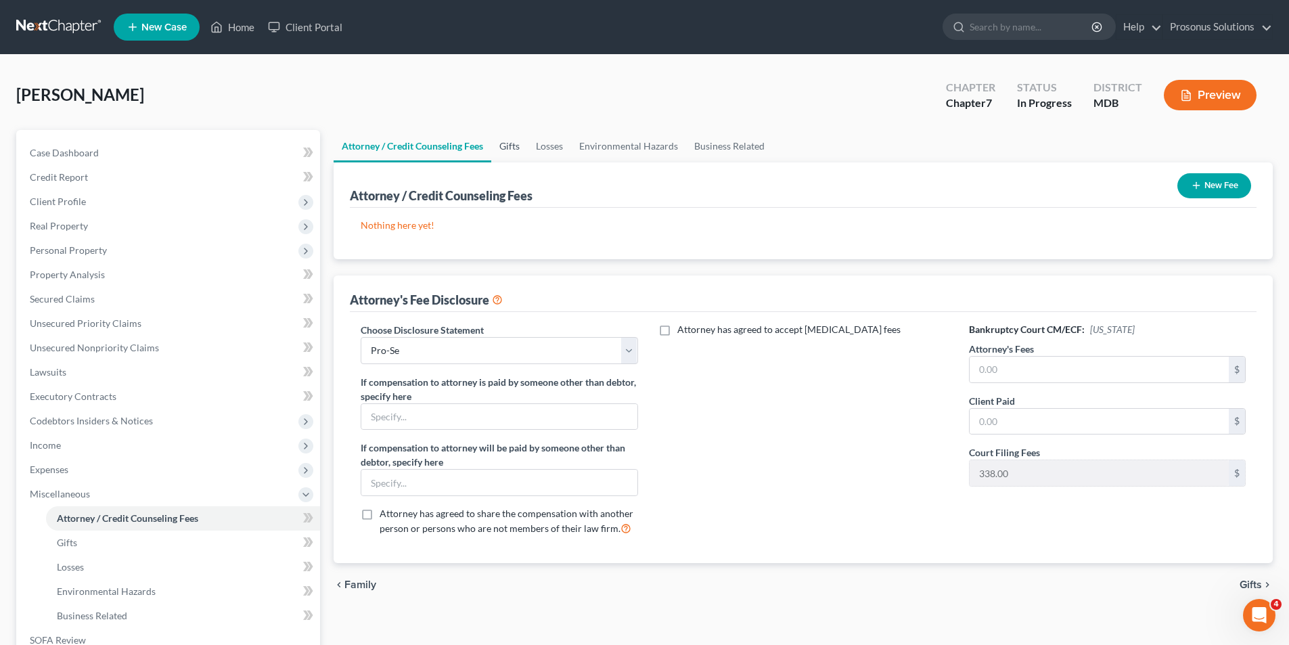
click at [507, 149] on link "Gifts" at bounding box center [509, 146] width 37 height 32
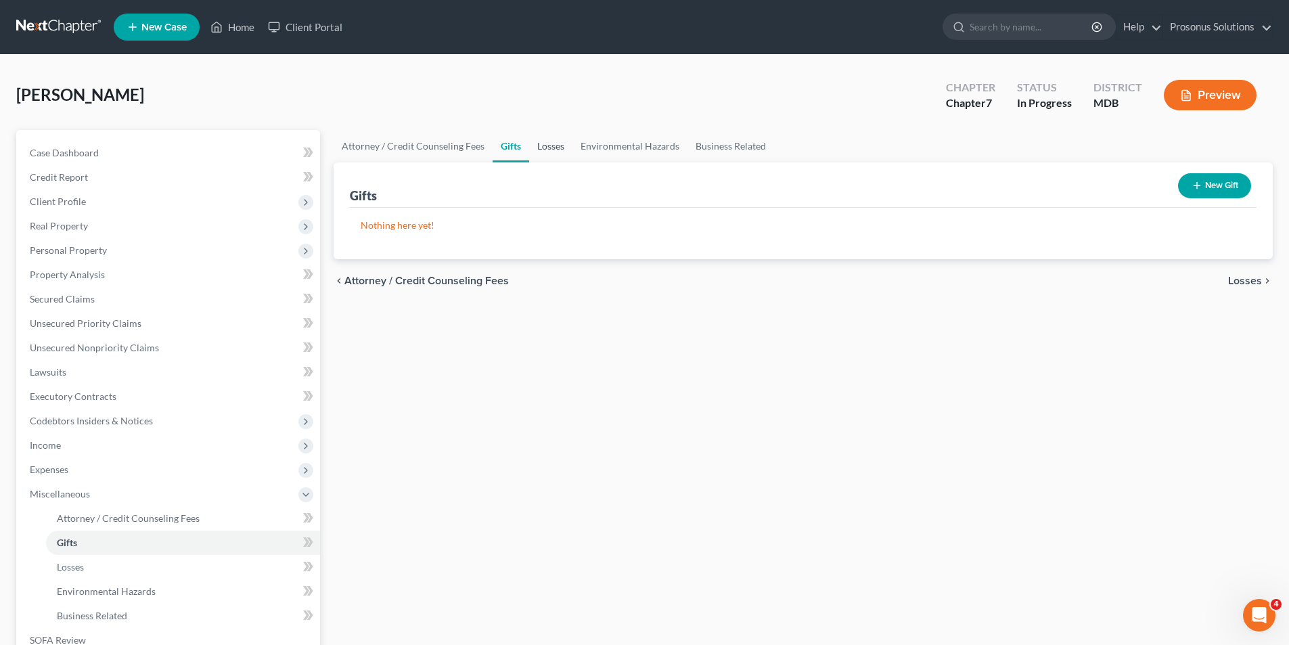
click at [549, 147] on link "Losses" at bounding box center [550, 146] width 43 height 32
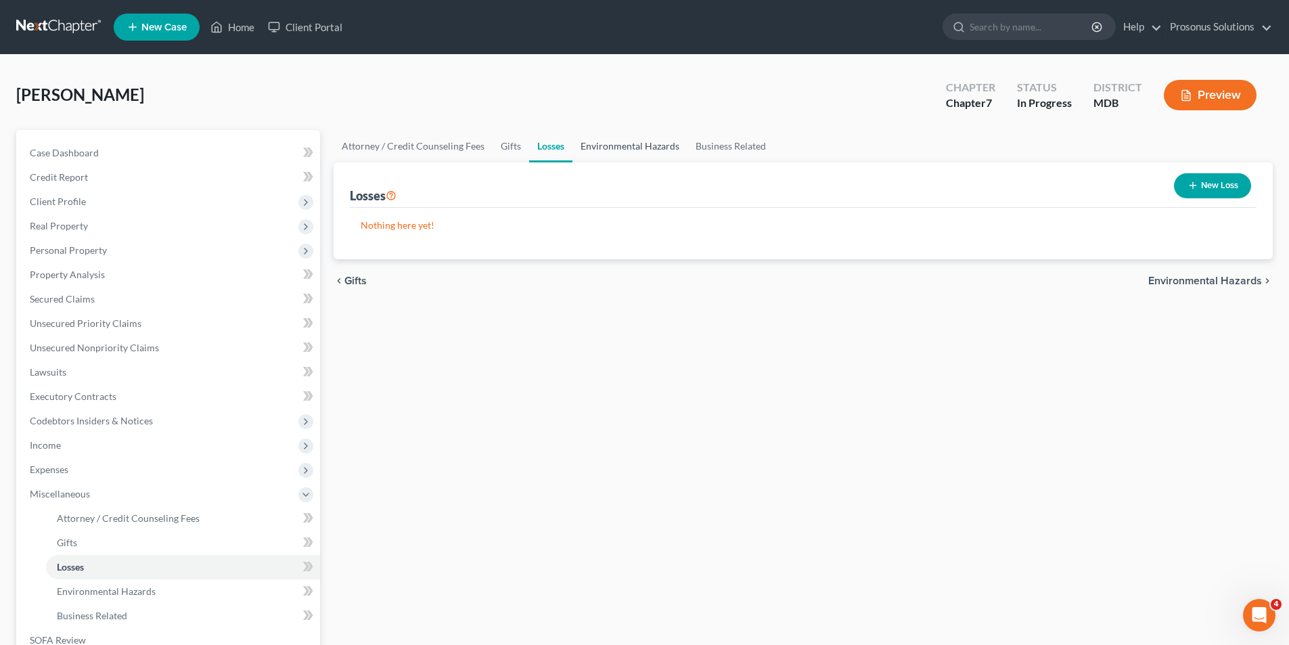
click at [638, 148] on link "Environmental Hazards" at bounding box center [629, 146] width 115 height 32
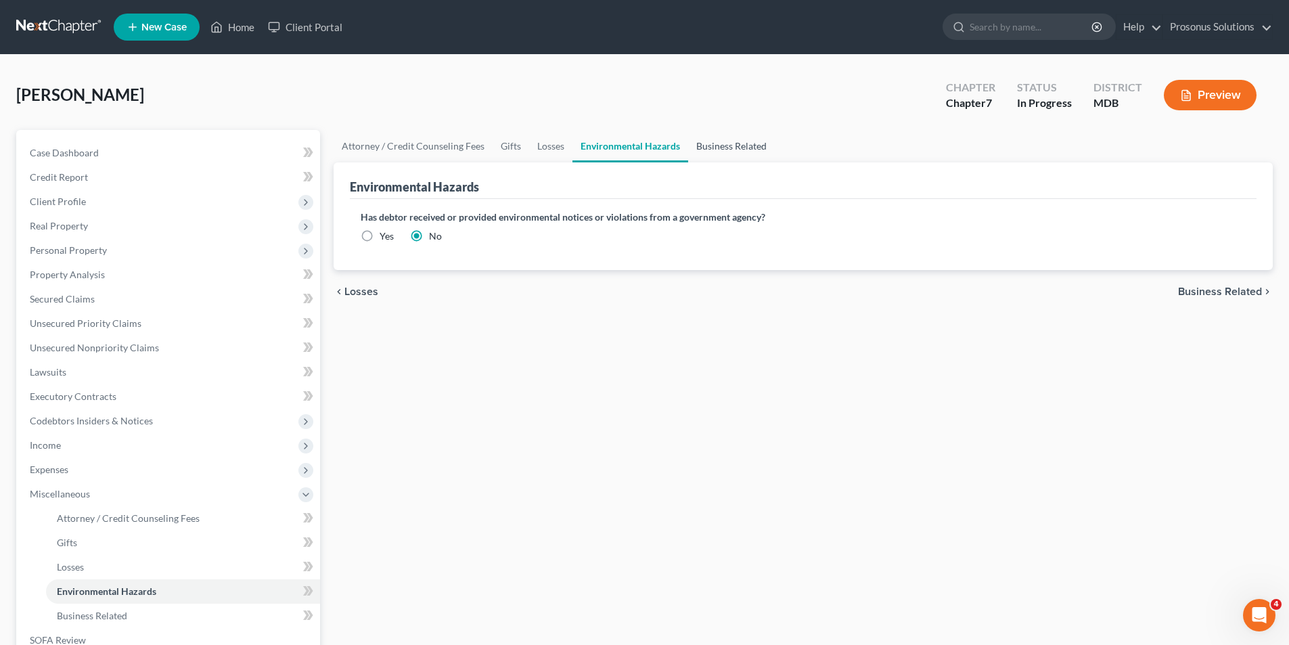
click at [713, 150] on link "Business Related" at bounding box center [731, 146] width 87 height 32
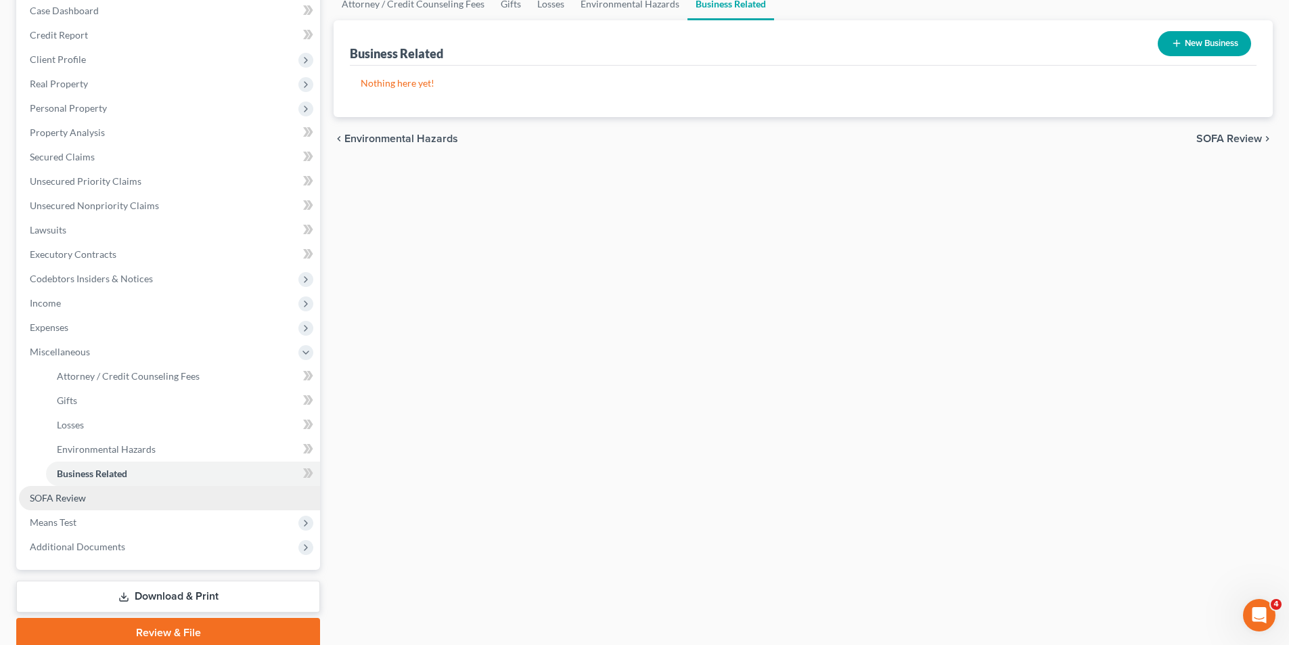
scroll to position [196, 0]
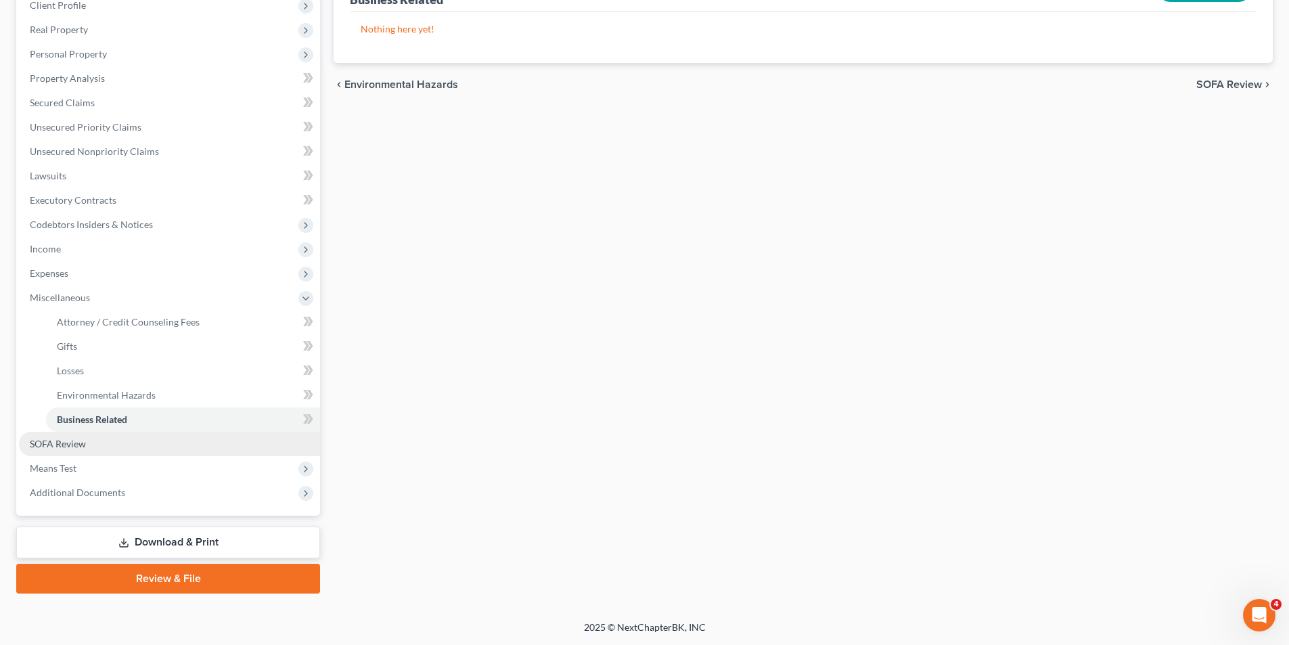
click at [117, 446] on link "SOFA Review" at bounding box center [169, 444] width 301 height 24
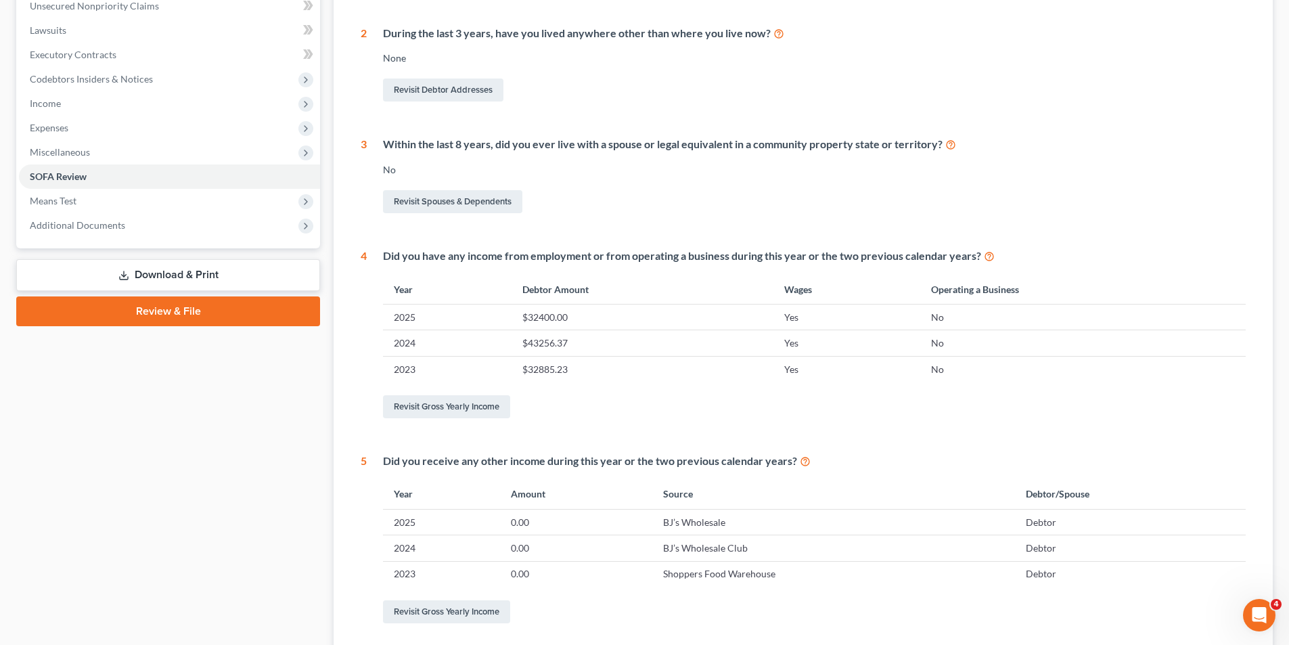
scroll to position [331, 0]
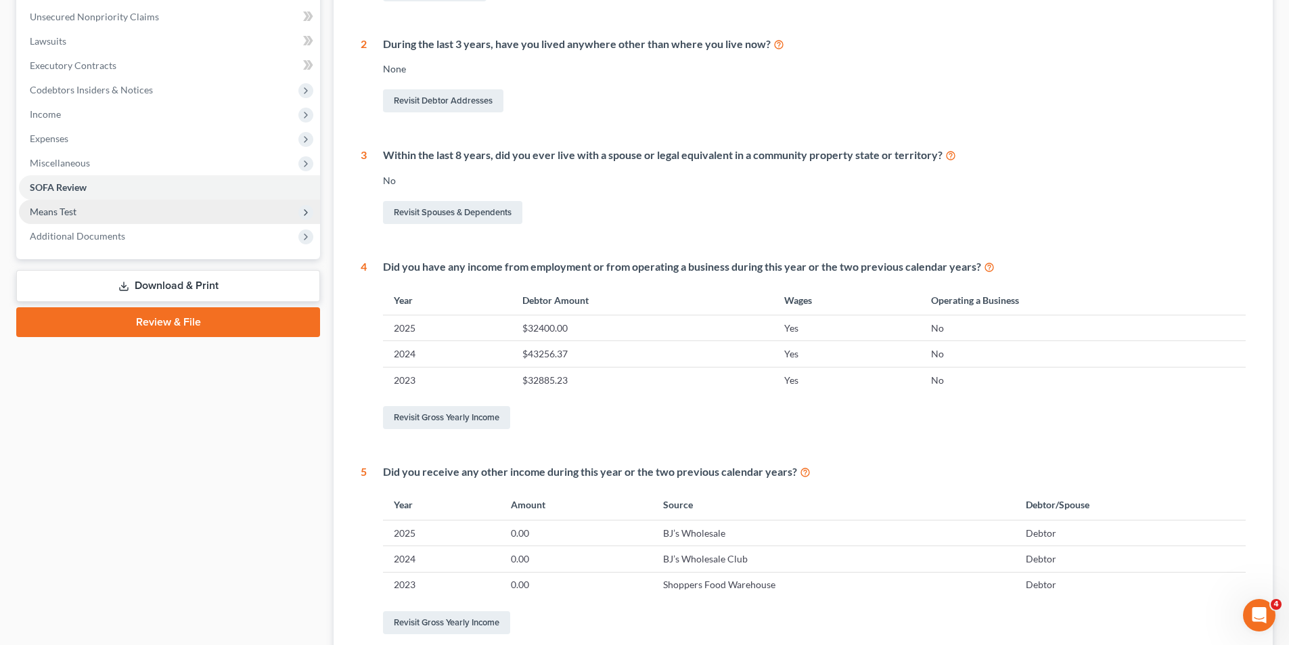
click at [51, 210] on span "Means Test" at bounding box center [53, 211] width 47 height 11
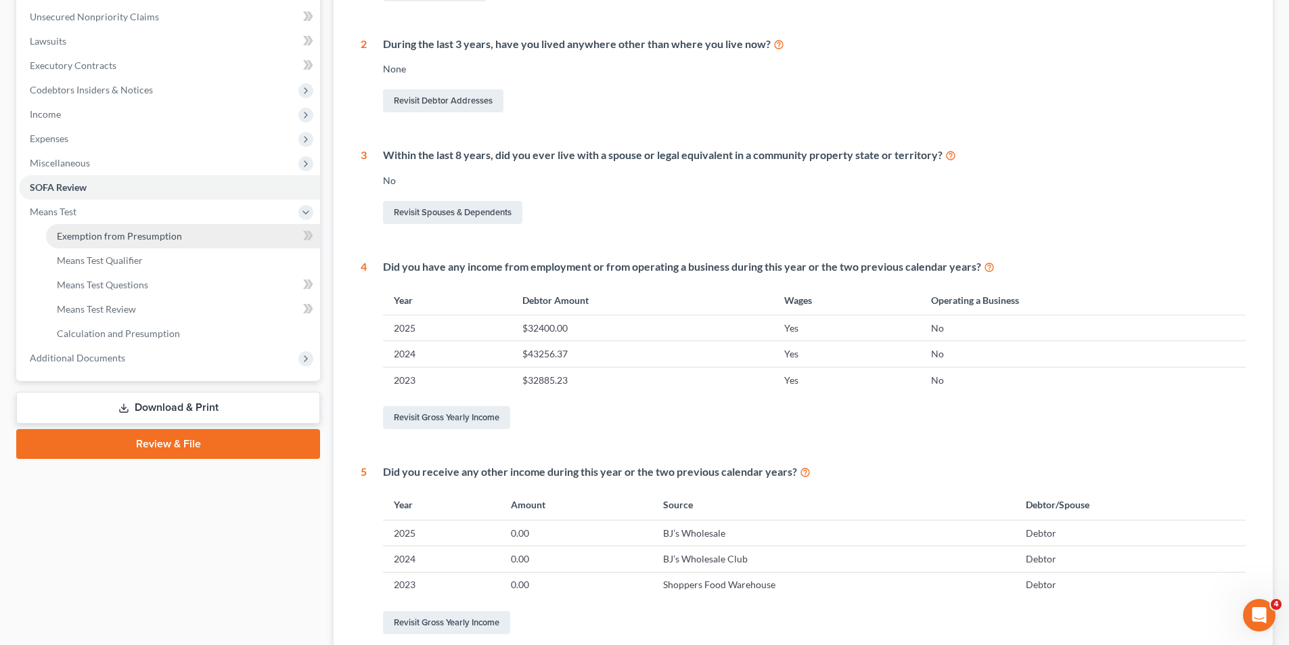
click at [93, 230] on span "Exemption from Presumption" at bounding box center [119, 235] width 125 height 11
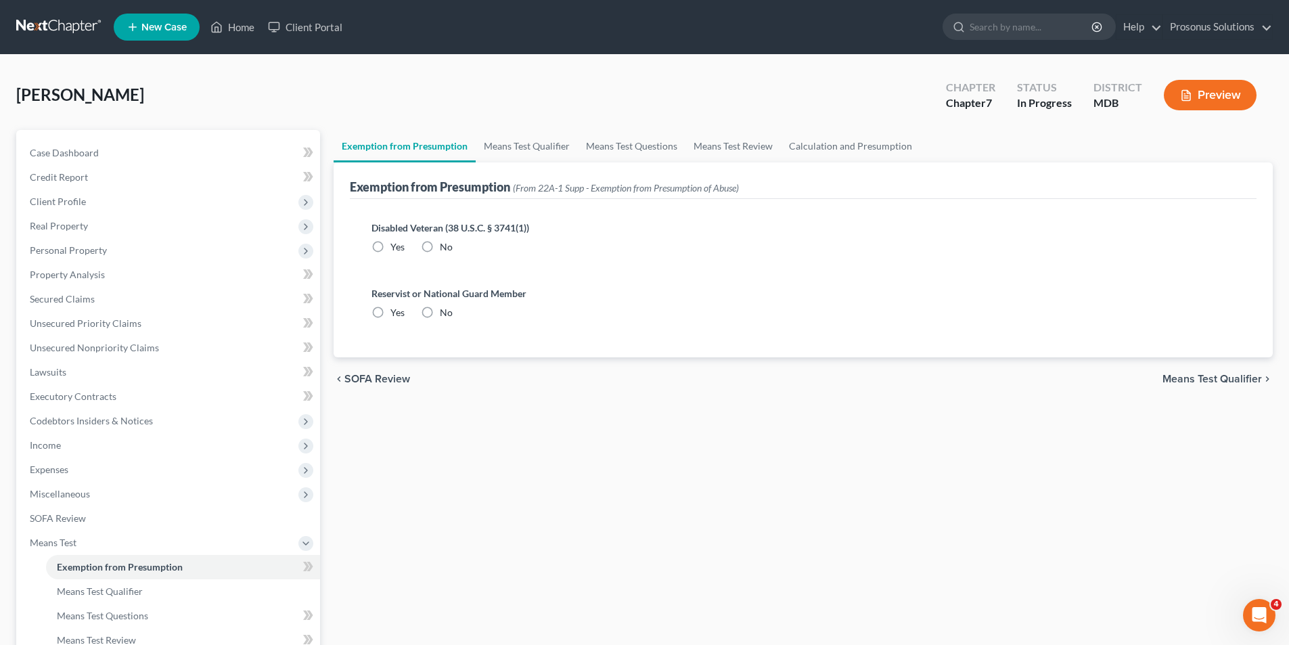
click at [440, 247] on label "No" at bounding box center [446, 247] width 13 height 14
click at [445, 247] on input "No" at bounding box center [449, 244] width 9 height 9
radio input "true"
click at [440, 310] on label "No" at bounding box center [446, 313] width 13 height 14
click at [445, 310] on input "No" at bounding box center [449, 310] width 9 height 9
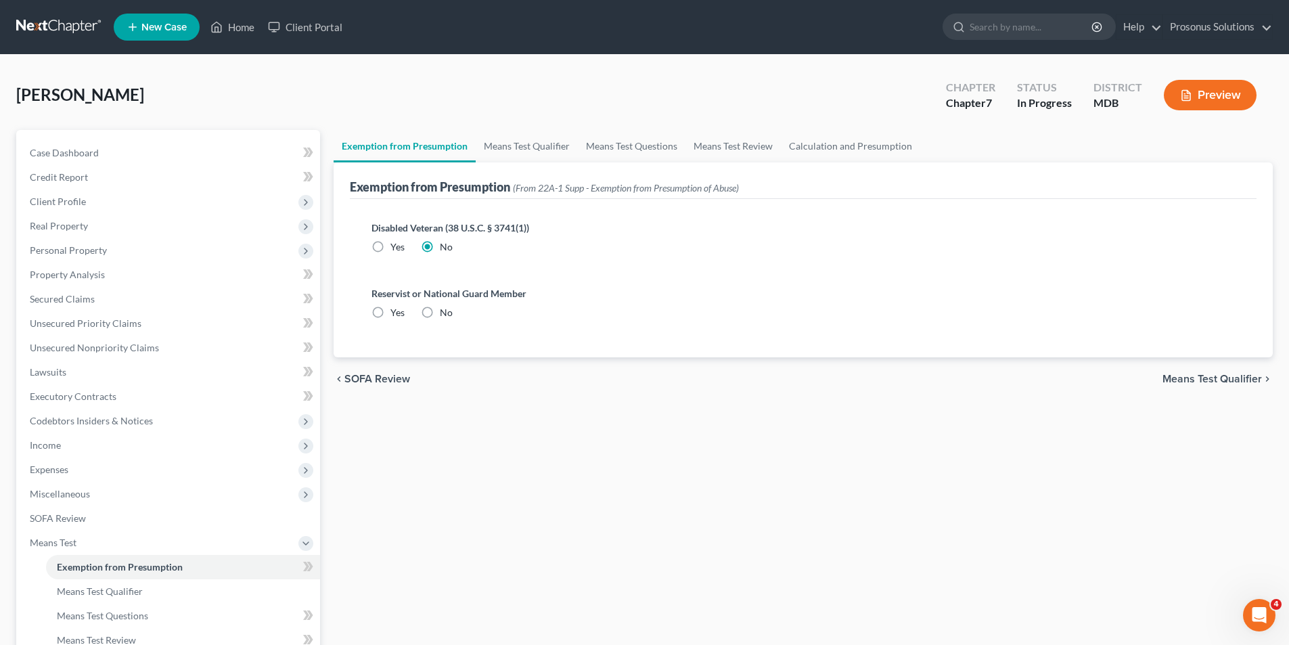
radio input "true"
click at [510, 152] on link "Means Test Qualifier" at bounding box center [527, 146] width 102 height 32
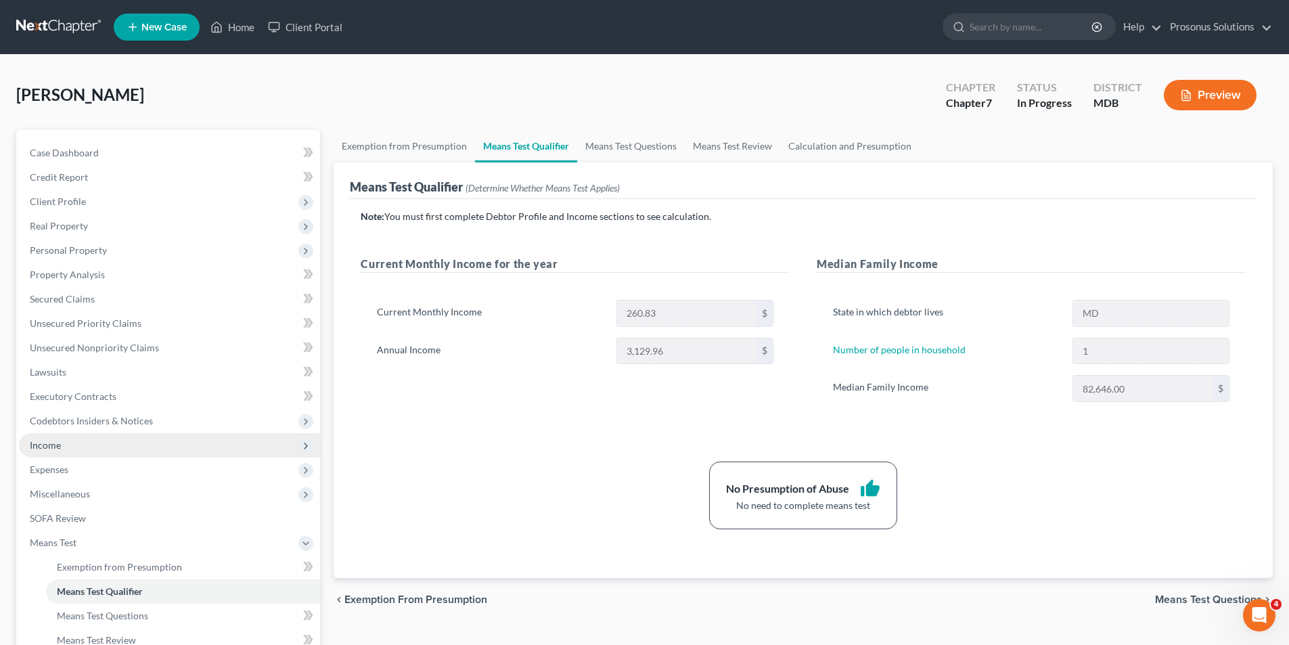
click at [69, 446] on span "Income" at bounding box center [169, 445] width 301 height 24
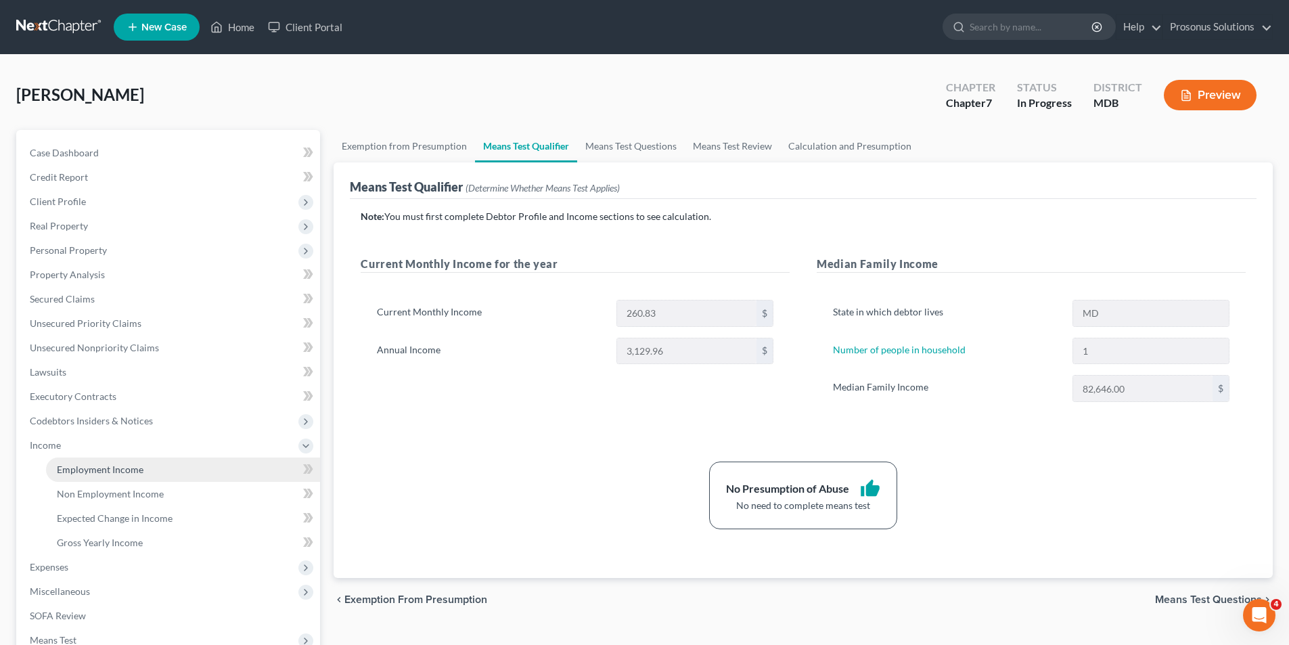
click at [99, 473] on span "Employment Income" at bounding box center [100, 468] width 87 height 11
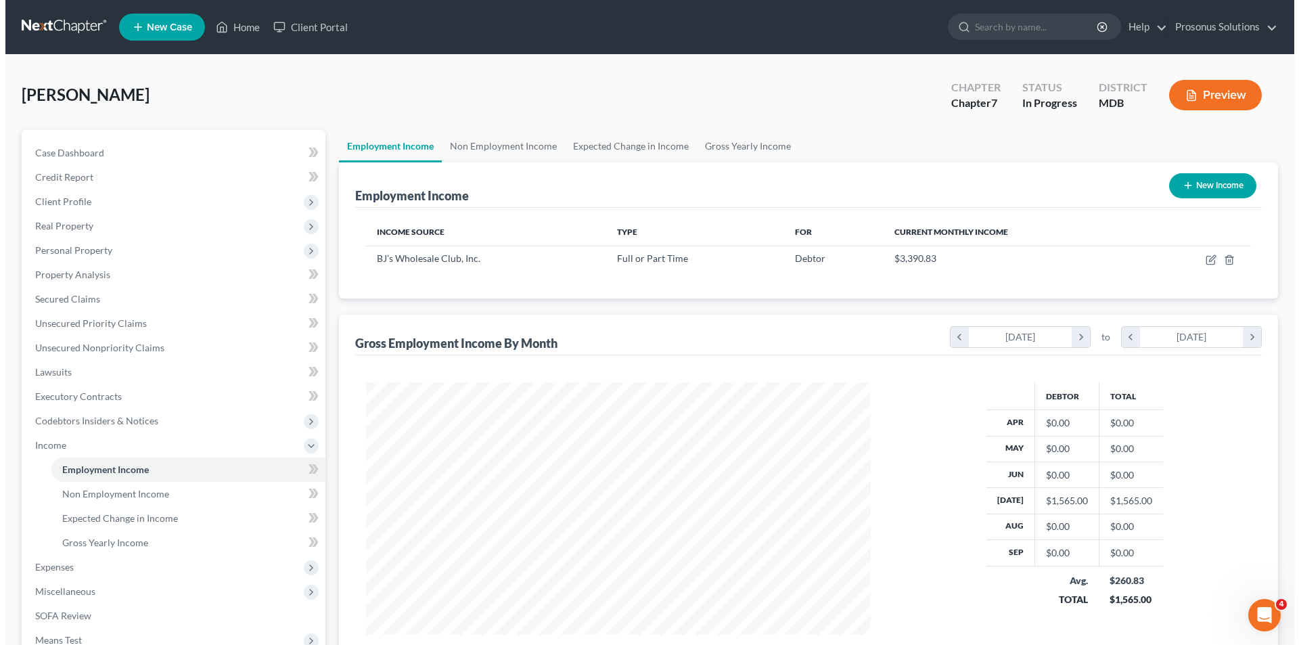
scroll to position [252, 532]
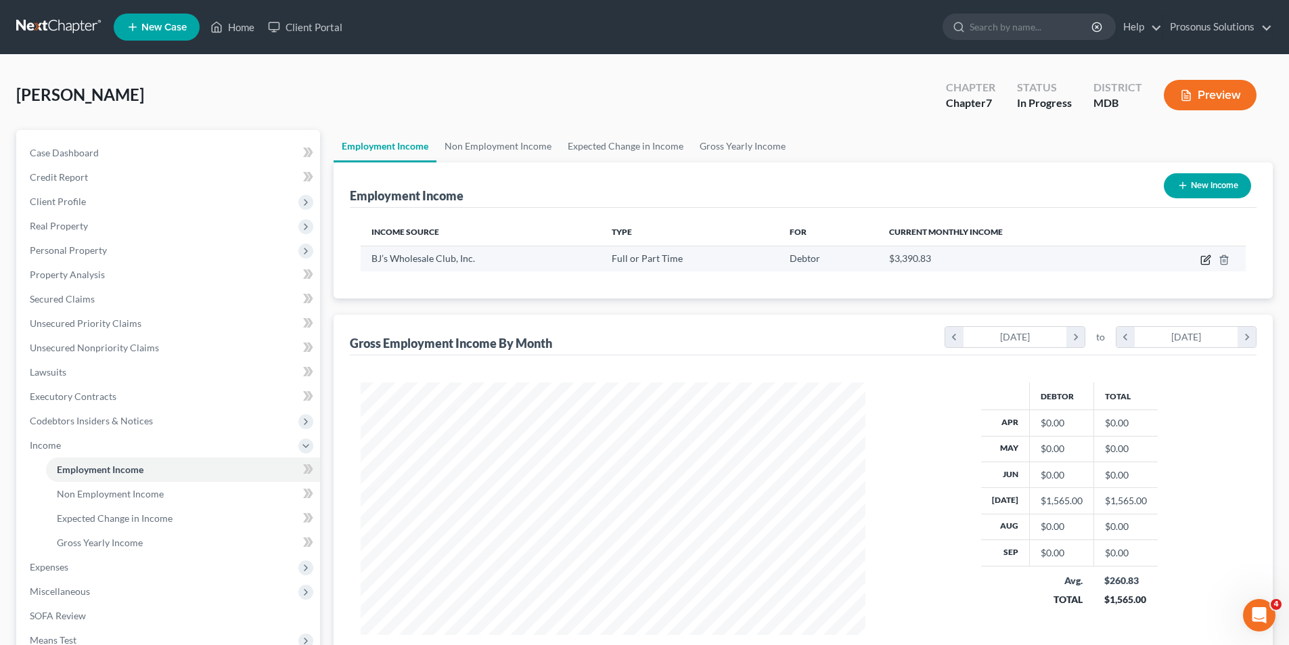
click at [1207, 258] on icon "button" at bounding box center [1205, 259] width 11 height 11
select select "0"
select select "22"
select select "2"
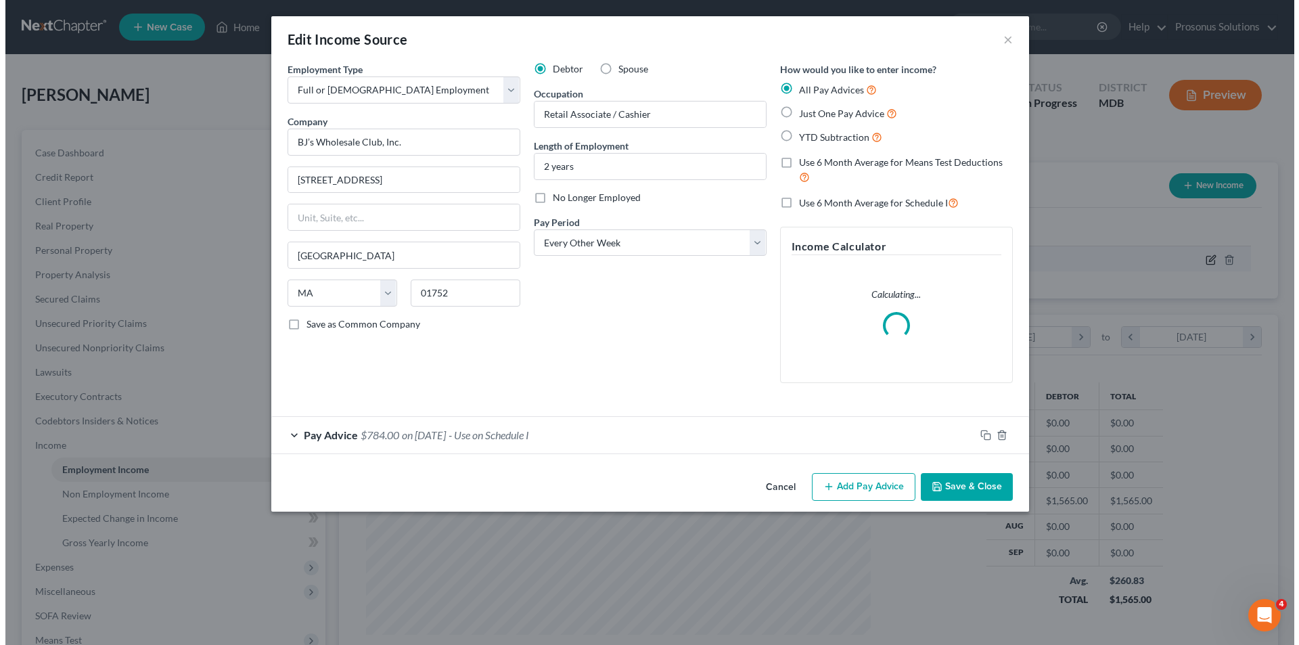
scroll to position [254, 536]
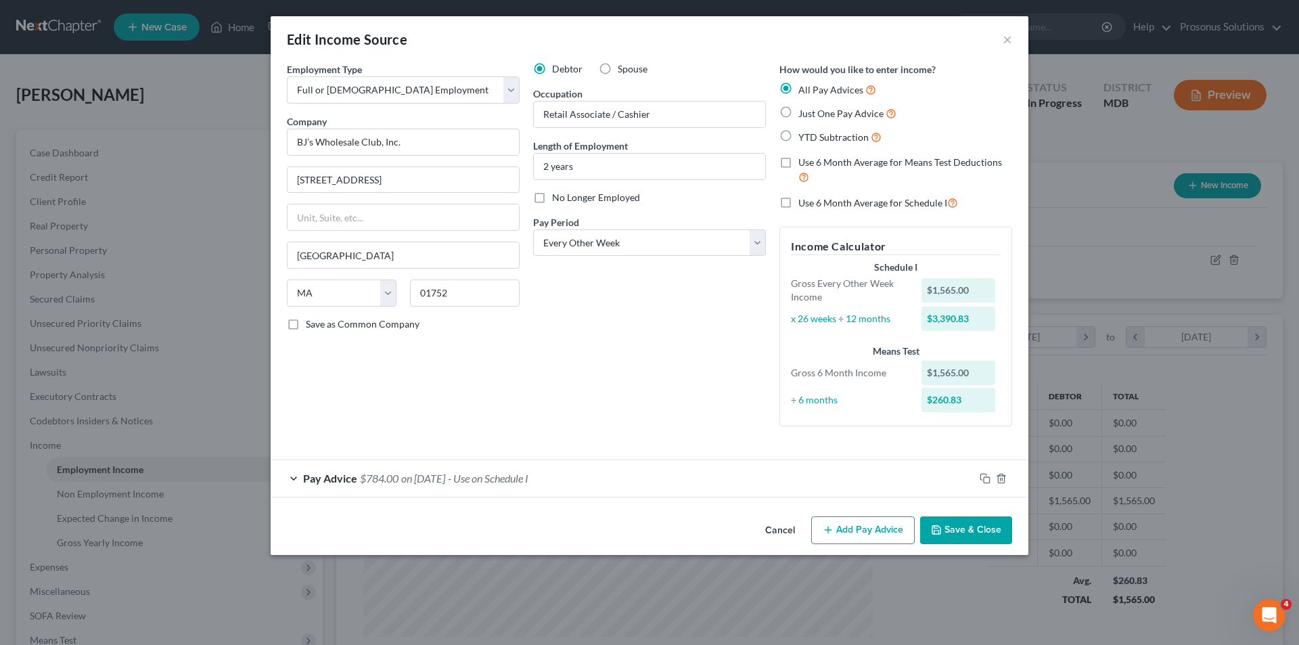
click at [317, 483] on span "Pay Advice" at bounding box center [330, 477] width 54 height 13
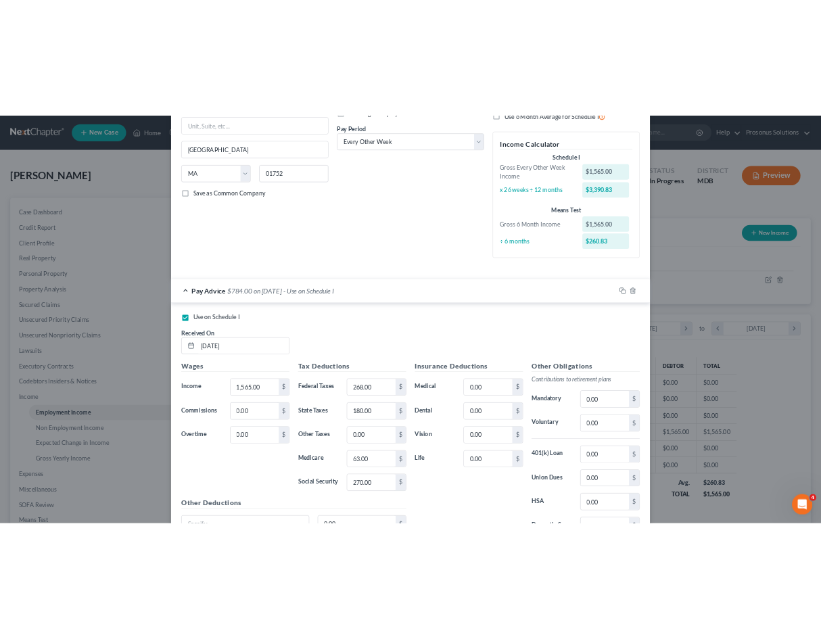
scroll to position [271, 0]
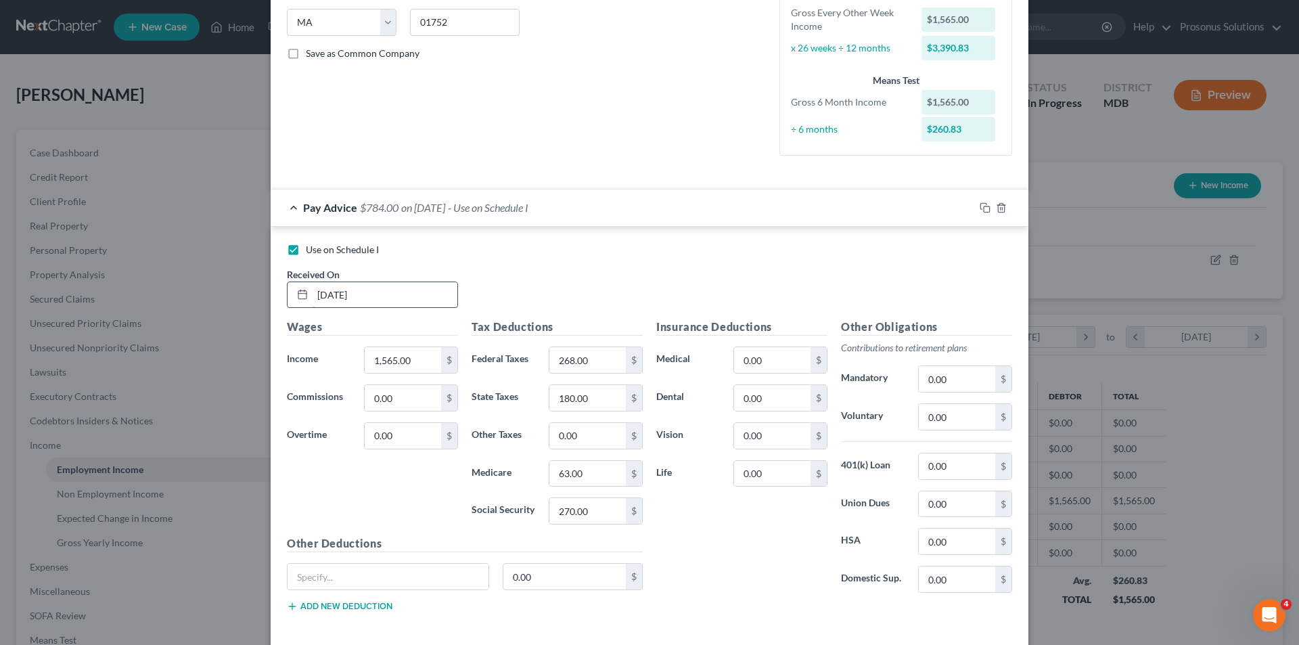
click at [402, 294] on input "07/31/2025" at bounding box center [385, 295] width 145 height 26
drag, startPoint x: 402, startPoint y: 294, endPoint x: 274, endPoint y: 303, distance: 128.8
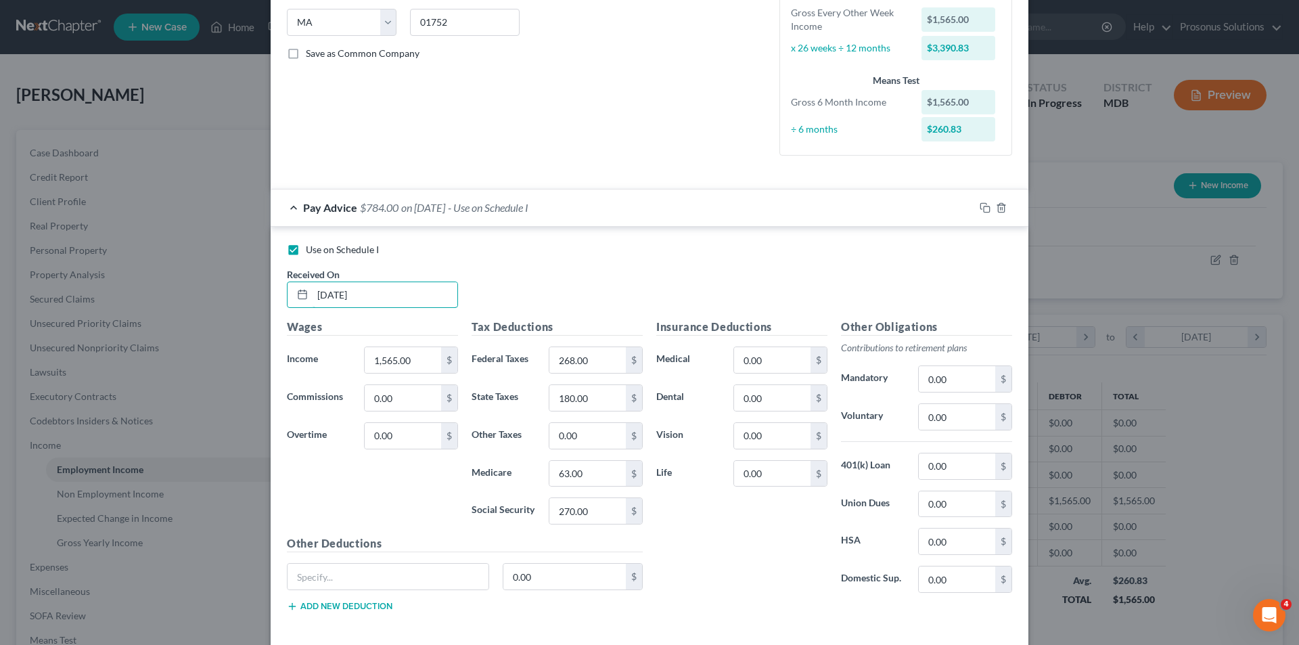
click at [274, 303] on div "Use on Schedule I Received On * 07/31/2025 Wages Income * 1,565.00 $ Commission…" at bounding box center [650, 430] width 758 height 407
type input "10/01/2025"
click at [547, 254] on div "Use on Schedule I" at bounding box center [649, 250] width 725 height 14
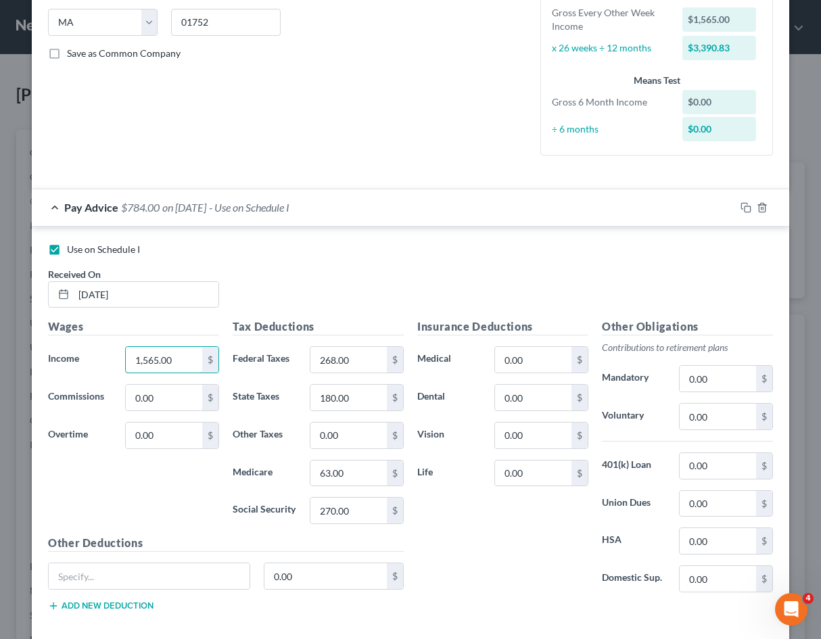
scroll to position [676224, 676139]
click at [155, 361] on input "1,565.00" at bounding box center [164, 360] width 76 height 26
drag, startPoint x: 172, startPoint y: 361, endPoint x: 103, endPoint y: 364, distance: 69.8
click at [103, 364] on div "Income * 4 $" at bounding box center [133, 359] width 185 height 27
click at [143, 368] on input "4" at bounding box center [164, 360] width 76 height 26
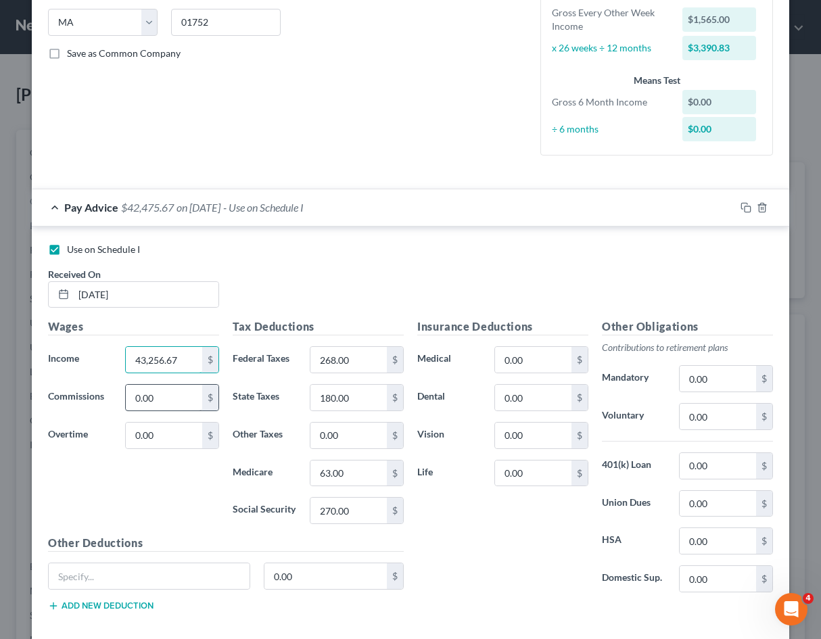
type input "43,256.67"
click at [166, 404] on input "0.00" at bounding box center [164, 398] width 76 height 26
click at [353, 356] on input "268.00" at bounding box center [348, 360] width 76 height 26
click at [354, 356] on input "268.00" at bounding box center [348, 360] width 76 height 26
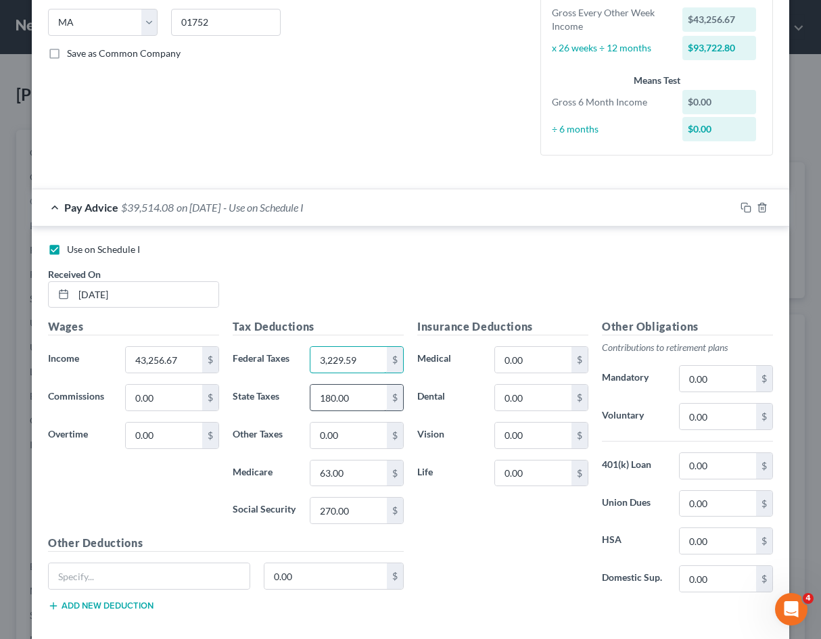
type input "3,229.59"
click at [360, 392] on input "180.00" at bounding box center [348, 398] width 76 height 26
type input "2,712.63"
click at [350, 437] on input "0.00" at bounding box center [348, 436] width 76 height 26
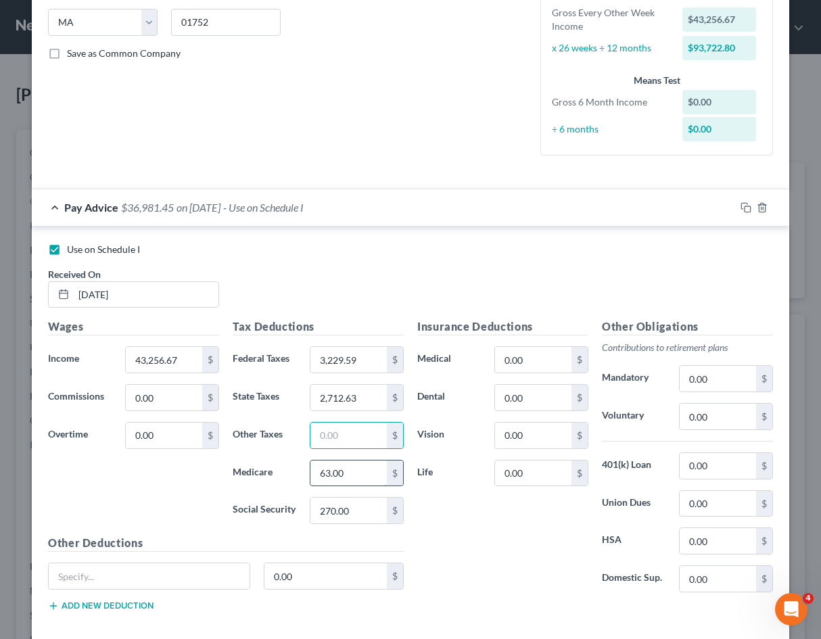
click at [349, 473] on input "63.00" at bounding box center [348, 474] width 76 height 26
type input "627.20"
click at [351, 507] on input "270.00" at bounding box center [348, 511] width 76 height 26
type input "2,681.89"
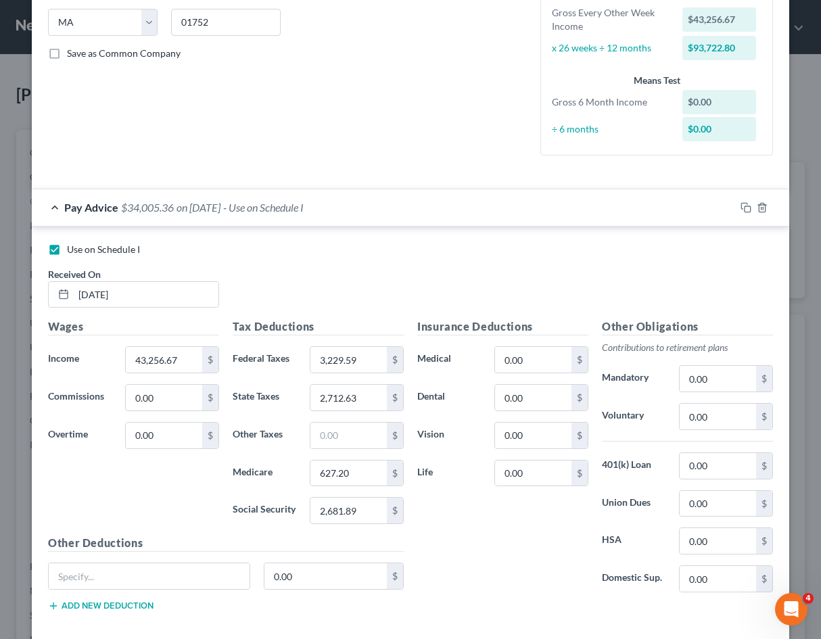
click at [435, 524] on div "Insurance Deductions Medical 0.00 $ Dental 0.00 $ Vision 0.00 $ Life 0.00 $" at bounding box center [503, 461] width 185 height 285
click at [523, 532] on div "Insurance Deductions Medical 0.00 $ Dental 0.00 $ Vision 0.00 $ Life 0.00 $" at bounding box center [503, 461] width 185 height 285
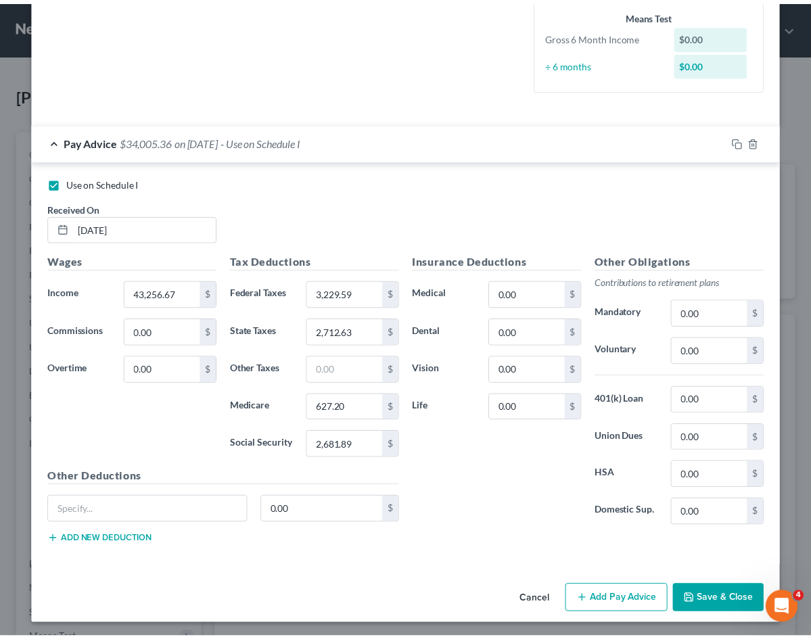
scroll to position [339, 0]
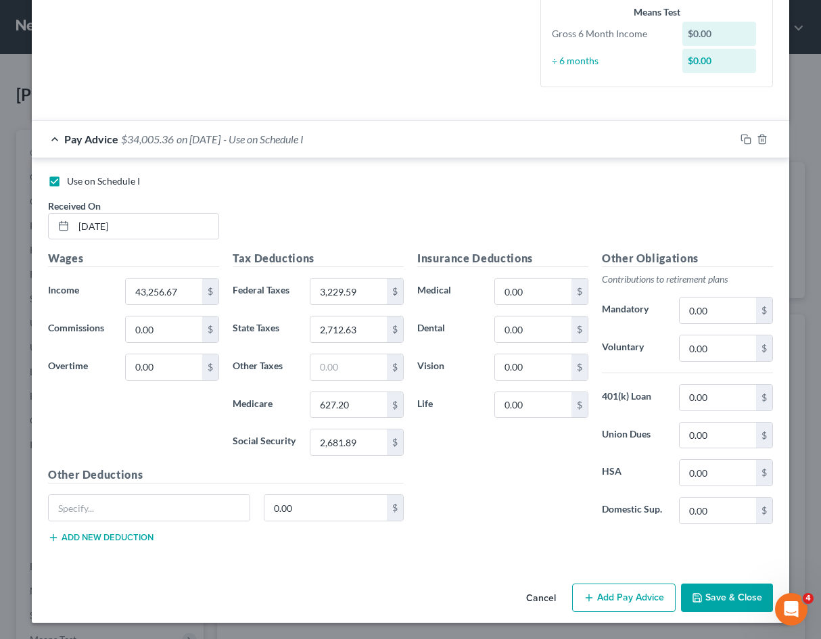
click at [733, 591] on button "Save & Close" at bounding box center [727, 598] width 92 height 28
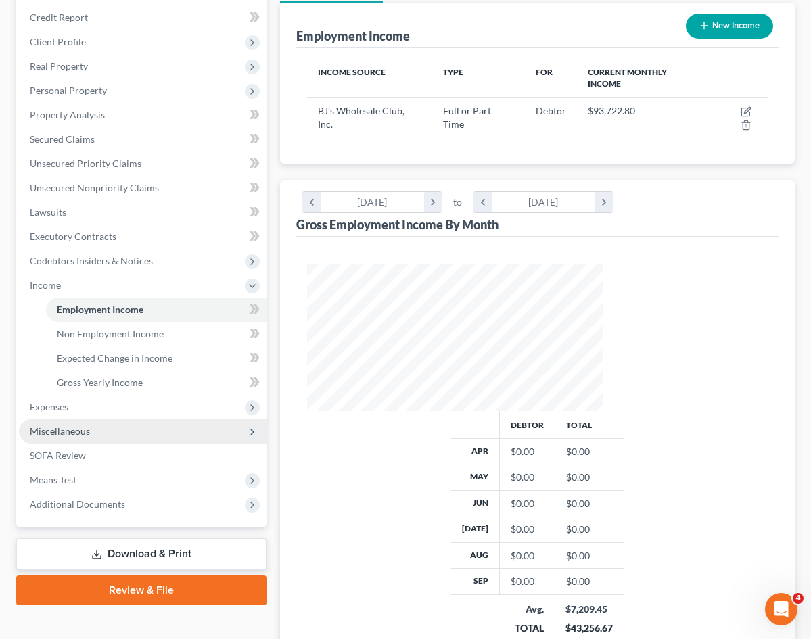
scroll to position [177, 0]
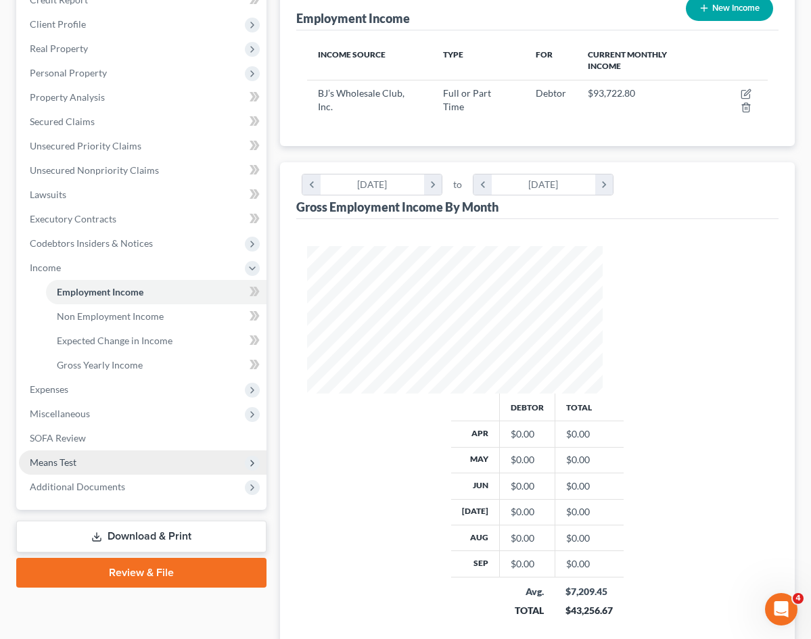
click at [68, 452] on span "Means Test" at bounding box center [143, 463] width 248 height 24
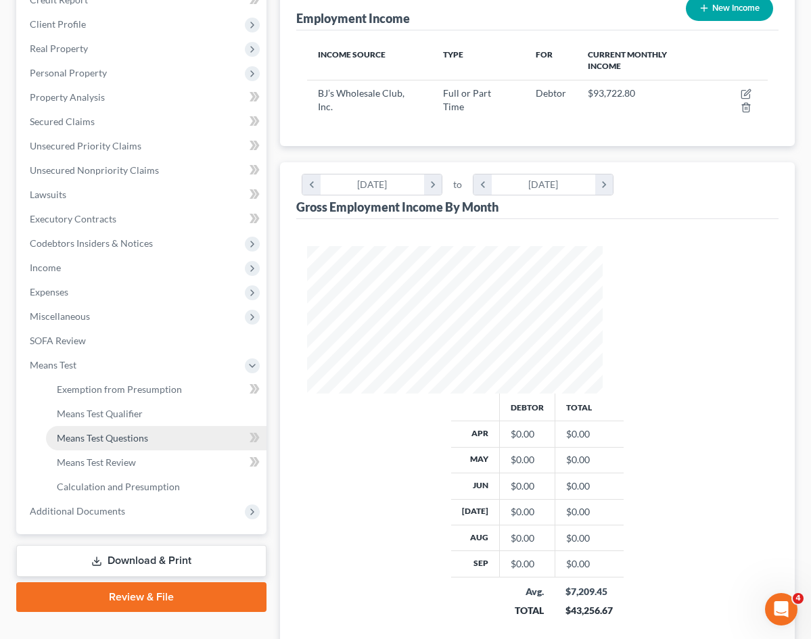
click at [91, 441] on span "Means Test Questions" at bounding box center [102, 437] width 91 height 11
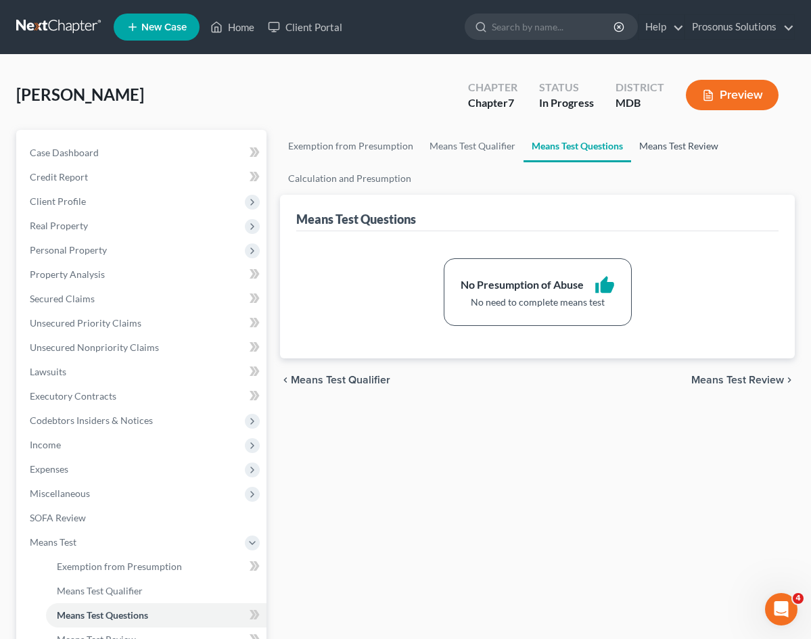
click at [631, 148] on link "Means Test Review" at bounding box center [678, 146] width 95 height 32
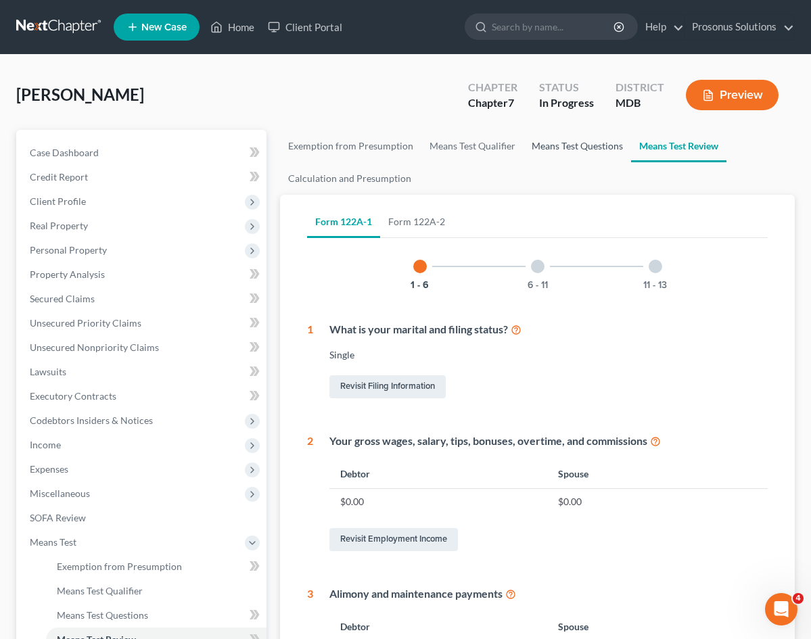
click at [524, 149] on link "Means Test Questions" at bounding box center [578, 146] width 108 height 32
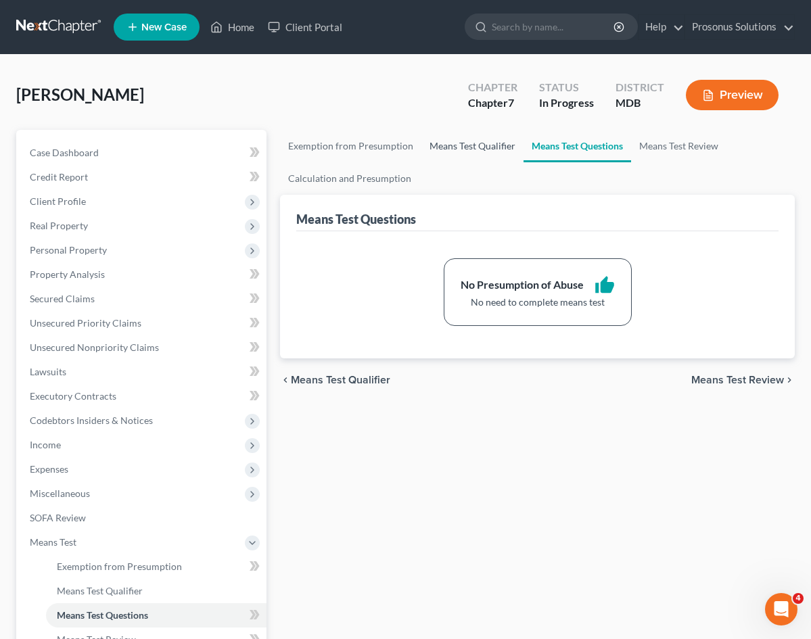
click at [421, 144] on link "Means Test Qualifier" at bounding box center [472, 146] width 102 height 32
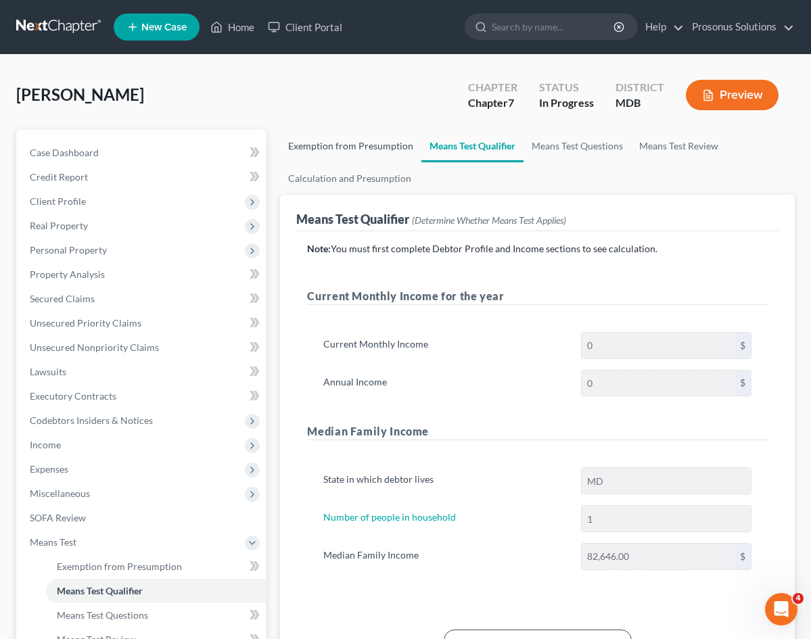
click at [313, 144] on link "Exemption from Presumption" at bounding box center [350, 146] width 141 height 32
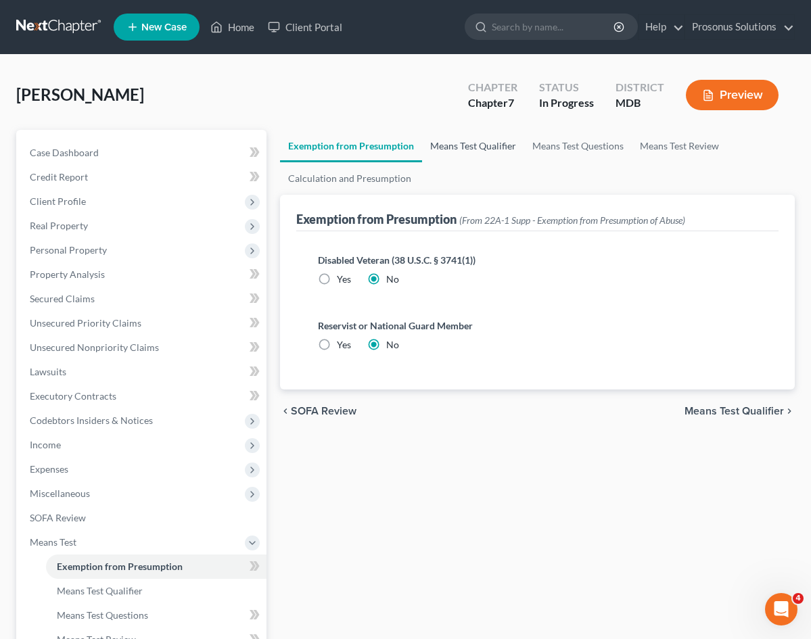
click at [422, 146] on link "Means Test Qualifier" at bounding box center [473, 146] width 102 height 32
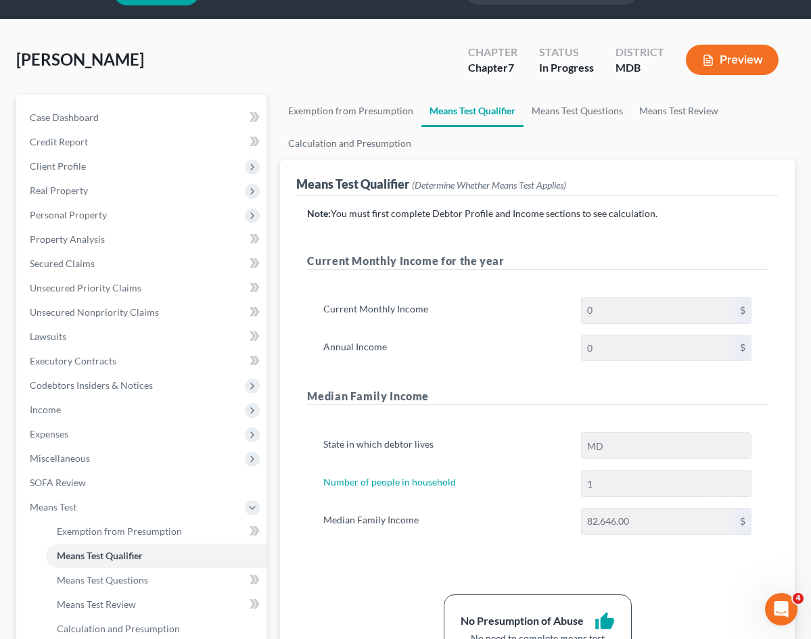
scroll to position [68, 0]
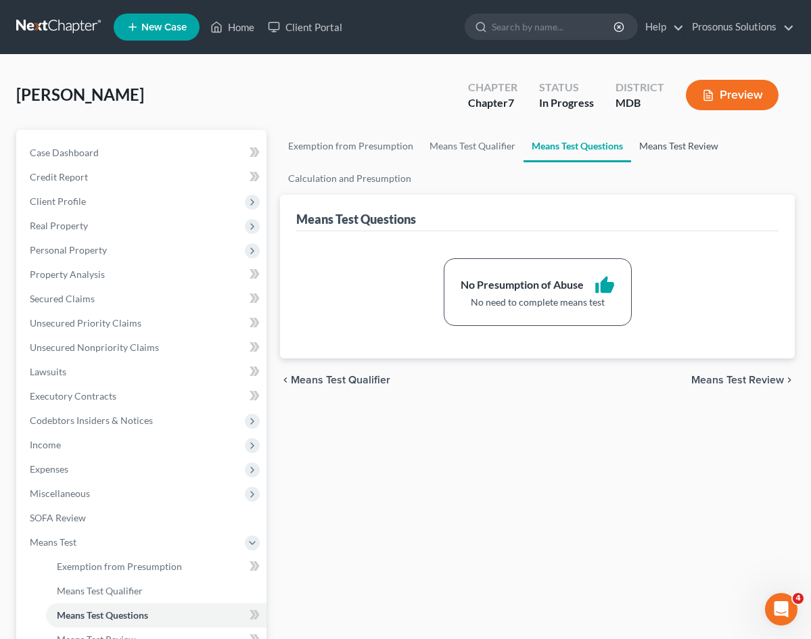
click at [631, 147] on link "Means Test Review" at bounding box center [678, 146] width 95 height 32
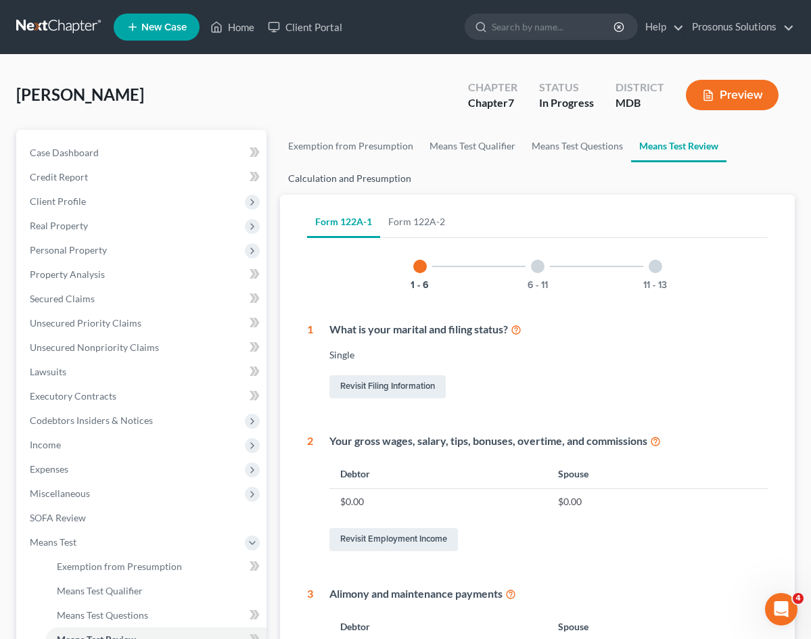
click at [704, 147] on ul "Exemption from Presumption Means Test Qualifier Means Test Questions Means Test…" at bounding box center [537, 162] width 515 height 65
click at [704, 146] on ul "Exemption from Presumption Means Test Qualifier Means Test Questions Means Test…" at bounding box center [537, 162] width 515 height 65
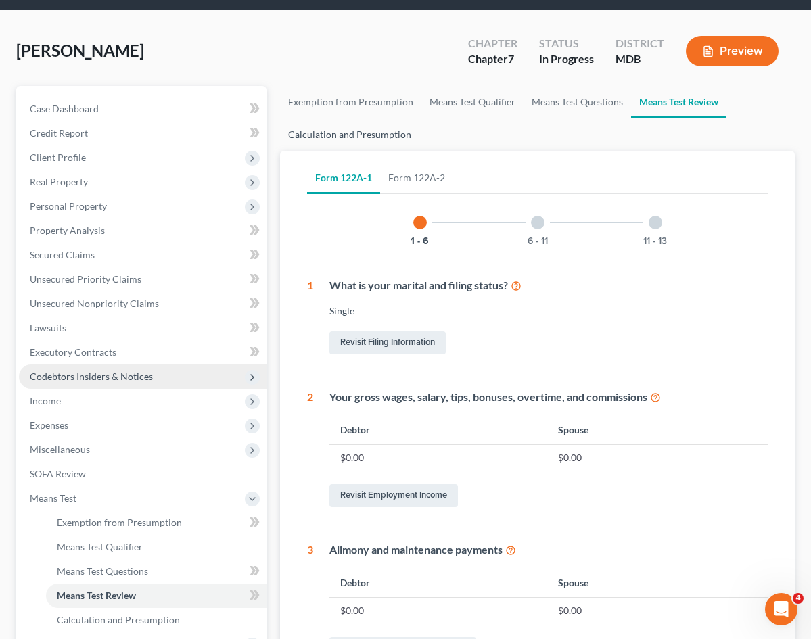
scroll to position [68, 0]
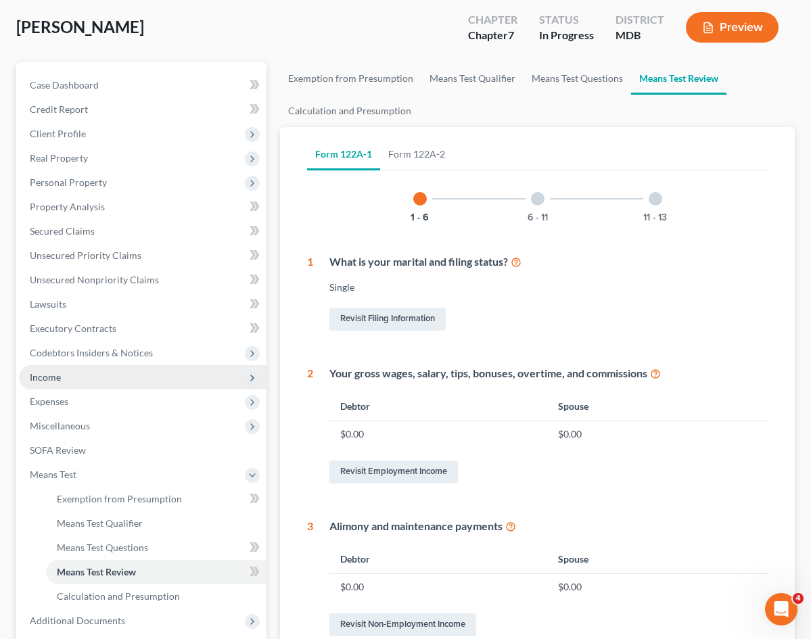
click at [66, 379] on span "Income" at bounding box center [143, 377] width 248 height 24
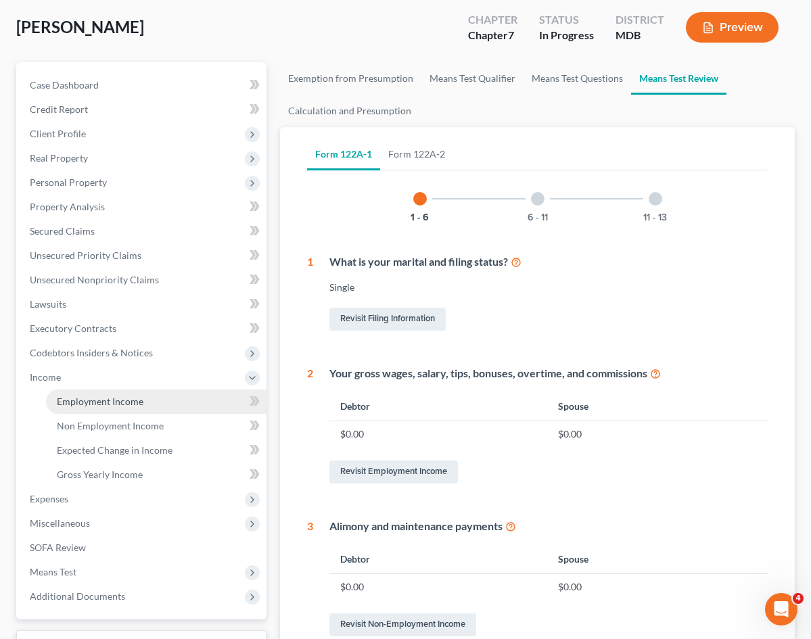
click at [70, 401] on span "Employment Income" at bounding box center [100, 401] width 87 height 11
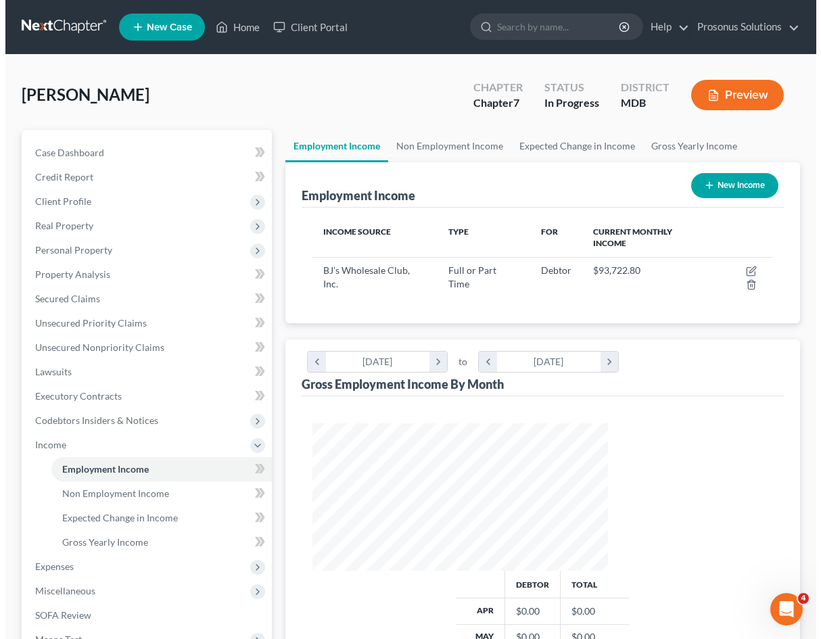
scroll to position [243, 323]
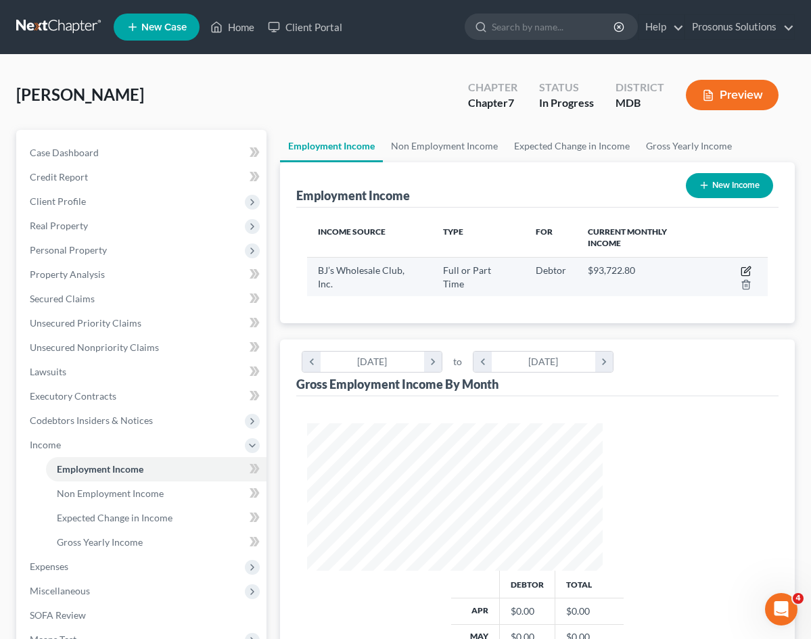
click at [744, 267] on icon "button" at bounding box center [747, 270] width 6 height 6
select select "0"
select select "22"
select select "2"
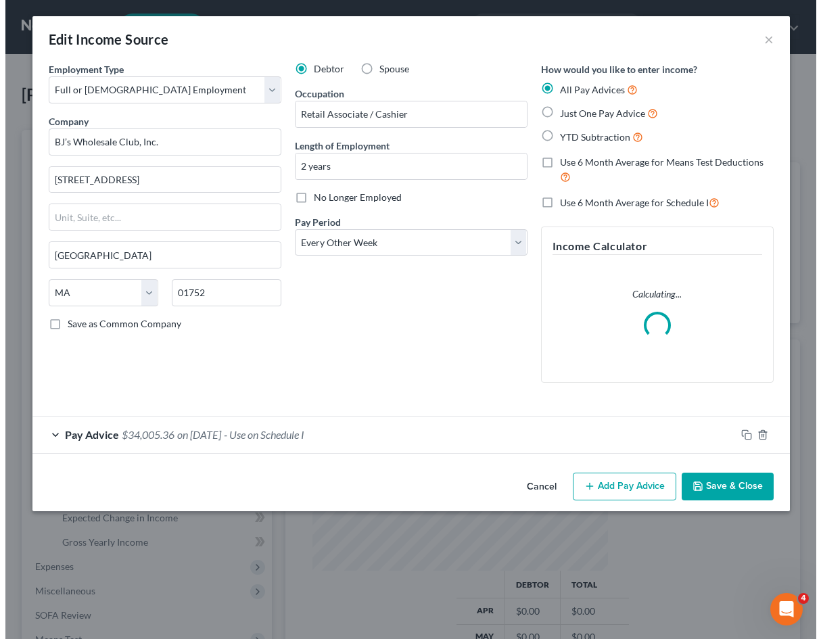
scroll to position [243, 327]
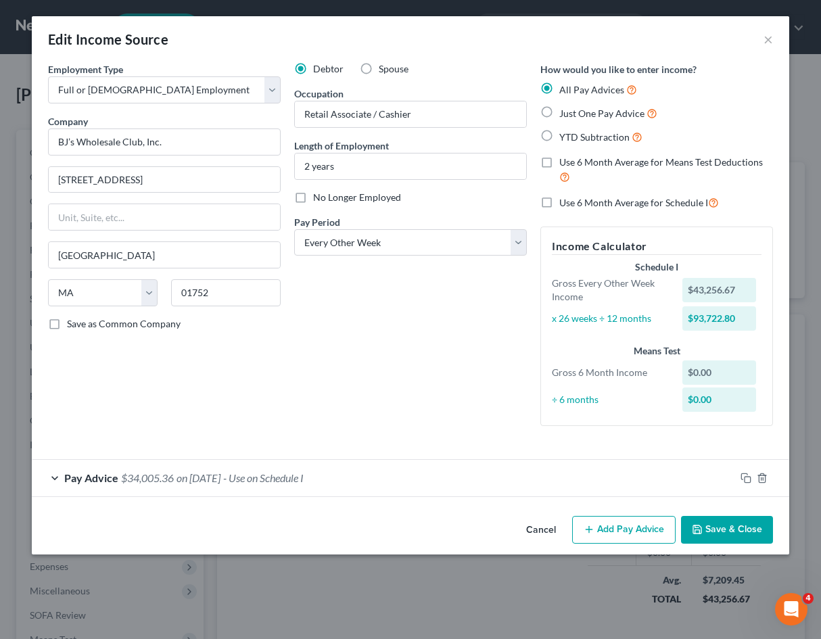
click at [291, 484] on div "Pay Advice $34,005.36 on 10/01/2025 - Use on Schedule I" at bounding box center [384, 478] width 704 height 36
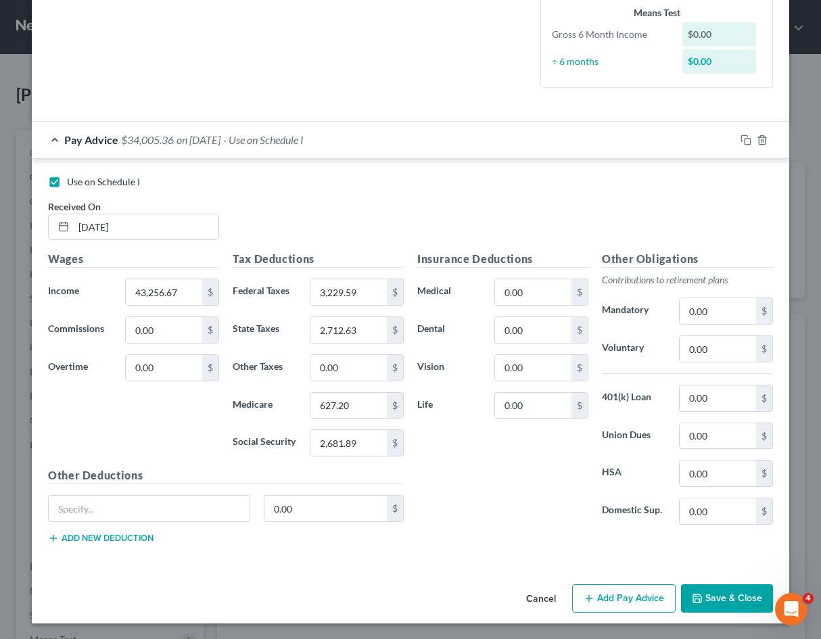
scroll to position [339, 0]
